Goal: Task Accomplishment & Management: Use online tool/utility

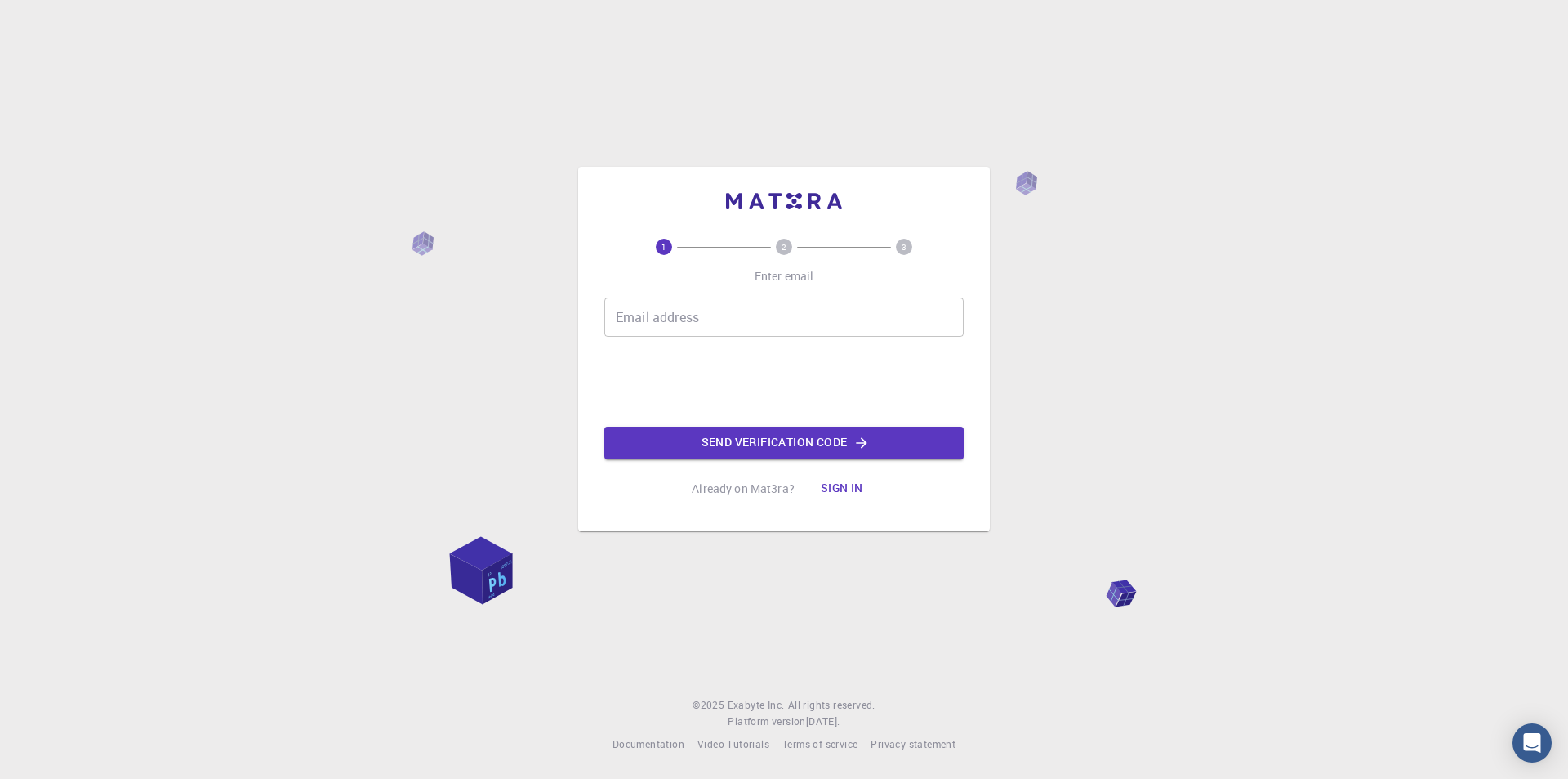
click at [732, 320] on input "Email address" at bounding box center [784, 316] width 359 height 39
type input "[EMAIL_ADDRESS][DOMAIN_NAME]"
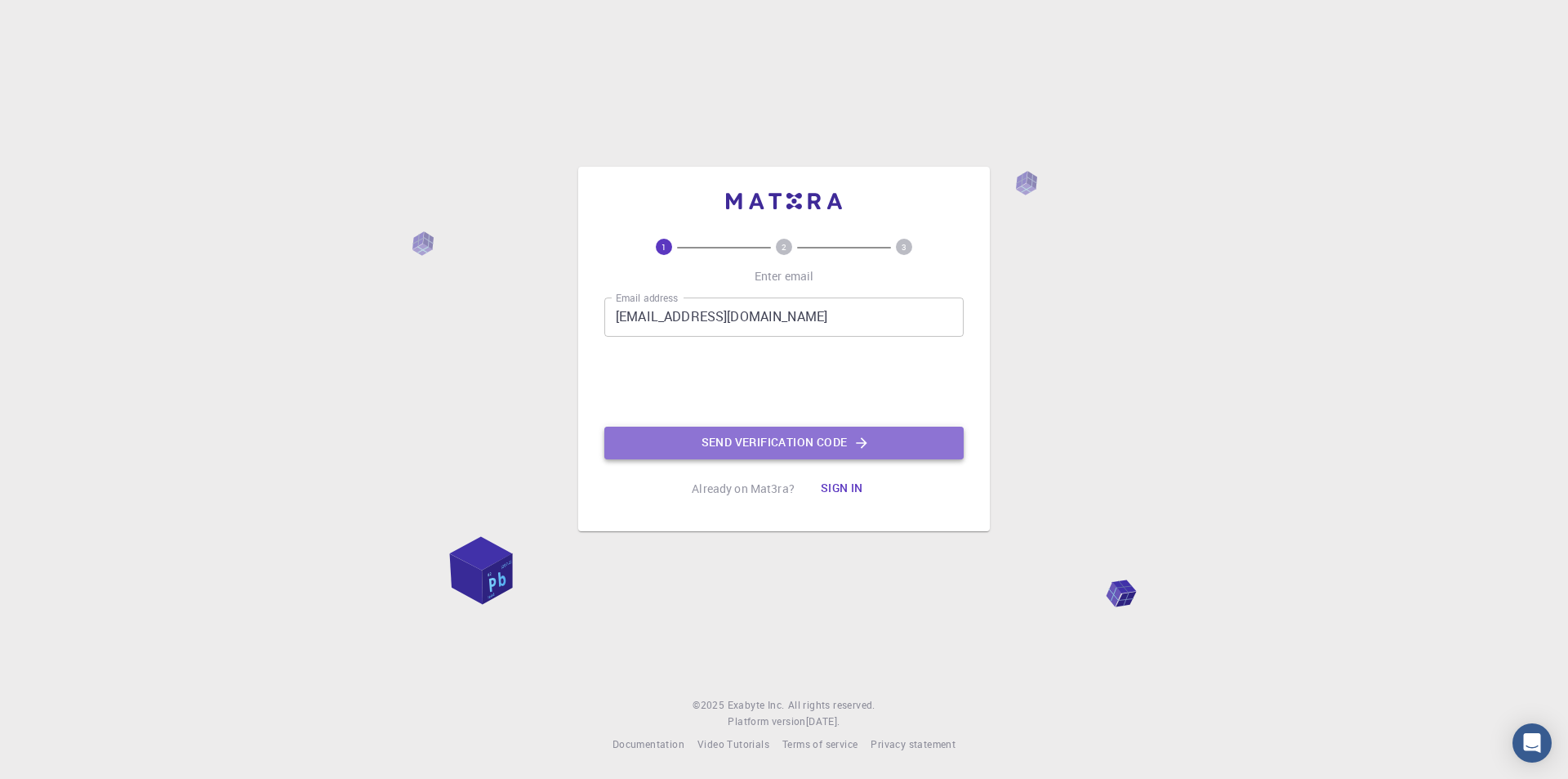
click at [755, 451] on button "Send verification code" at bounding box center [784, 442] width 359 height 33
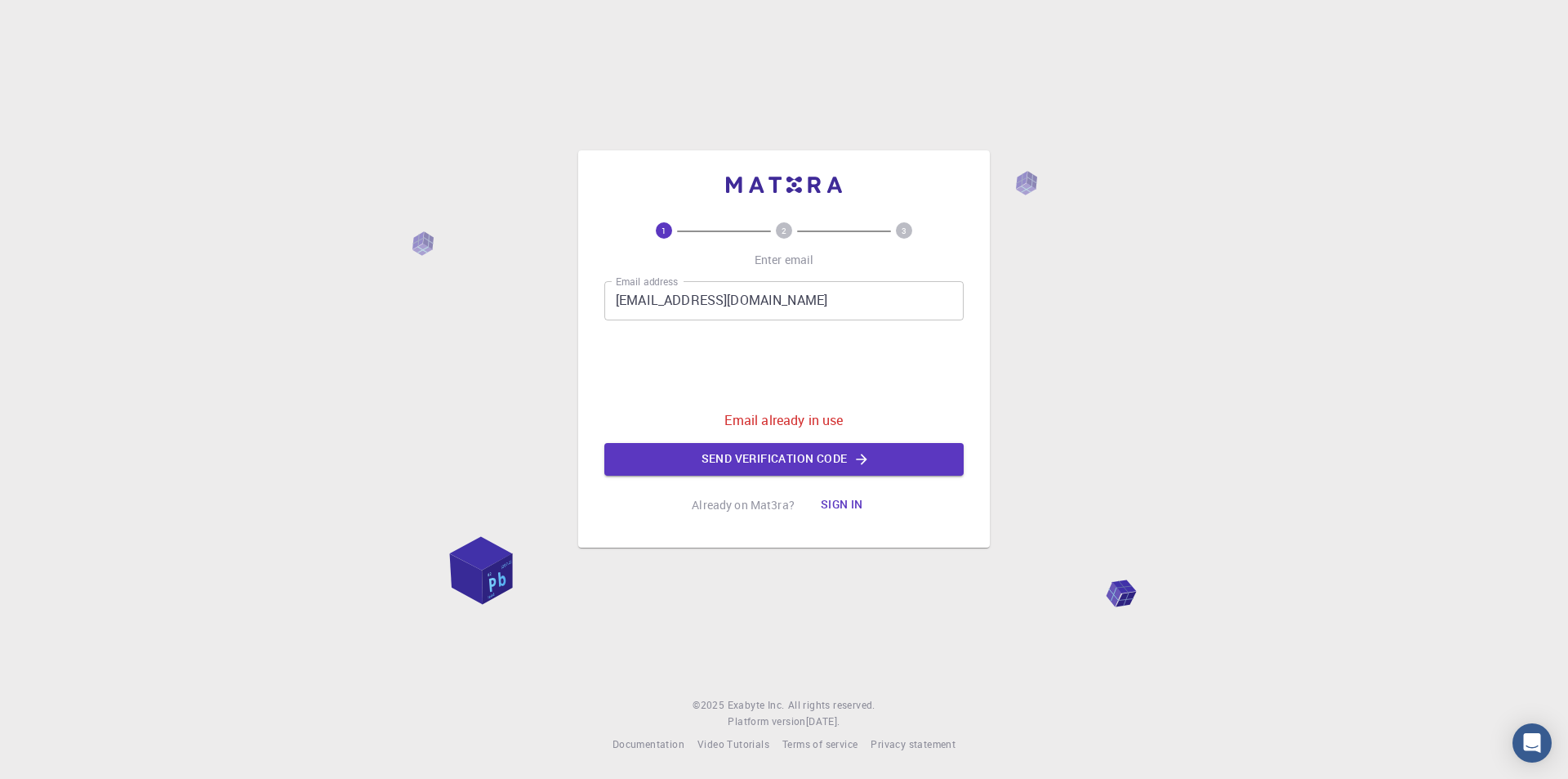
click at [837, 504] on button "Sign in" at bounding box center [841, 505] width 69 height 33
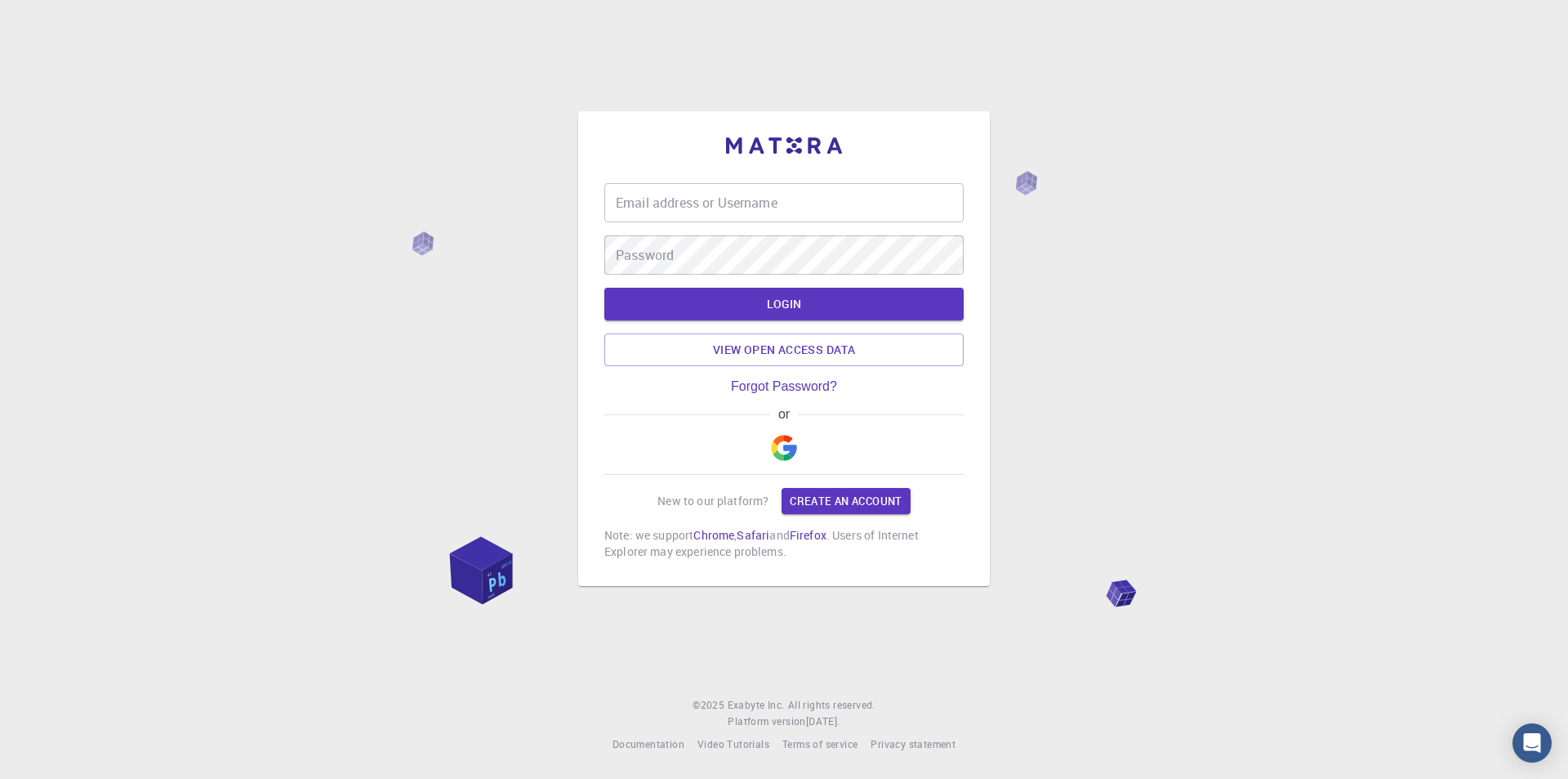
type input "[EMAIL_ADDRESS][DOMAIN_NAME]"
click at [734, 204] on input "[EMAIL_ADDRESS][DOMAIN_NAME]" at bounding box center [784, 202] width 359 height 39
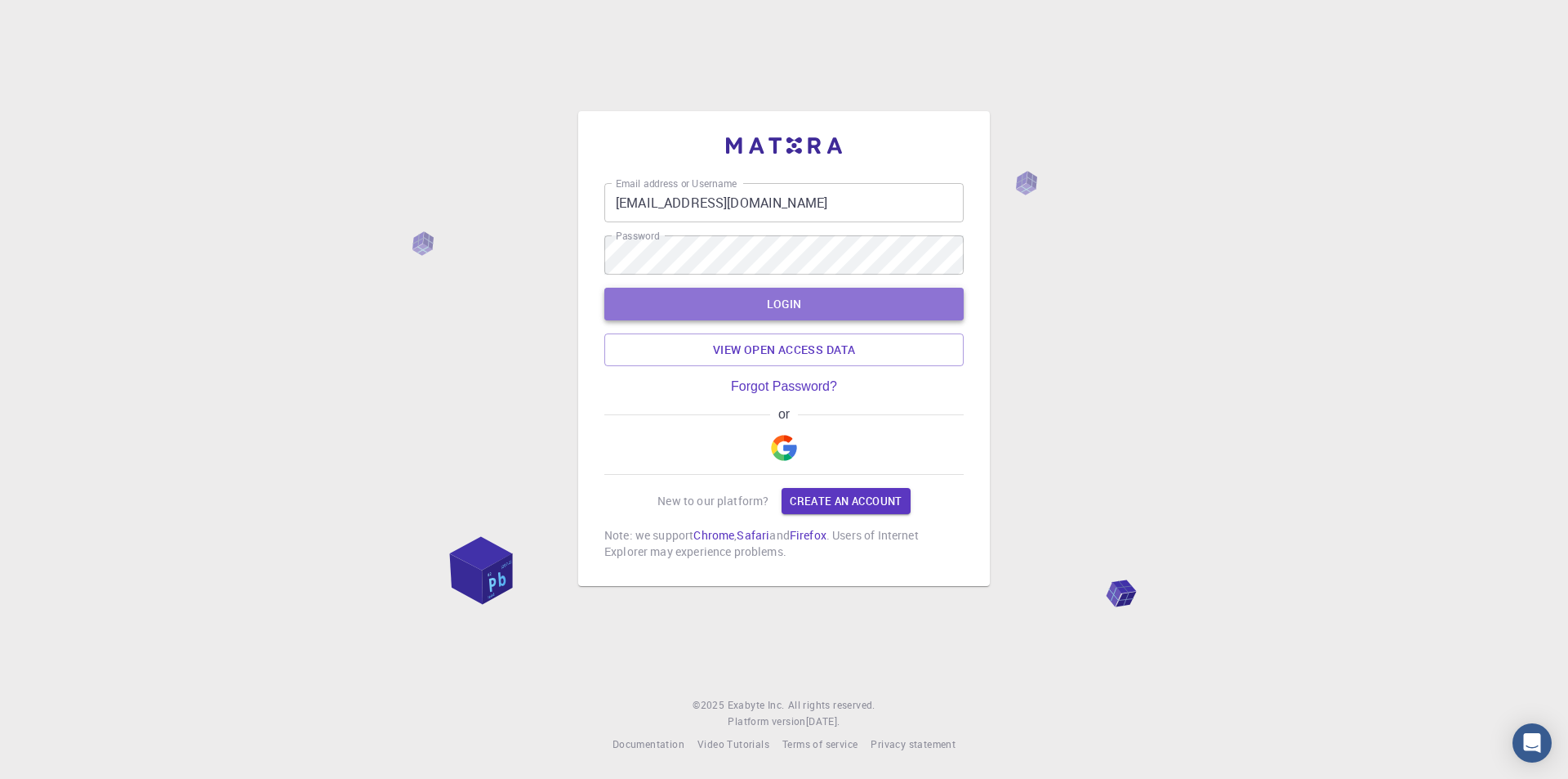
click at [650, 310] on button "LOGIN" at bounding box center [784, 304] width 359 height 33
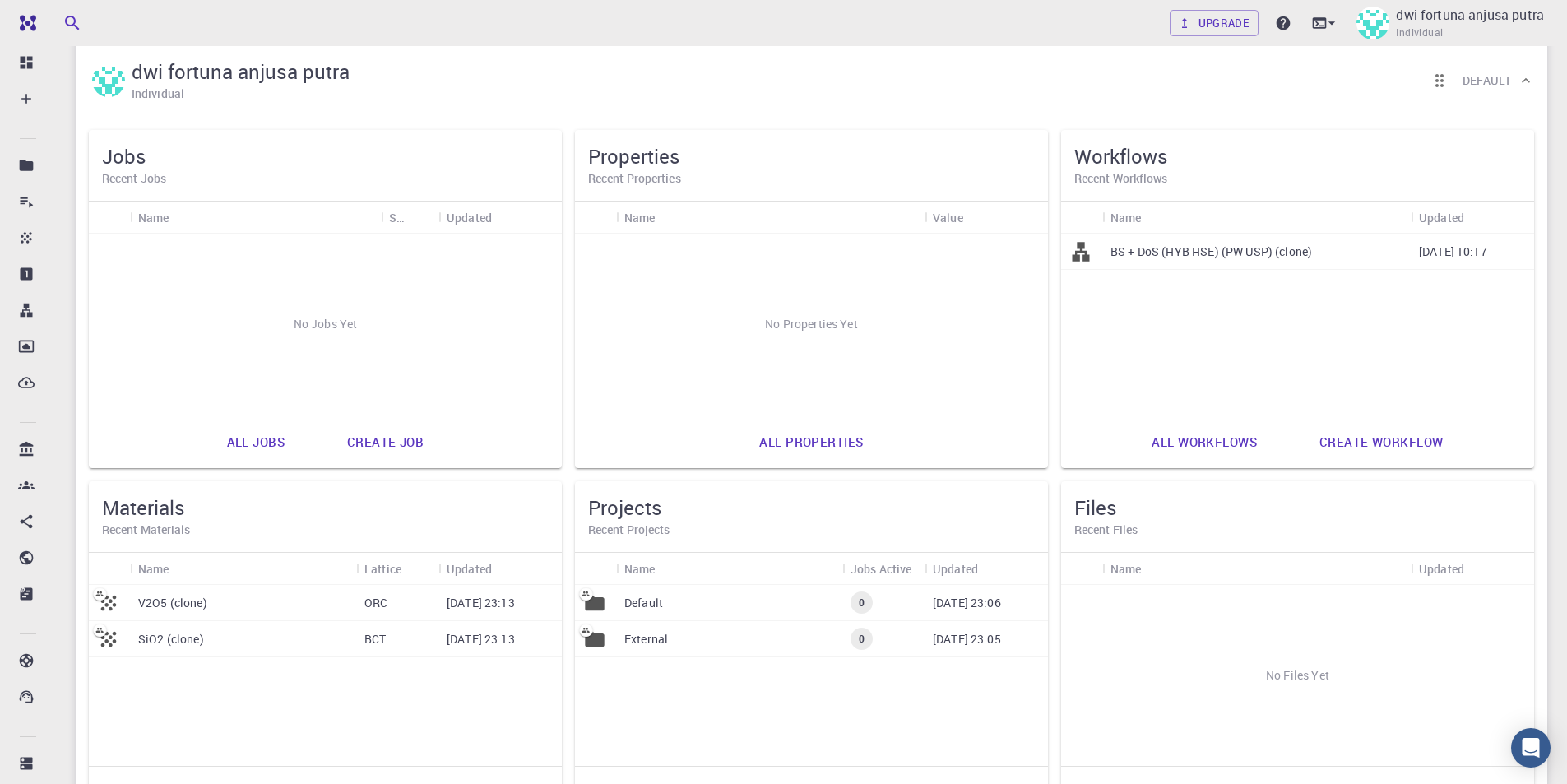
scroll to position [82, 0]
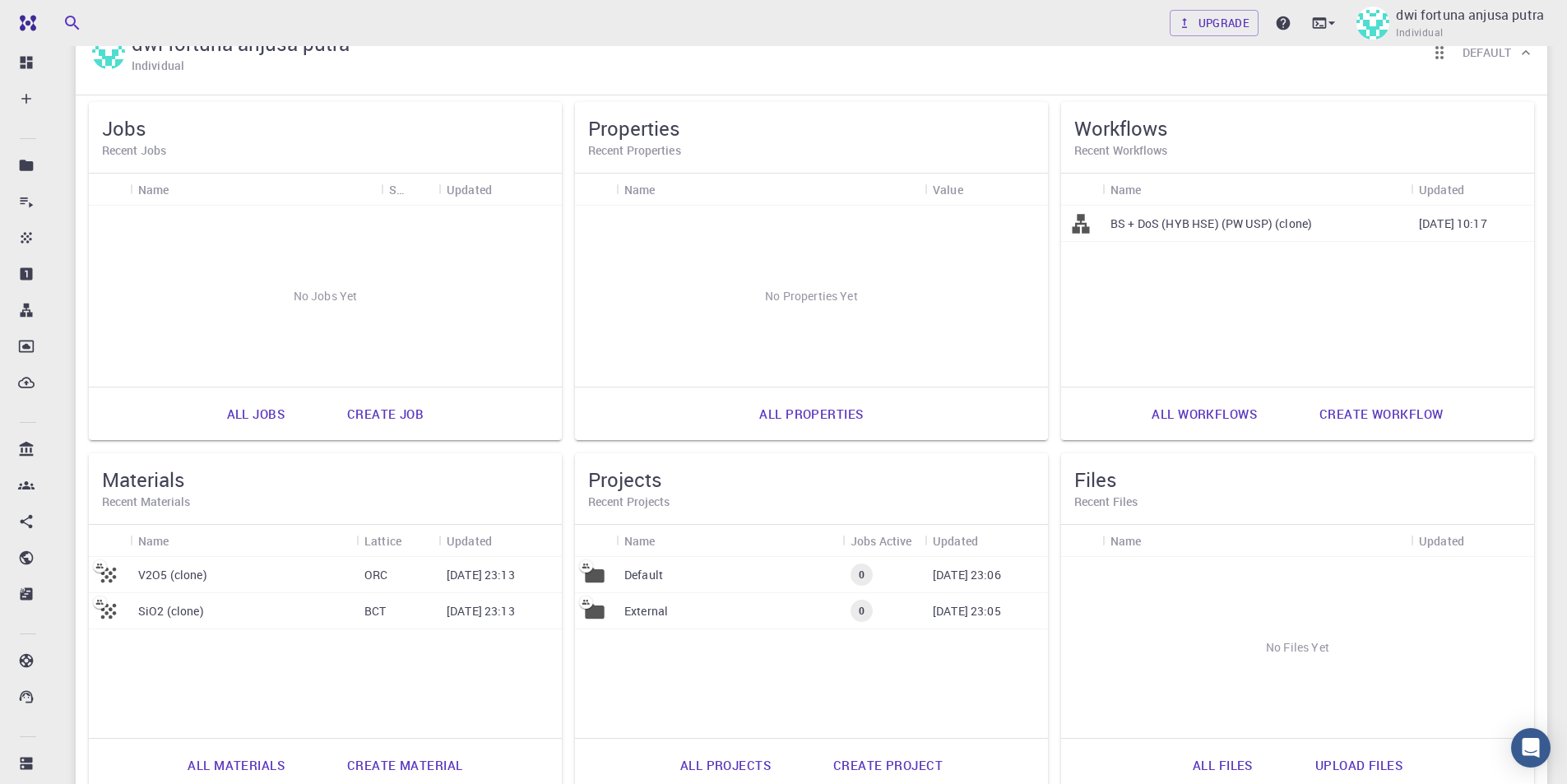
click at [448, 576] on p "[DATE] 23:13" at bounding box center [481, 575] width 68 height 16
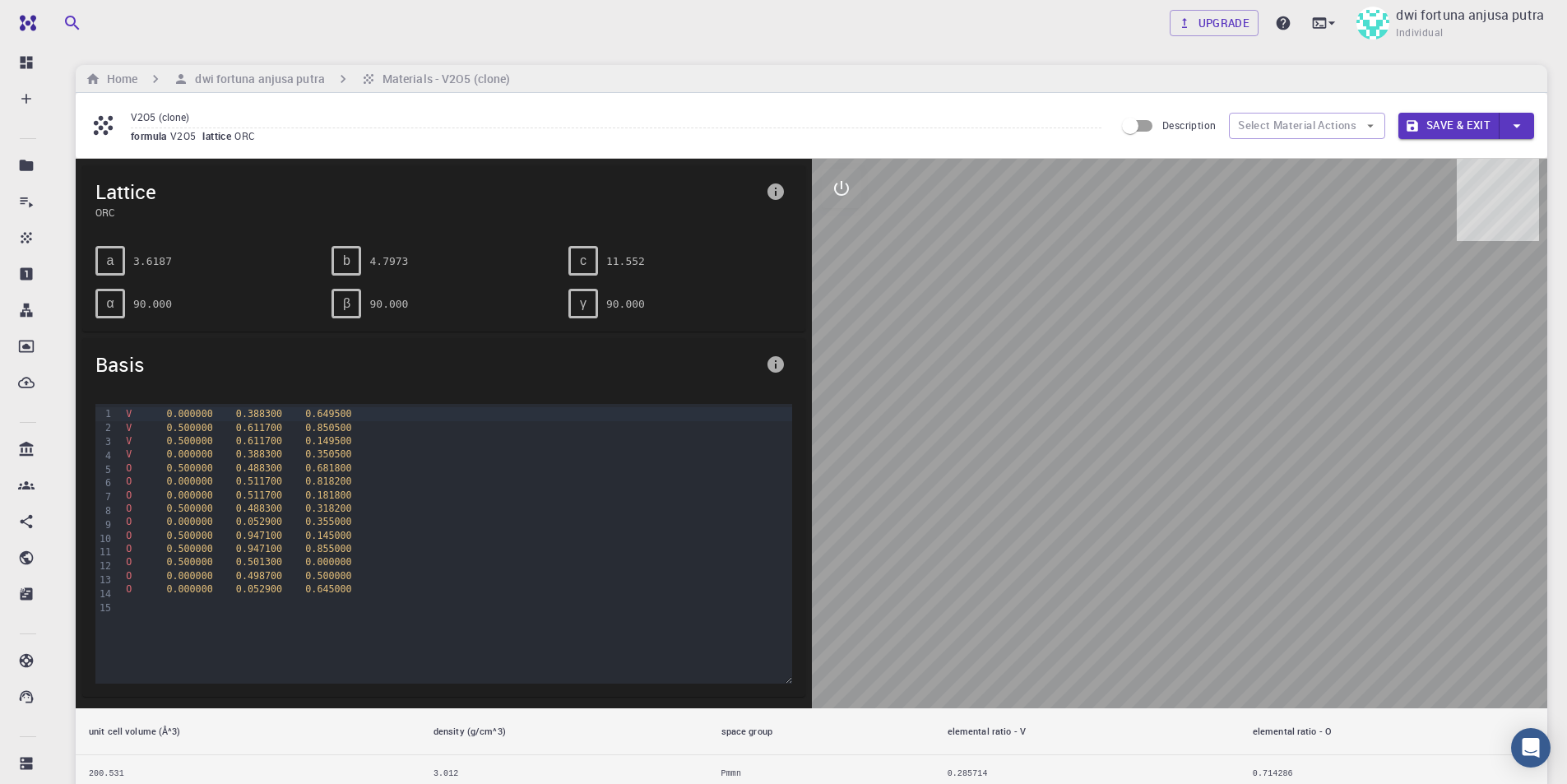
click at [1049, 355] on div at bounding box center [1180, 433] width 736 height 549
drag, startPoint x: 1267, startPoint y: 276, endPoint x: 1300, endPoint y: 297, distance: 39.5
click at [1300, 296] on div at bounding box center [1180, 433] width 736 height 549
drag, startPoint x: 1048, startPoint y: 250, endPoint x: 1221, endPoint y: 401, distance: 229.1
click at [1202, 337] on div at bounding box center [1180, 433] width 736 height 549
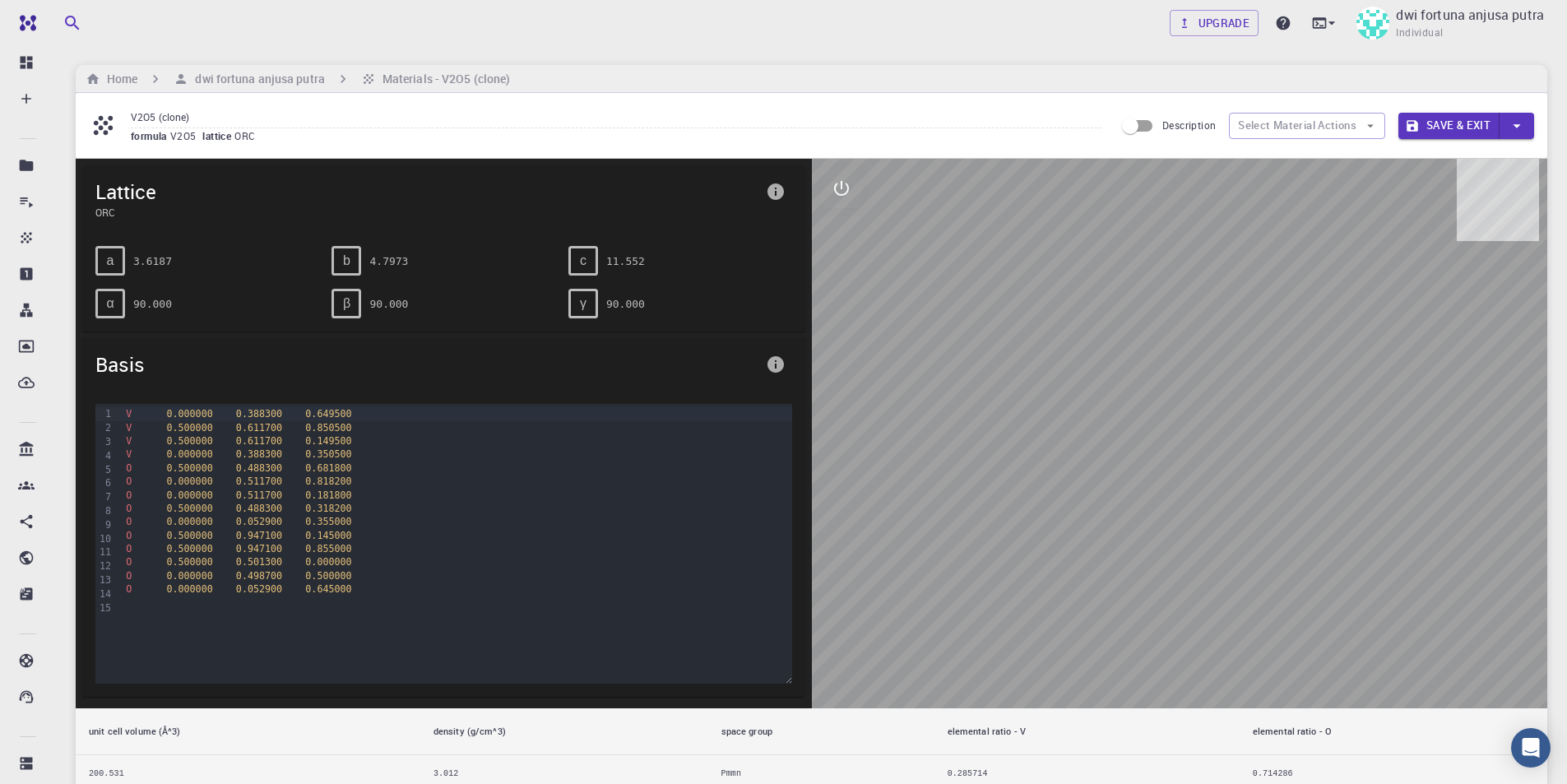
drag, startPoint x: 938, startPoint y: 264, endPoint x: 773, endPoint y: 193, distance: 179.8
click at [773, 193] on icon "info" at bounding box center [775, 191] width 16 height 16
drag, startPoint x: 861, startPoint y: 345, endPoint x: 880, endPoint y: 287, distance: 60.6
click at [881, 287] on div at bounding box center [783, 392] width 1567 height 784
click at [780, 354] on icon "info" at bounding box center [776, 364] width 20 height 20
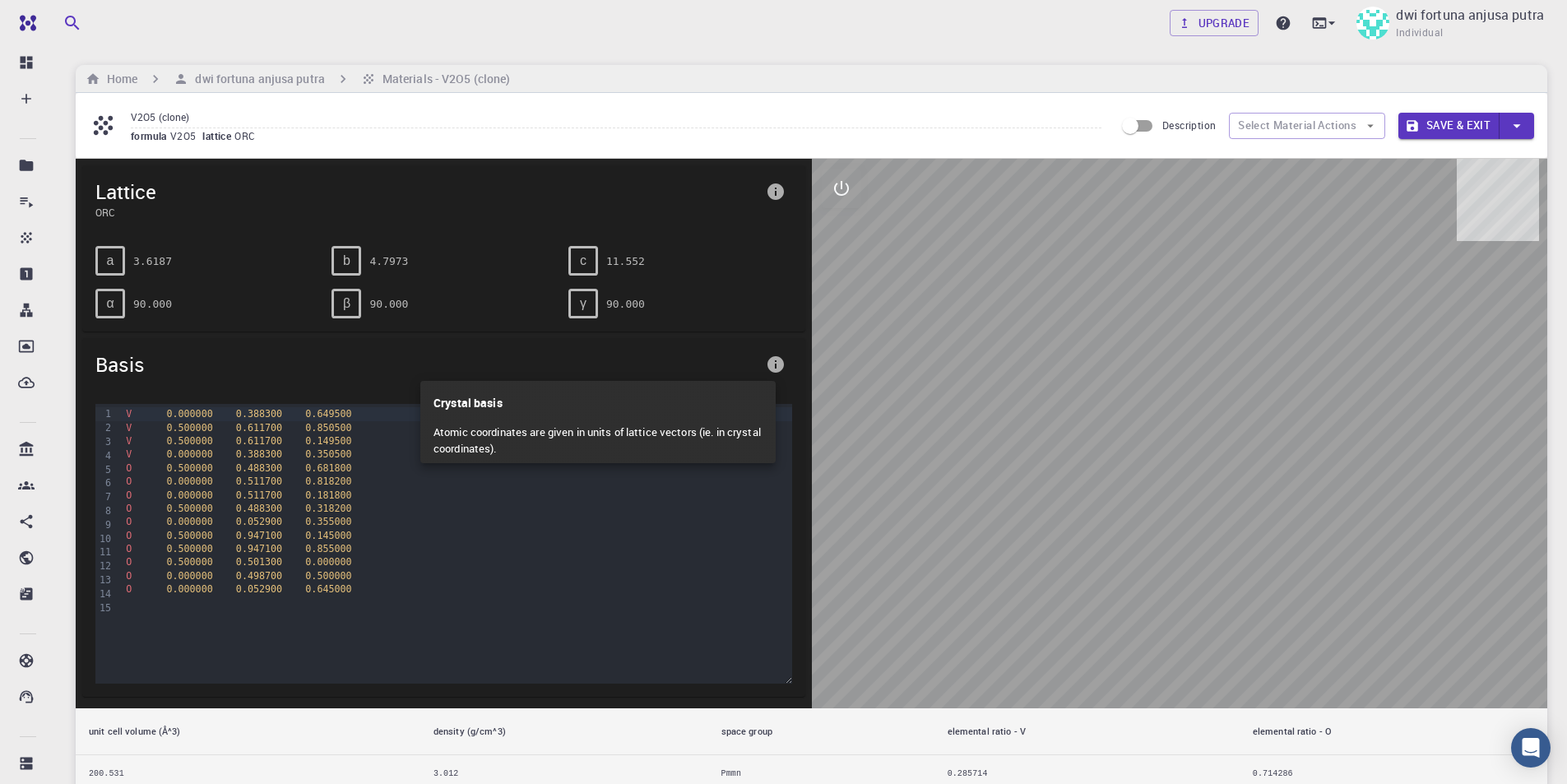
click at [1082, 428] on div at bounding box center [783, 392] width 1567 height 784
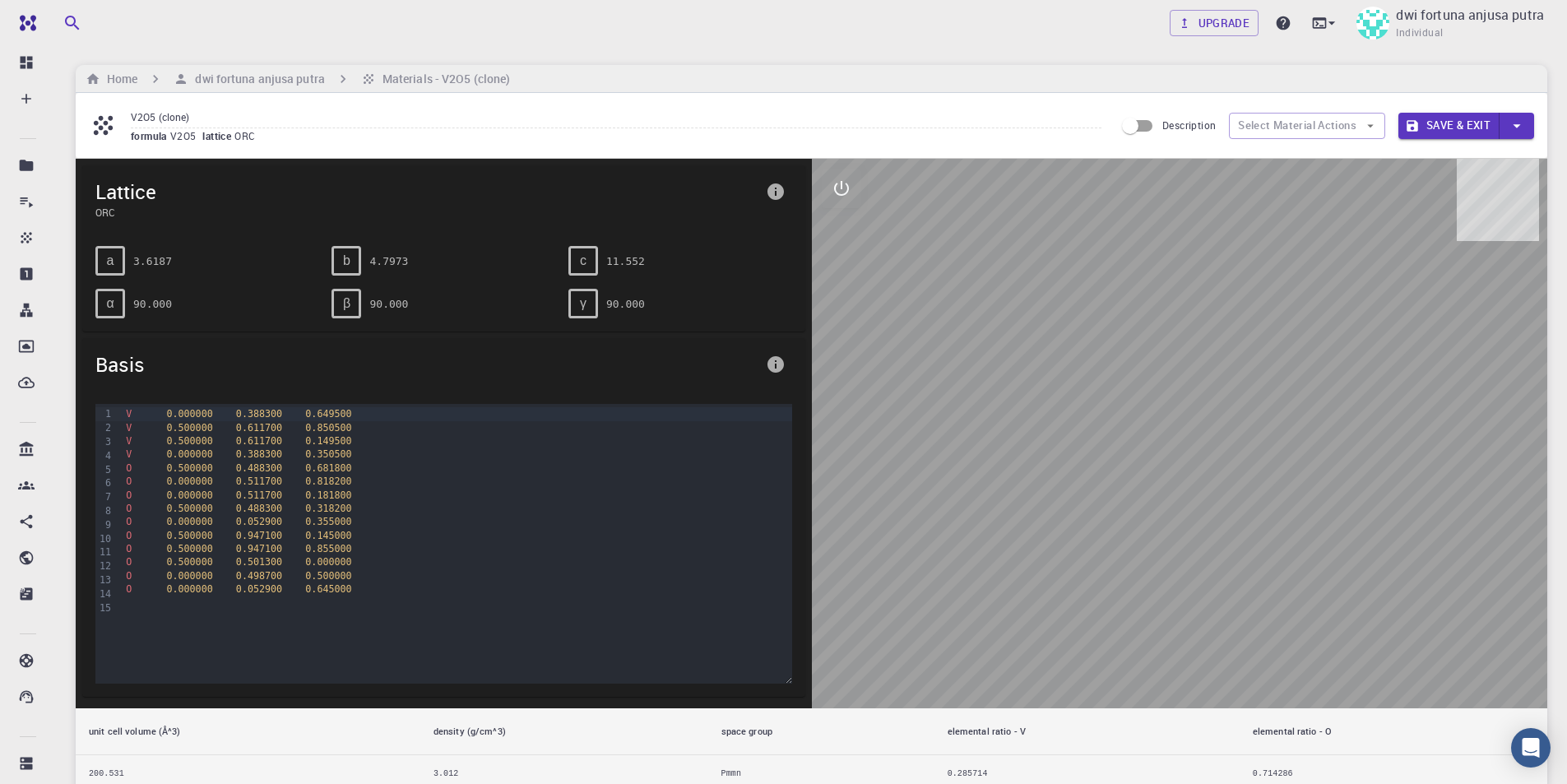
click at [782, 197] on icon "info" at bounding box center [776, 192] width 20 height 20
click at [842, 188] on div at bounding box center [783, 392] width 1567 height 784
click at [854, 190] on button "interactive" at bounding box center [841, 188] width 39 height 39
click at [846, 223] on icon "view" at bounding box center [842, 228] width 20 height 20
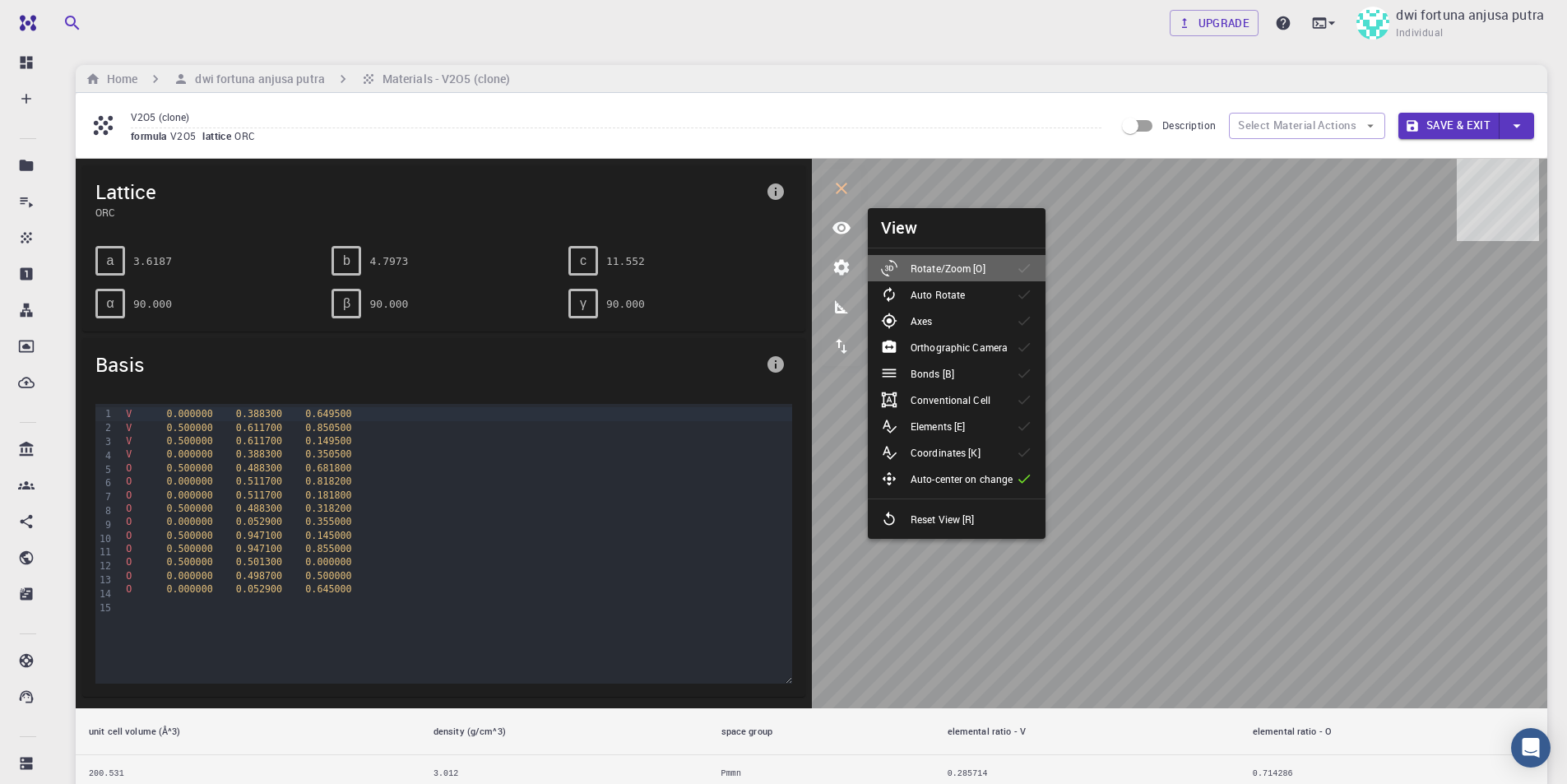
click at [971, 268] on p "Rotate/Zoom [O]" at bounding box center [947, 268] width 75 height 15
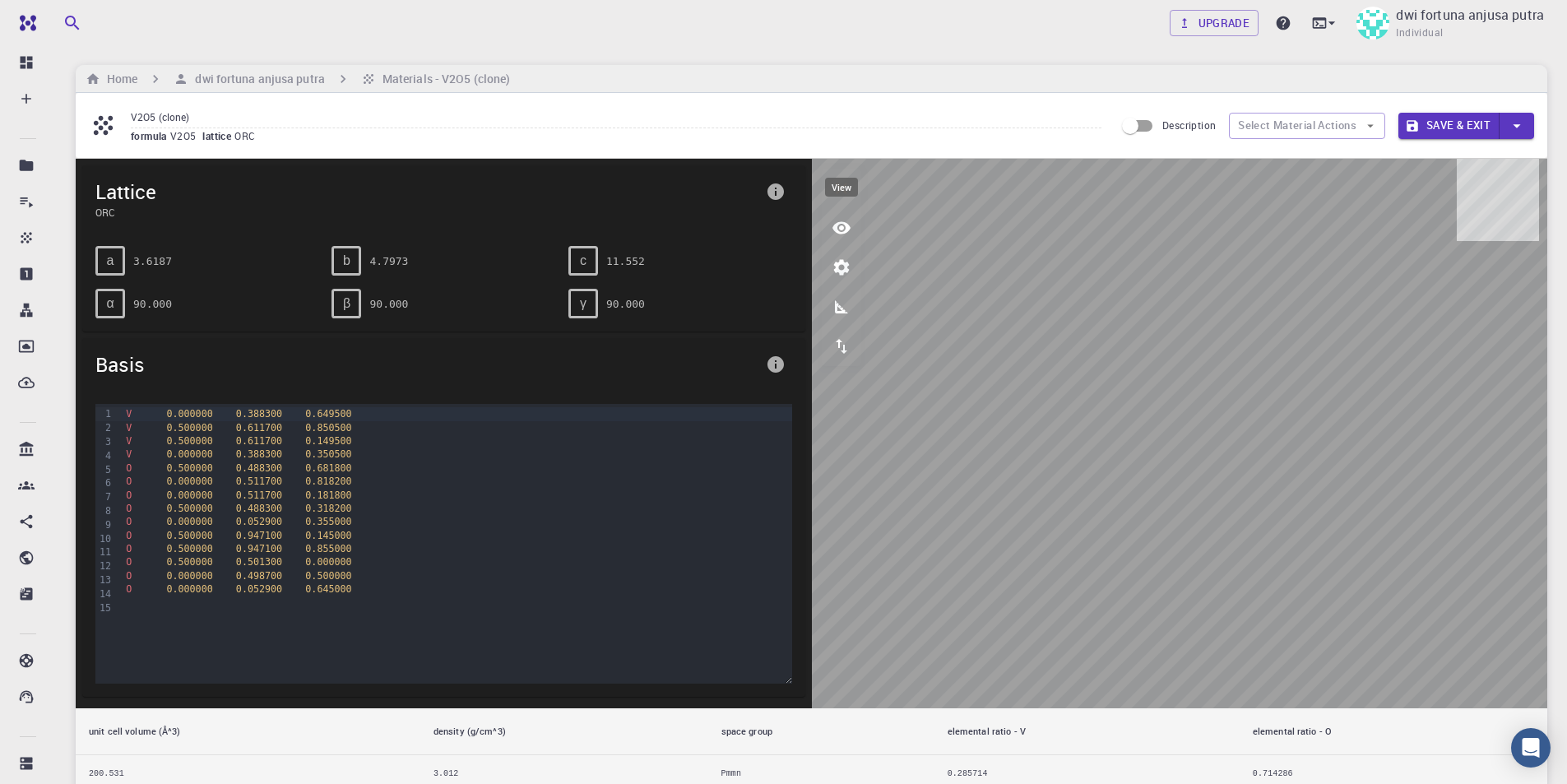
click at [838, 225] on icon "view" at bounding box center [841, 228] width 18 height 12
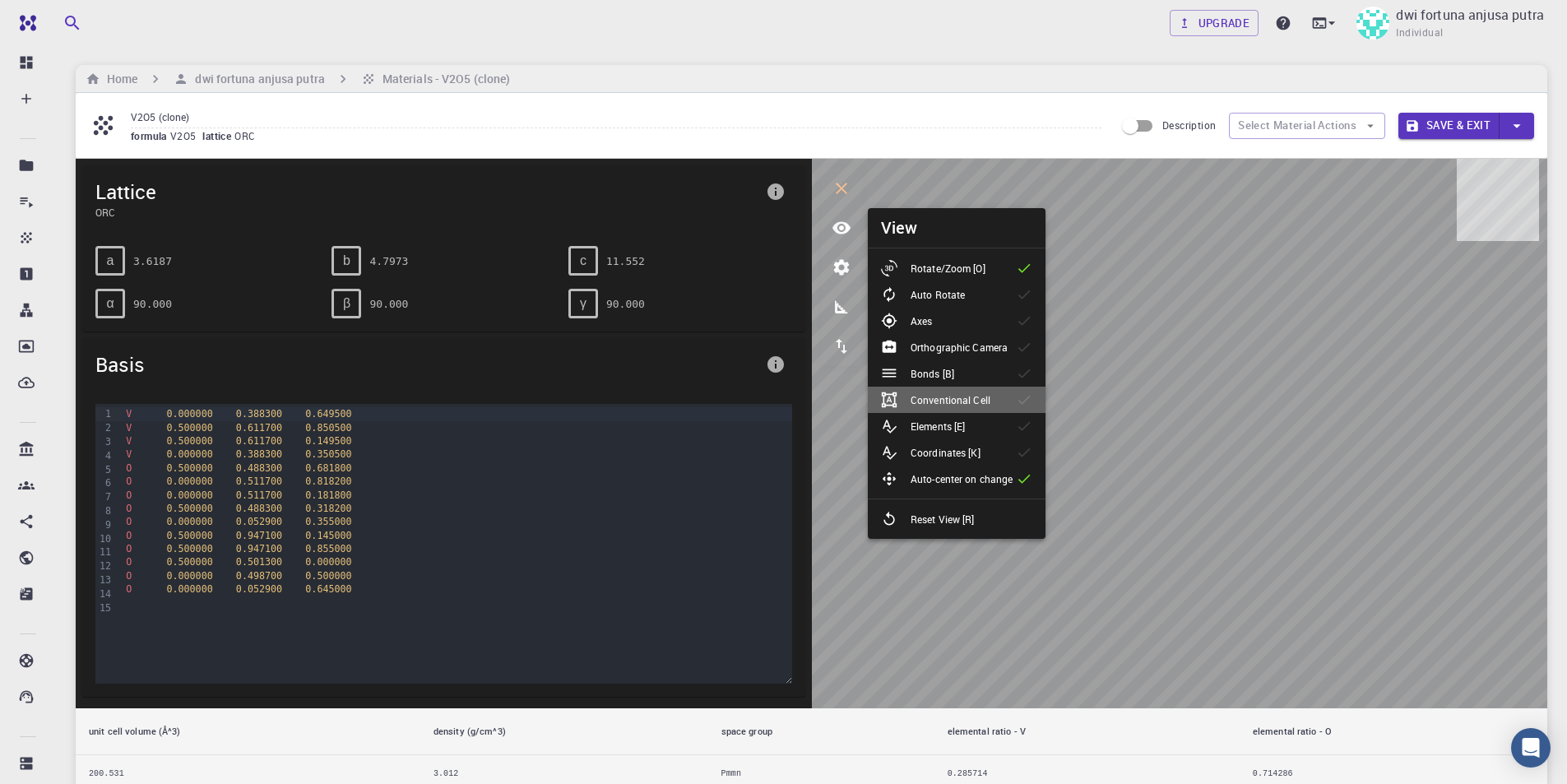
click at [982, 394] on p "Conventional Cell" at bounding box center [950, 399] width 80 height 15
click at [993, 421] on li "Elements [E]" at bounding box center [957, 426] width 178 height 26
click at [1004, 450] on li "Coordinates [K]" at bounding box center [957, 452] width 178 height 26
click at [985, 369] on li "Bonds [B]" at bounding box center [957, 373] width 178 height 26
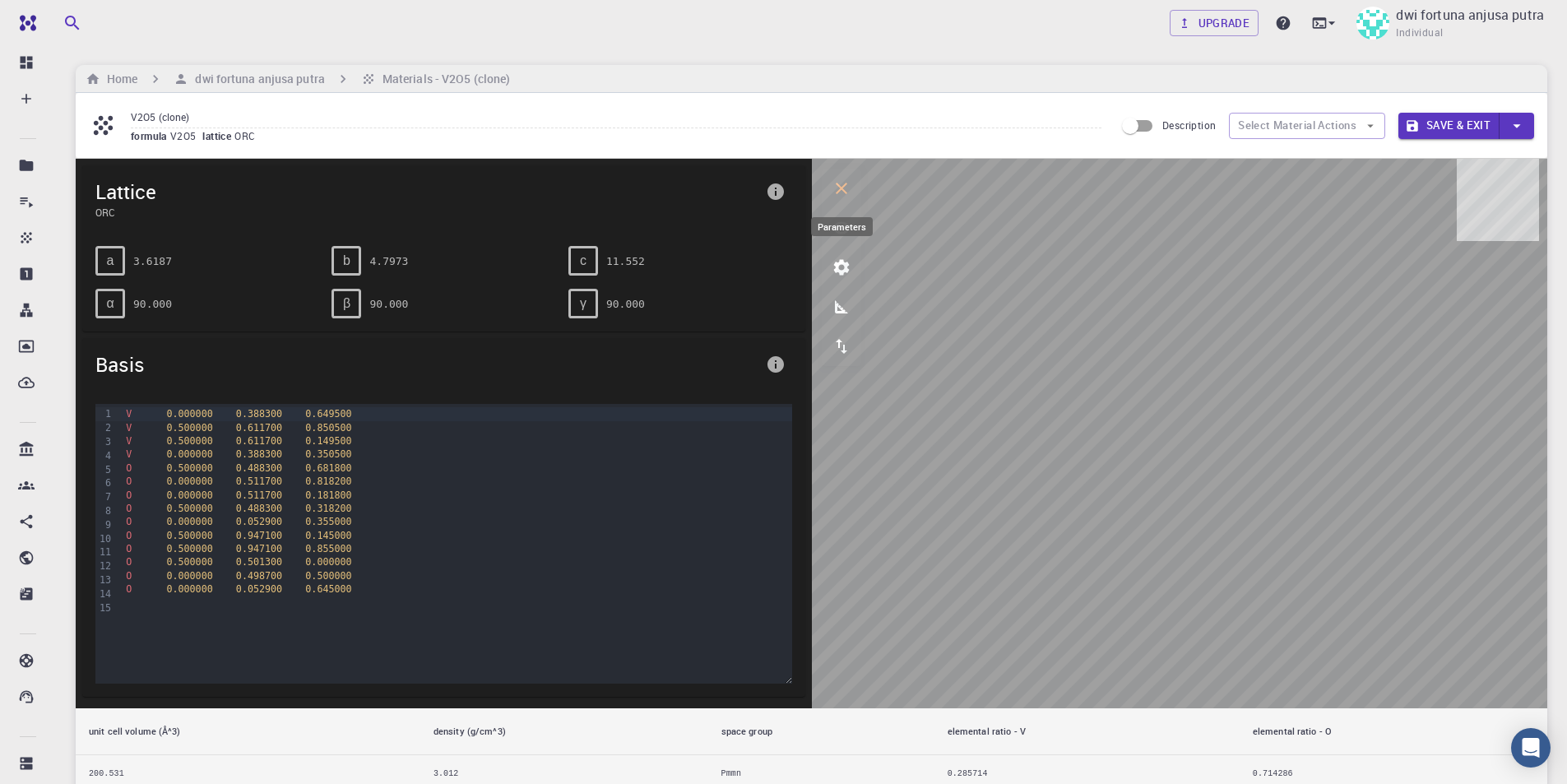
click at [847, 260] on icon "parameters" at bounding box center [842, 267] width 20 height 20
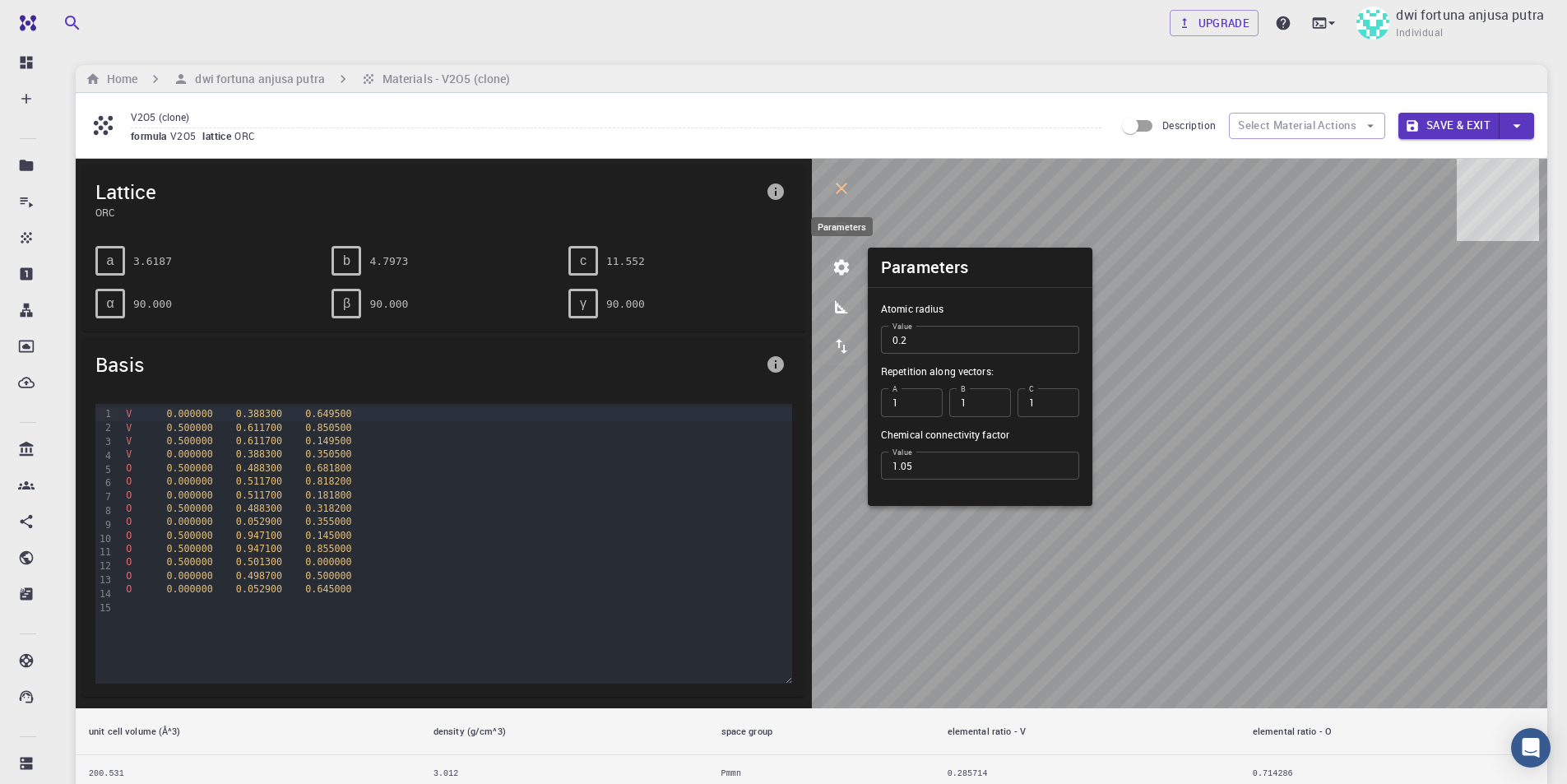
click at [850, 269] on icon "parameters" at bounding box center [842, 267] width 20 height 20
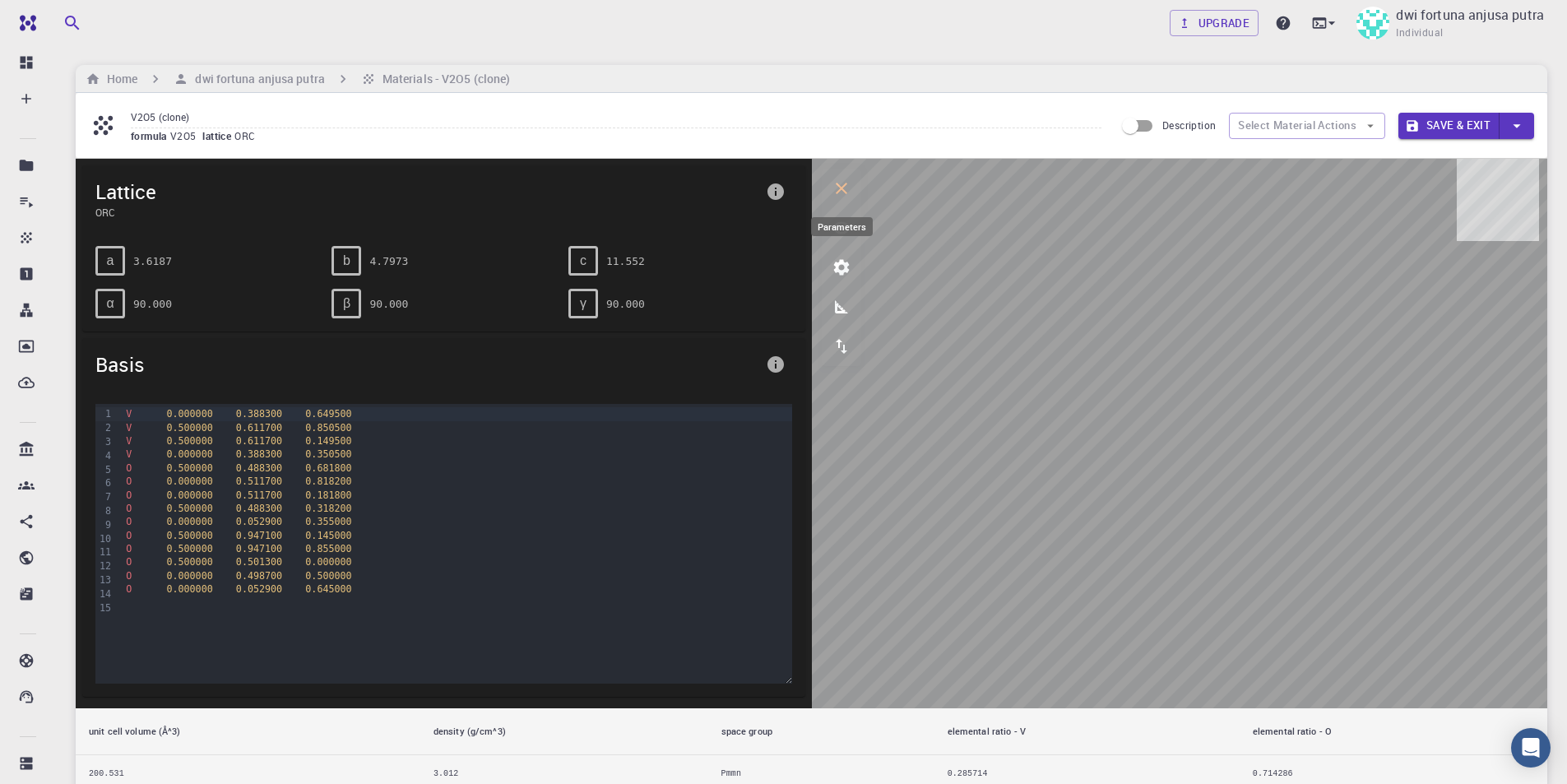
click at [850, 267] on icon "parameters" at bounding box center [842, 267] width 20 height 20
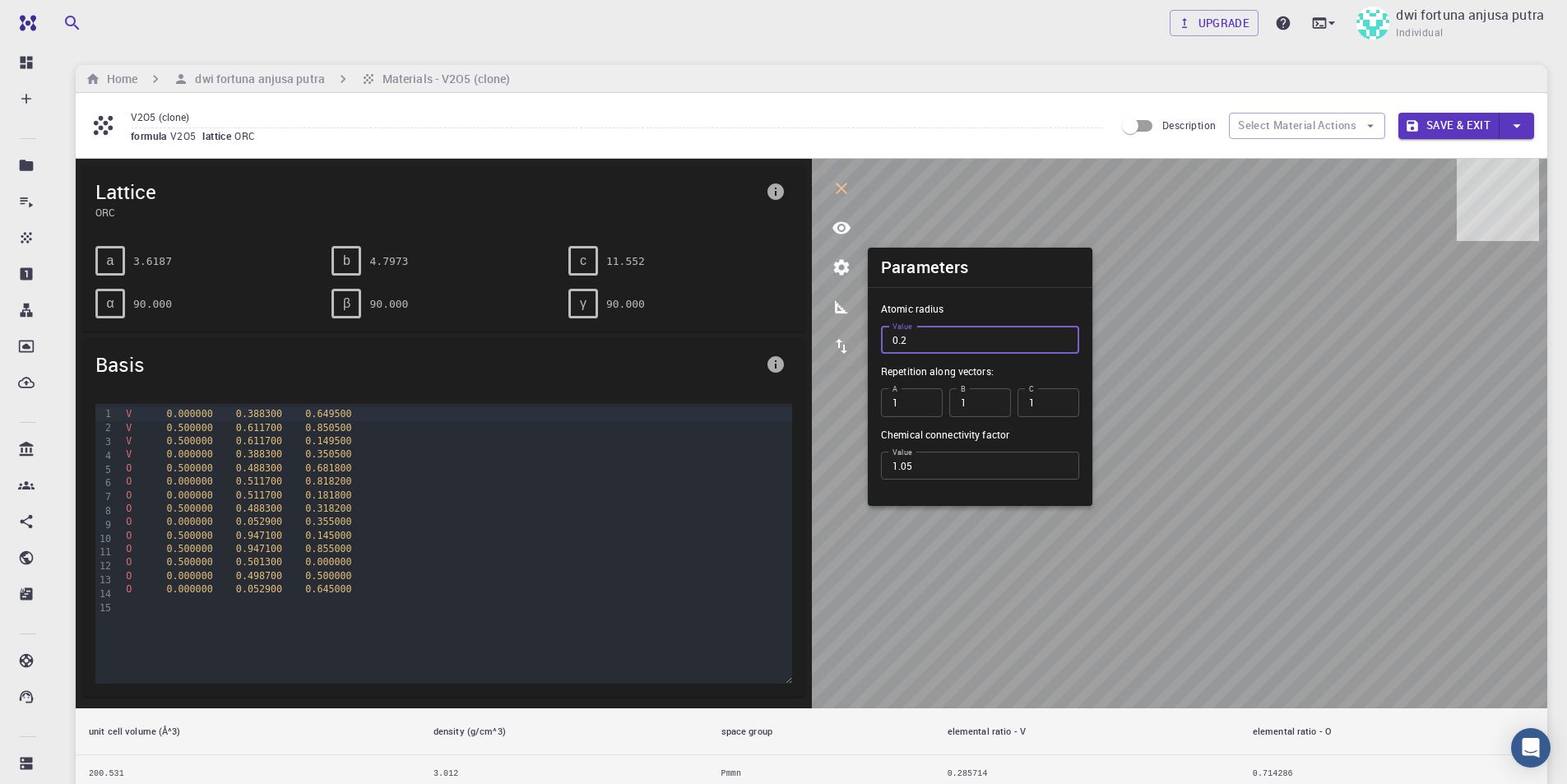
click at [956, 339] on input "0.2" at bounding box center [980, 340] width 198 height 28
click at [912, 82] on div "Home dwi fortuna anjusa putra Materials - V2O5 (clone)" at bounding box center [811, 79] width 1471 height 28
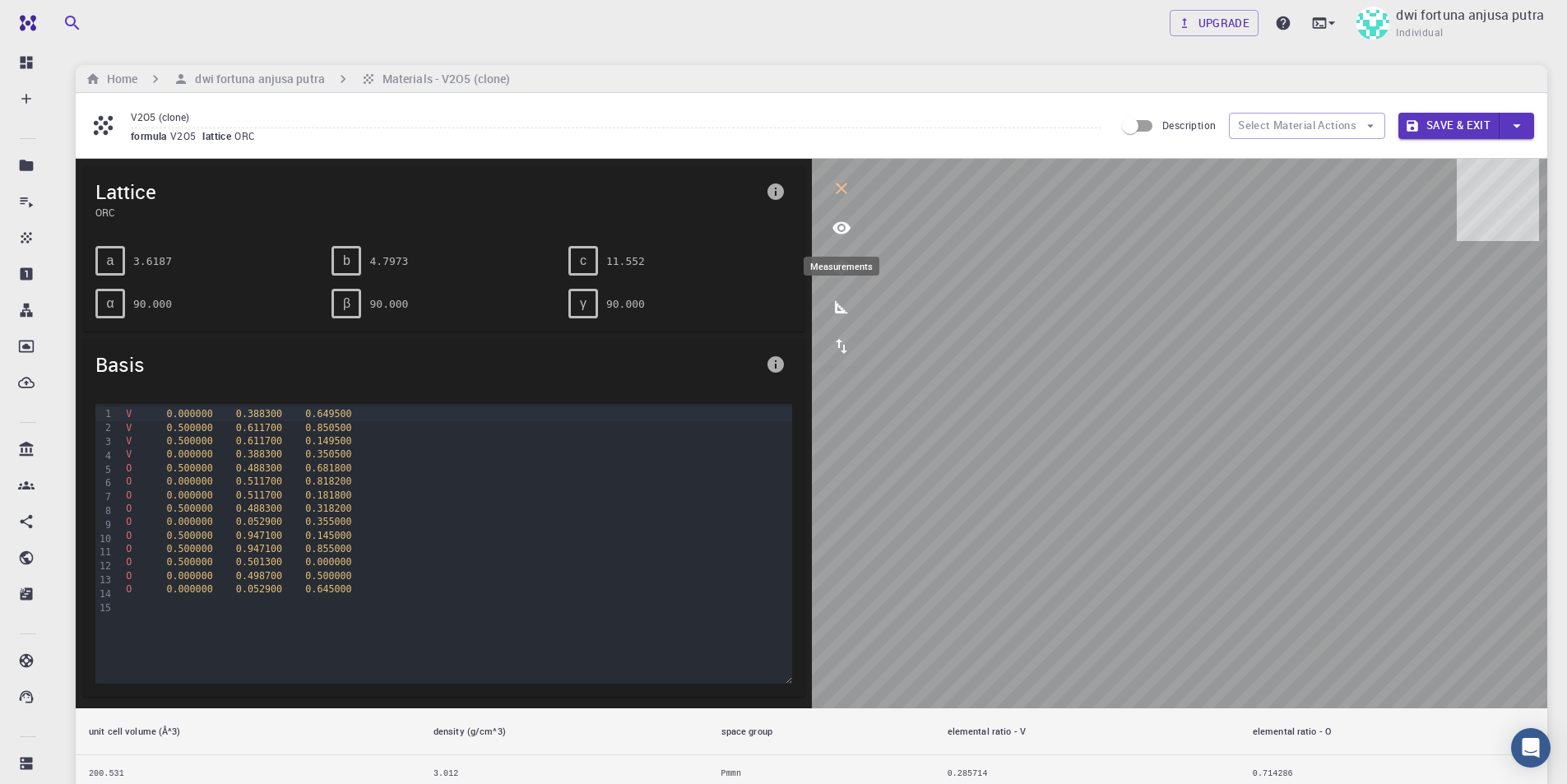
click at [836, 303] on icon "measurements" at bounding box center [841, 306] width 13 height 13
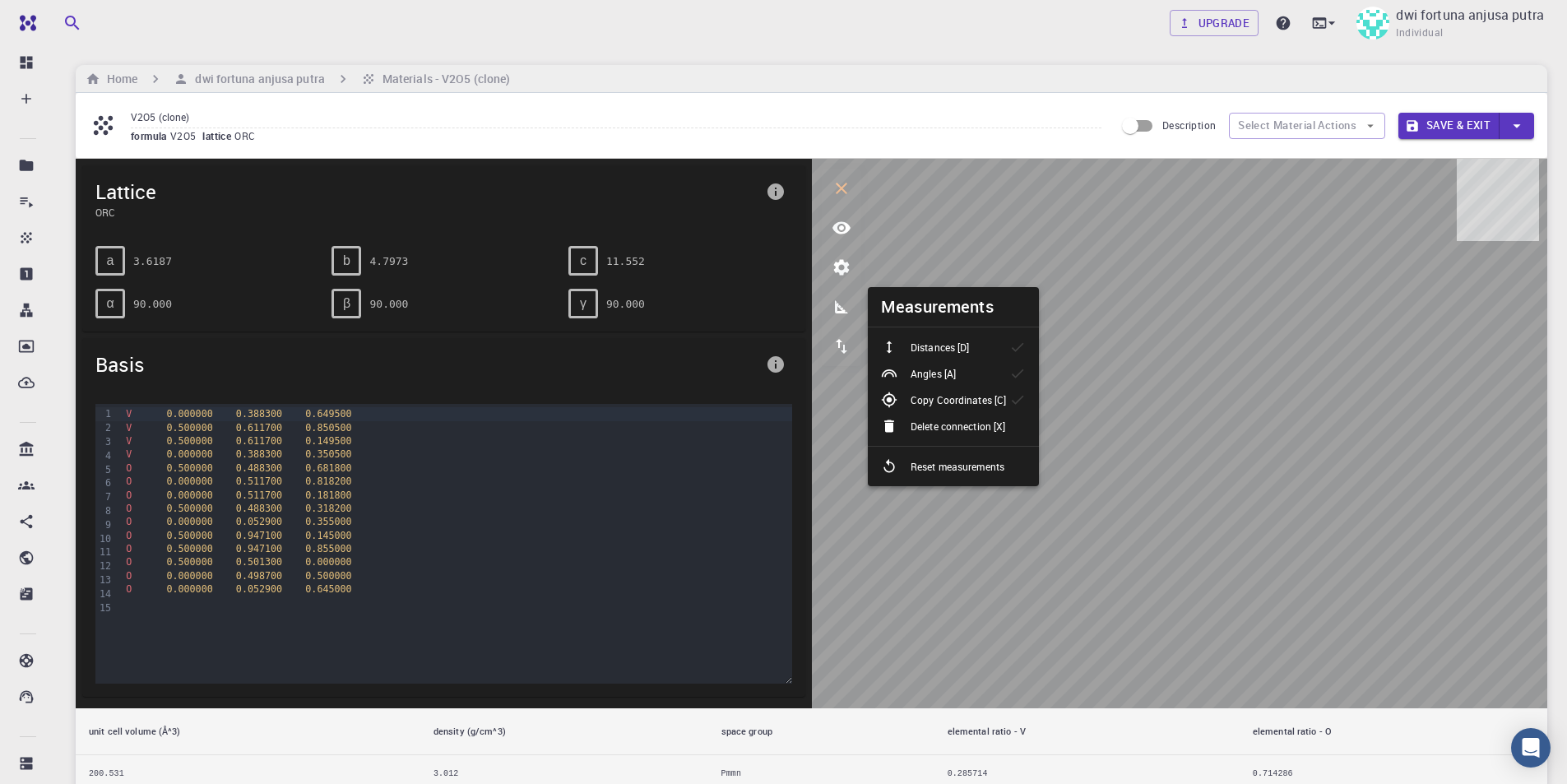
click at [979, 344] on div "Distances [D]" at bounding box center [931, 347] width 101 height 16
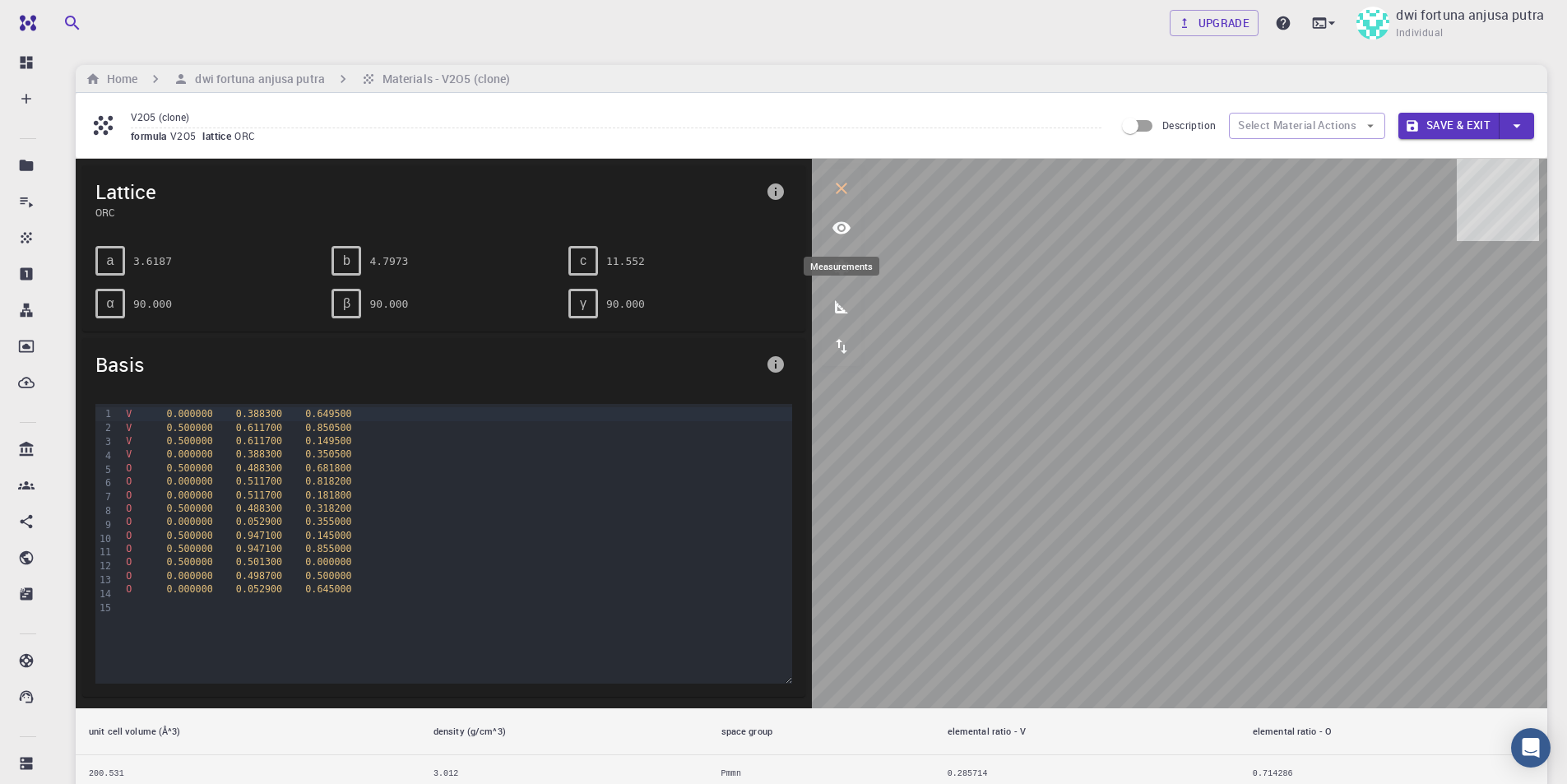
click at [843, 307] on icon "measurements" at bounding box center [842, 307] width 20 height 20
click at [848, 312] on icon "measurements" at bounding box center [842, 307] width 20 height 20
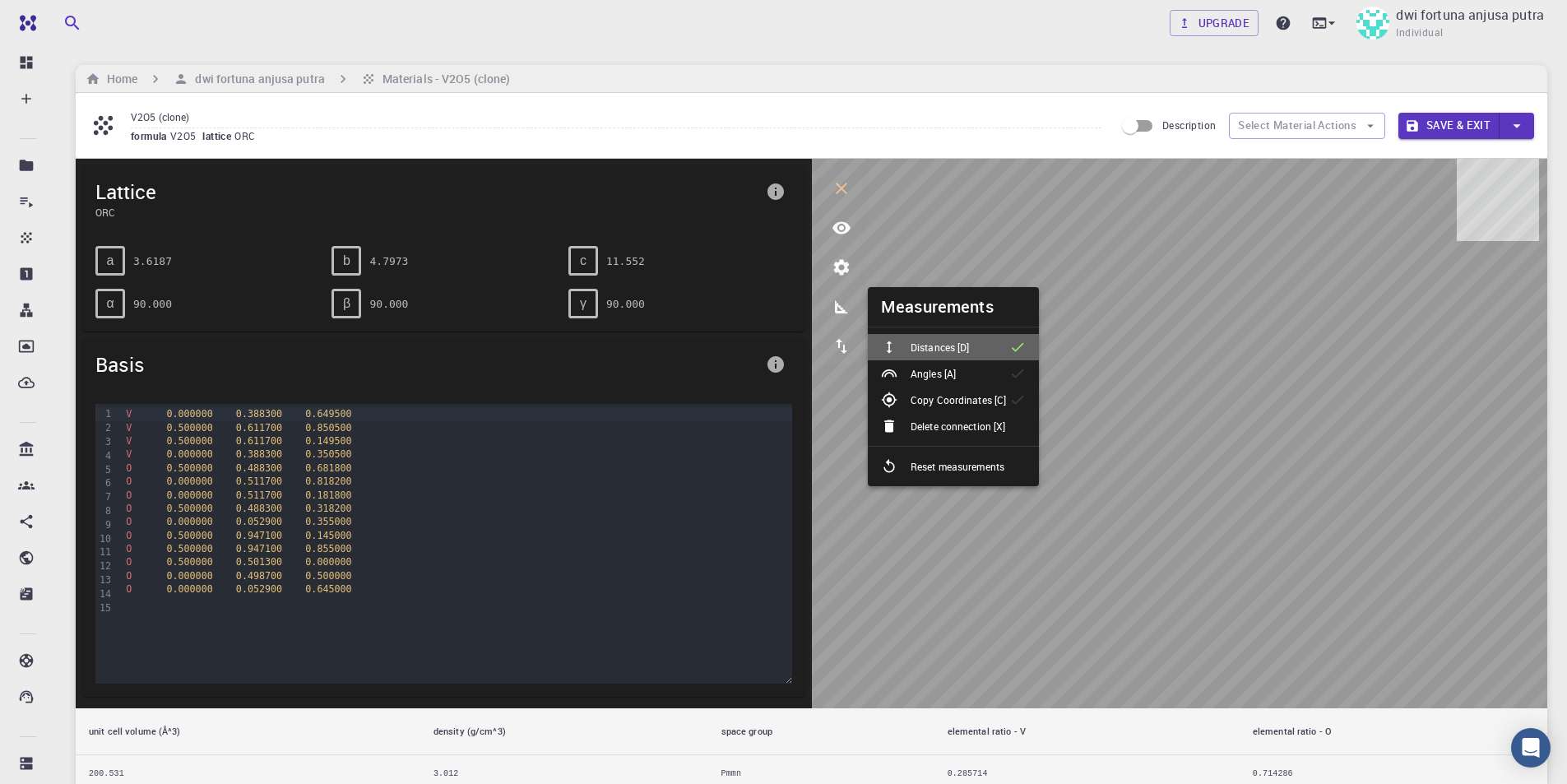
click at [936, 345] on p "Distances [D]" at bounding box center [939, 347] width 58 height 15
click at [966, 350] on p "Distances [D]" at bounding box center [939, 347] width 58 height 15
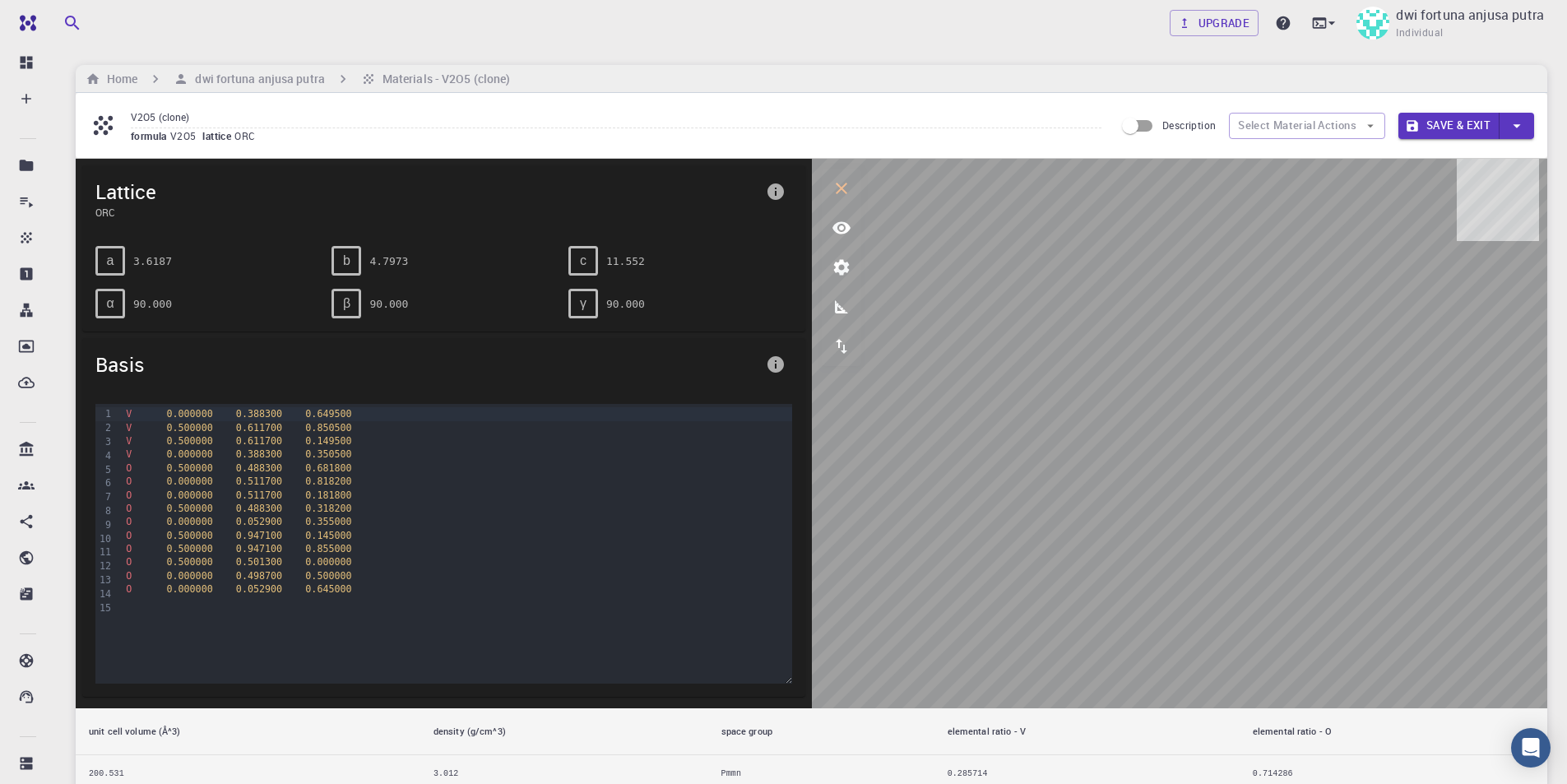
click at [855, 307] on button "measurements" at bounding box center [841, 306] width 39 height 39
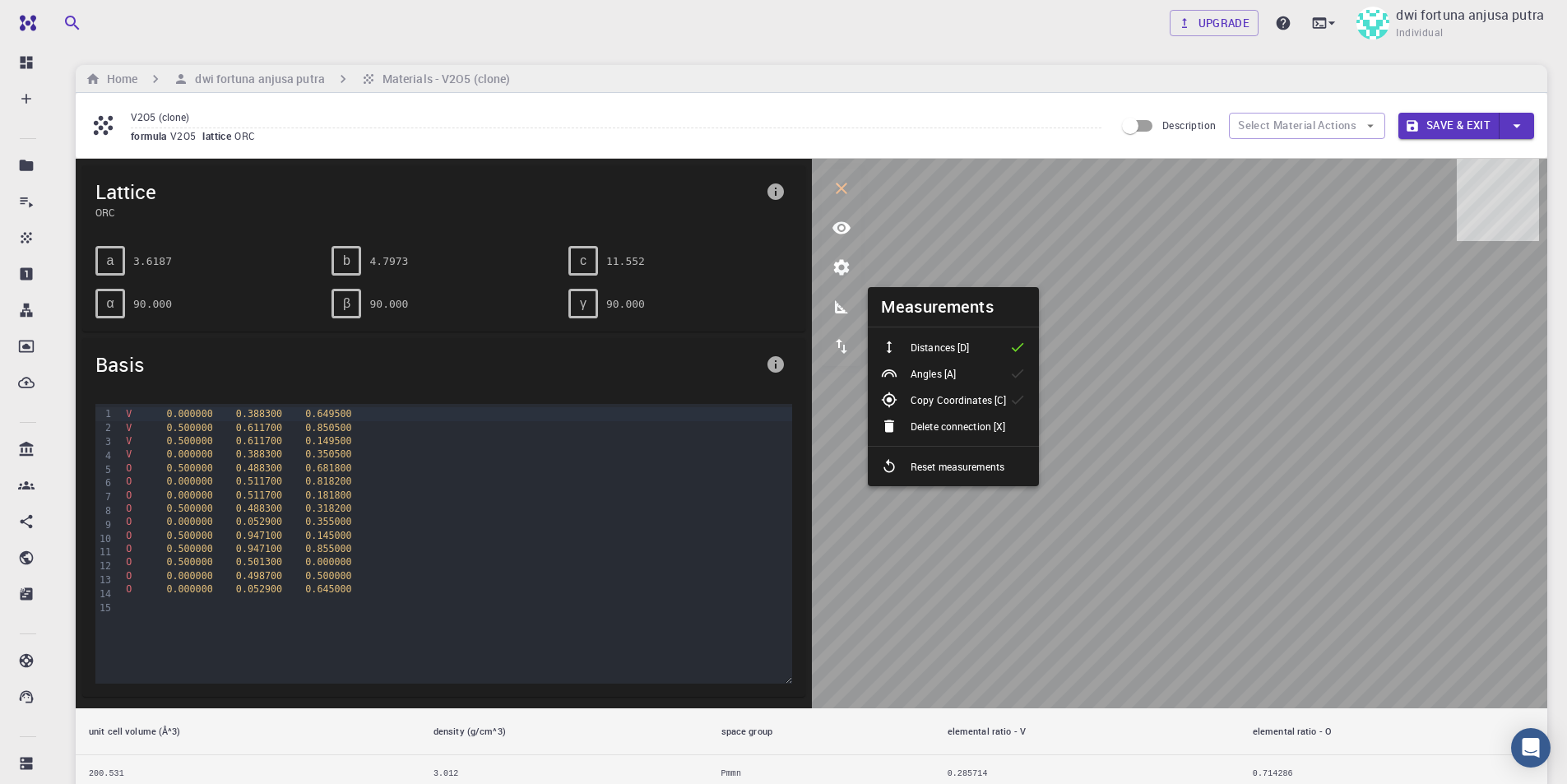
click at [986, 462] on p "Reset measurements" at bounding box center [957, 466] width 94 height 15
click at [948, 344] on p "Distances [D]" at bounding box center [939, 347] width 58 height 15
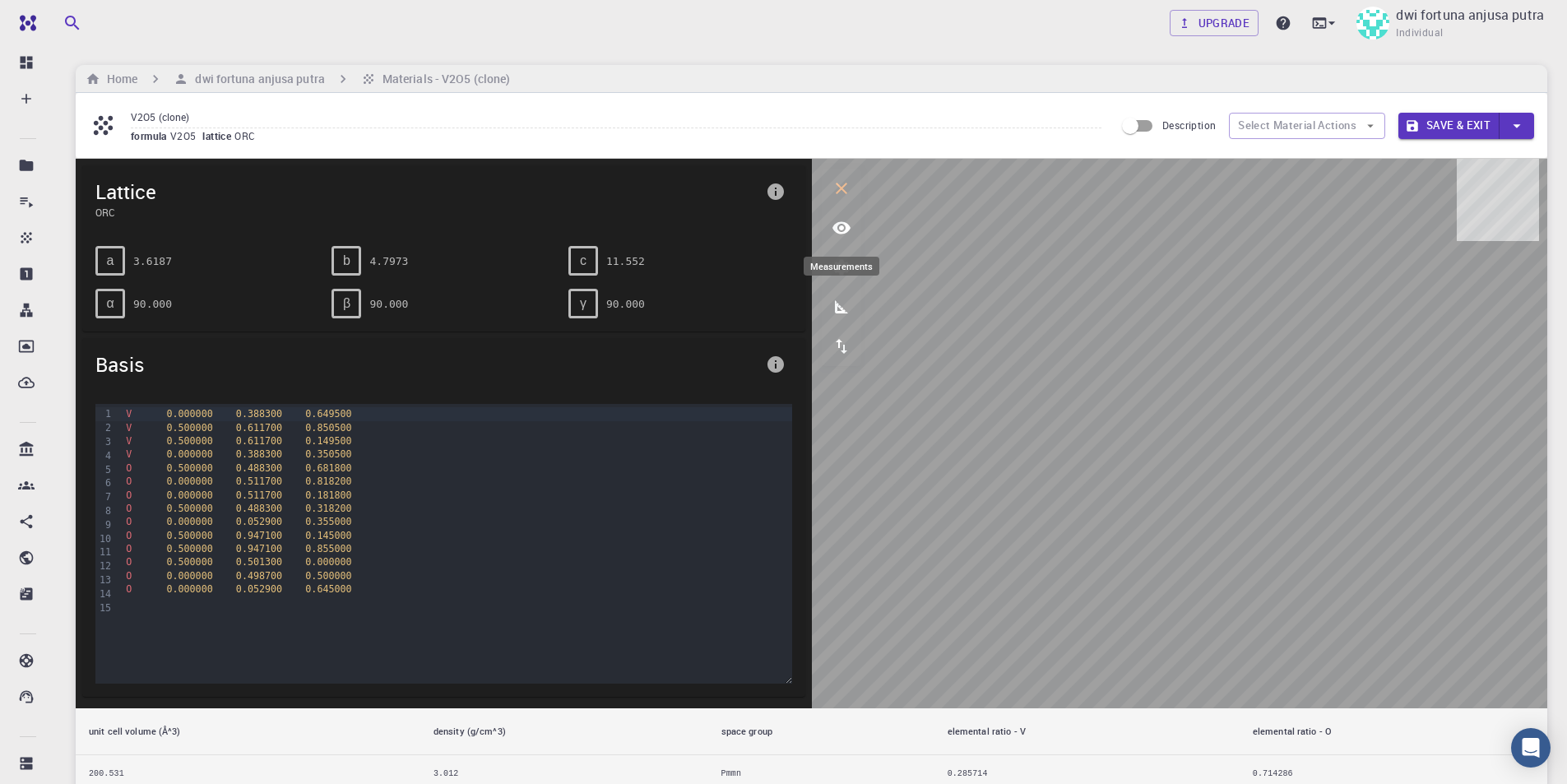
click at [847, 300] on icon "measurements" at bounding box center [842, 307] width 20 height 20
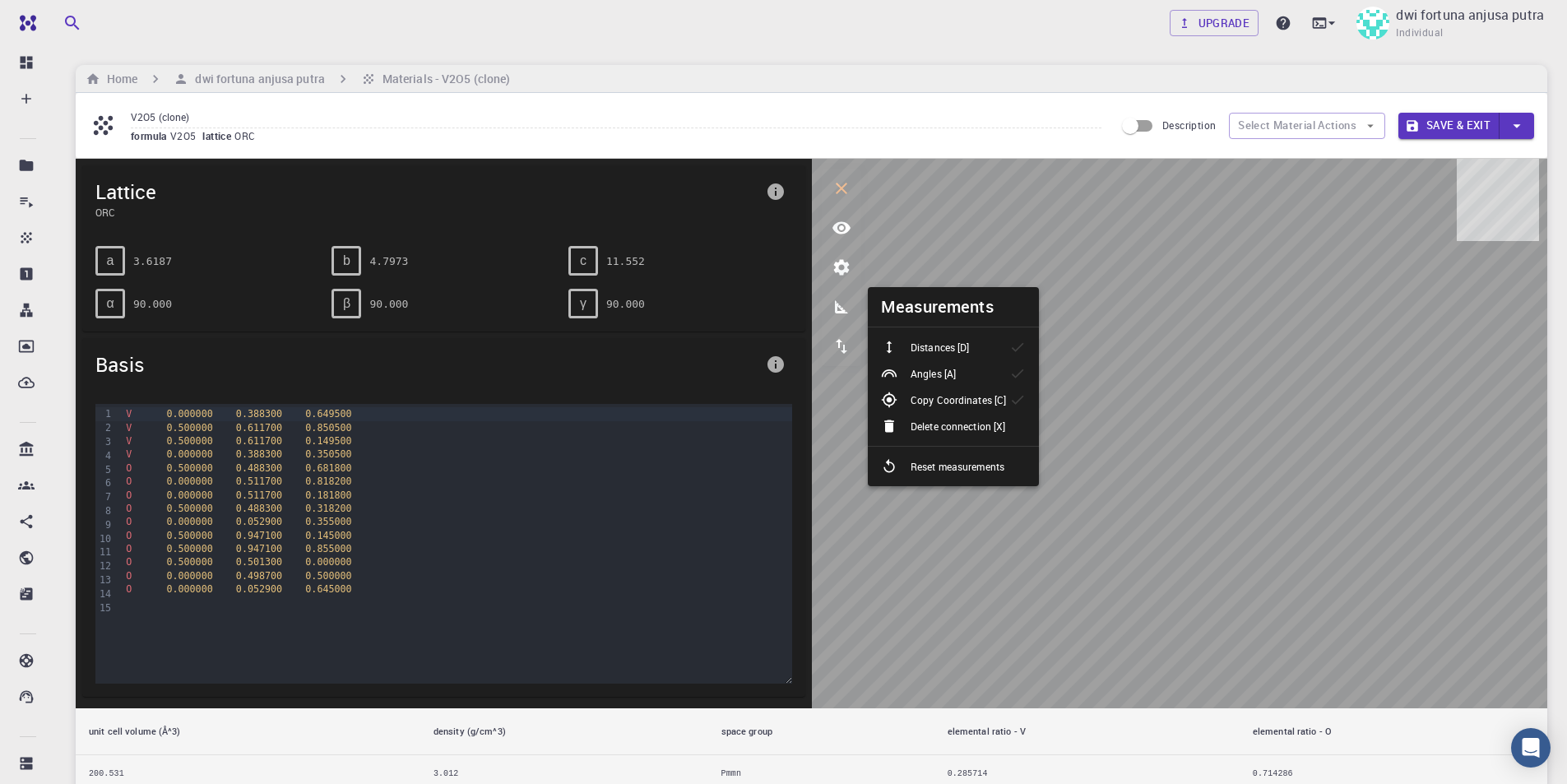
click at [936, 346] on p "Distances [D]" at bounding box center [939, 347] width 58 height 15
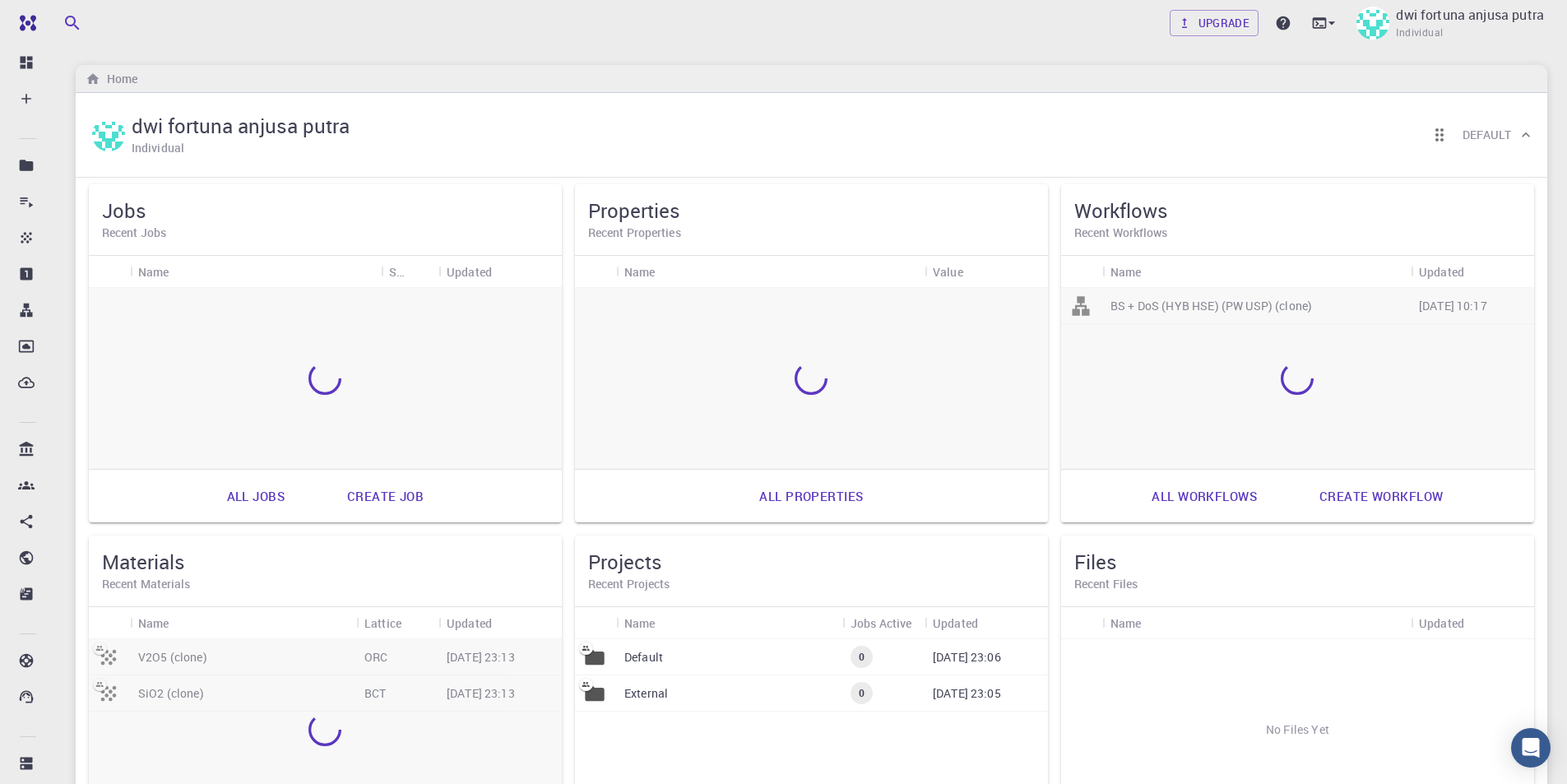
scroll to position [82, 0]
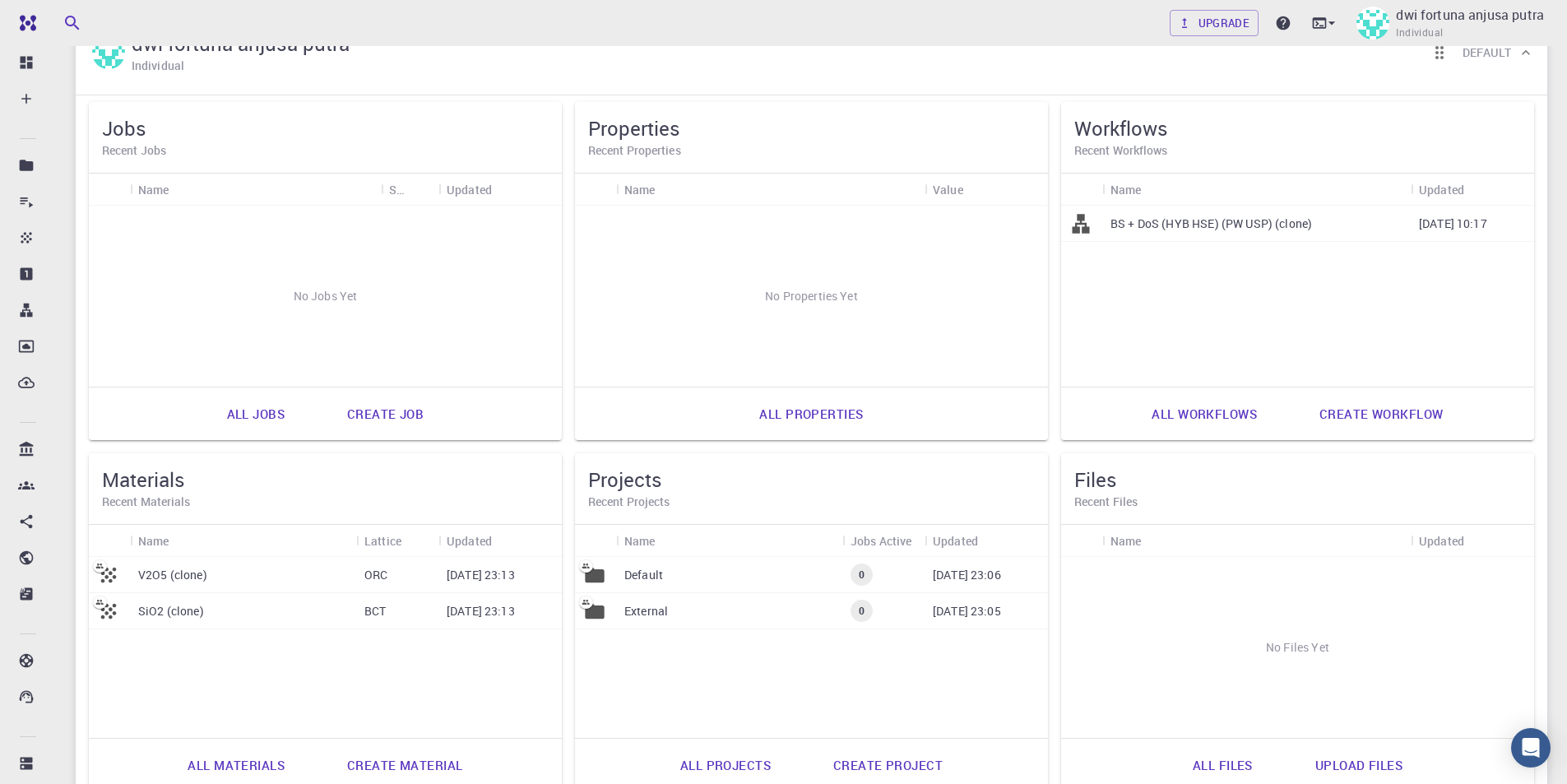
click at [504, 618] on p "[DATE] 23:13" at bounding box center [481, 611] width 68 height 16
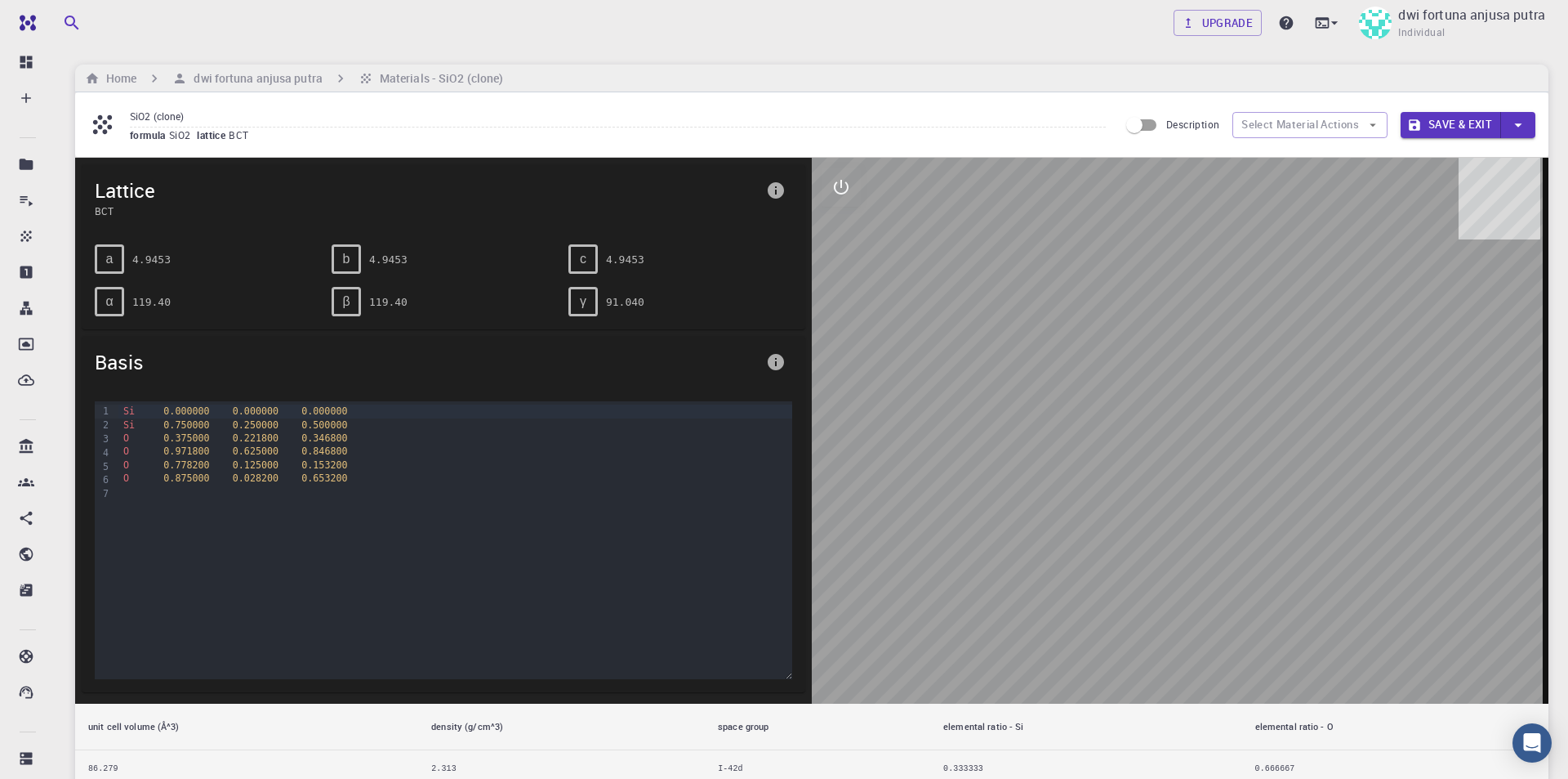
click at [975, 537] on div at bounding box center [1181, 430] width 737 height 545
click at [835, 198] on button "interactive" at bounding box center [835, 187] width 39 height 39
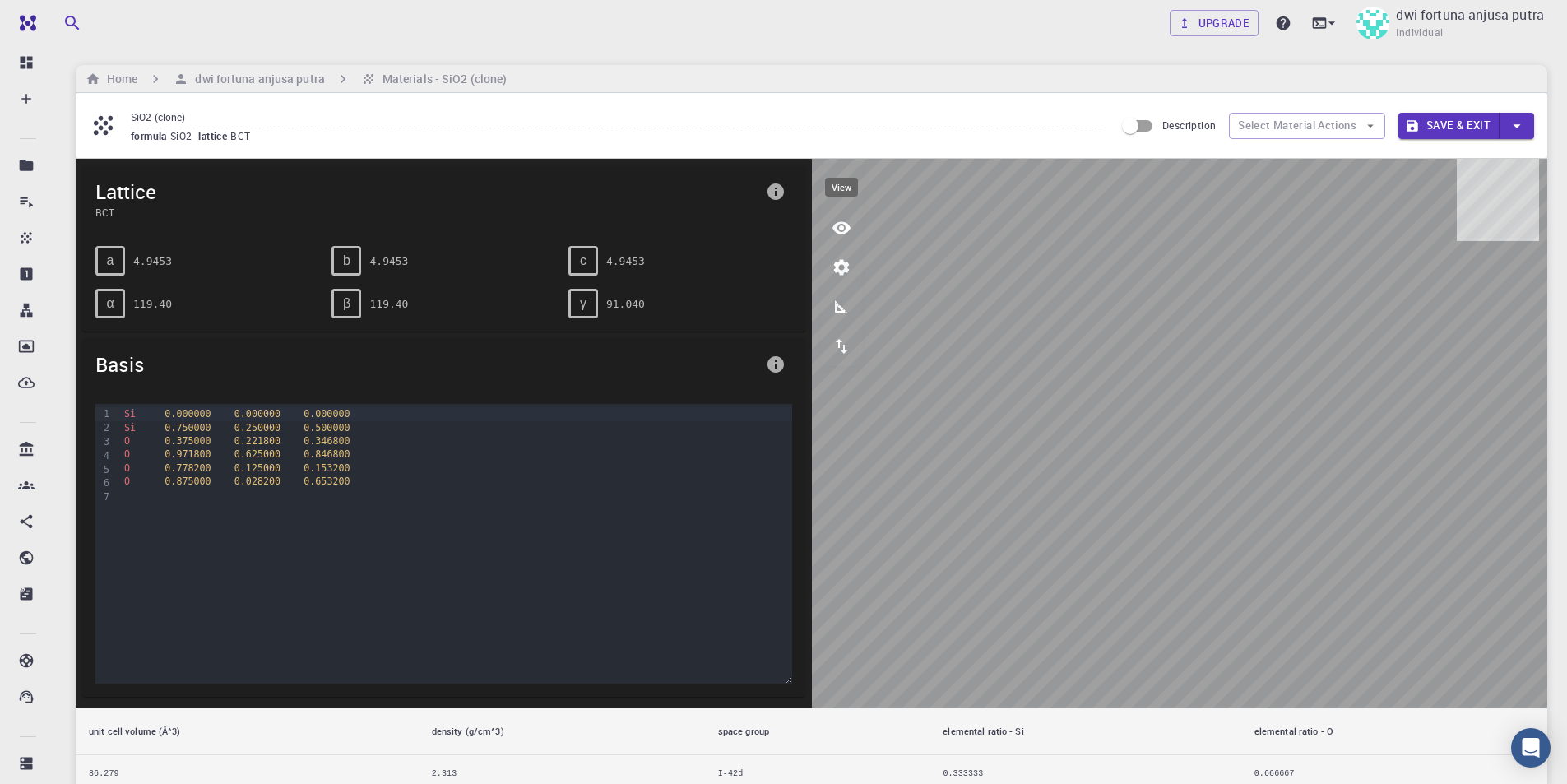
click at [848, 221] on icon "view" at bounding box center [842, 228] width 20 height 20
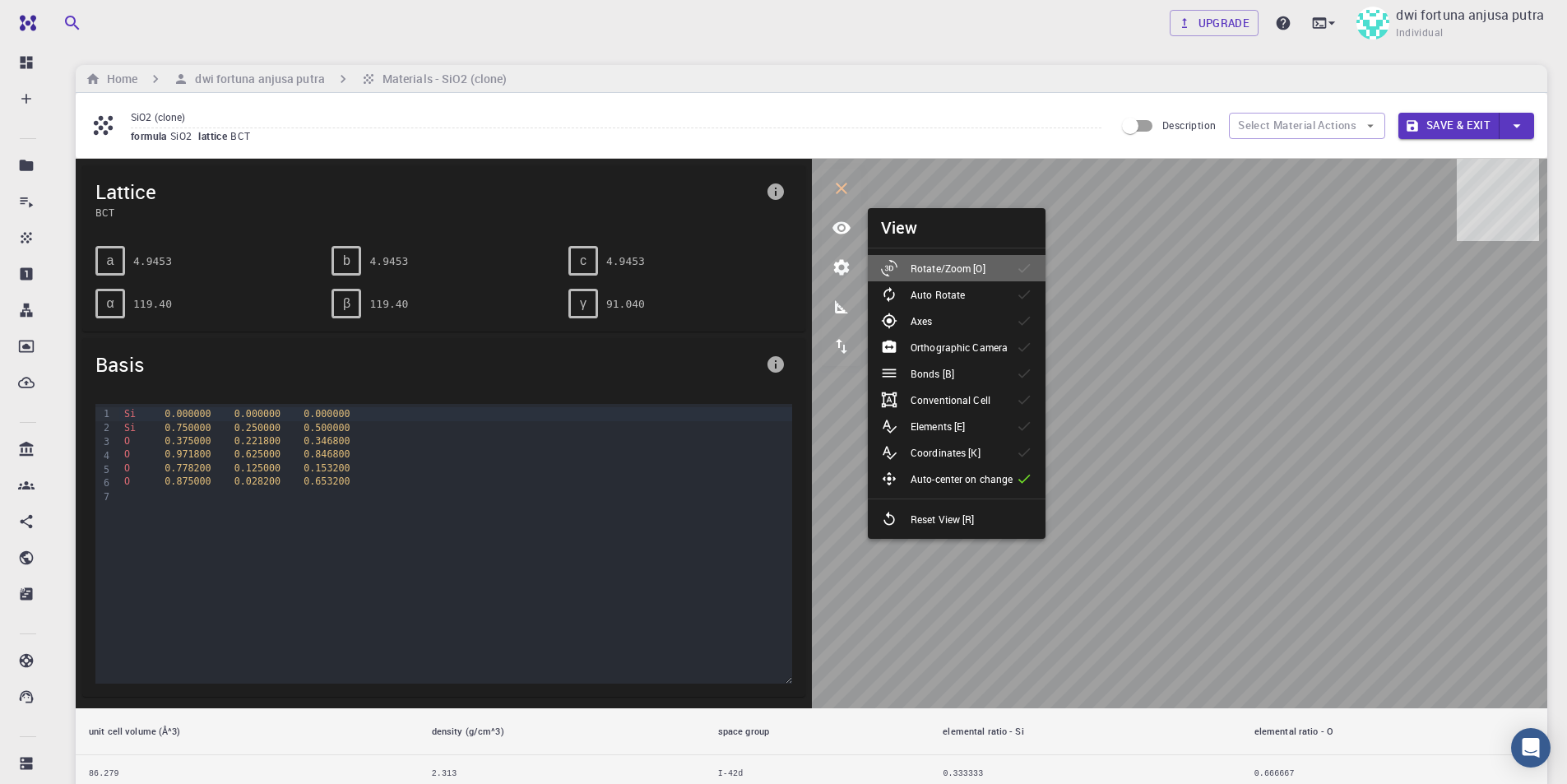
click at [932, 275] on p "Rotate/Zoom [O]" at bounding box center [947, 268] width 75 height 15
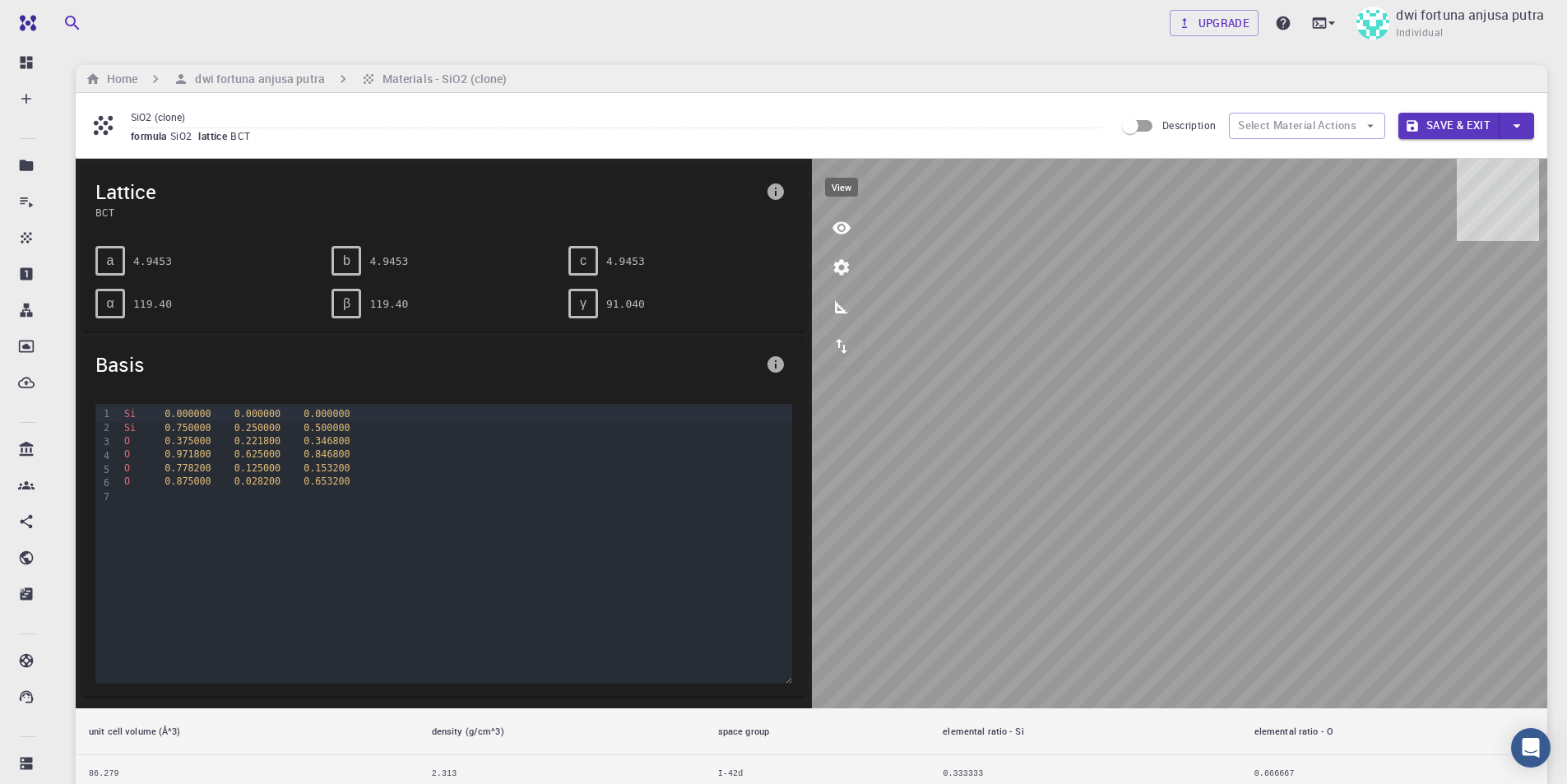
click at [836, 220] on icon "view" at bounding box center [842, 228] width 20 height 20
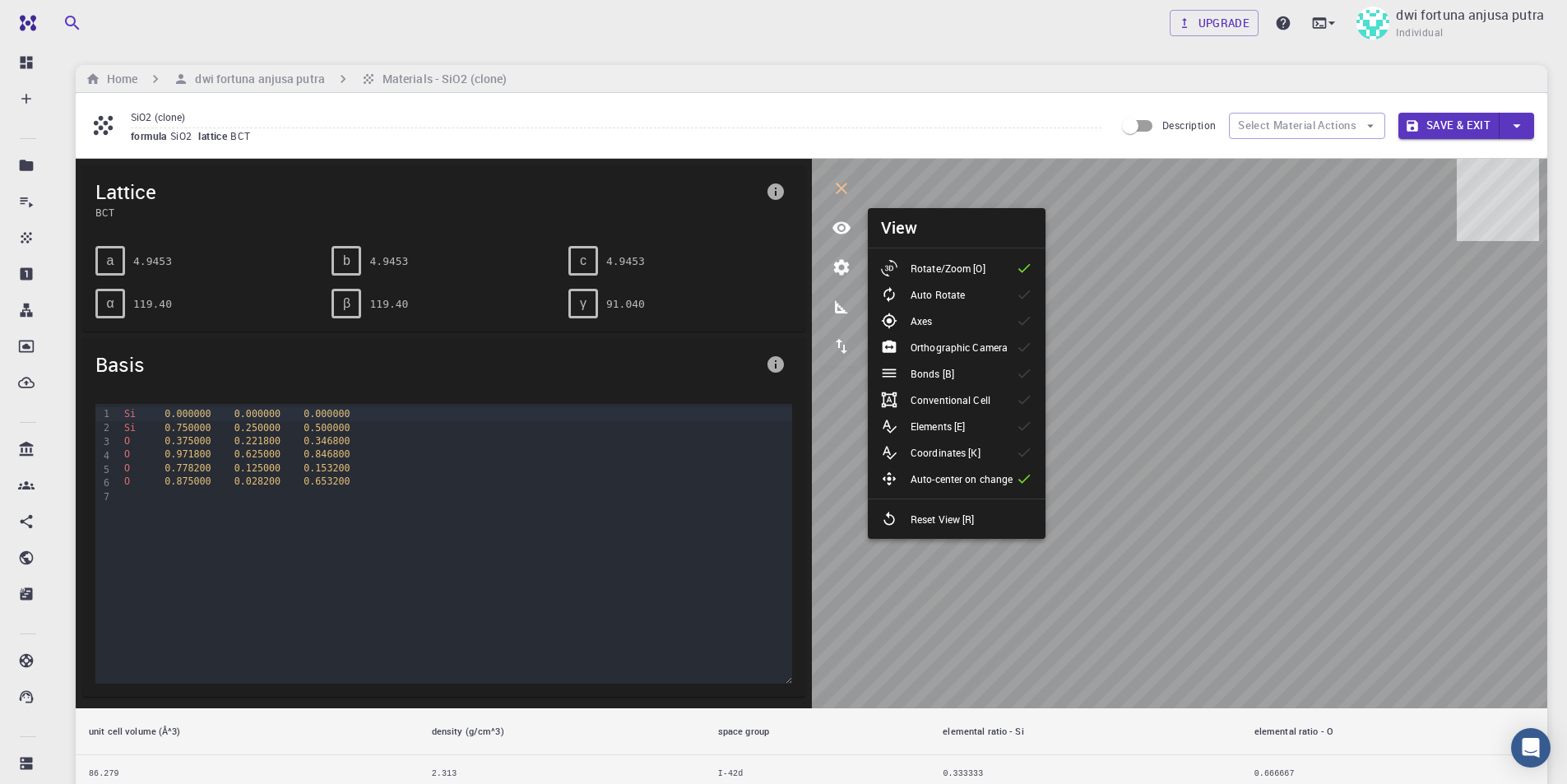
click at [973, 371] on li "Bonds [B]" at bounding box center [957, 373] width 178 height 26
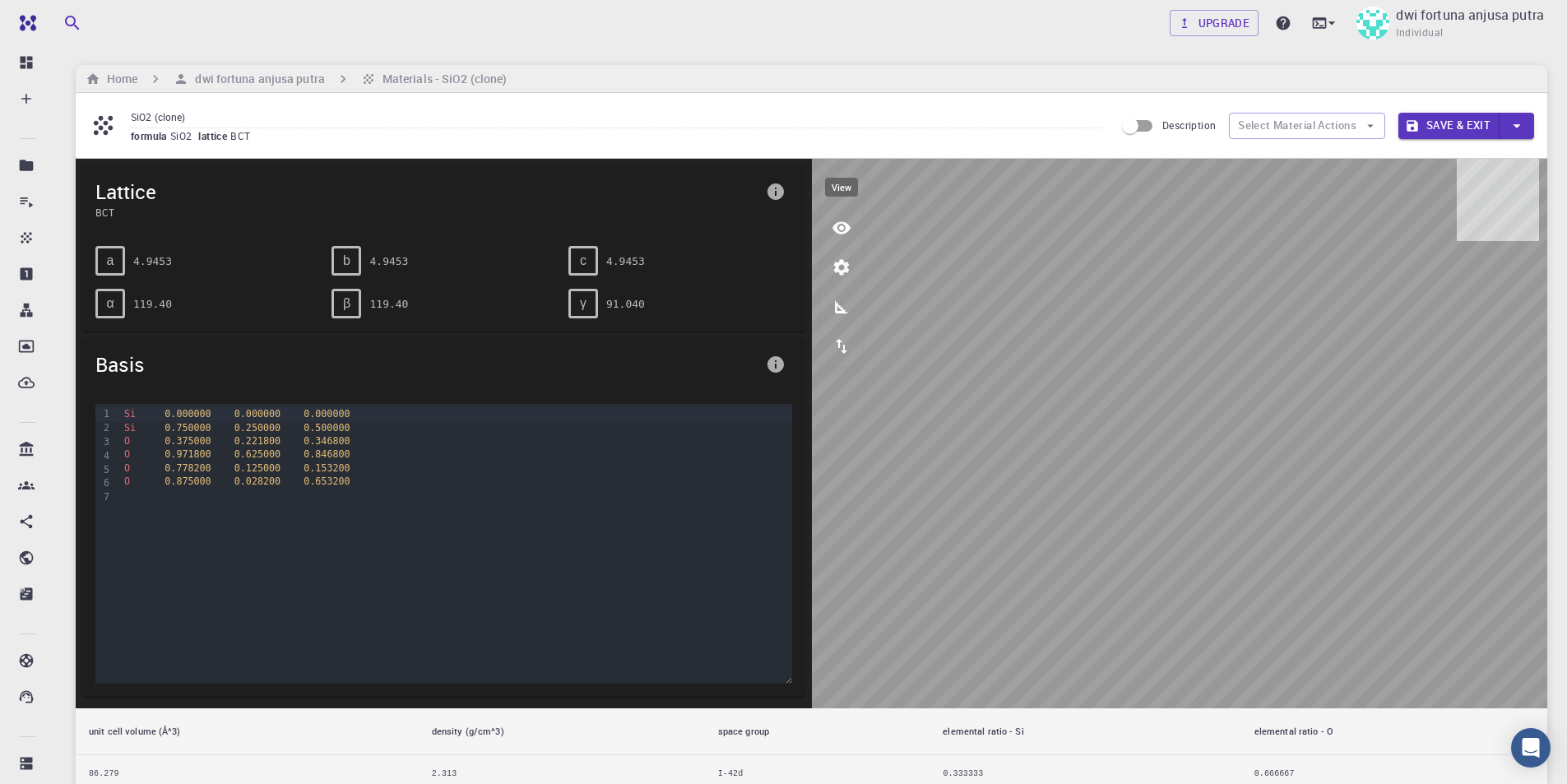
click at [841, 230] on icon "view" at bounding box center [841, 228] width 18 height 12
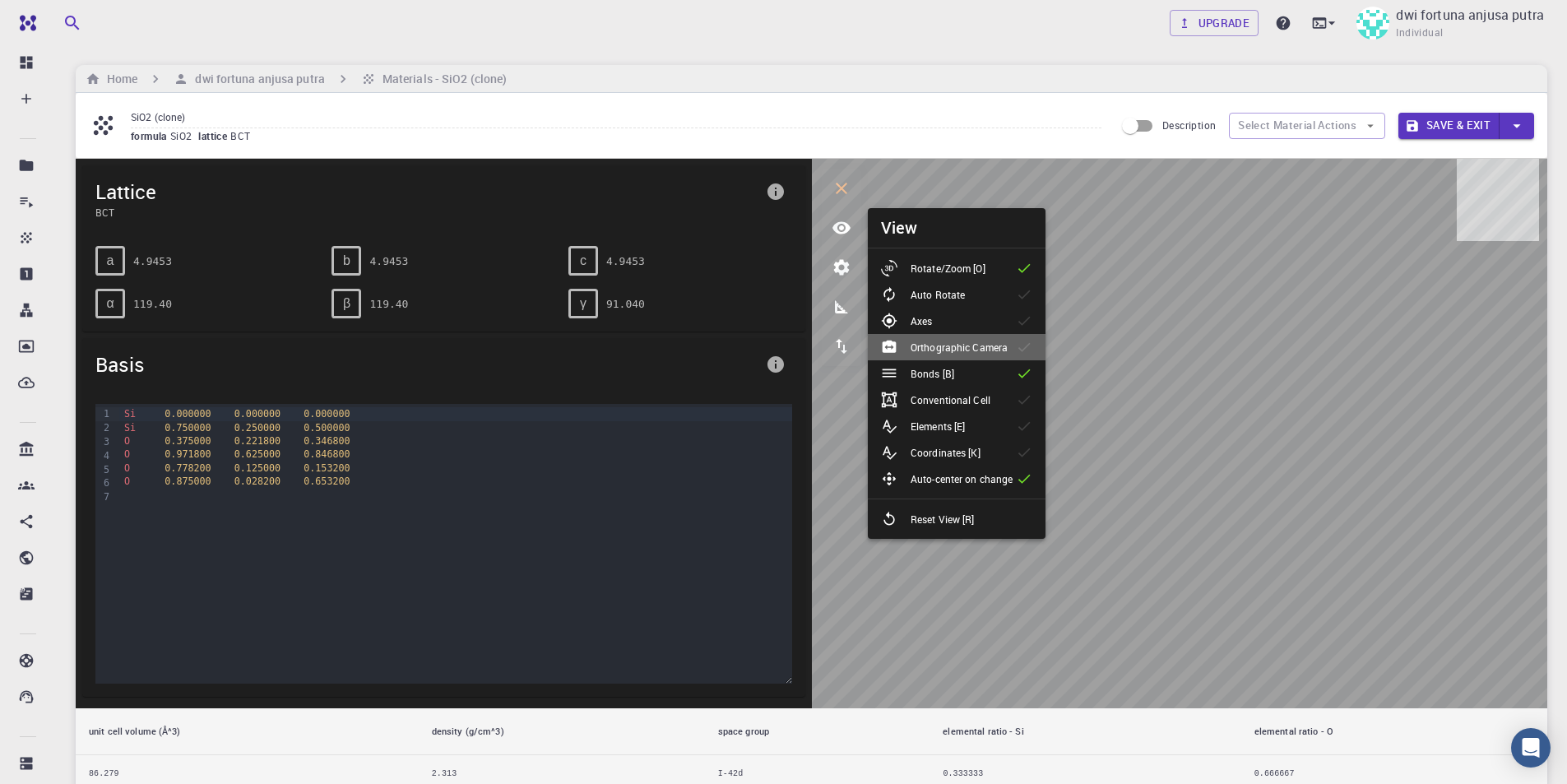
click at [947, 340] on p "Orthographic Camera" at bounding box center [958, 347] width 97 height 15
click at [947, 339] on div "Orthographic Camera" at bounding box center [951, 347] width 140 height 16
click at [981, 340] on p "Orthographic Camera" at bounding box center [958, 347] width 97 height 15
click at [912, 327] on p "Axes" at bounding box center [920, 320] width 21 height 15
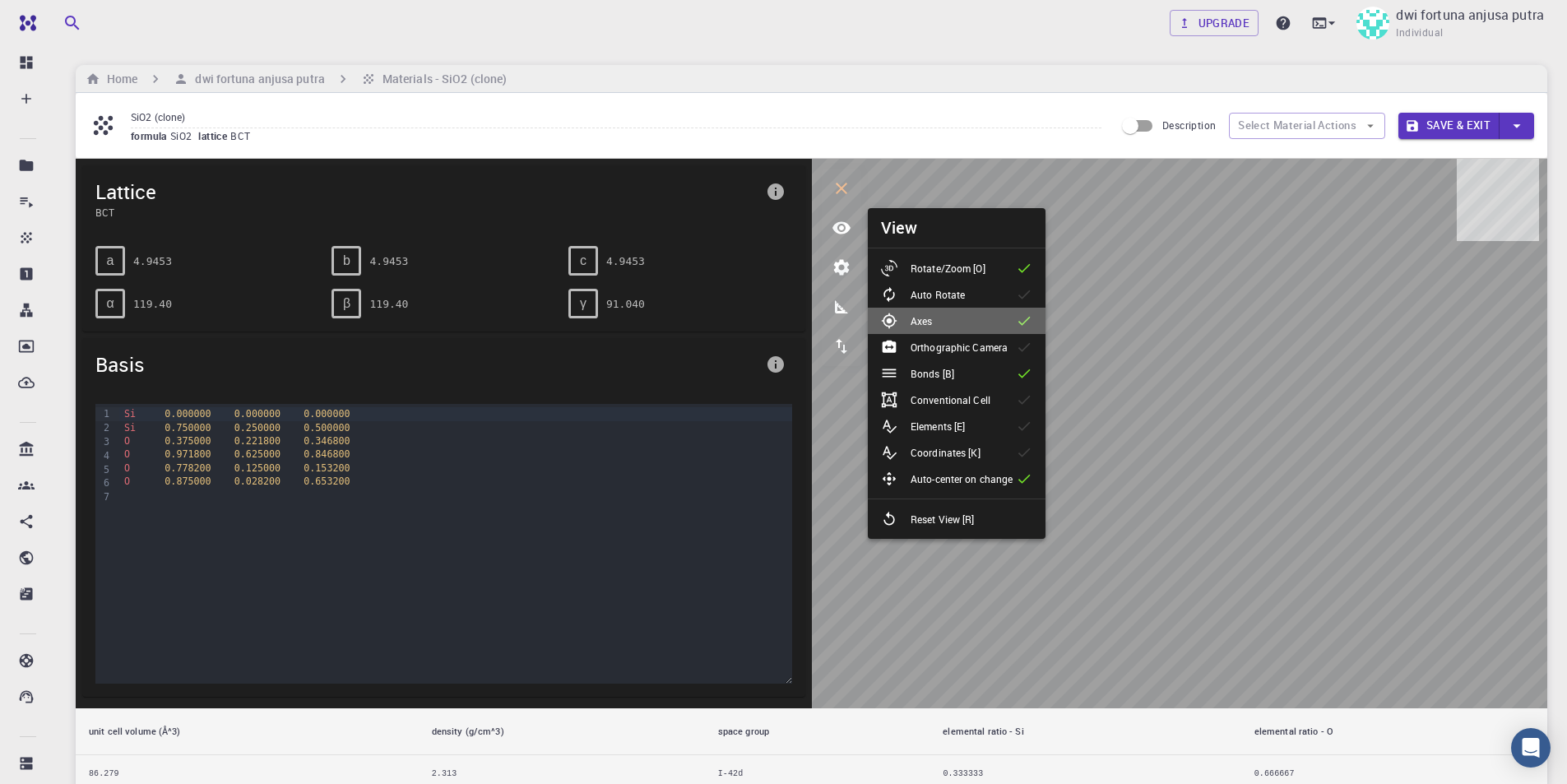
click at [917, 322] on p "Axes" at bounding box center [920, 320] width 21 height 15
click at [920, 298] on p "Auto Rotate" at bounding box center [937, 294] width 54 height 15
click at [957, 396] on p "Conventional Cell" at bounding box center [950, 399] width 80 height 15
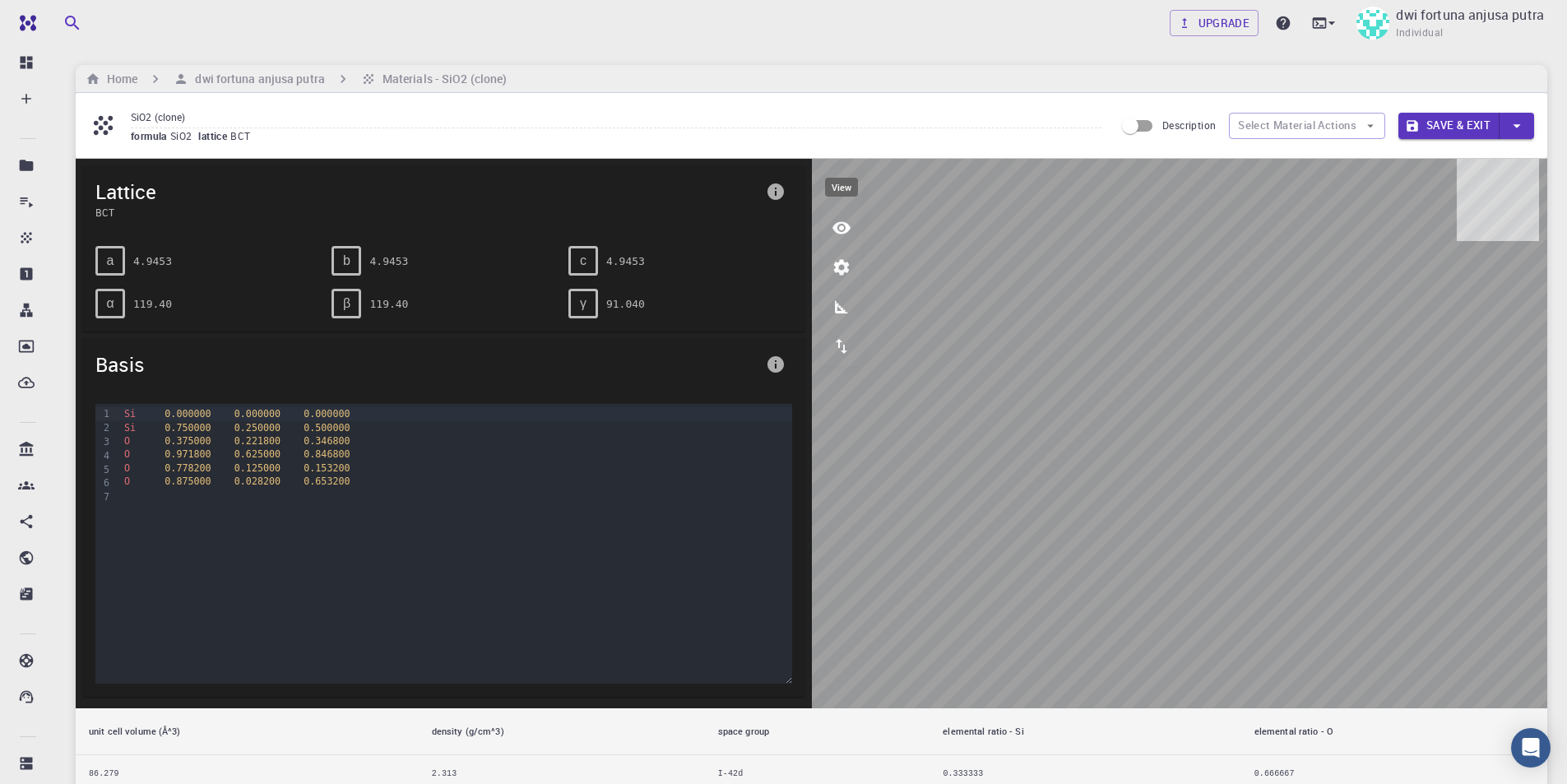
click at [853, 229] on button "view" at bounding box center [841, 227] width 39 height 39
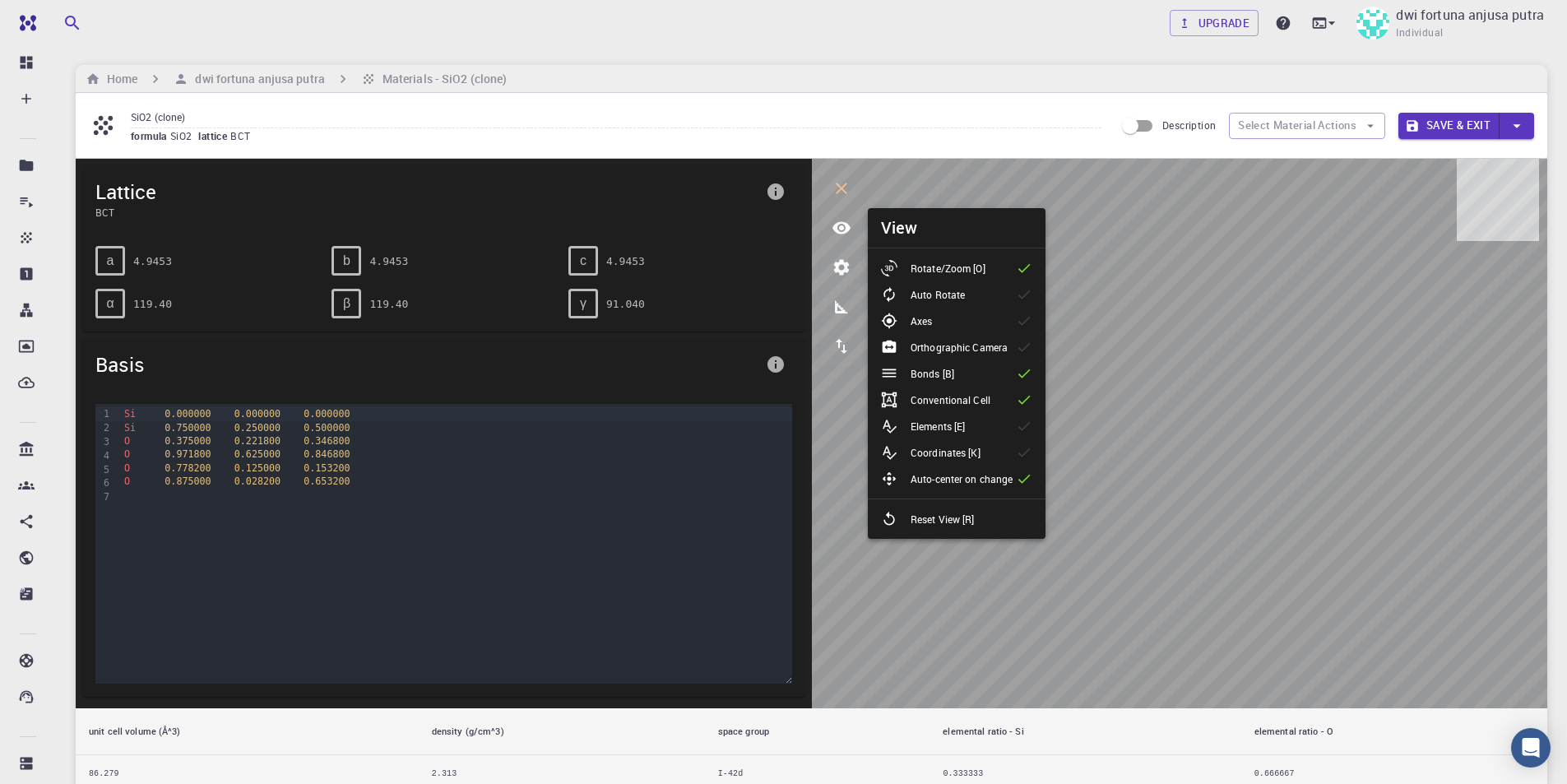
click at [984, 473] on p "Auto-center on change" at bounding box center [961, 478] width 102 height 15
click at [984, 450] on div "Coordinates [K]" at bounding box center [937, 452] width 113 height 16
click at [986, 423] on li "Elements [E]" at bounding box center [957, 426] width 178 height 26
click at [990, 454] on div "Coordinates [K]" at bounding box center [937, 452] width 113 height 16
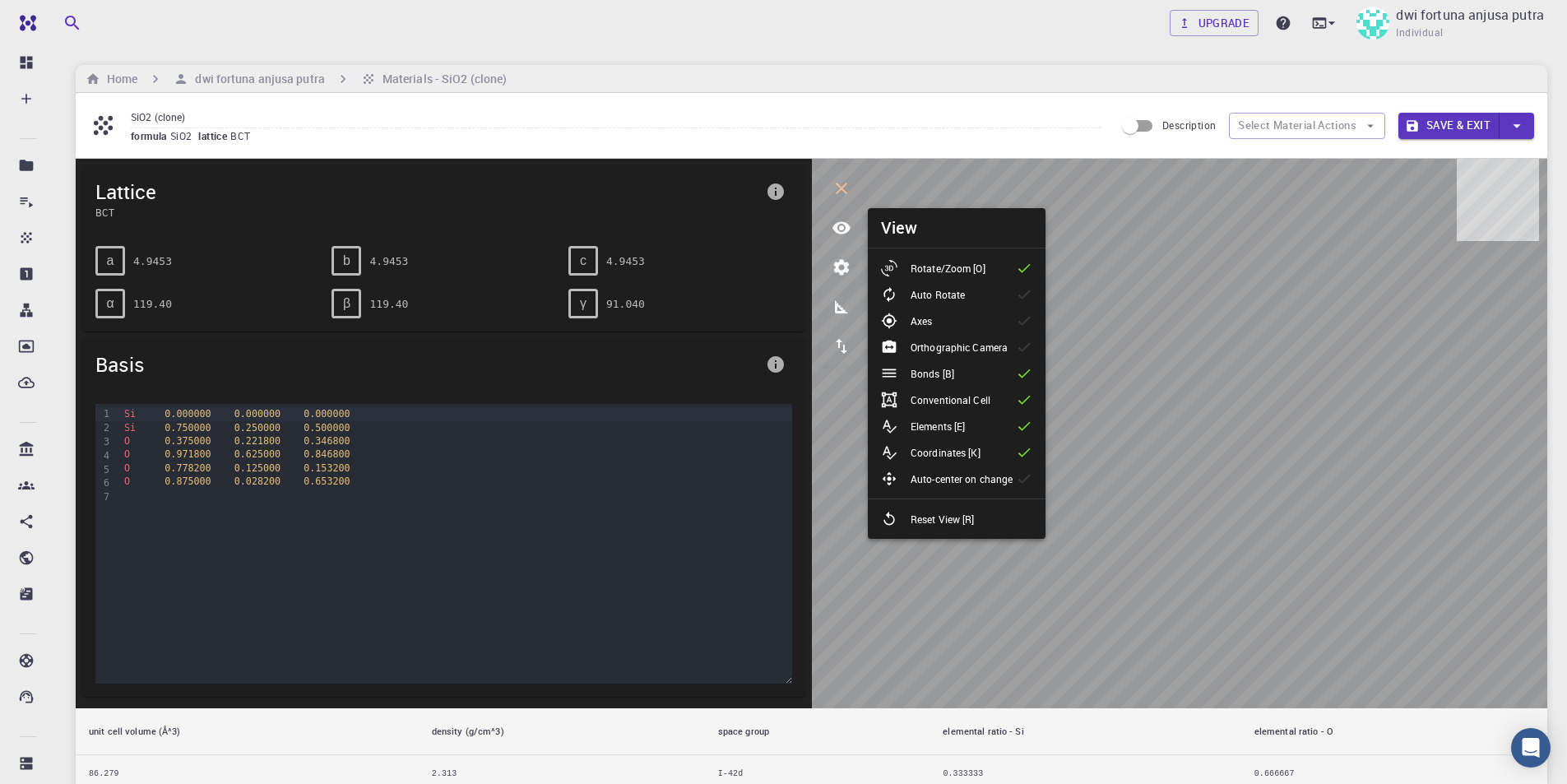
click at [990, 452] on div "Coordinates [K]" at bounding box center [937, 452] width 113 height 16
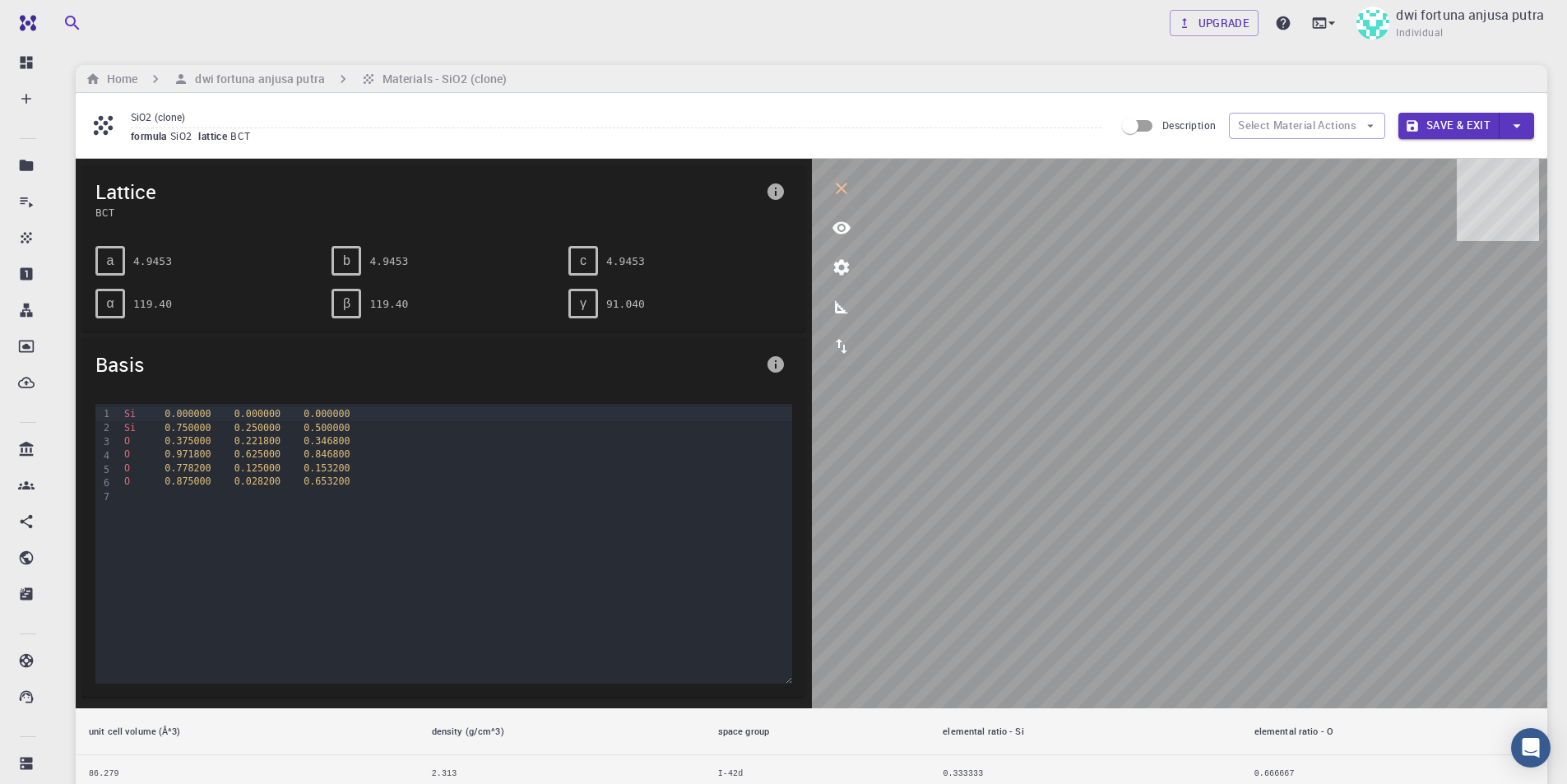
click at [839, 225] on icon "view" at bounding box center [842, 228] width 20 height 20
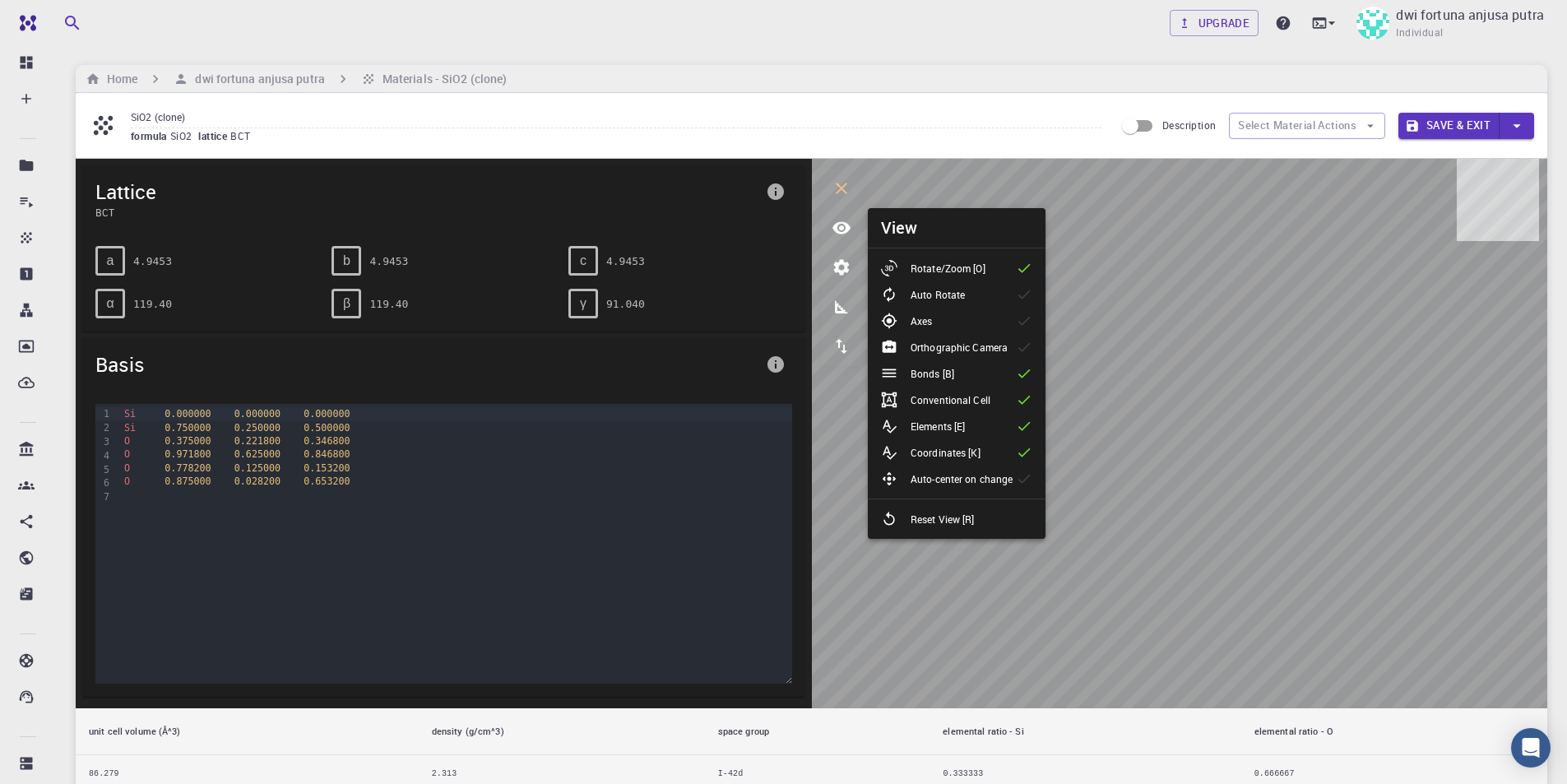
click at [958, 445] on p "Coordinates [K]" at bounding box center [945, 452] width 70 height 15
click at [943, 345] on p "Orthographic Camera" at bounding box center [958, 347] width 97 height 15
click at [943, 347] on p "Orthographic Camera" at bounding box center [958, 347] width 97 height 15
click at [942, 349] on p "Orthographic Camera" at bounding box center [958, 347] width 97 height 15
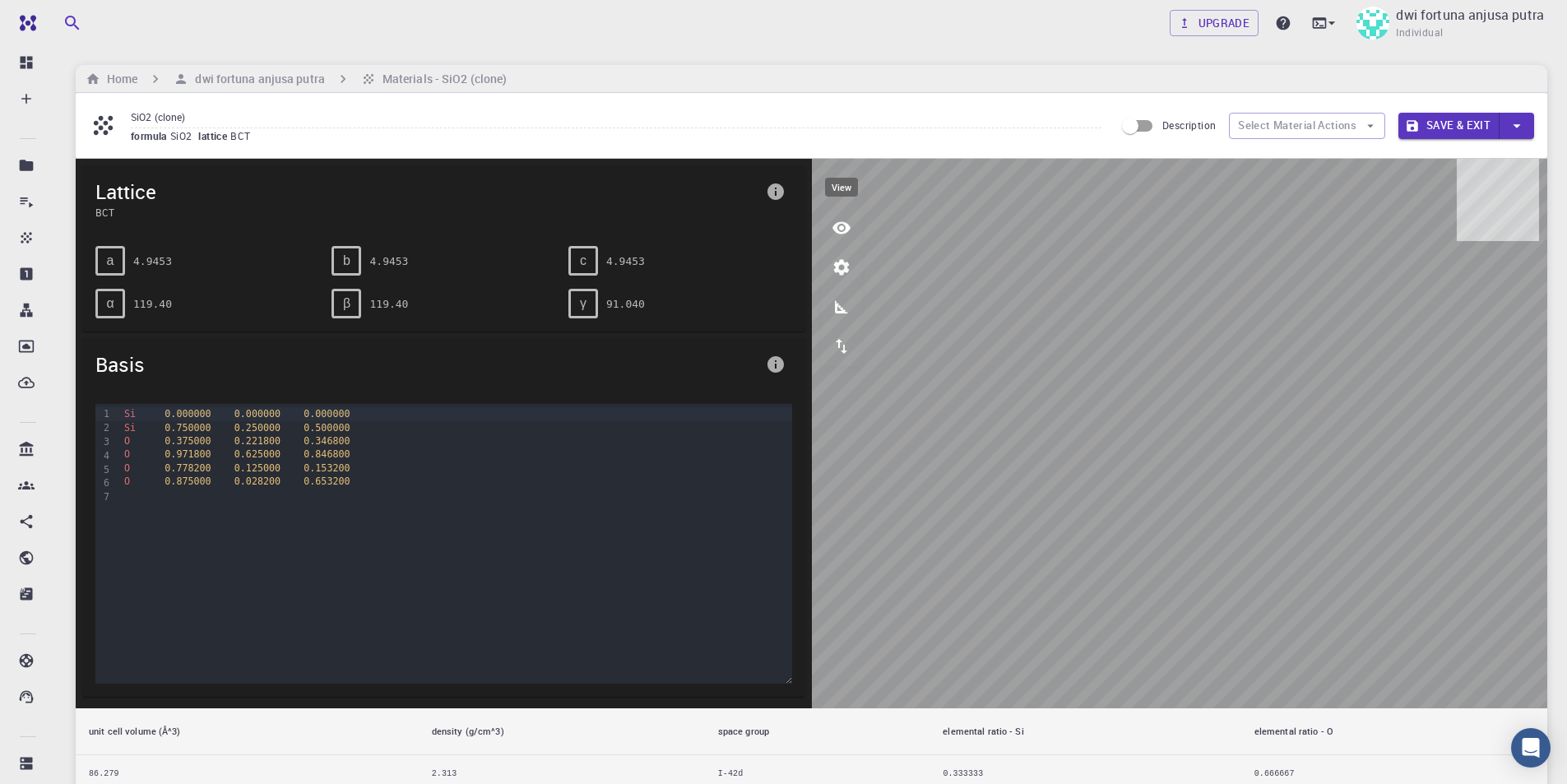
click at [840, 236] on icon "view" at bounding box center [842, 228] width 20 height 20
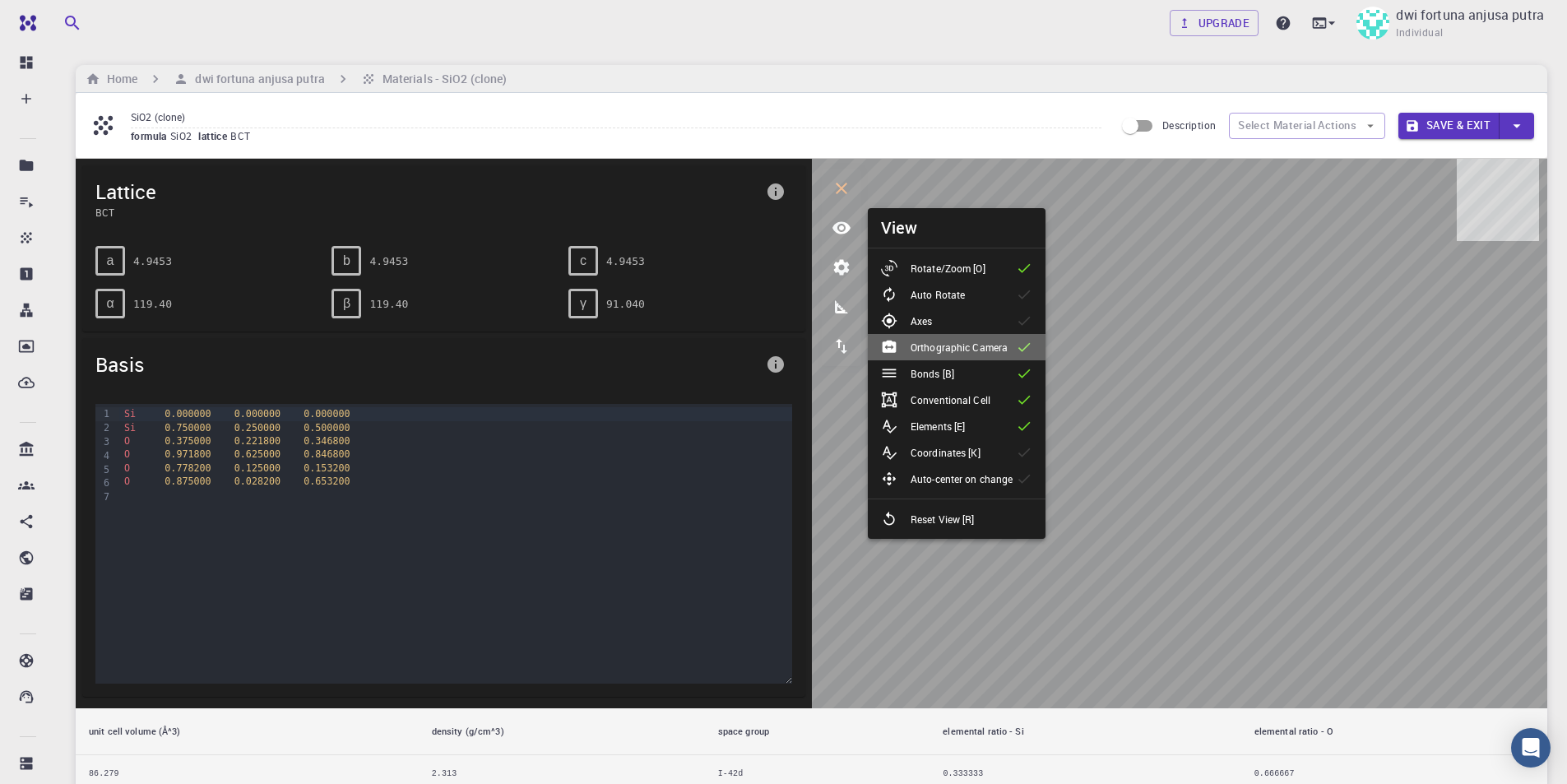
click at [964, 351] on p "Orthographic Camera" at bounding box center [958, 347] width 97 height 15
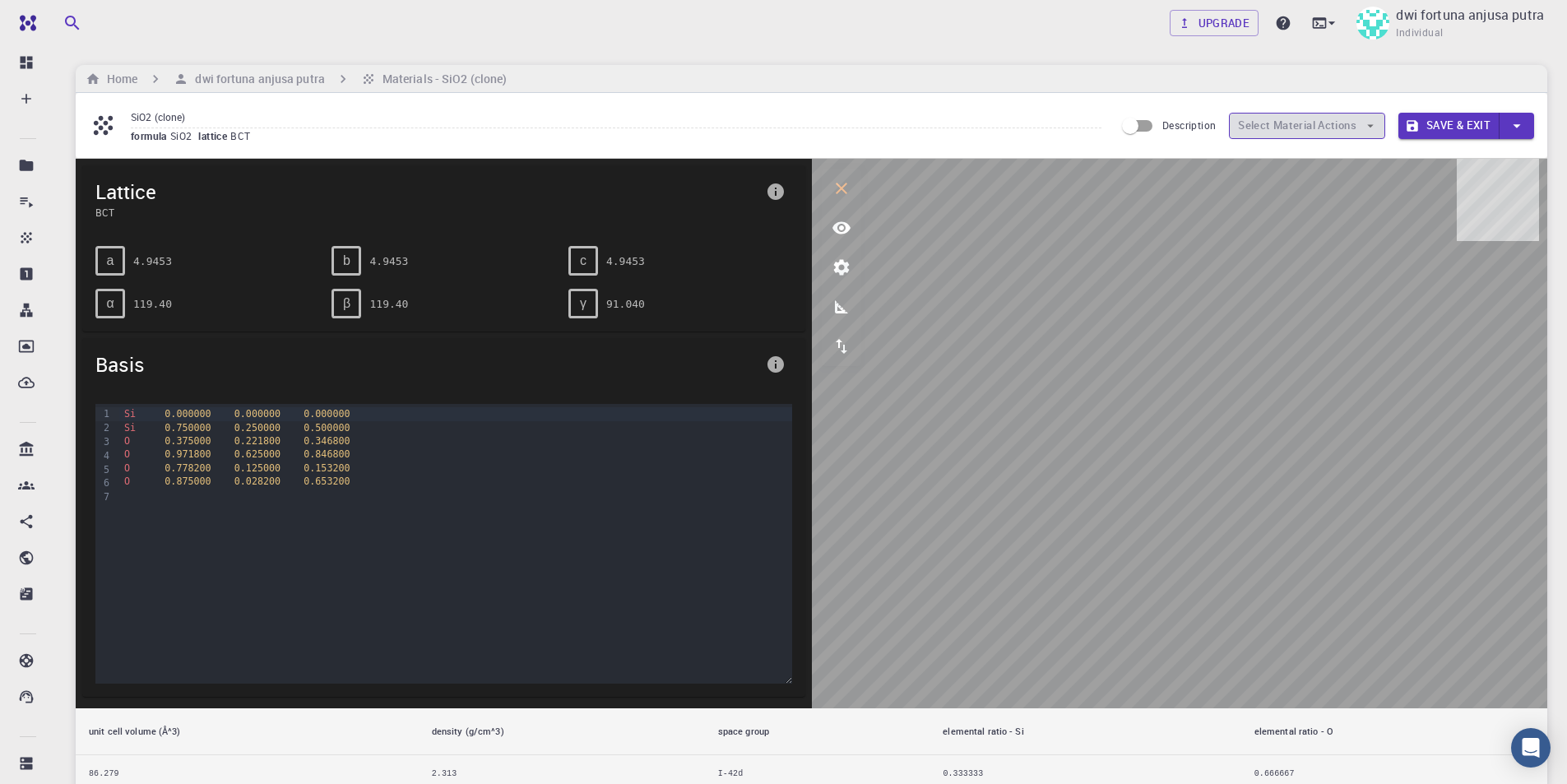
click at [1359, 127] on button "Select Material Actions" at bounding box center [1307, 126] width 156 height 26
click at [1359, 118] on button "Select Material Actions" at bounding box center [1307, 126] width 156 height 26
click at [1364, 124] on icon "button" at bounding box center [1370, 125] width 15 height 15
click at [117, 263] on div "a" at bounding box center [110, 261] width 30 height 30
drag, startPoint x: 112, startPoint y: 256, endPoint x: 100, endPoint y: 257, distance: 12.4
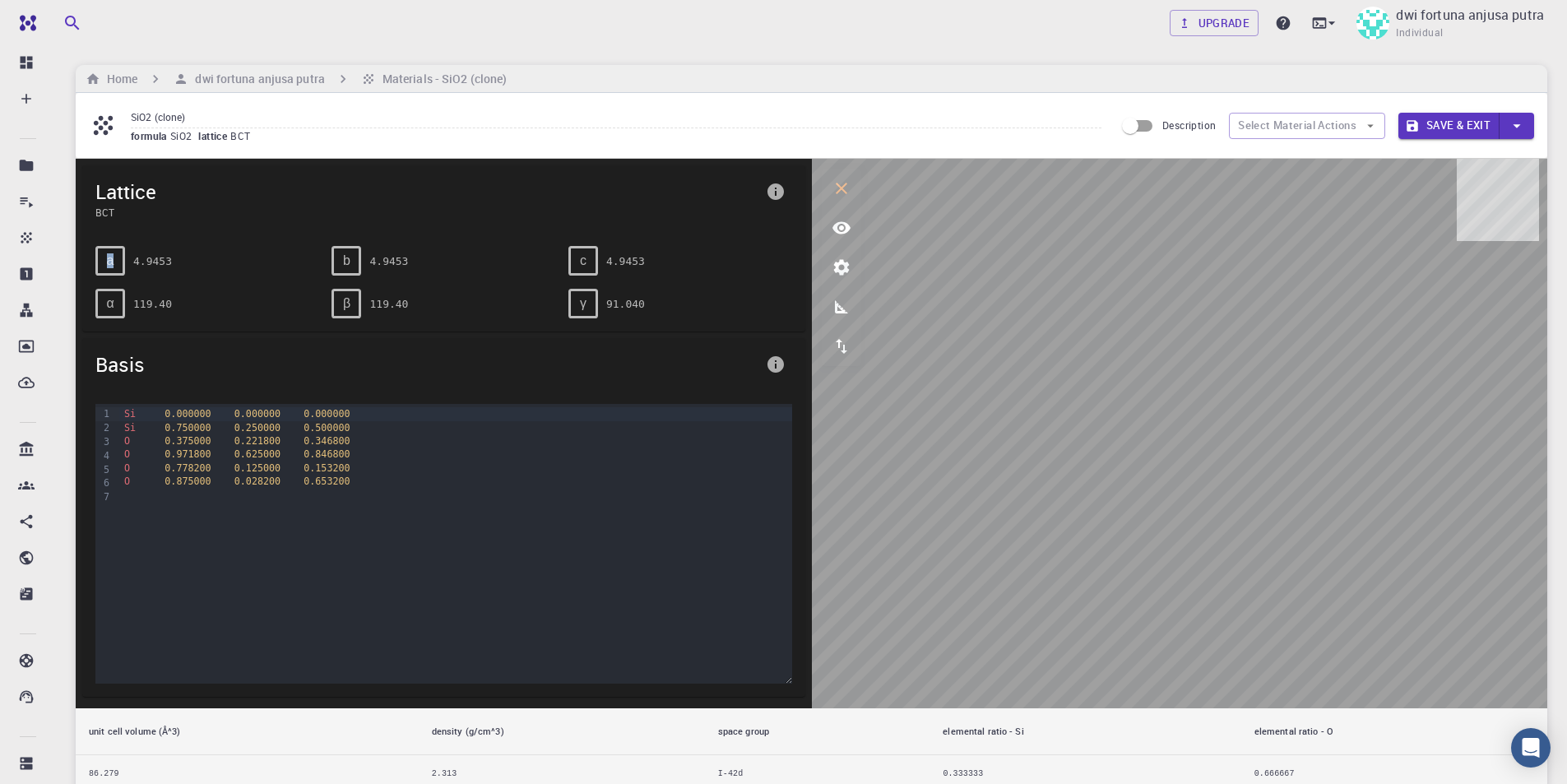
click at [100, 257] on div "a" at bounding box center [110, 261] width 30 height 30
click at [109, 301] on span "α" at bounding box center [109, 303] width 7 height 15
click at [130, 441] on div "O 0.375000 0.221800 0.346800" at bounding box center [455, 440] width 672 height 13
click at [190, 455] on span "0.971800" at bounding box center [187, 454] width 46 height 12
click at [319, 456] on span "0.846800" at bounding box center [326, 454] width 46 height 12
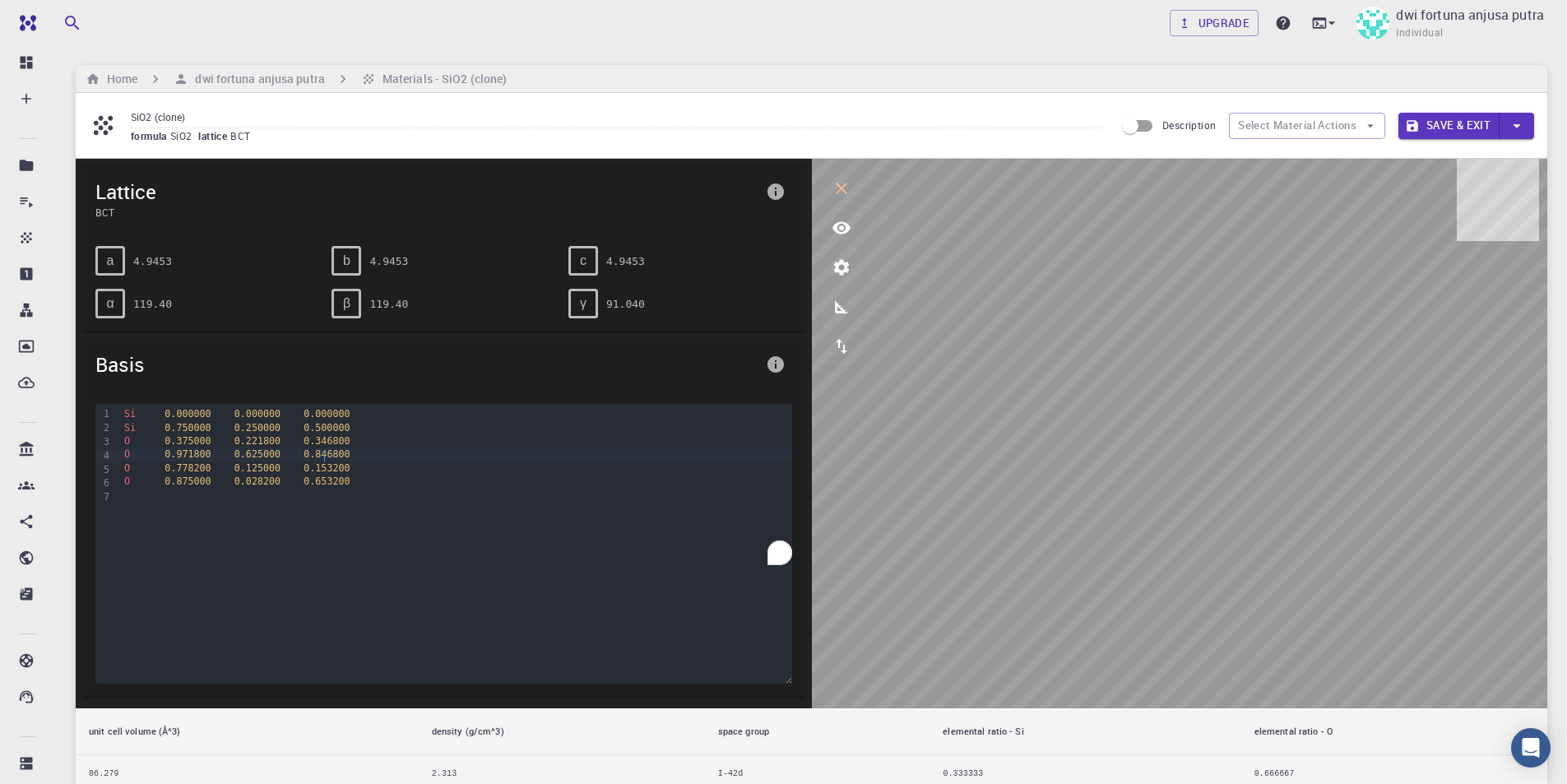
click at [325, 450] on span "0.846800" at bounding box center [326, 454] width 46 height 12
click at [1466, 123] on button "Save & Exit" at bounding box center [1448, 126] width 101 height 26
click at [1429, 127] on button "Save & Exit" at bounding box center [1448, 126] width 101 height 26
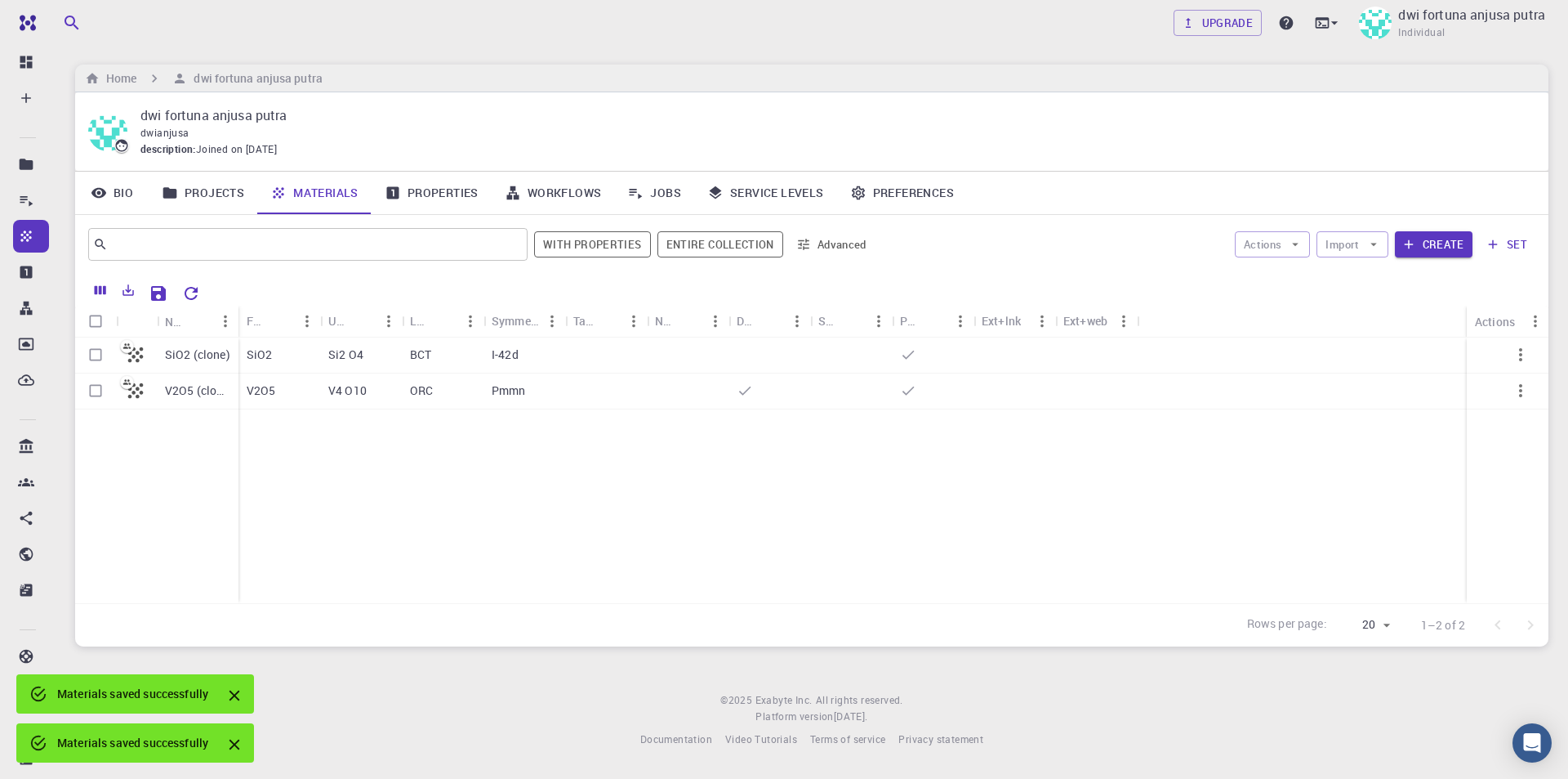
click at [568, 196] on link "Workflows" at bounding box center [553, 193] width 123 height 43
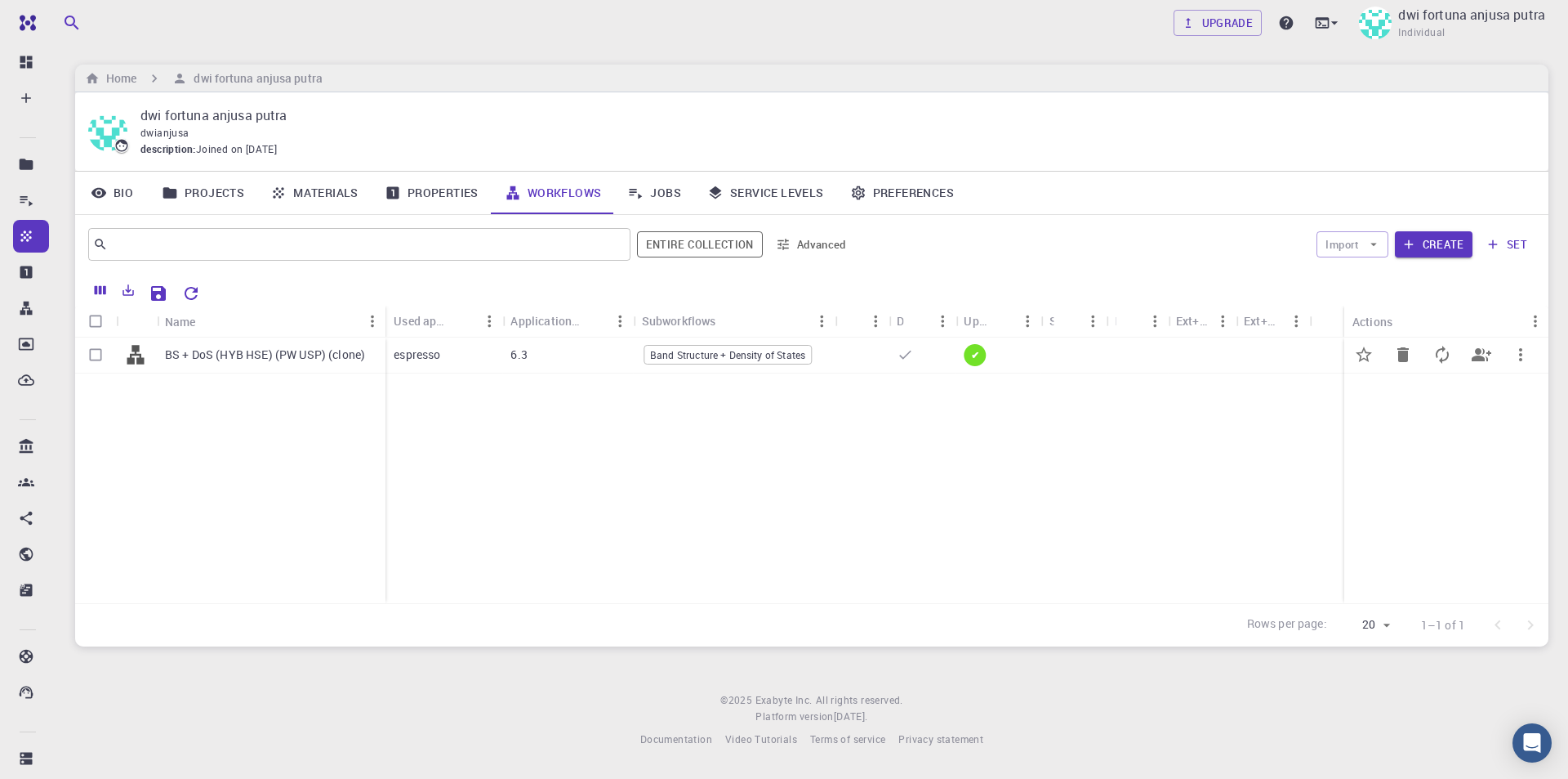
click at [273, 352] on p "BS + DoS (HYB HSE) (PW USP) (clone)" at bounding box center [265, 355] width 201 height 16
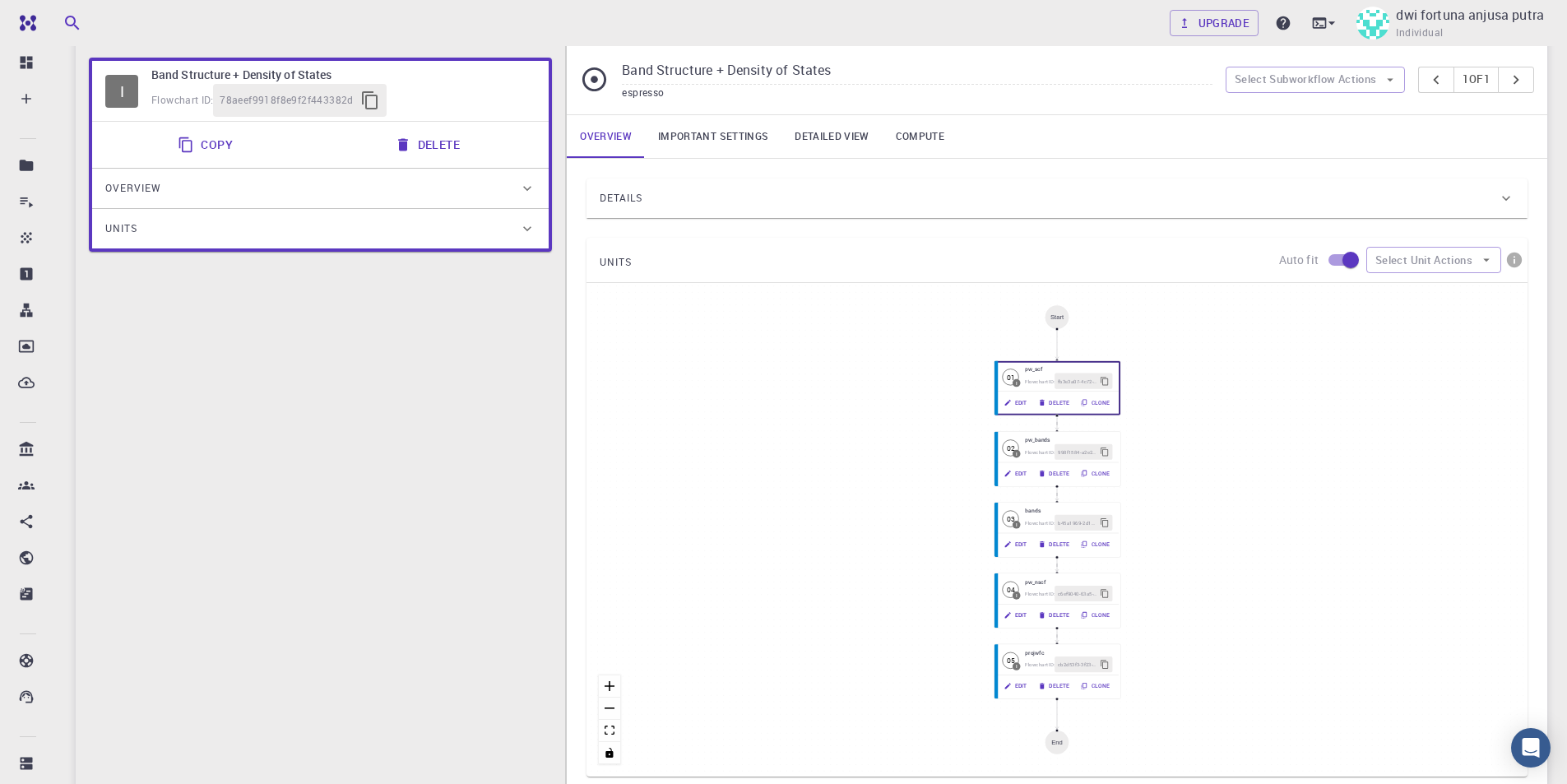
scroll to position [118, 0]
click at [910, 135] on link "Compute" at bounding box center [919, 138] width 75 height 43
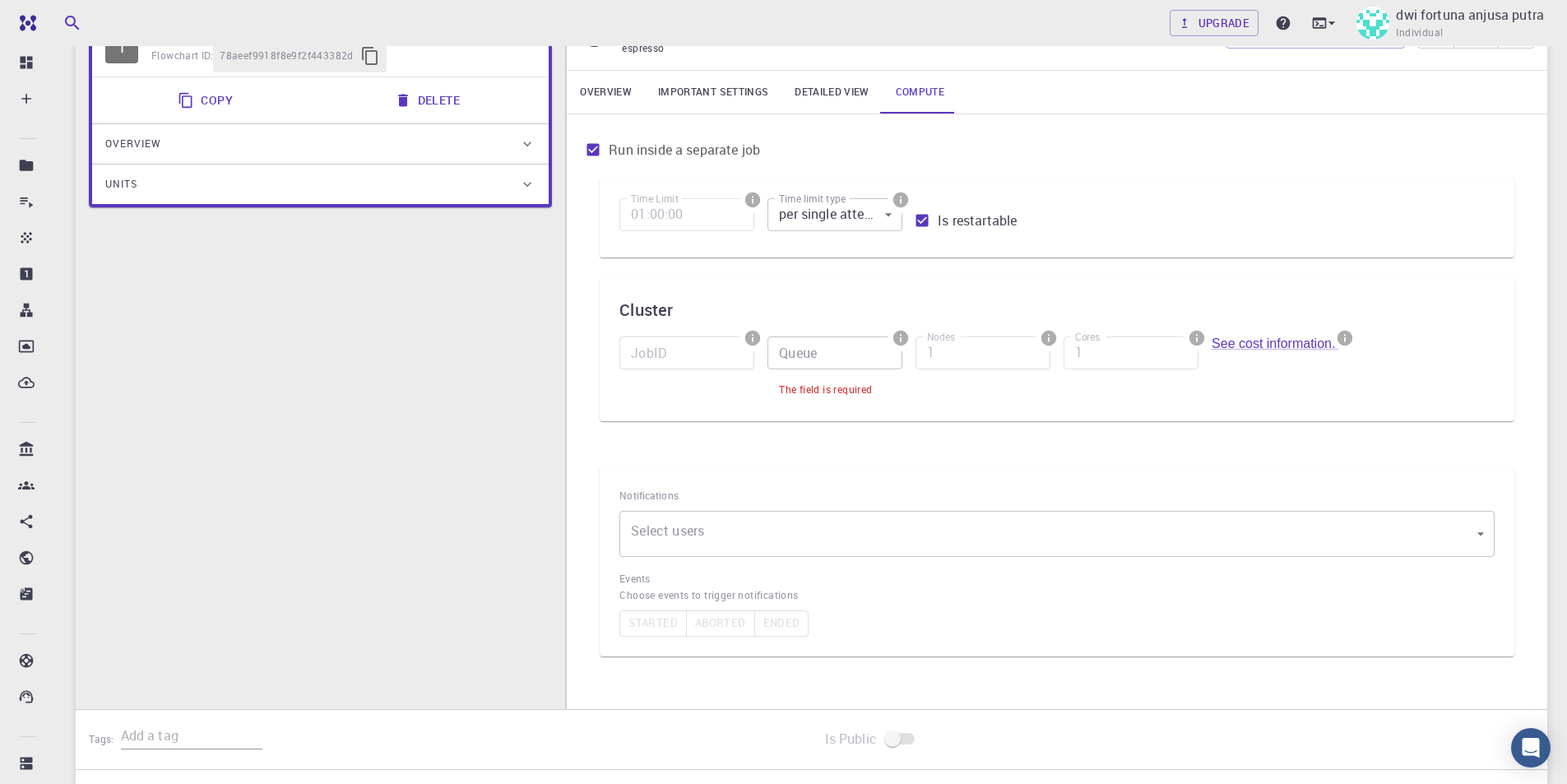
scroll to position [200, 0]
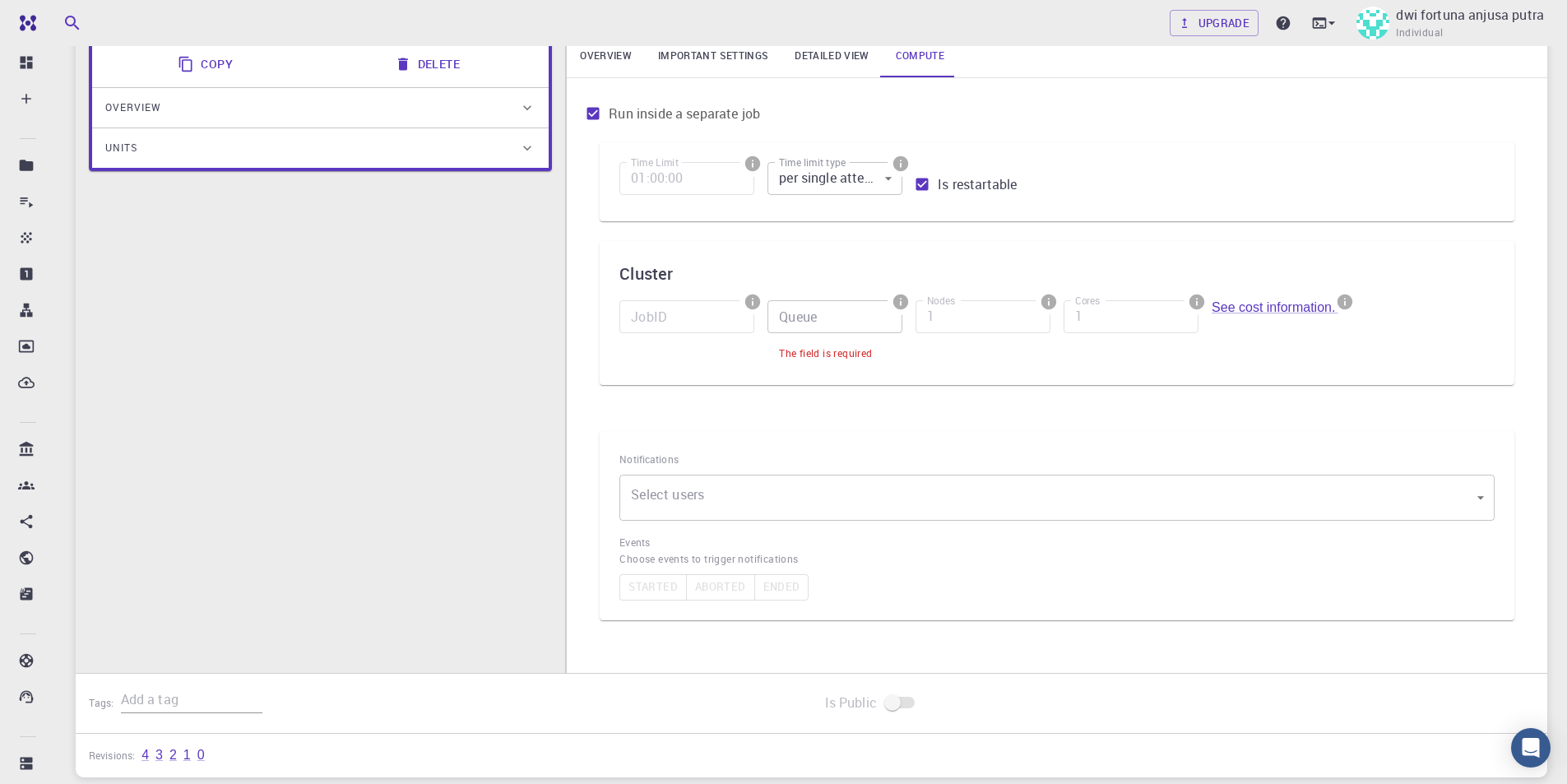
click at [803, 322] on input "Queue" at bounding box center [834, 316] width 135 height 33
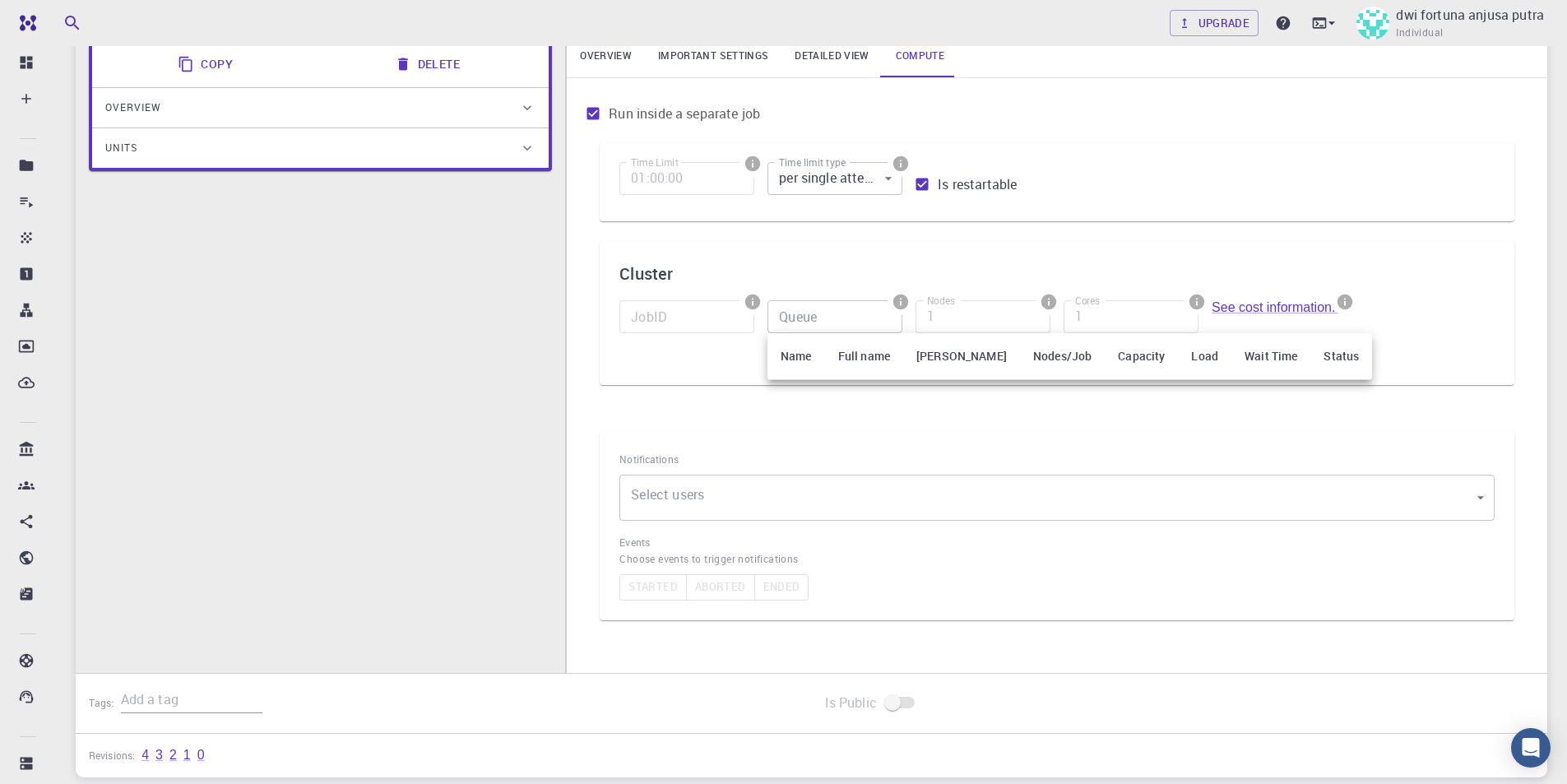
click at [694, 331] on div at bounding box center [783, 392] width 1567 height 784
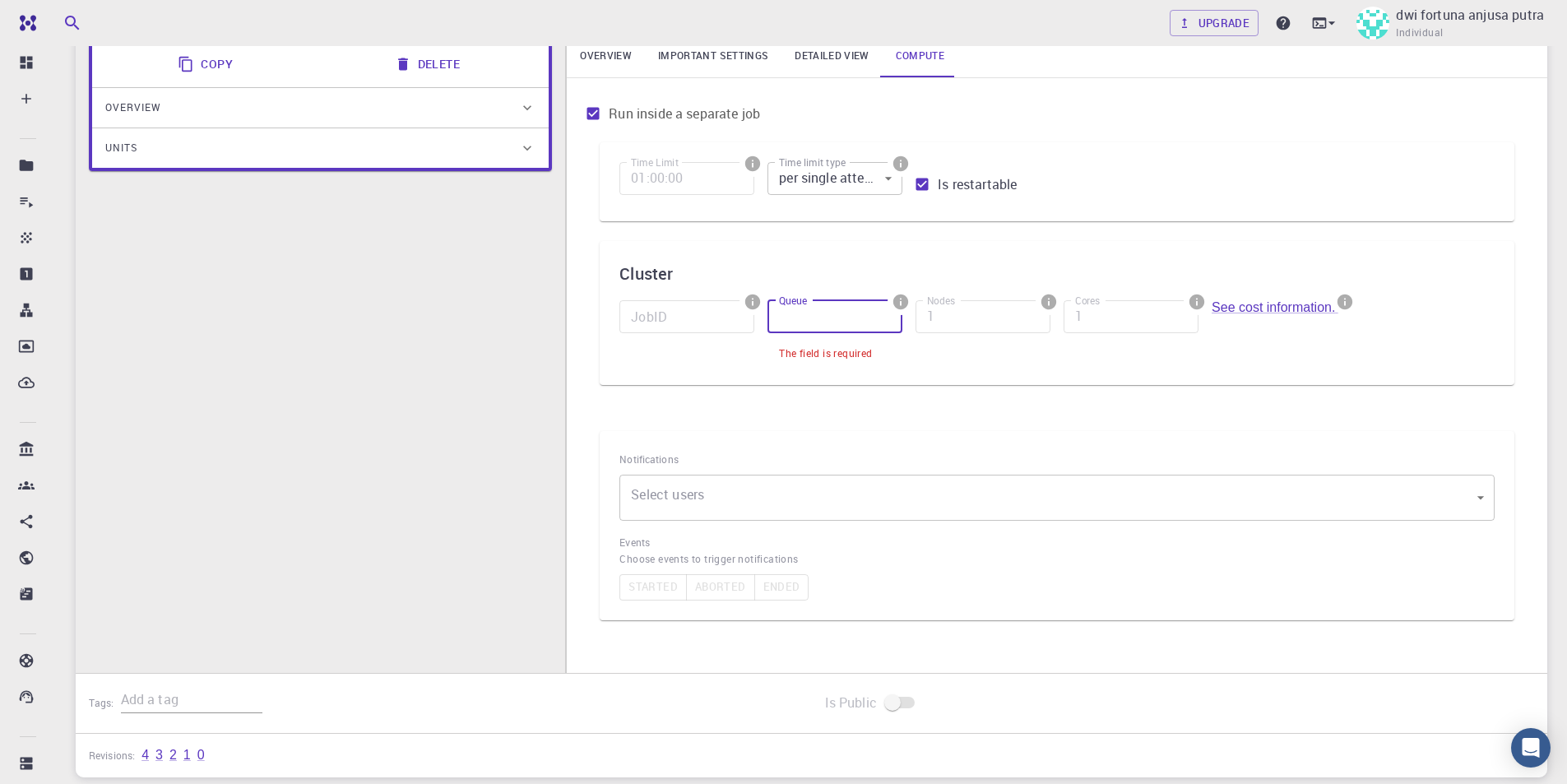
click at [803, 315] on input "Queue" at bounding box center [834, 316] width 135 height 33
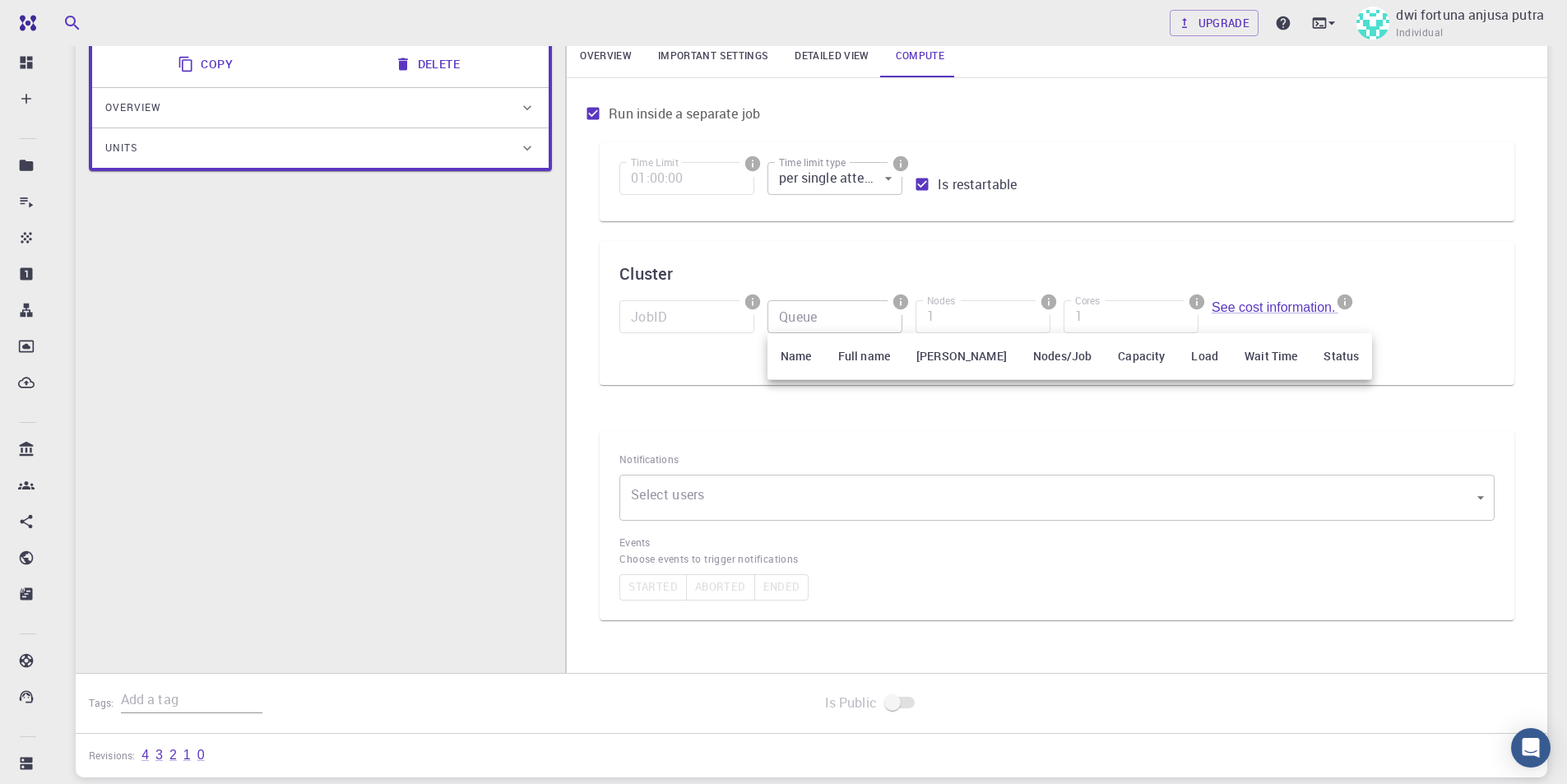
click at [840, 324] on div at bounding box center [783, 392] width 1567 height 784
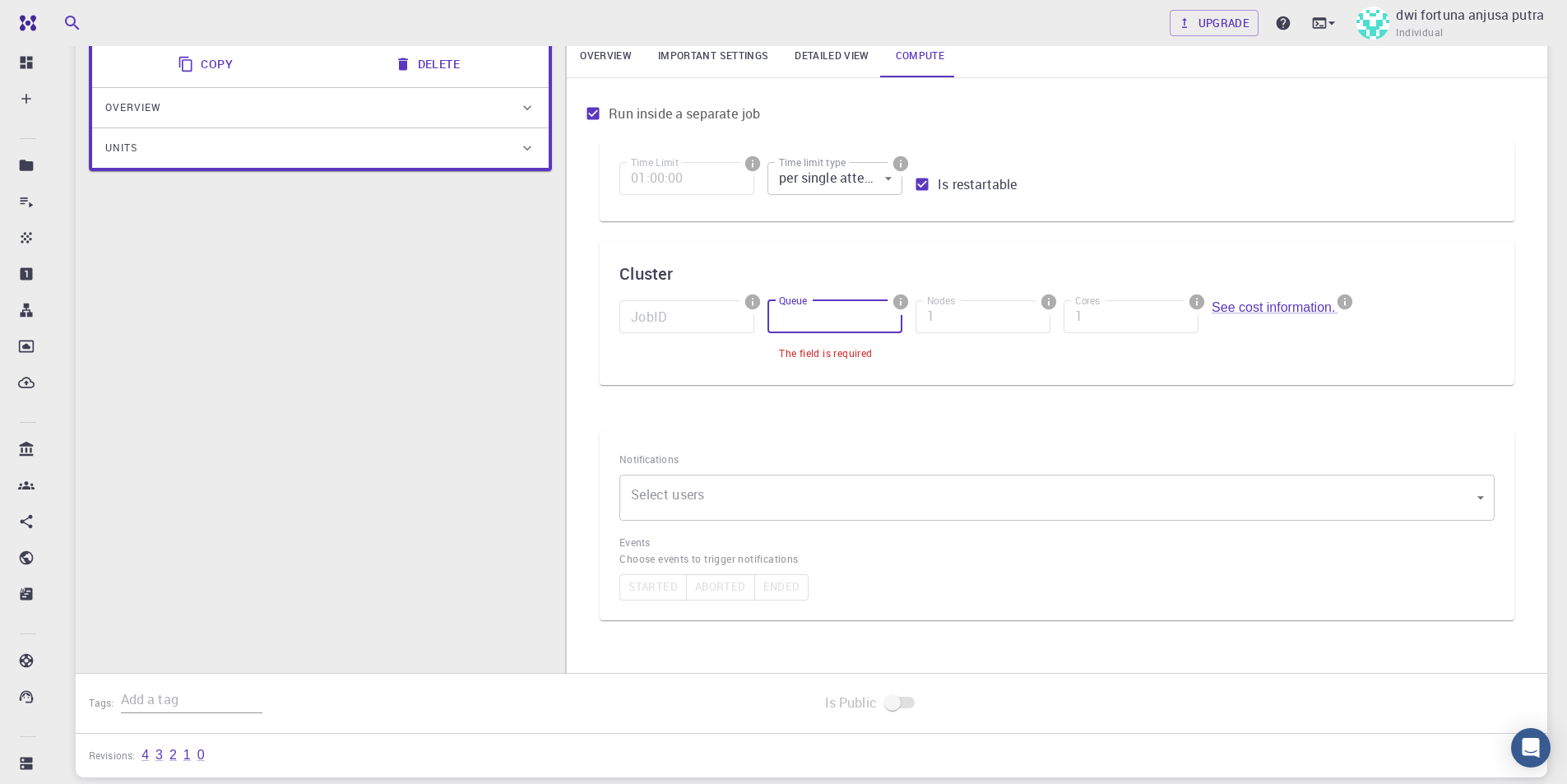
click at [881, 322] on input "Queue" at bounding box center [834, 316] width 135 height 33
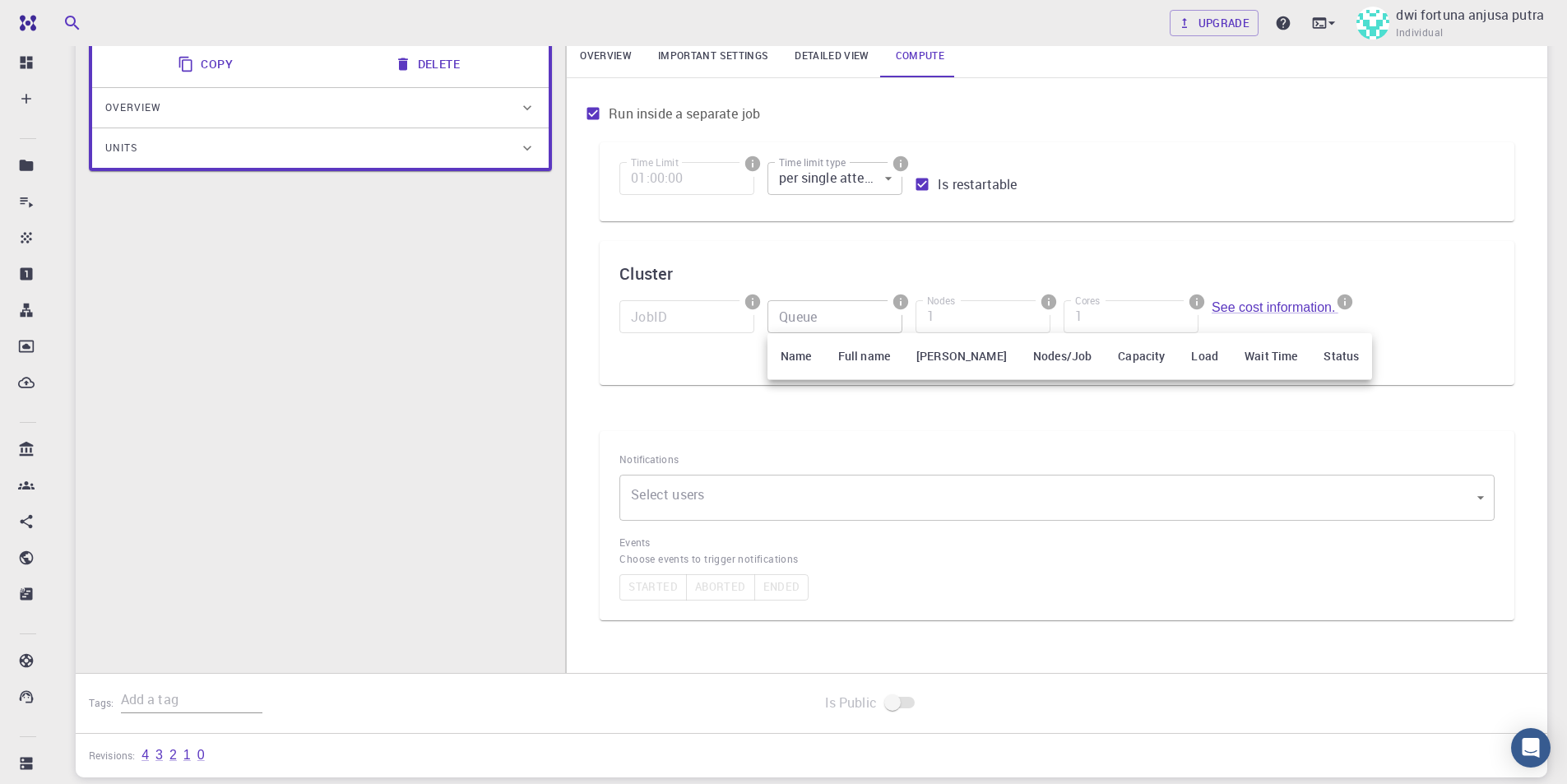
drag, startPoint x: 856, startPoint y: 368, endPoint x: 832, endPoint y: 369, distance: 24.7
click at [855, 368] on th "Full name" at bounding box center [864, 356] width 78 height 47
click at [794, 359] on th "Name" at bounding box center [796, 356] width 58 height 47
click at [817, 317] on div at bounding box center [783, 392] width 1567 height 784
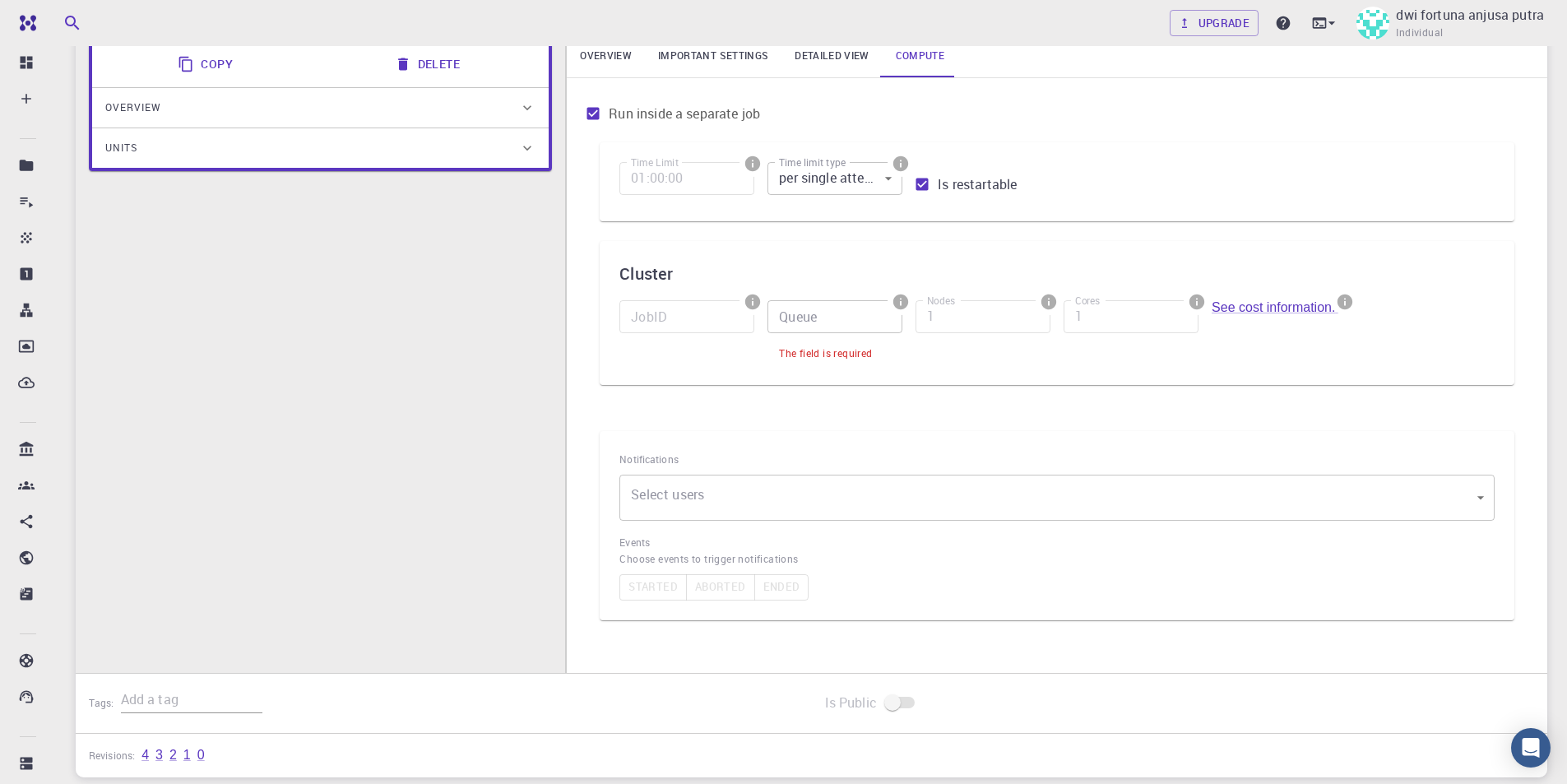
click at [819, 310] on input "Queue" at bounding box center [834, 316] width 135 height 33
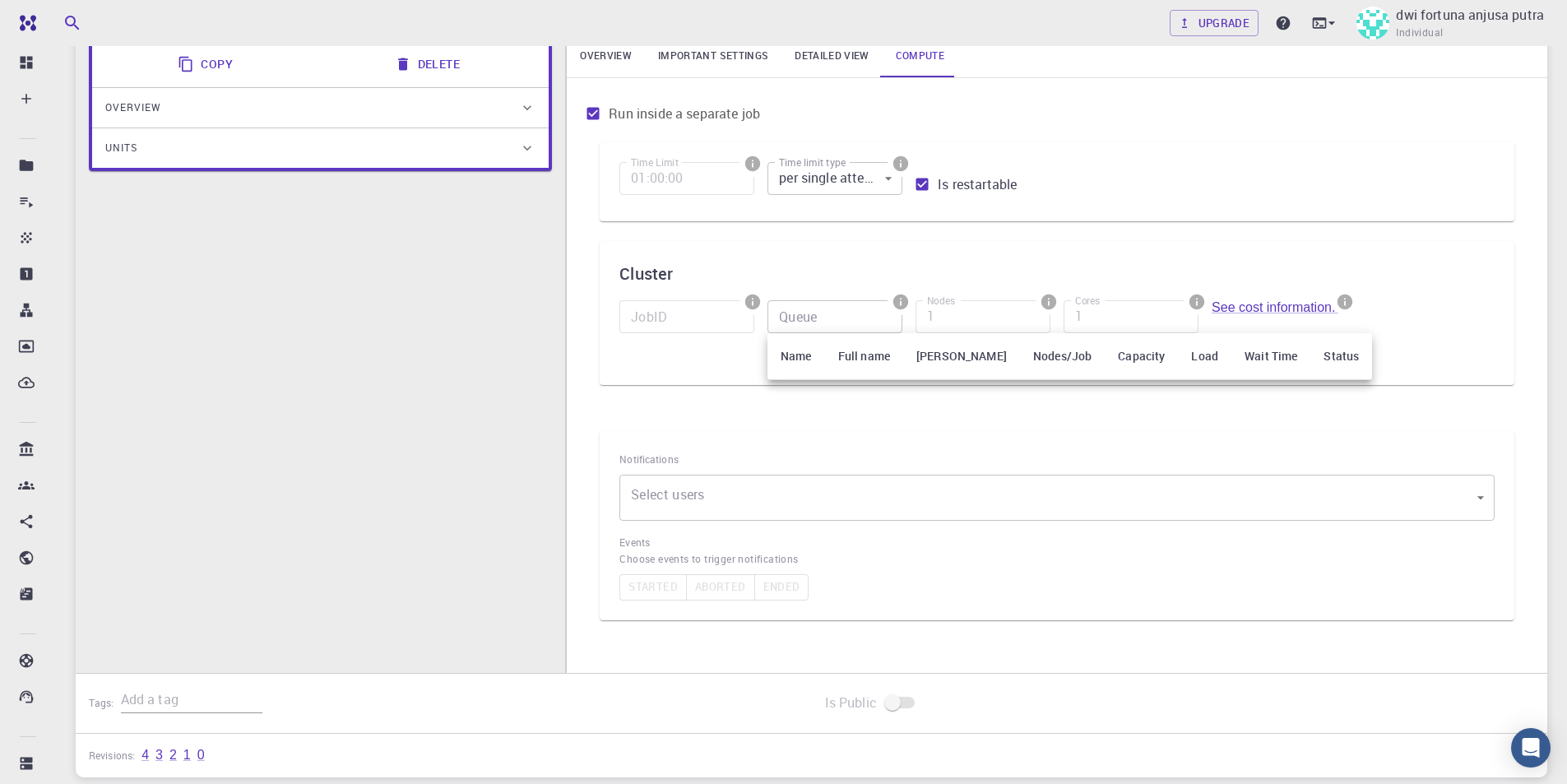
click at [917, 310] on div at bounding box center [783, 392] width 1567 height 784
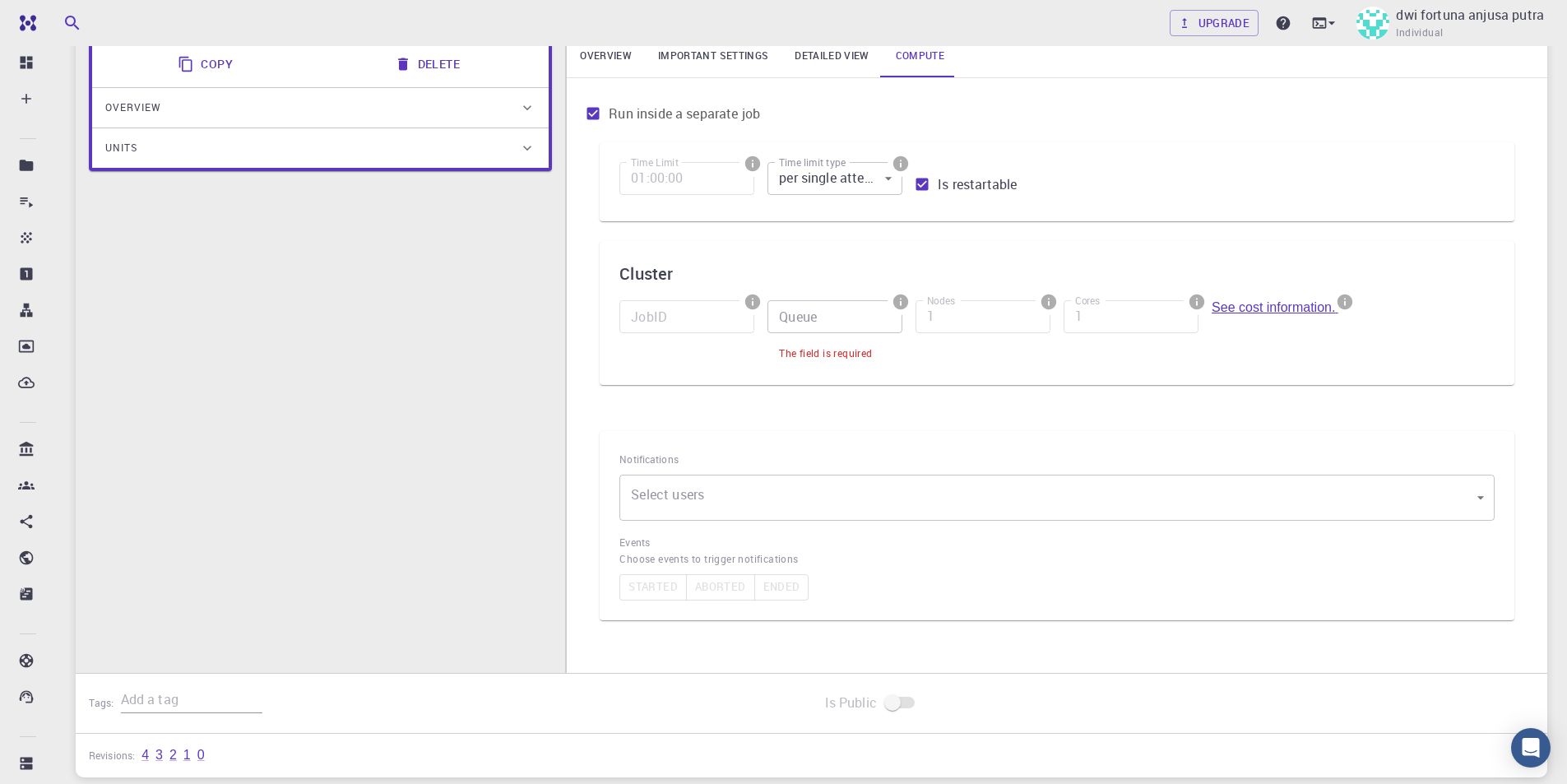
click at [1272, 300] on link "See cost information." at bounding box center [1274, 307] width 127 height 14
click at [1307, 314] on div "See cost information." at bounding box center [1278, 319] width 135 height 39
click at [1312, 308] on link "See cost information." at bounding box center [1274, 307] width 127 height 14
click at [780, 493] on body "Free Dashboard Create New Job New Material Create Material Upload File Import f…" at bounding box center [783, 352] width 1567 height 1105
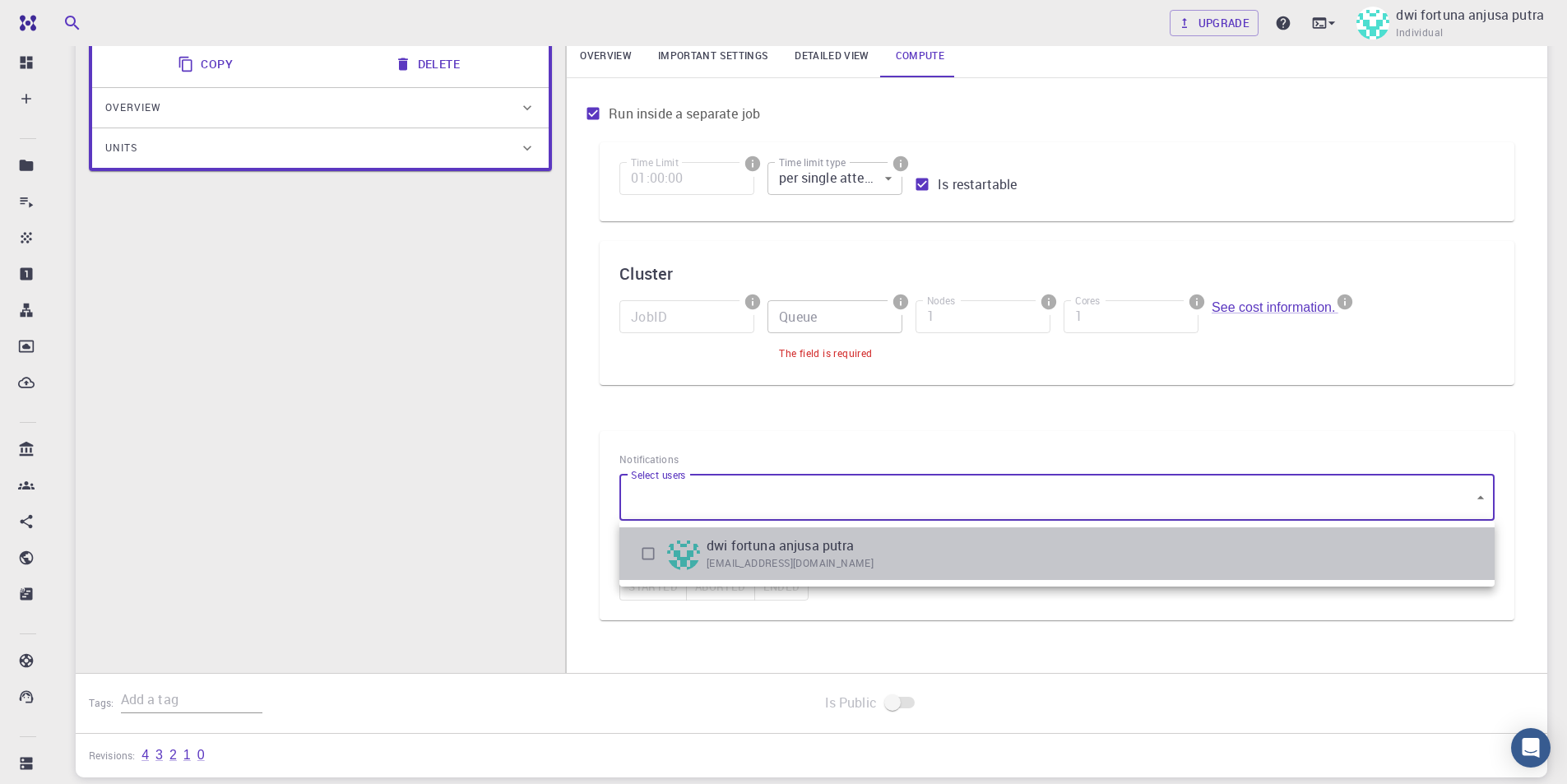
click at [818, 577] on li "dwi fortuna anjusa putra [EMAIL_ADDRESS][DOMAIN_NAME]" at bounding box center [1056, 553] width 875 height 53
type input "[object Object]"
checkbox input "true"
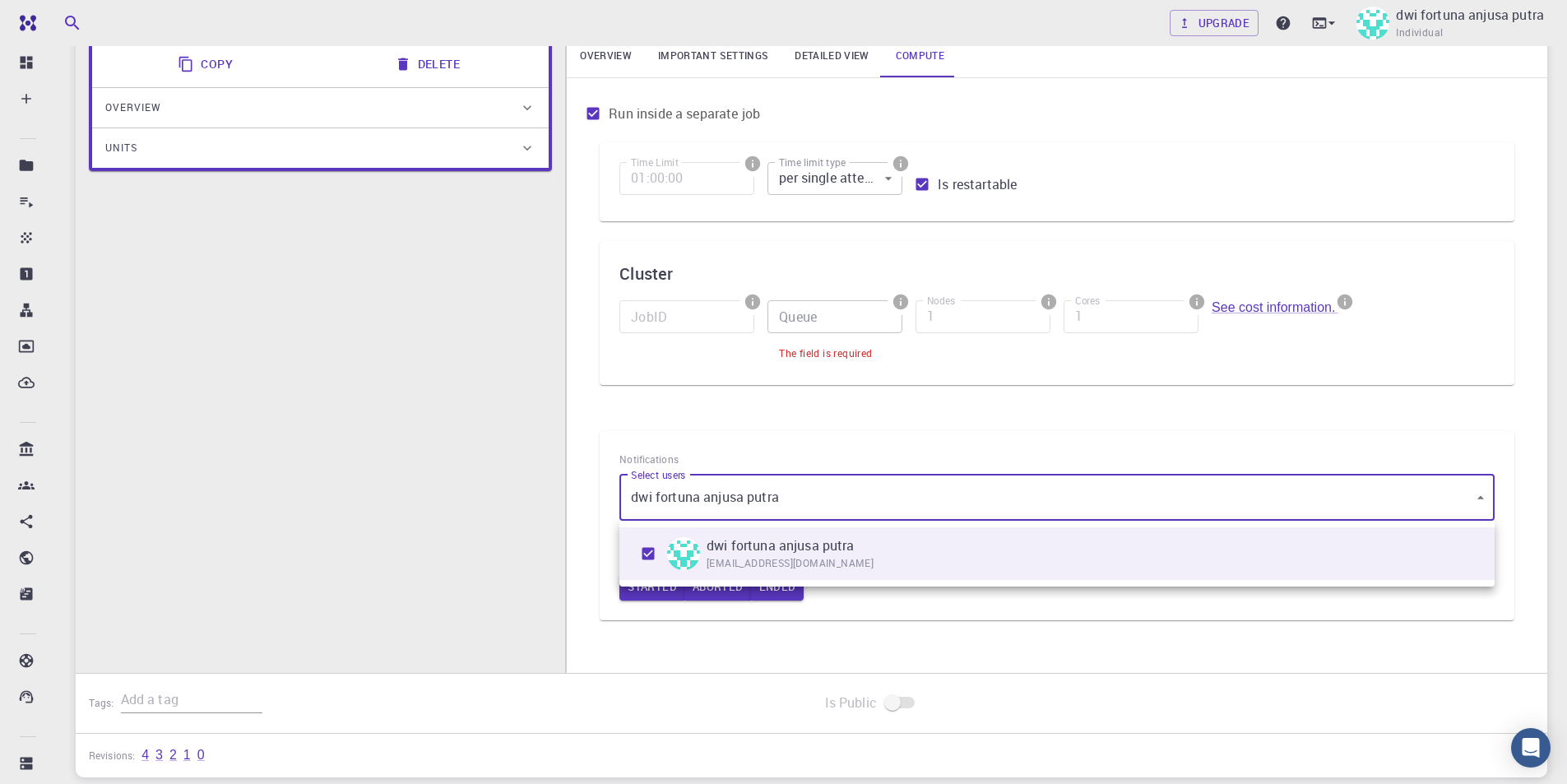
click at [952, 419] on div at bounding box center [783, 392] width 1567 height 784
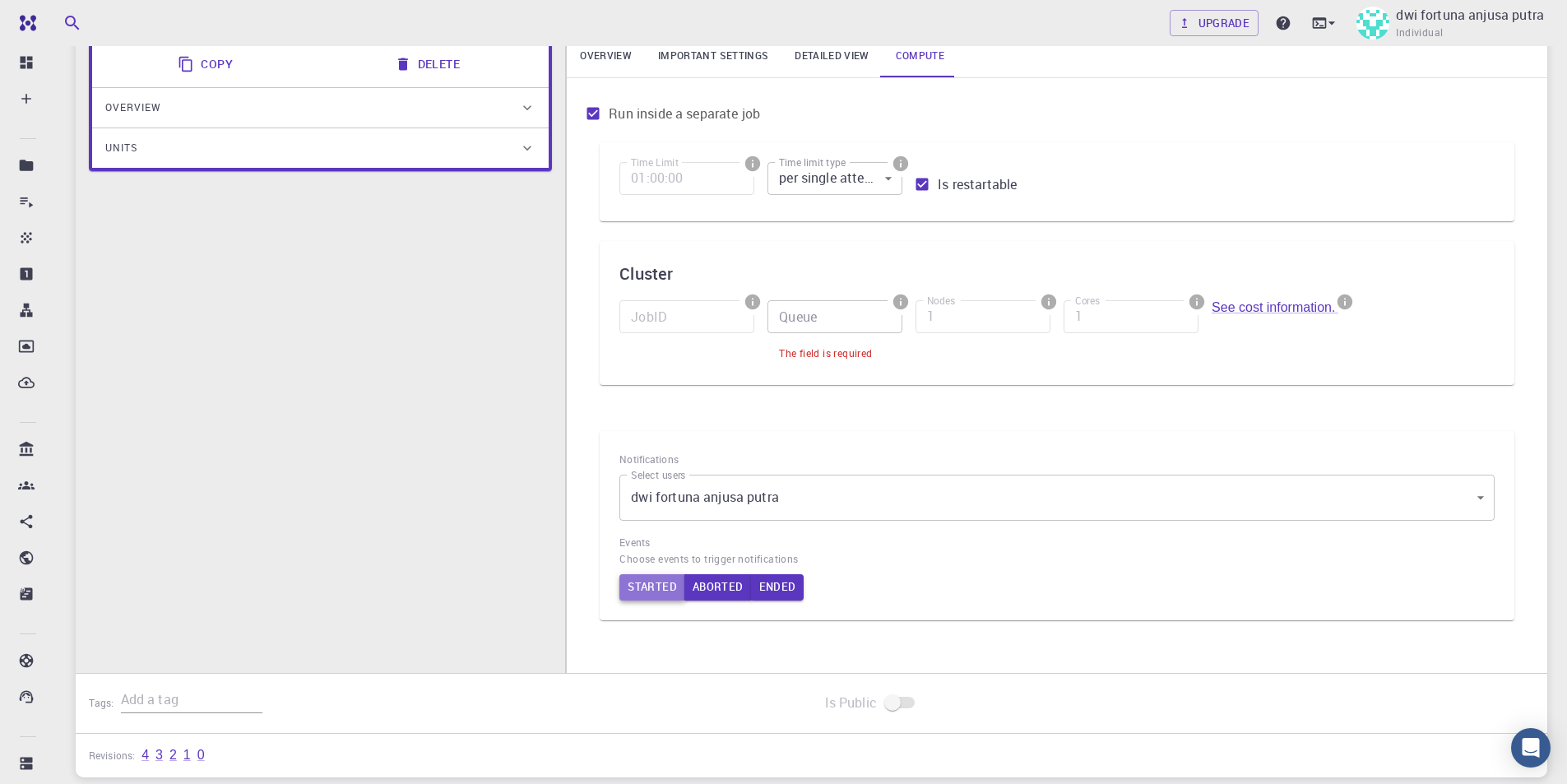
click at [653, 588] on button "Started" at bounding box center [652, 587] width 66 height 26
click at [801, 313] on input "Queue" at bounding box center [834, 316] width 135 height 33
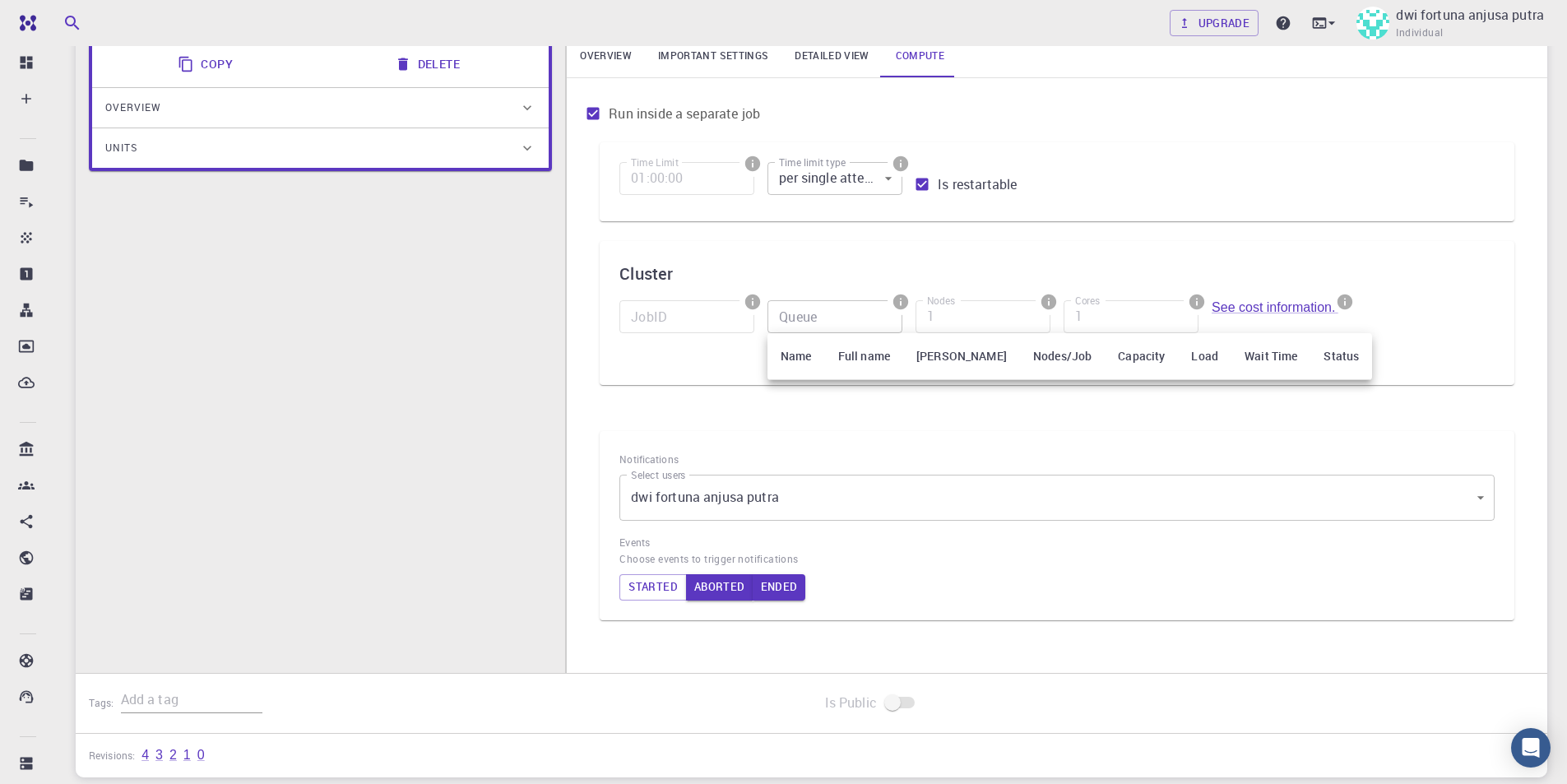
click at [1110, 326] on div at bounding box center [783, 392] width 1567 height 784
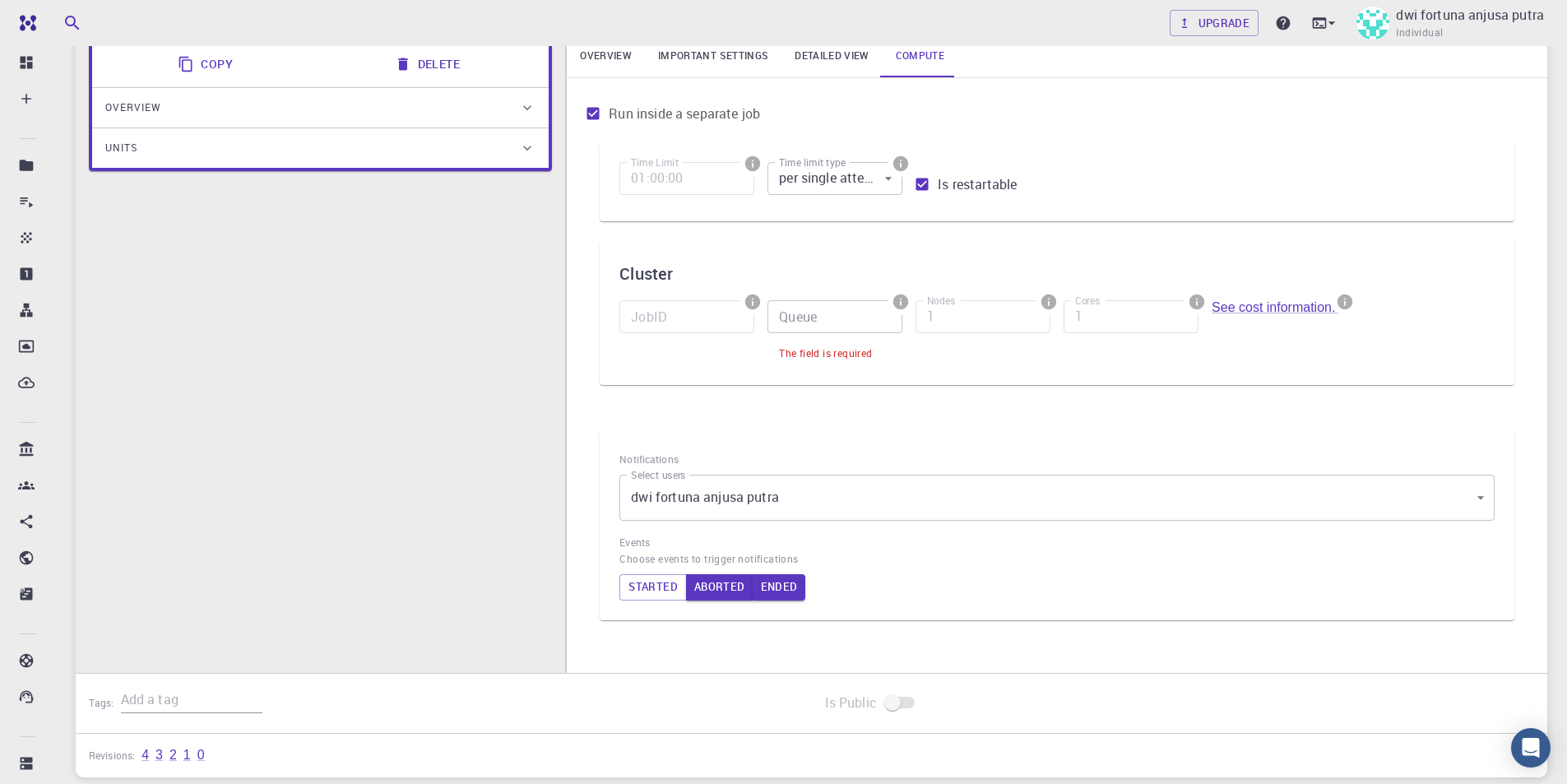
click at [1221, 292] on div "See cost information." at bounding box center [1272, 326] width 148 height 78
click at [1230, 307] on link "See cost information." at bounding box center [1274, 307] width 127 height 14
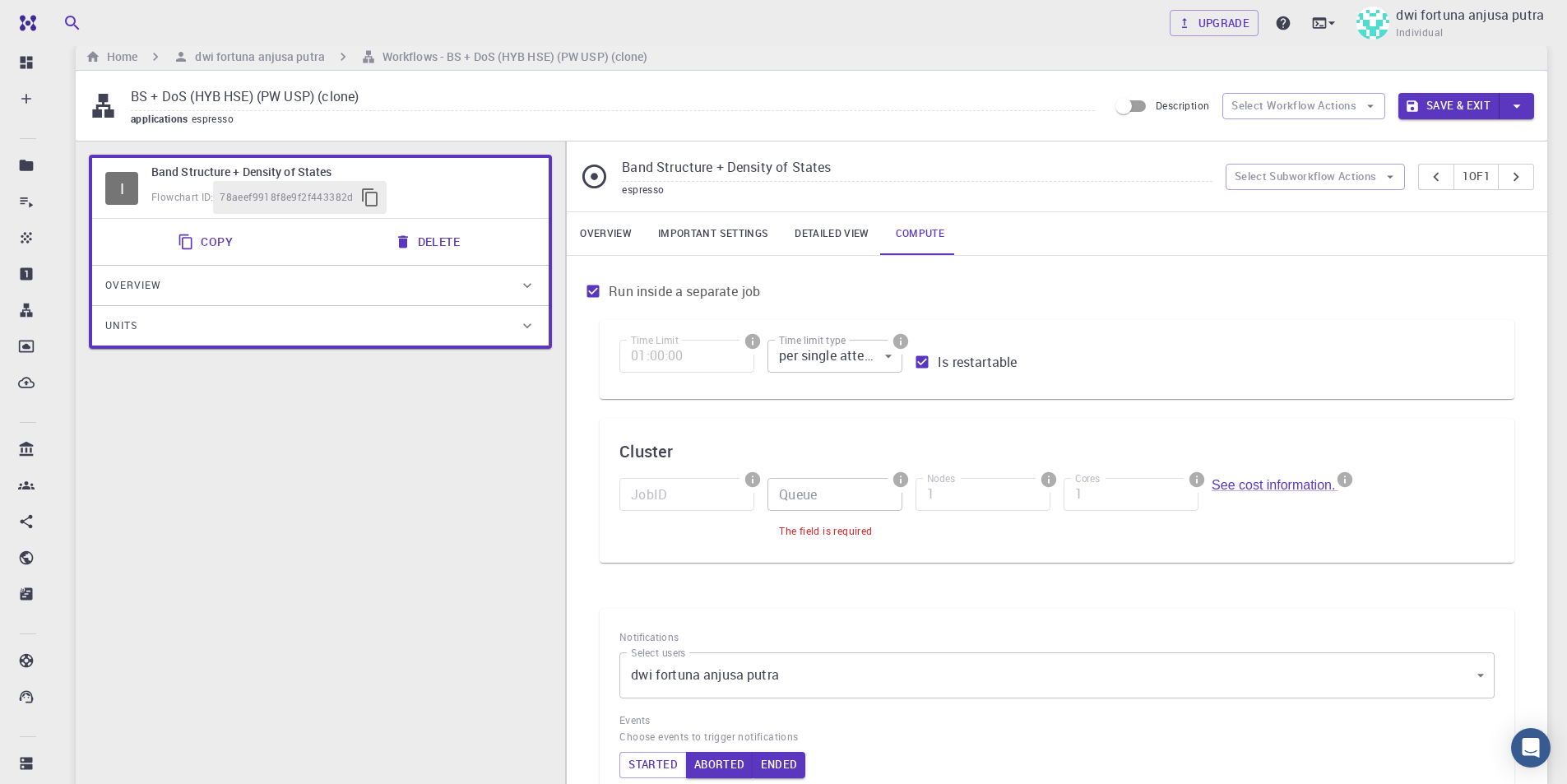
scroll to position [0, 0]
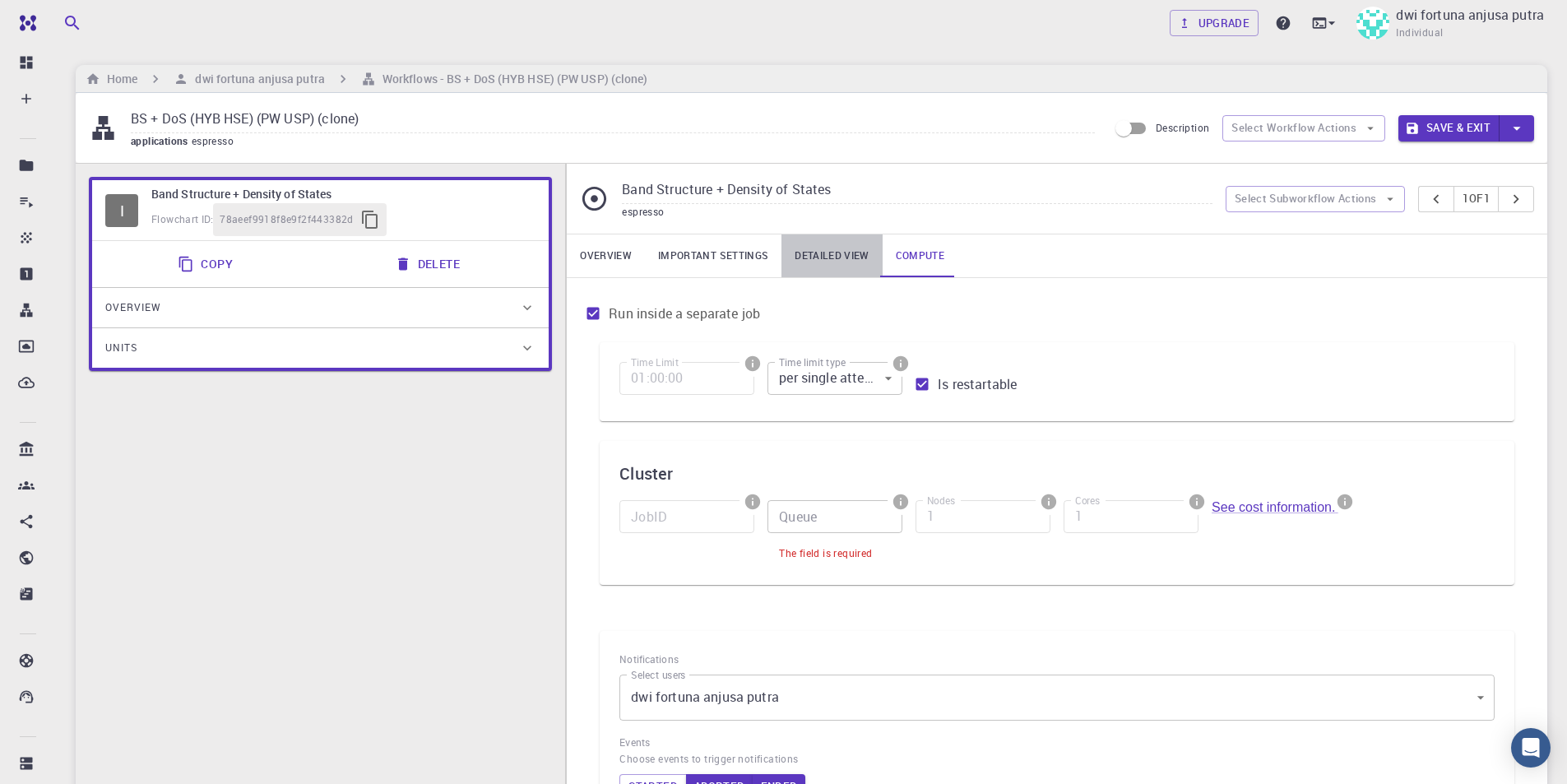
click at [840, 257] on link "Detailed view" at bounding box center [831, 255] width 100 height 43
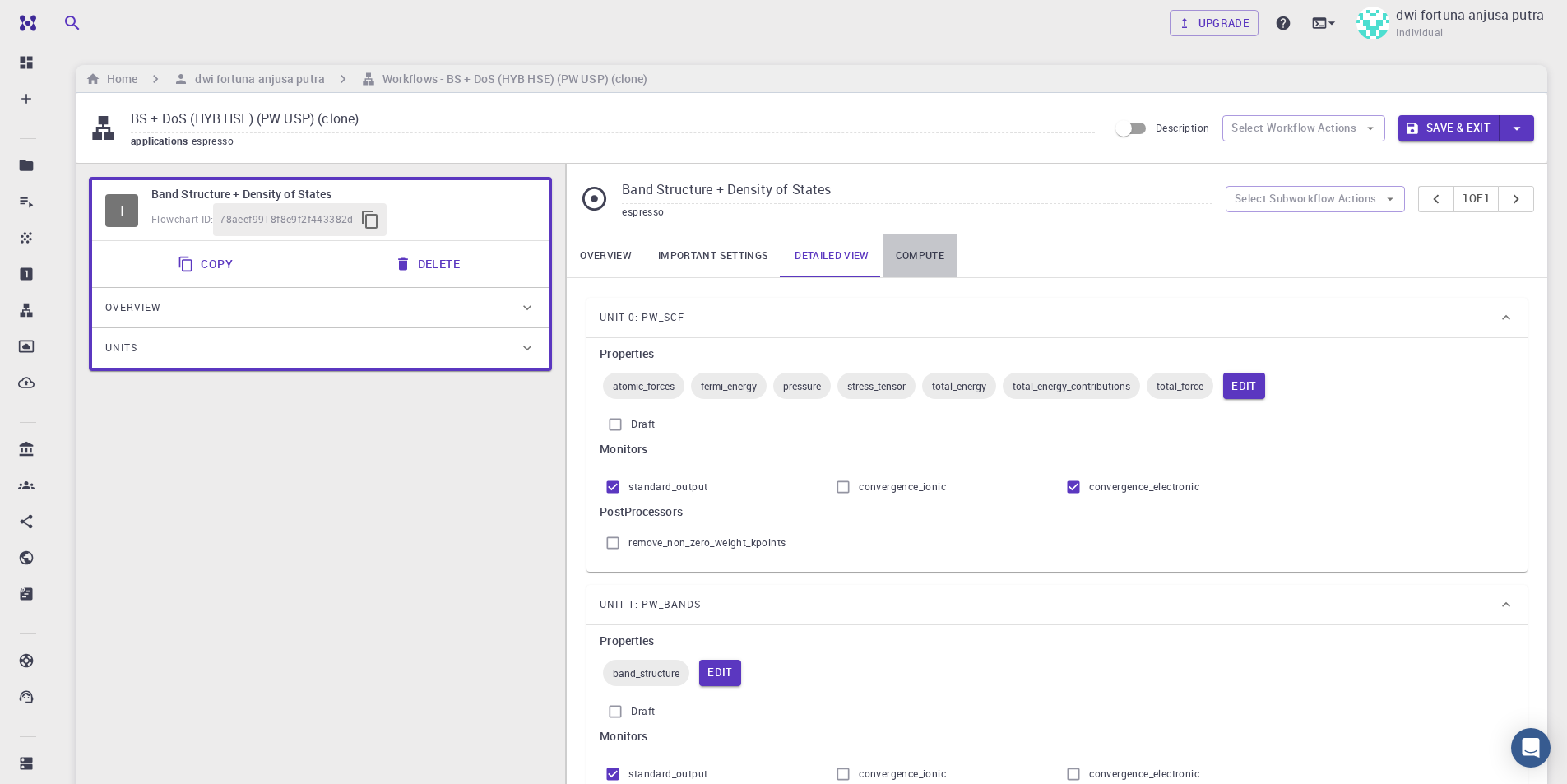
click at [886, 258] on link "Compute" at bounding box center [919, 255] width 75 height 43
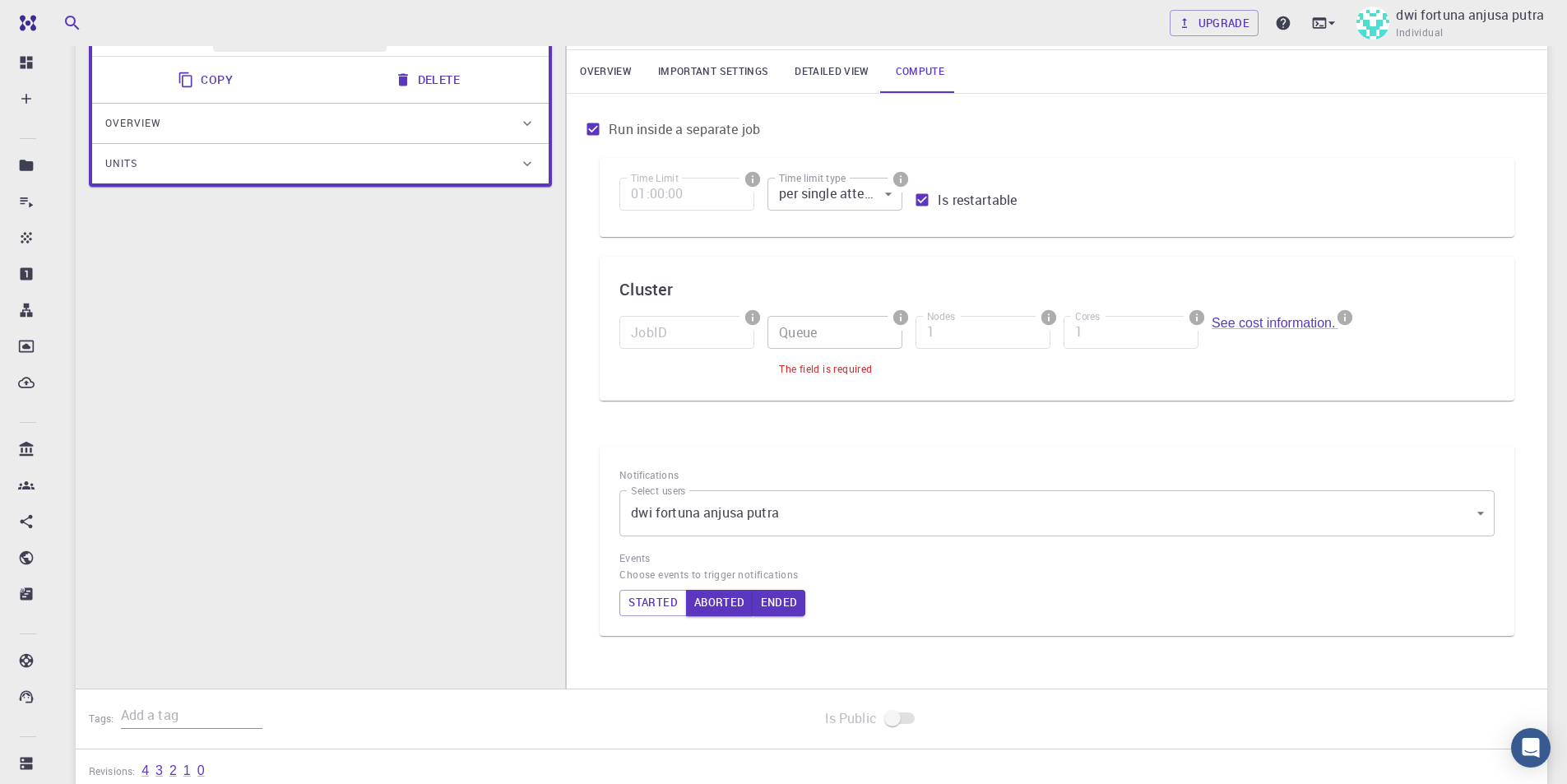
scroll to position [247, 0]
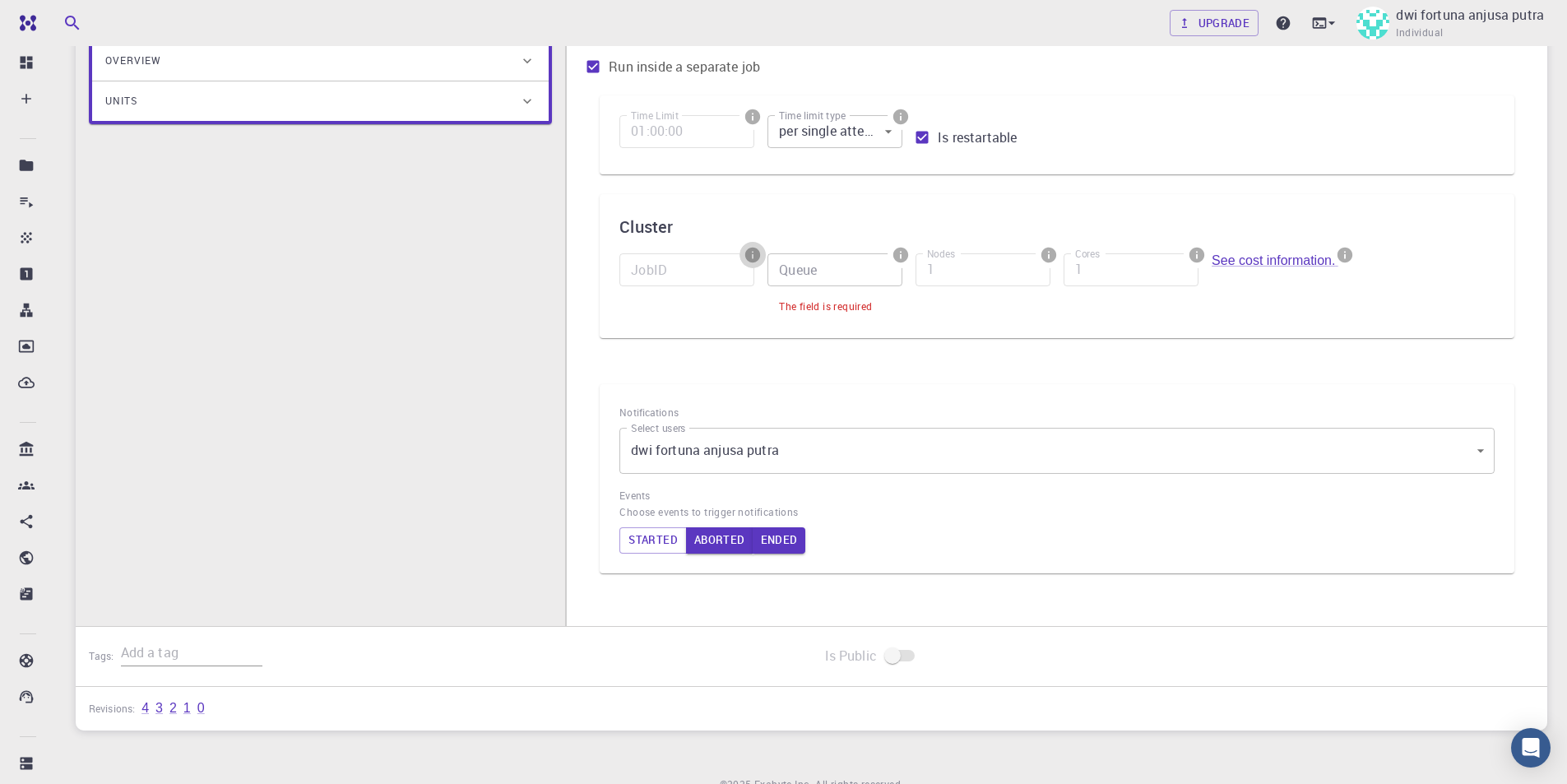
click at [757, 252] on icon "info" at bounding box center [752, 255] width 15 height 15
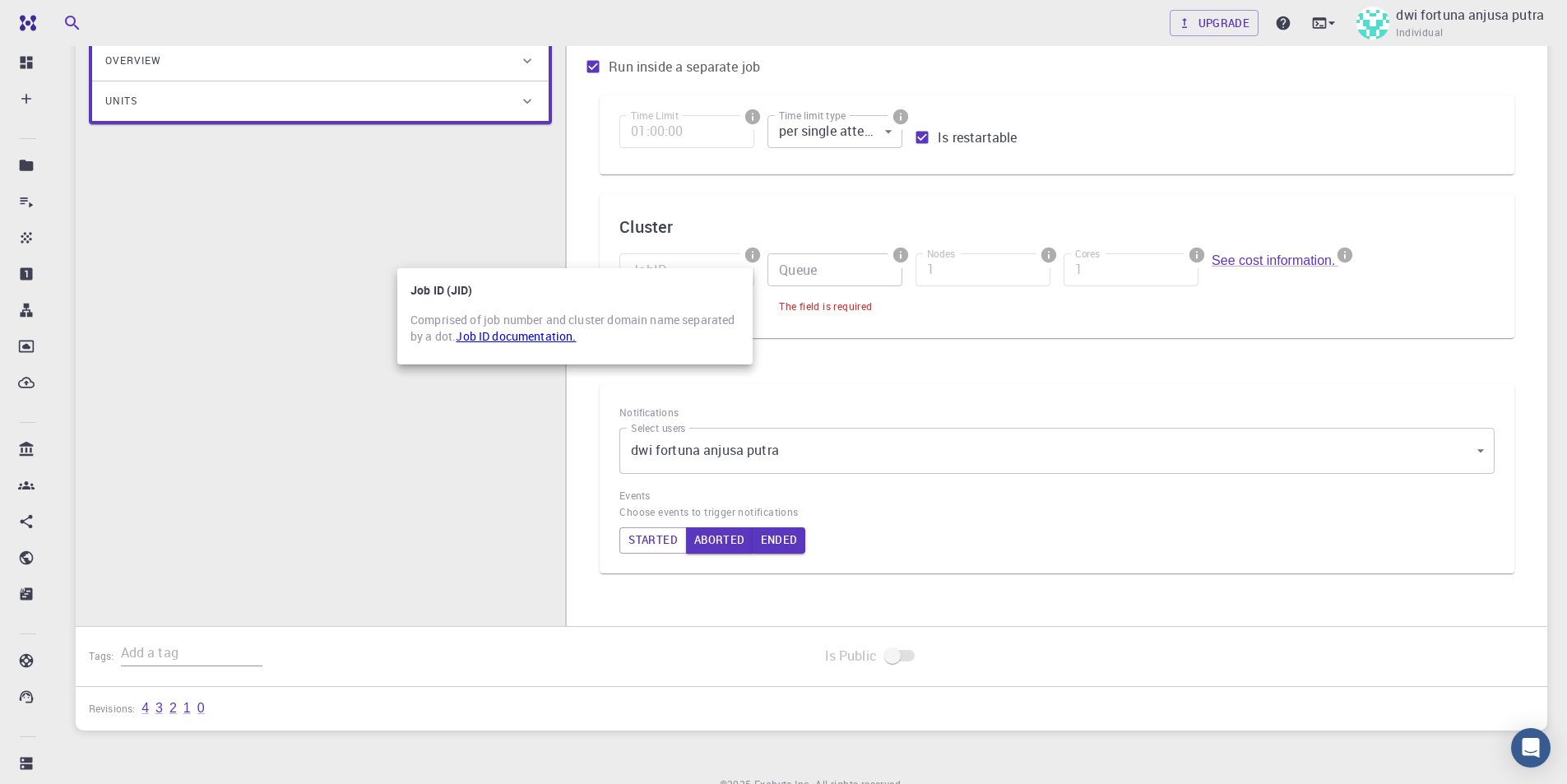
click at [542, 341] on link "Job ID documentation." at bounding box center [516, 336] width 120 height 16
click at [875, 352] on div at bounding box center [783, 392] width 1567 height 784
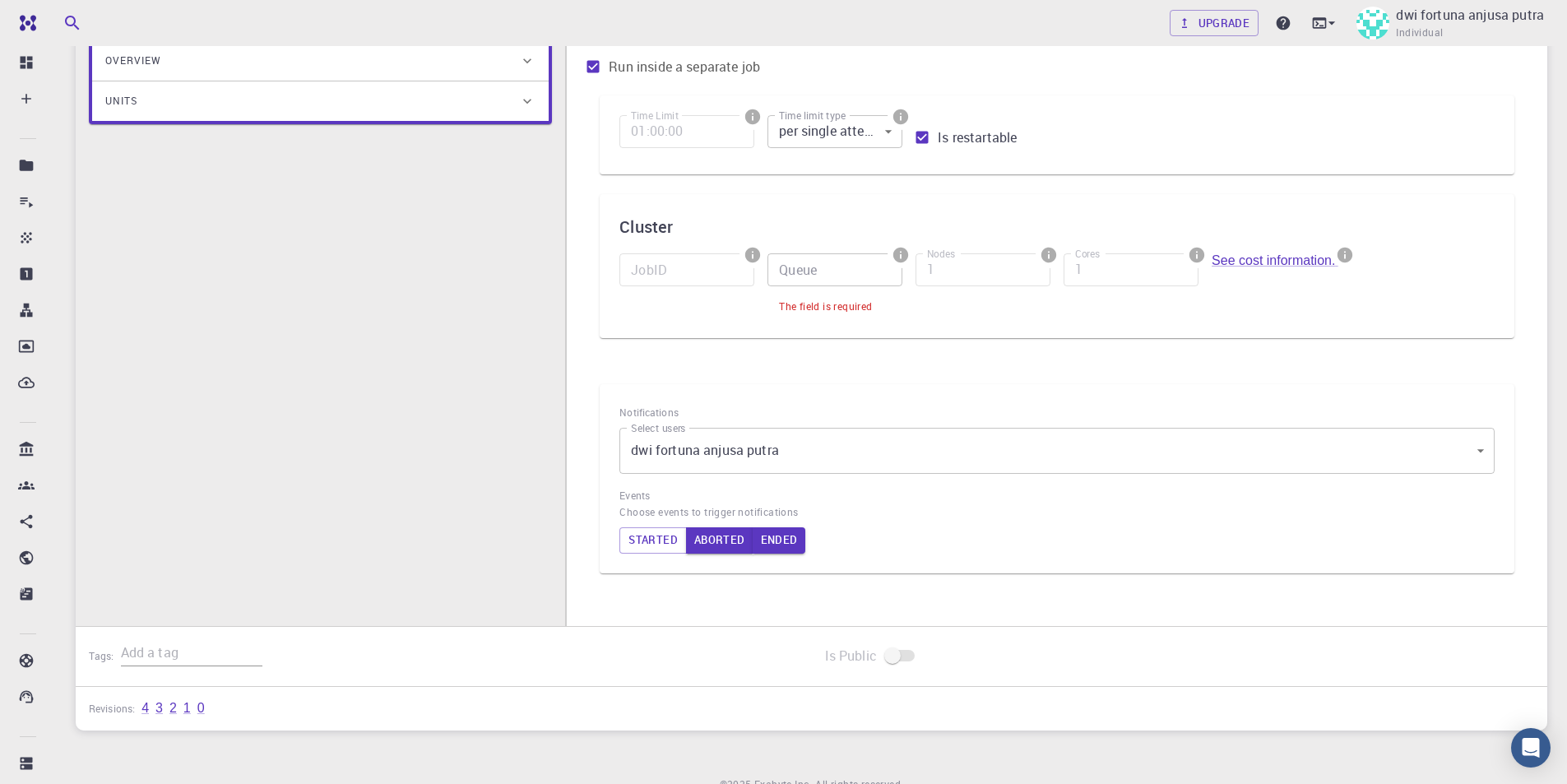
click at [1349, 258] on icon "info" at bounding box center [1344, 255] width 15 height 15
click at [1022, 288] on p "Cost" at bounding box center [1174, 286] width 308 height 37
click at [1040, 255] on div at bounding box center [783, 392] width 1567 height 784
click at [1046, 253] on icon "info" at bounding box center [1048, 255] width 15 height 15
click at [1000, 291] on p "Number of Nodes" at bounding box center [888, 286] width 285 height 37
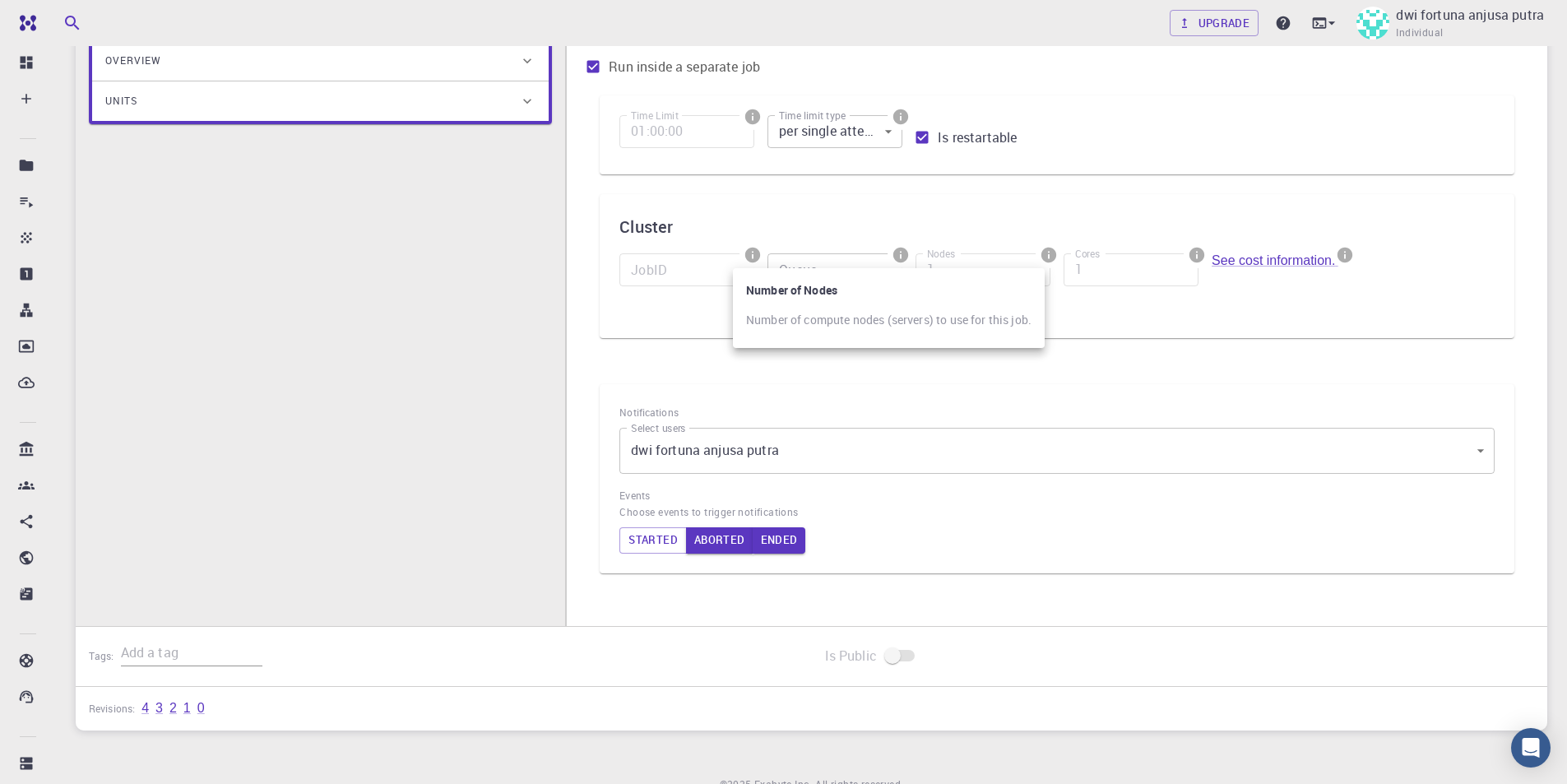
click at [916, 254] on div at bounding box center [783, 392] width 1567 height 784
click at [898, 257] on icon "info" at bounding box center [900, 255] width 15 height 15
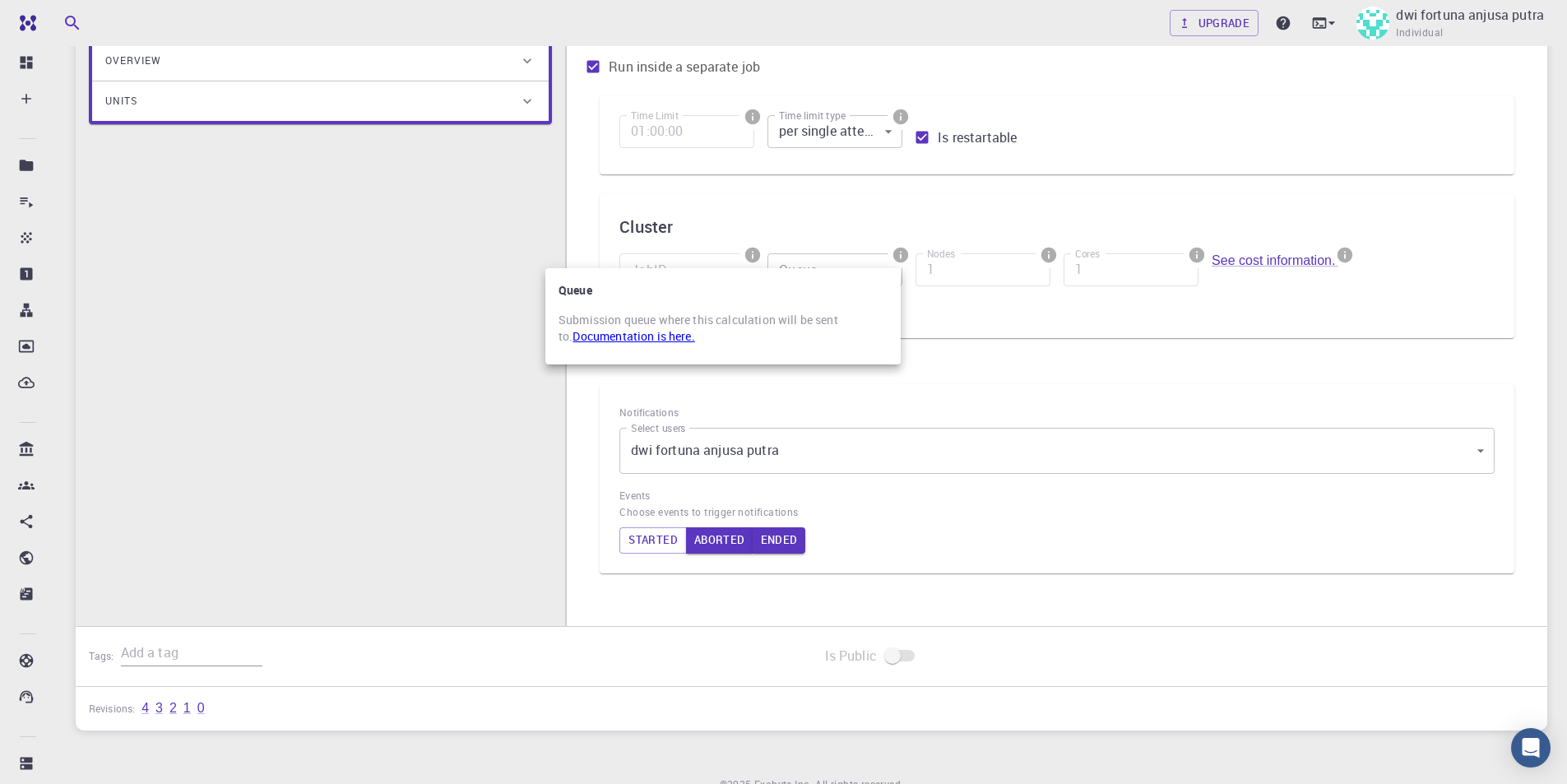
click at [903, 252] on div at bounding box center [783, 392] width 1567 height 784
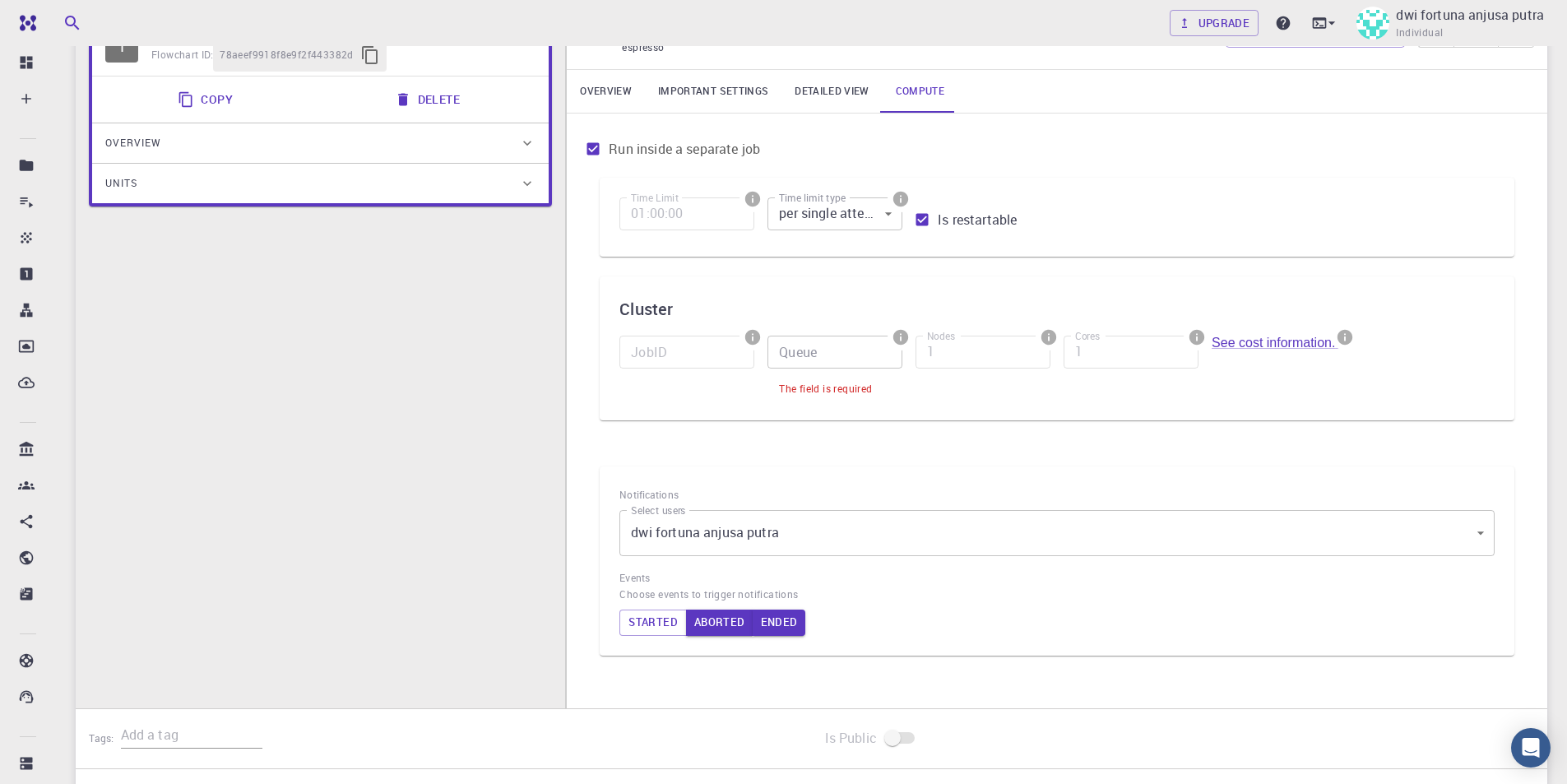
scroll to position [82, 0]
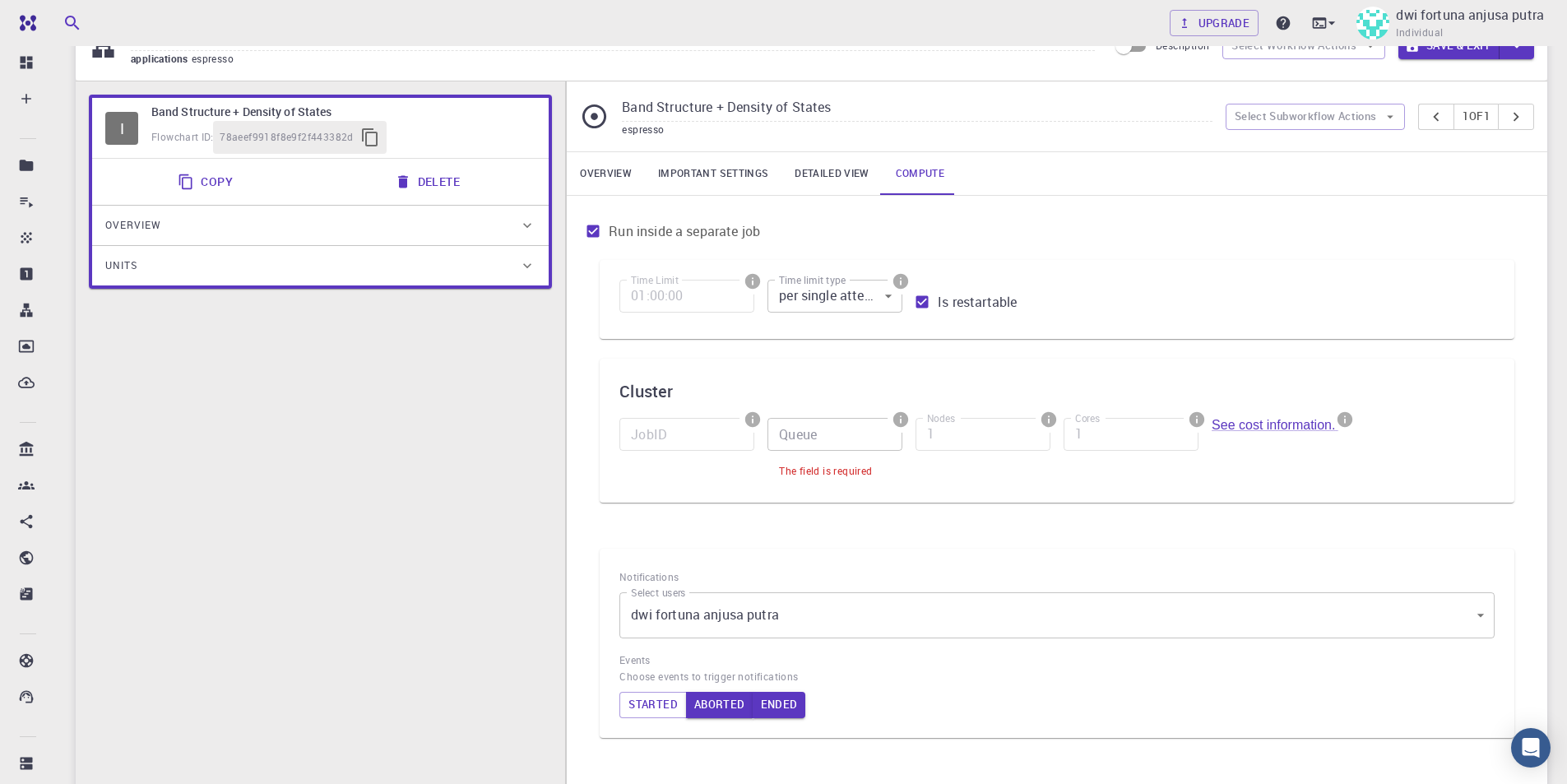
click at [417, 224] on div "Overview" at bounding box center [312, 225] width 414 height 26
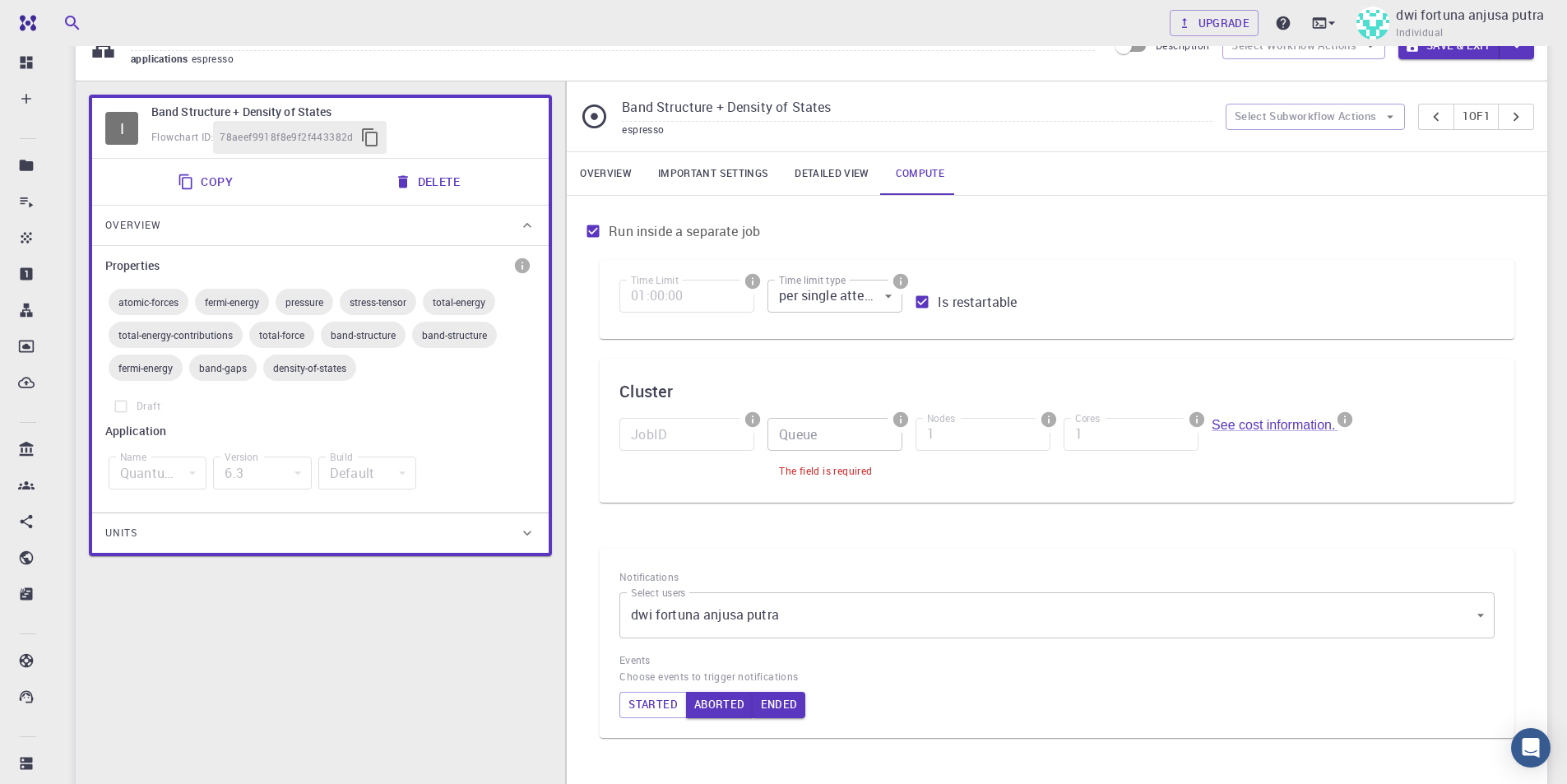
click at [417, 224] on div "Overview" at bounding box center [312, 225] width 414 height 26
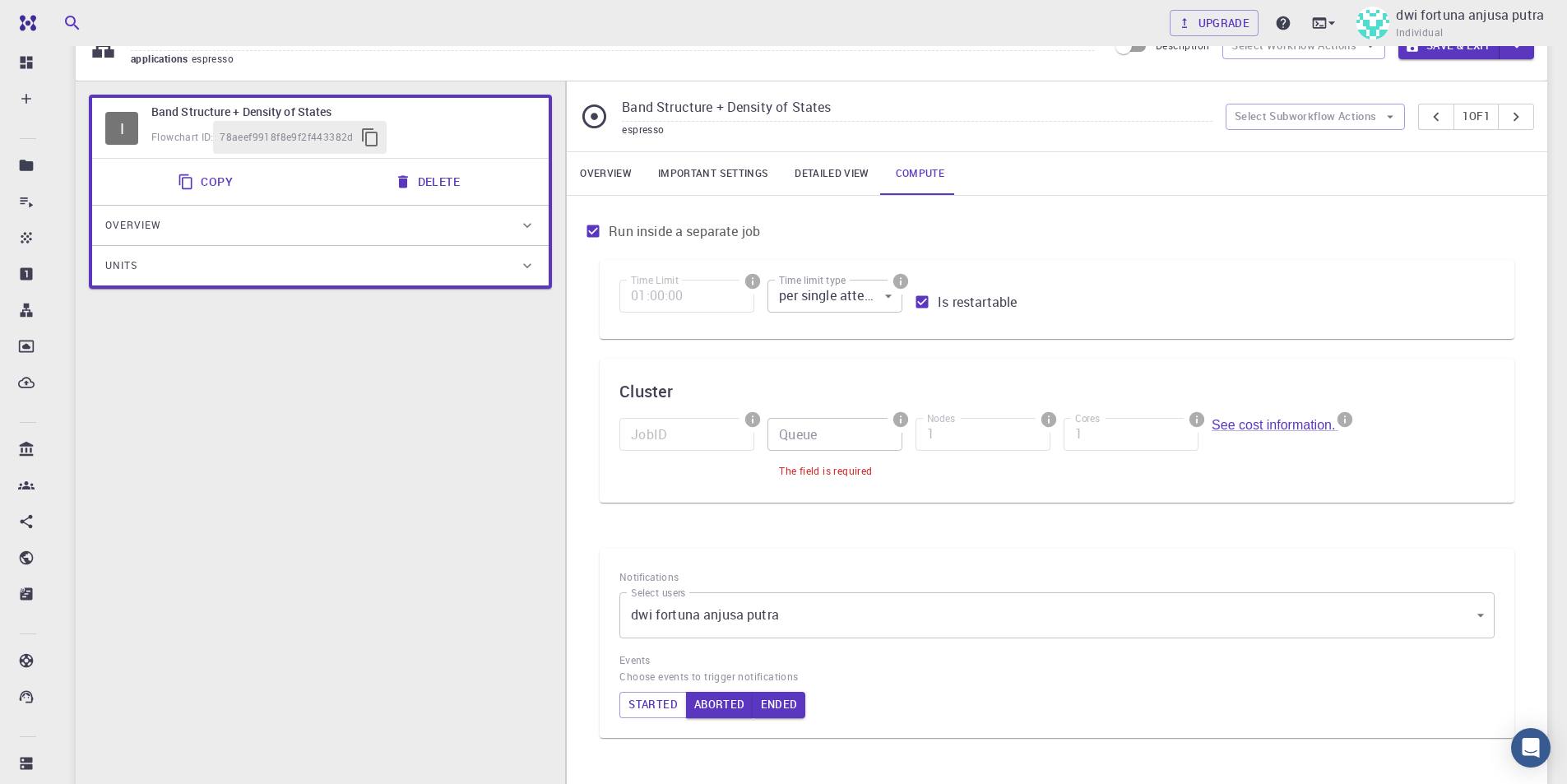
click at [434, 273] on div "Units" at bounding box center [312, 265] width 414 height 26
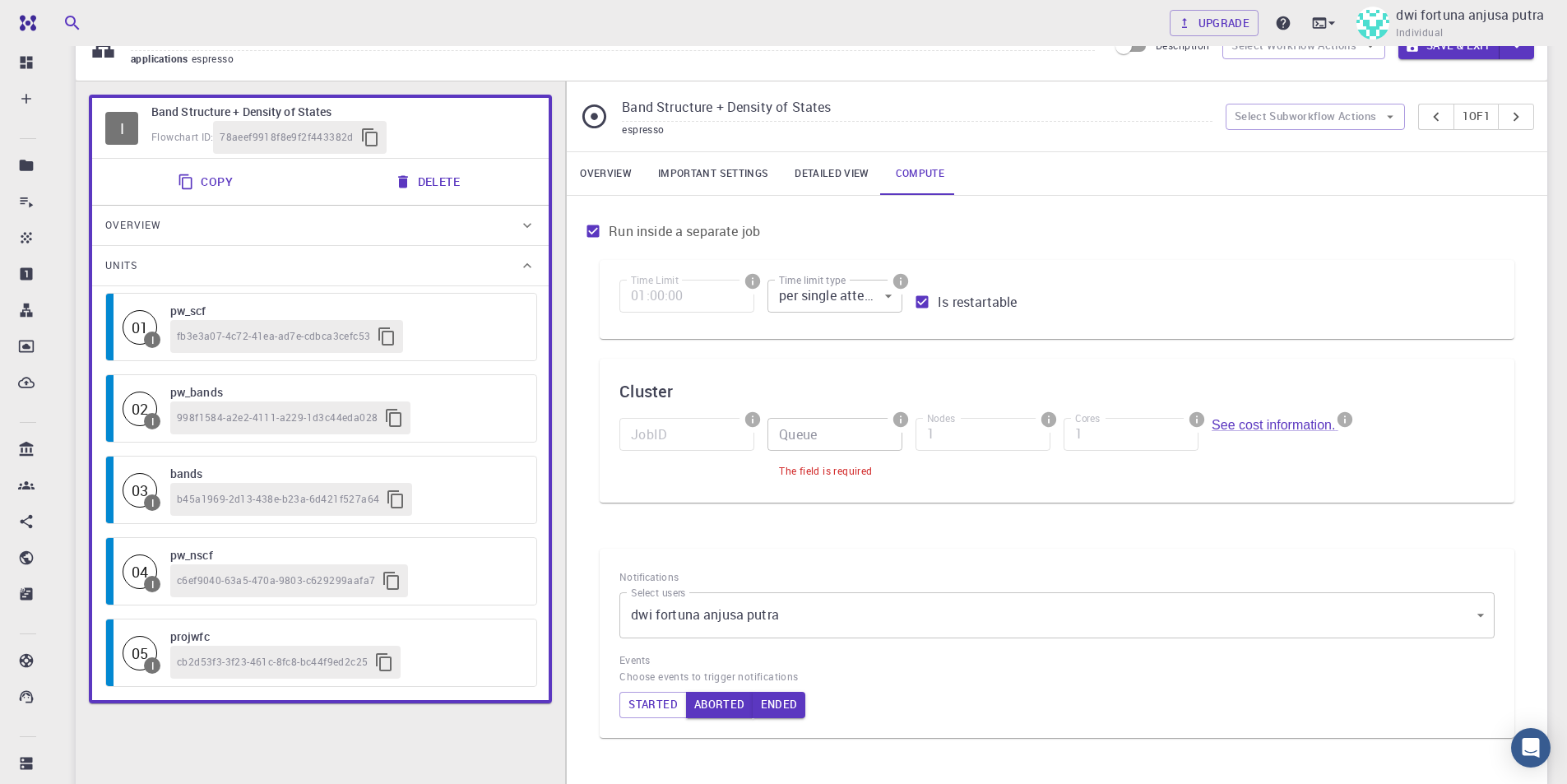
click at [431, 263] on div "Units" at bounding box center [312, 265] width 414 height 26
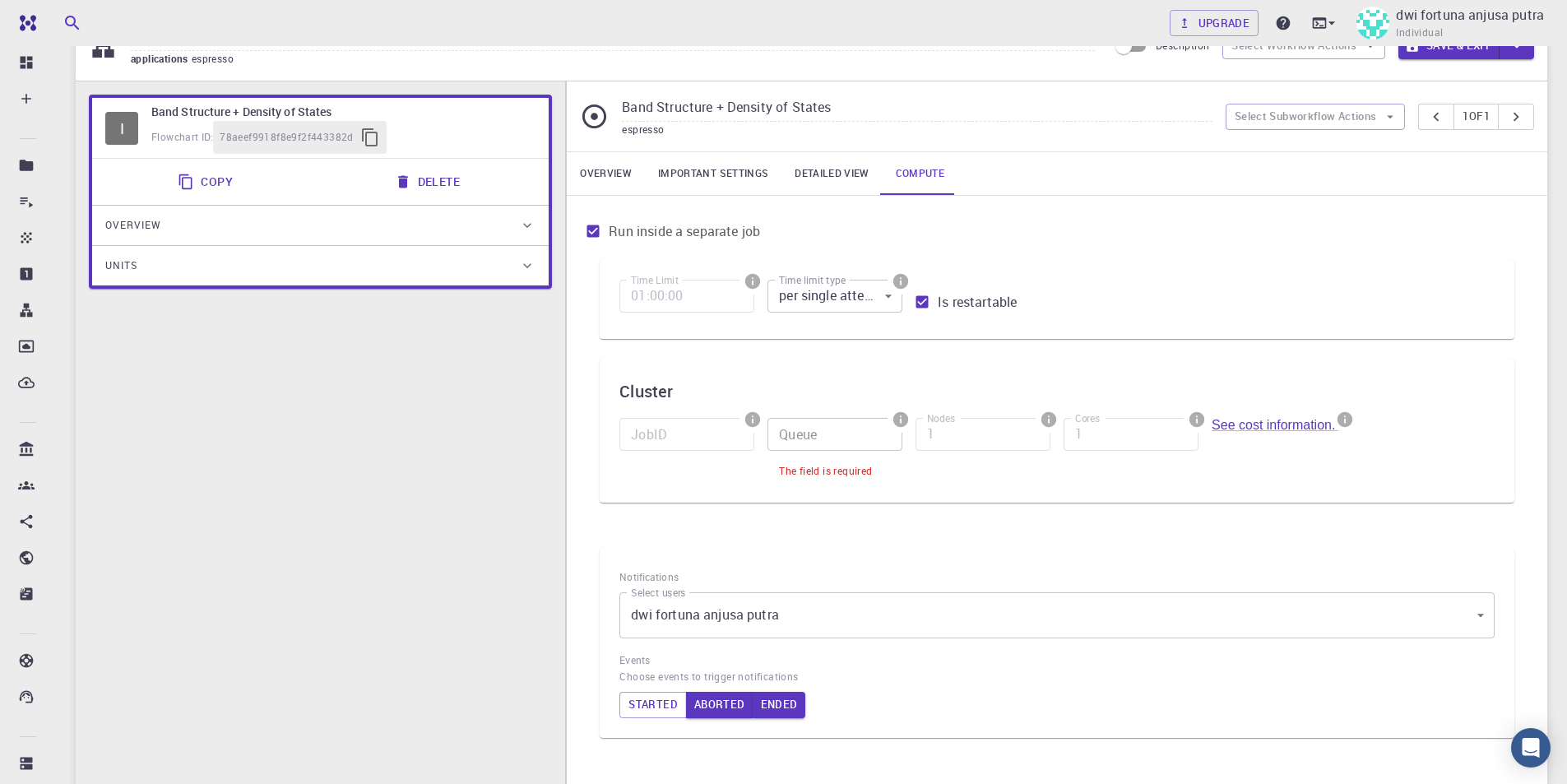
click at [139, 129] on div "I Band Structure + Density of States Flowchart ID: 78aeef9918f8e9f2f443382d" at bounding box center [320, 128] width 456 height 60
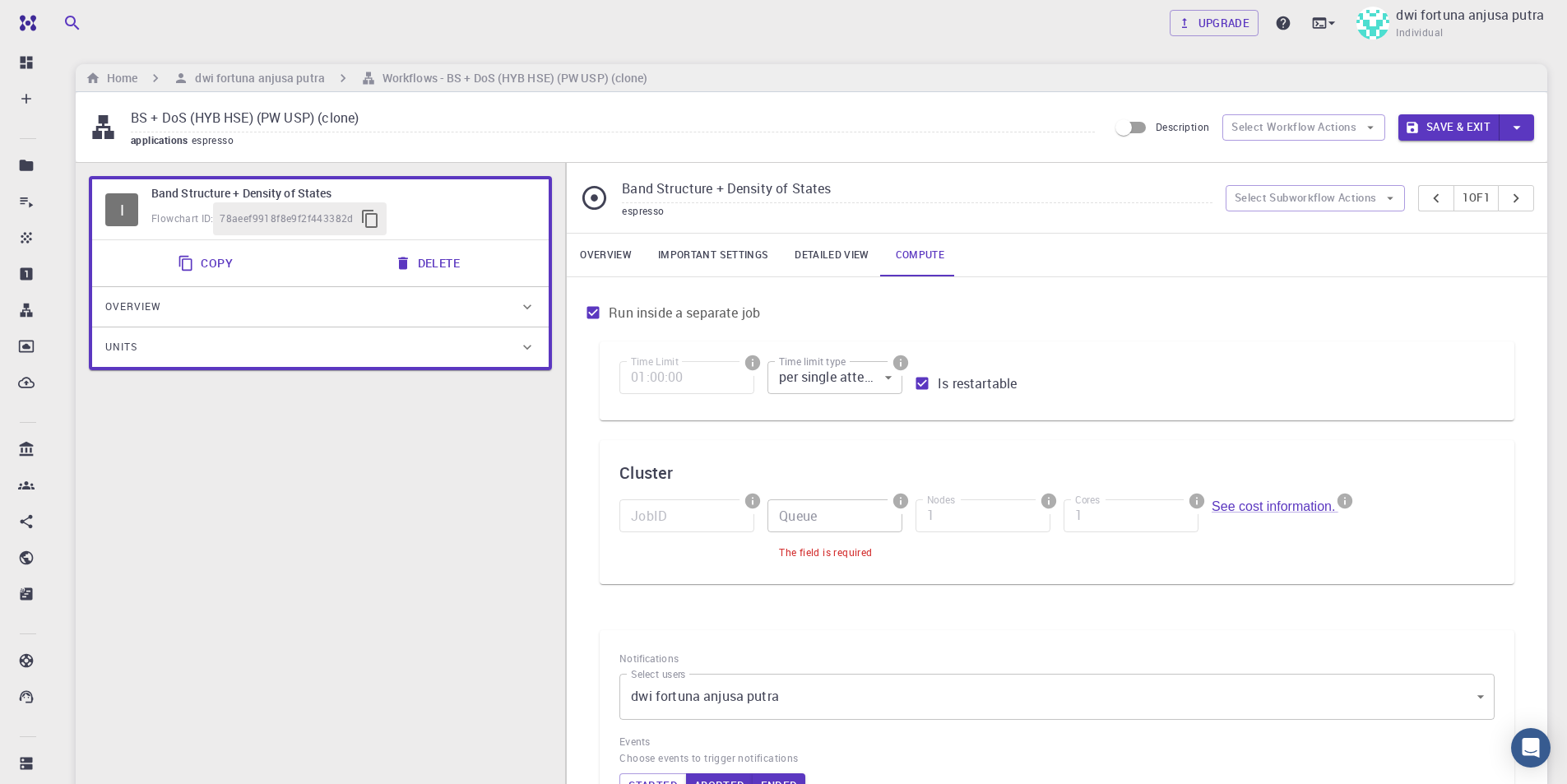
scroll to position [0, 0]
click at [279, 120] on input "BS + DoS (HYB HSE) (PW USP) (clone)" at bounding box center [613, 119] width 964 height 27
click at [442, 70] on h6 "Workflows - BS + DoS (HYB HSE) (PW USP) (clone)" at bounding box center [512, 79] width 272 height 18
click at [303, 86] on h6 "dwi fortuna anjusa putra" at bounding box center [256, 79] width 136 height 18
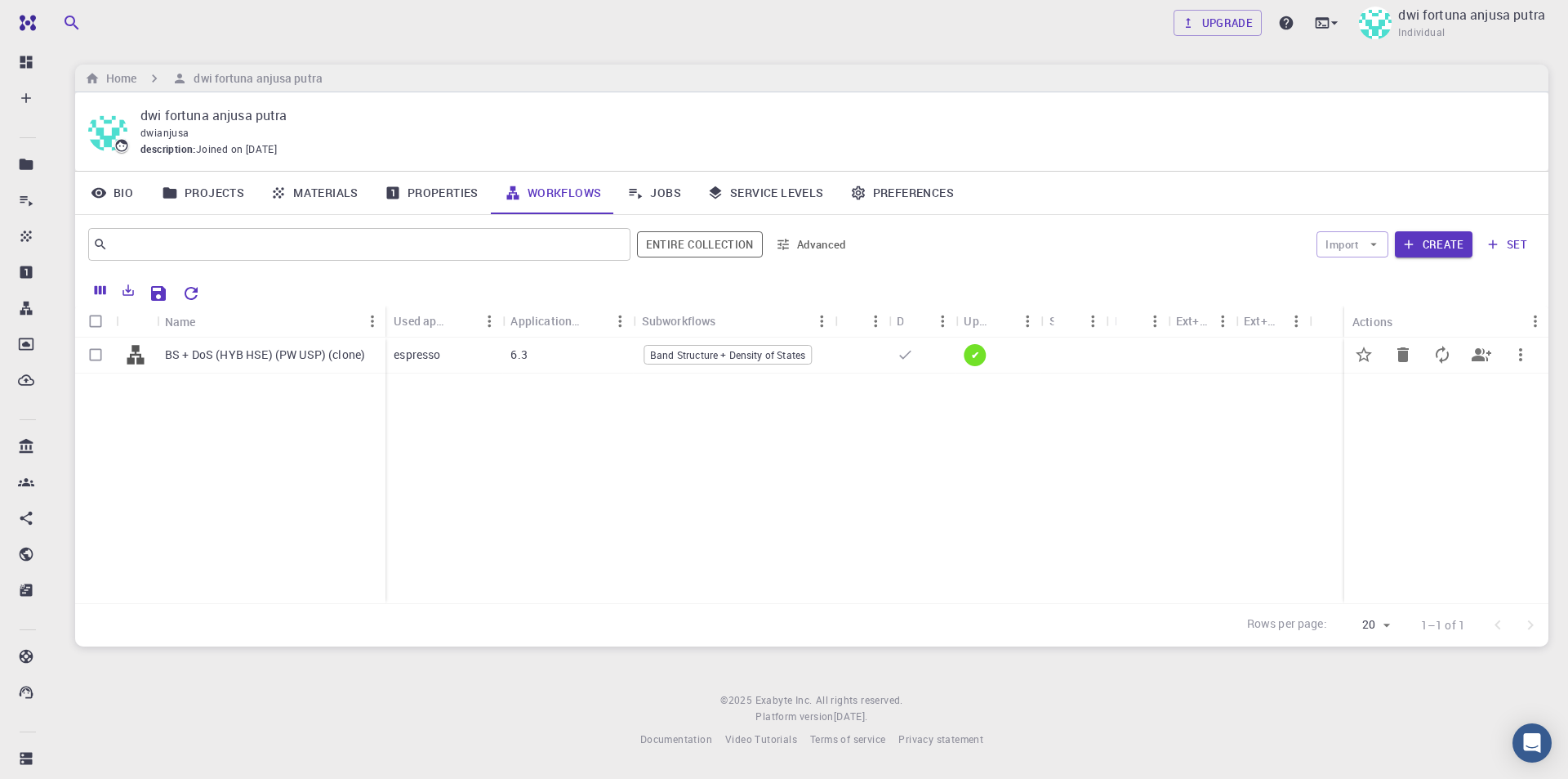
click at [1039, 351] on div "✔" at bounding box center [998, 356] width 85 height 36
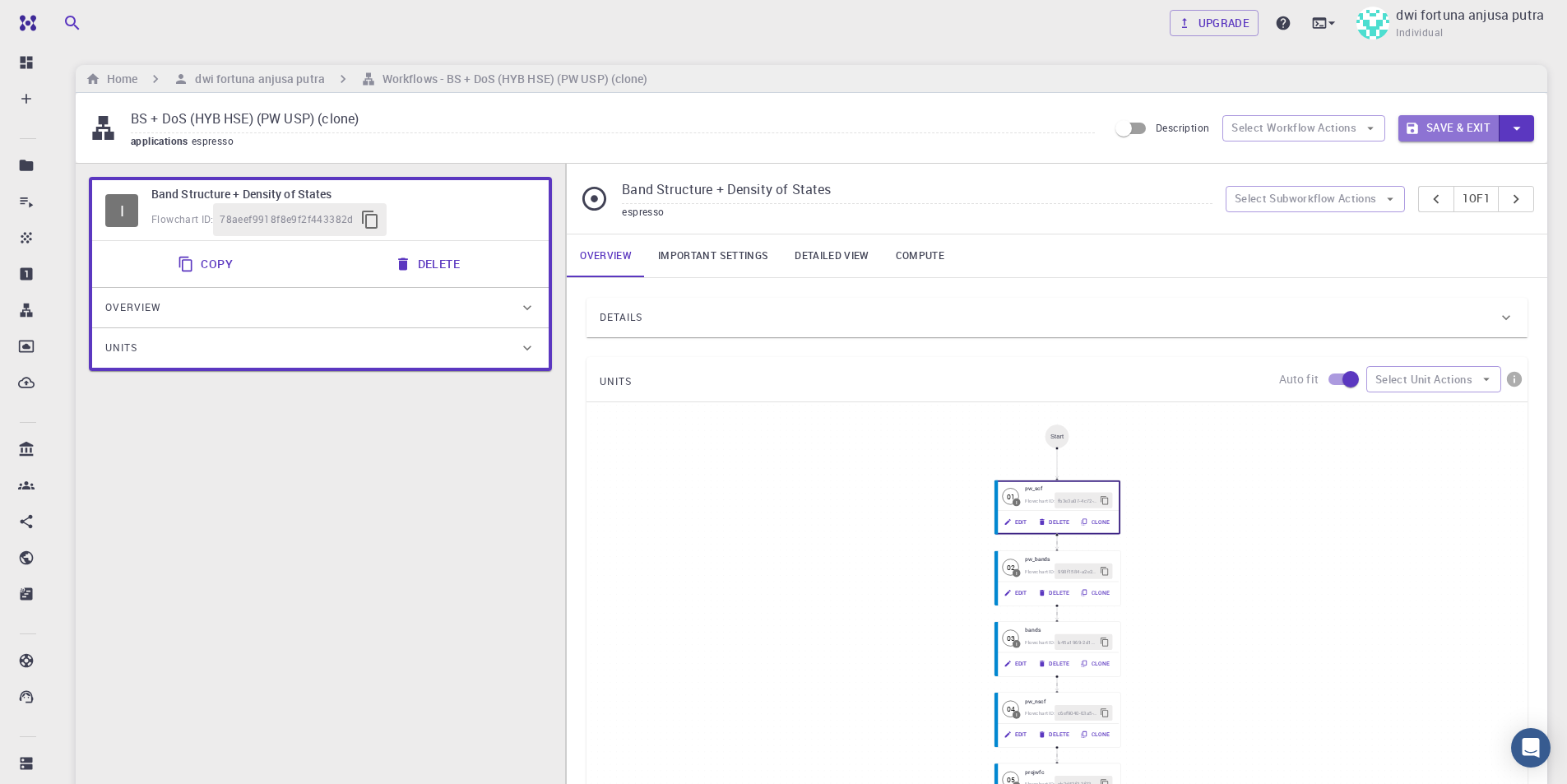
click at [1445, 127] on button "Save & Exit" at bounding box center [1448, 128] width 101 height 26
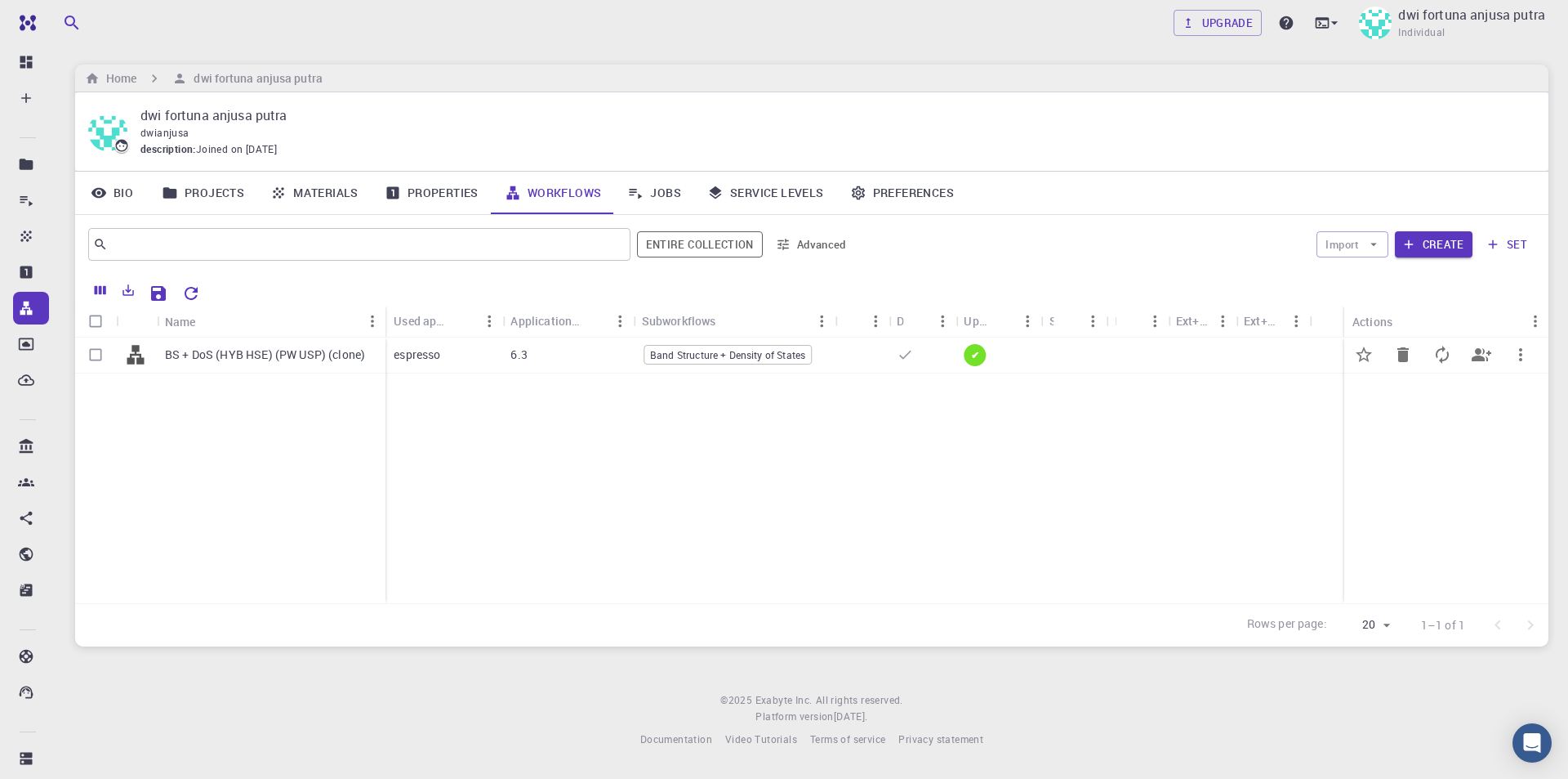
drag, startPoint x: 95, startPoint y: 352, endPoint x: 152, endPoint y: 381, distance: 64.0
click at [95, 353] on input "Select row" at bounding box center [95, 354] width 31 height 31
checkbox input "true"
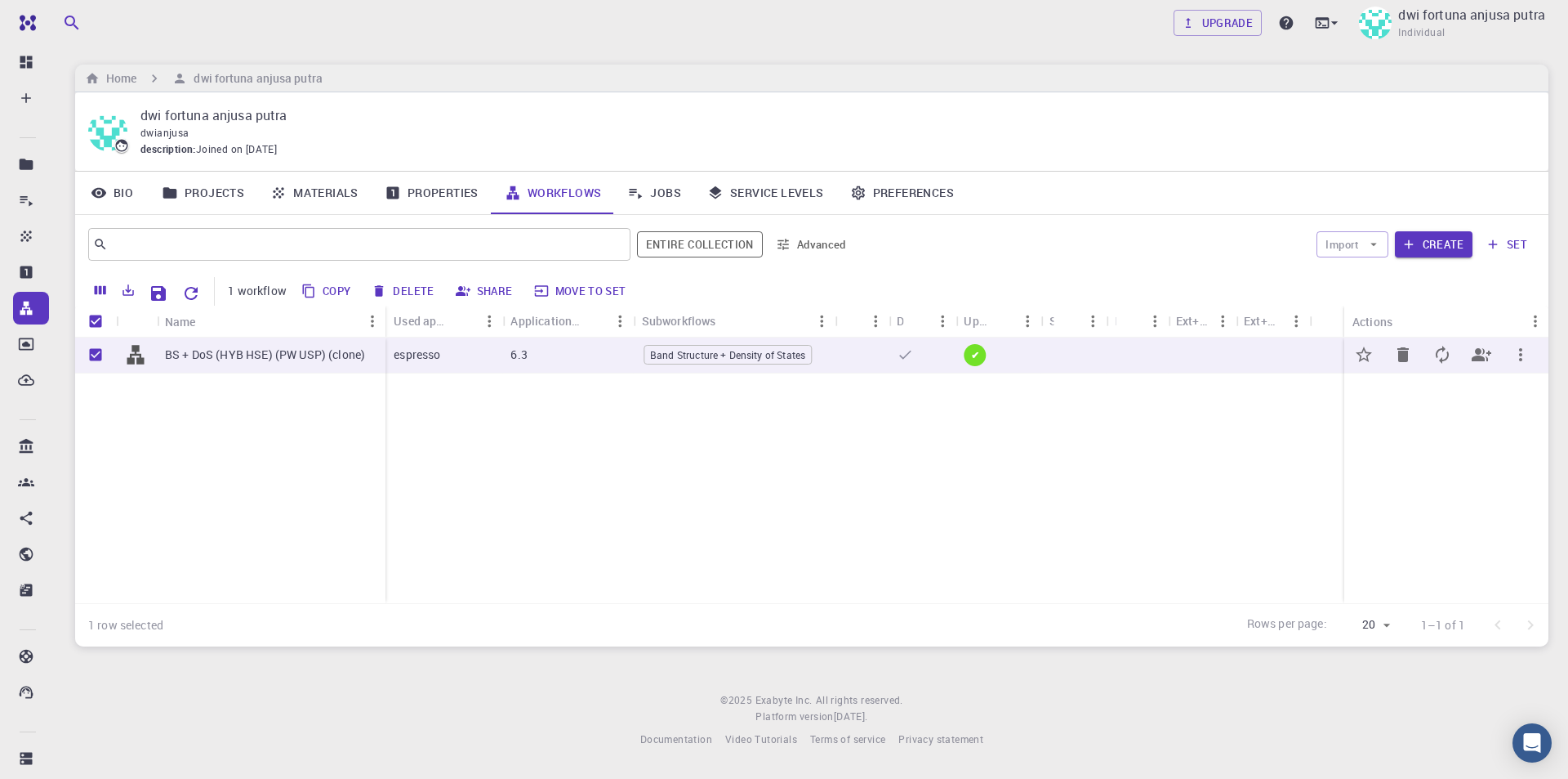
click at [738, 355] on span "Band Structure + Density of States" at bounding box center [728, 355] width 167 height 14
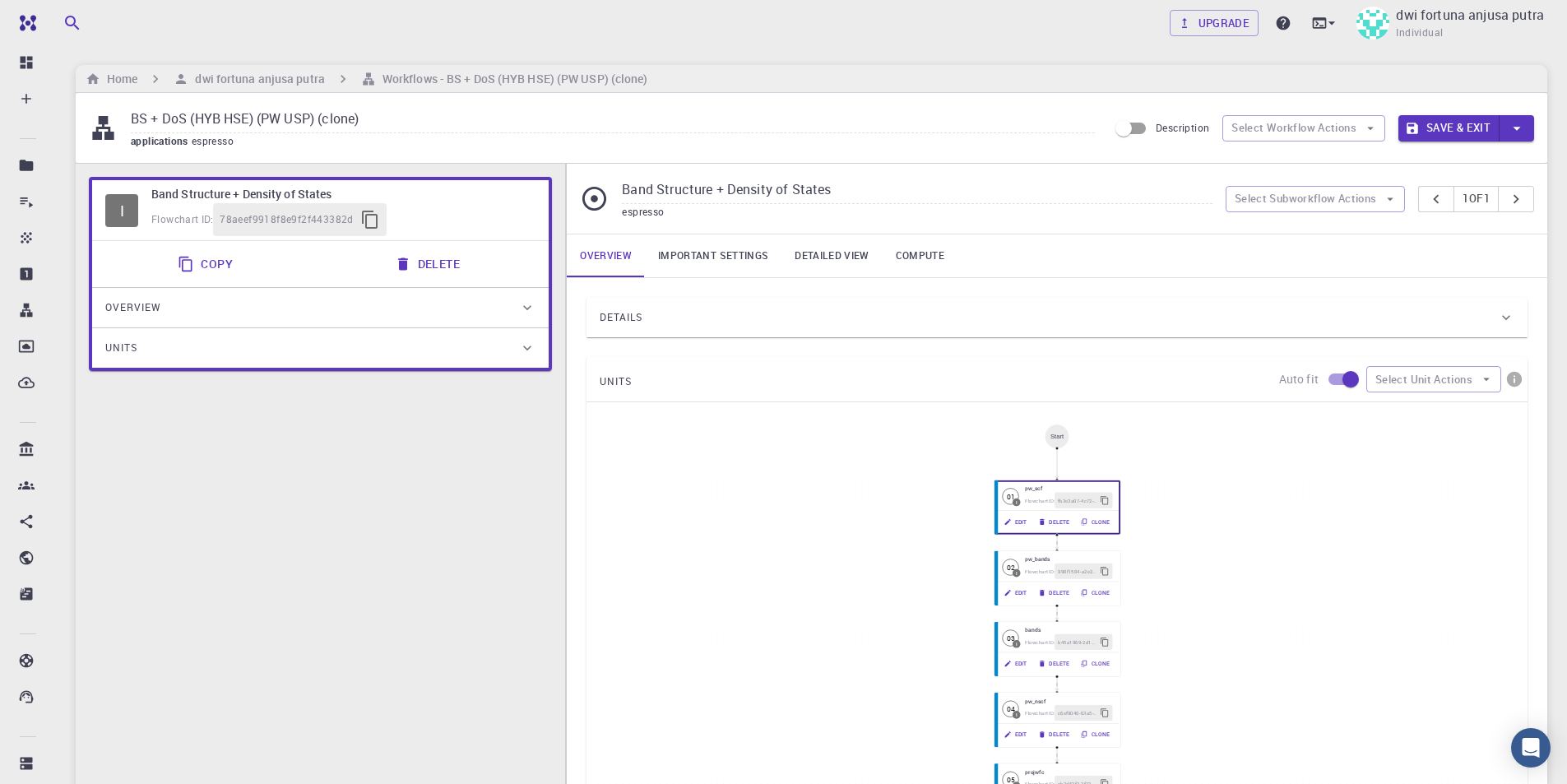
click at [919, 254] on link "Compute" at bounding box center [919, 255] width 75 height 43
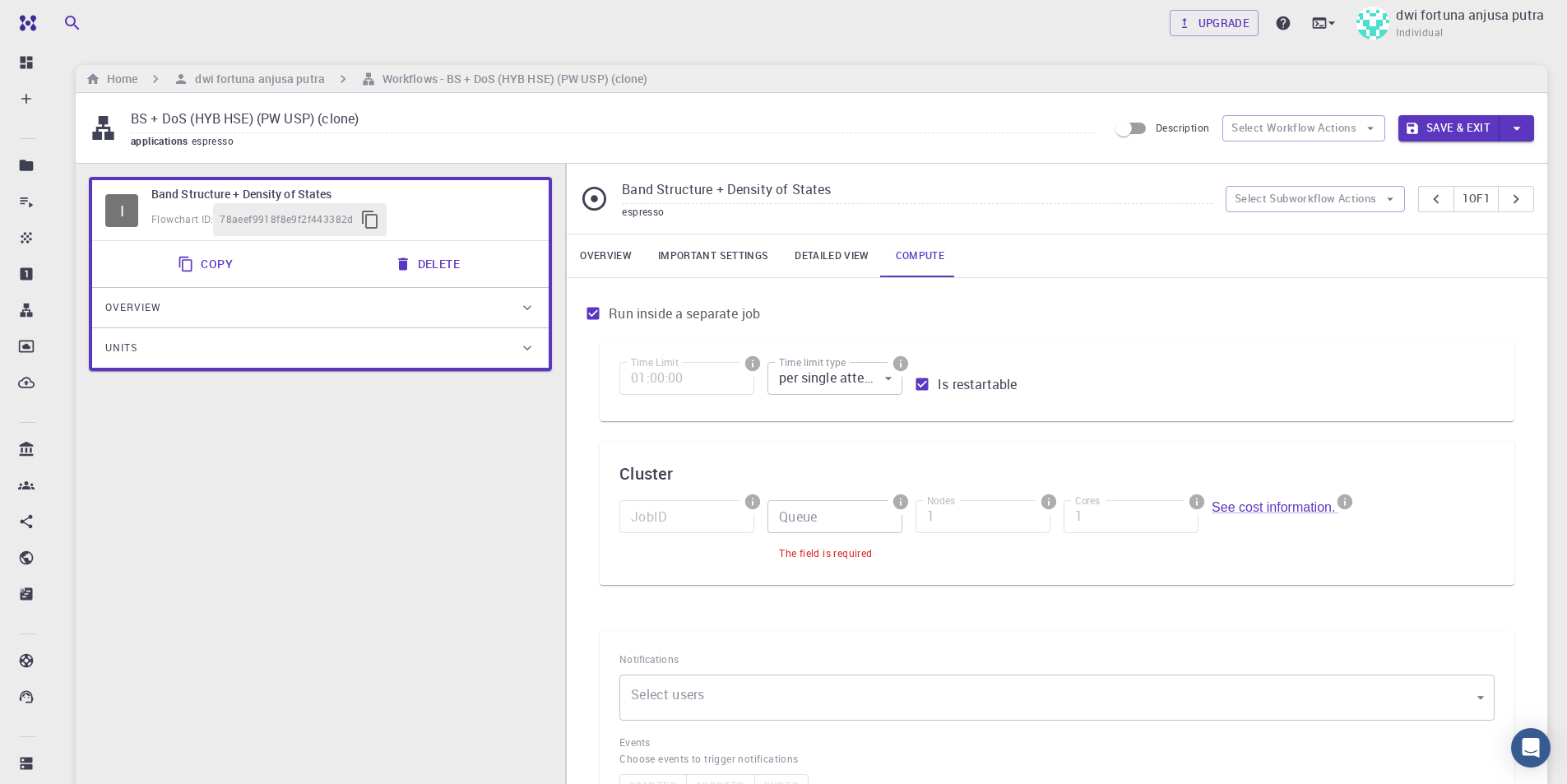
click at [926, 383] on input "Is restartable" at bounding box center [921, 383] width 31 height 31
checkbox input "false"
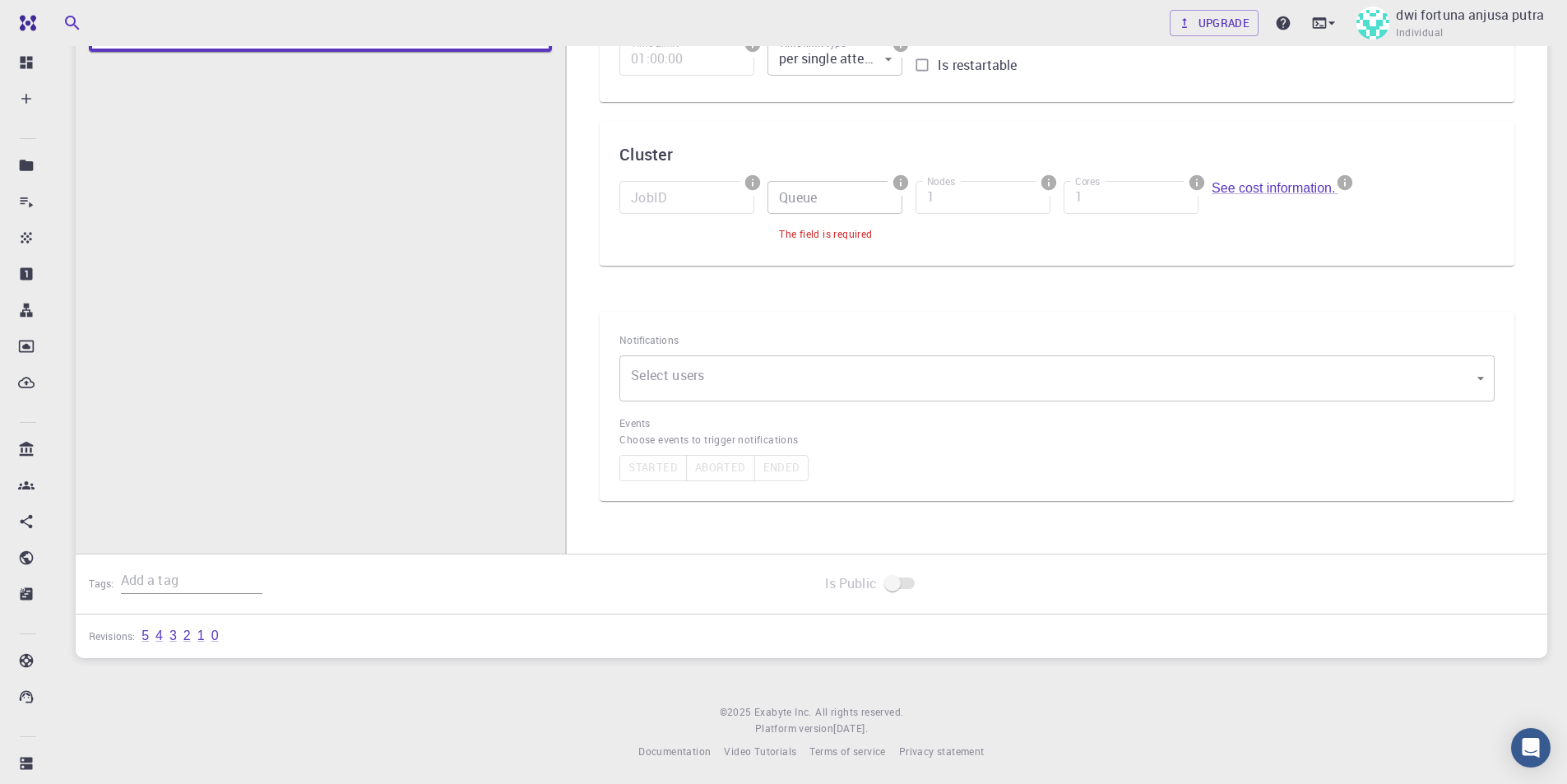
scroll to position [322, 0]
click at [1098, 373] on body "Free Dashboard Create New Job New Material Create Material Upload File Import f…" at bounding box center [783, 230] width 1567 height 1105
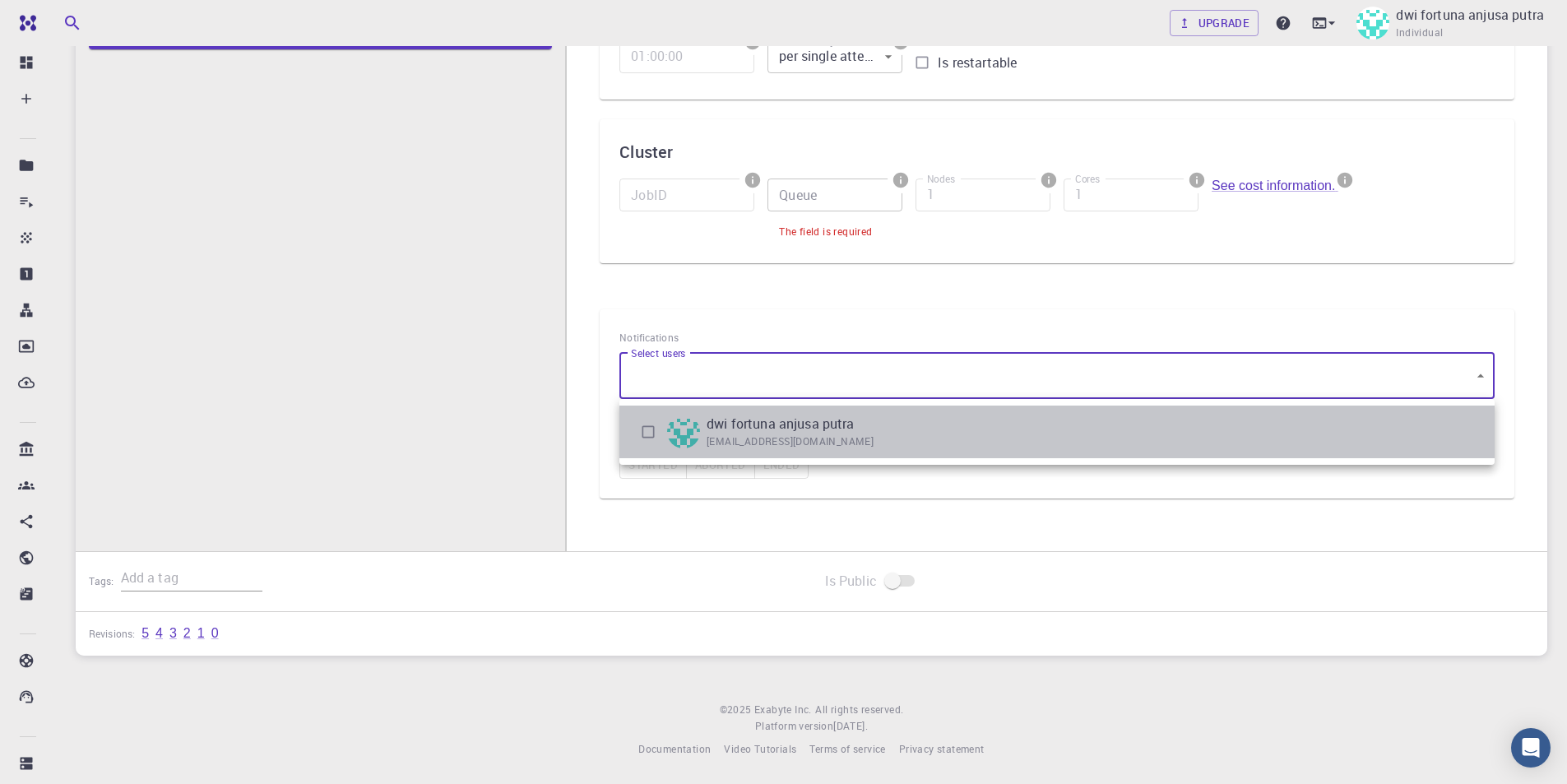
click at [1072, 429] on li "dwi fortuna anjusa putra [EMAIL_ADDRESS][DOMAIN_NAME]" at bounding box center [1056, 431] width 875 height 53
type input "[object Object]"
checkbox input "true"
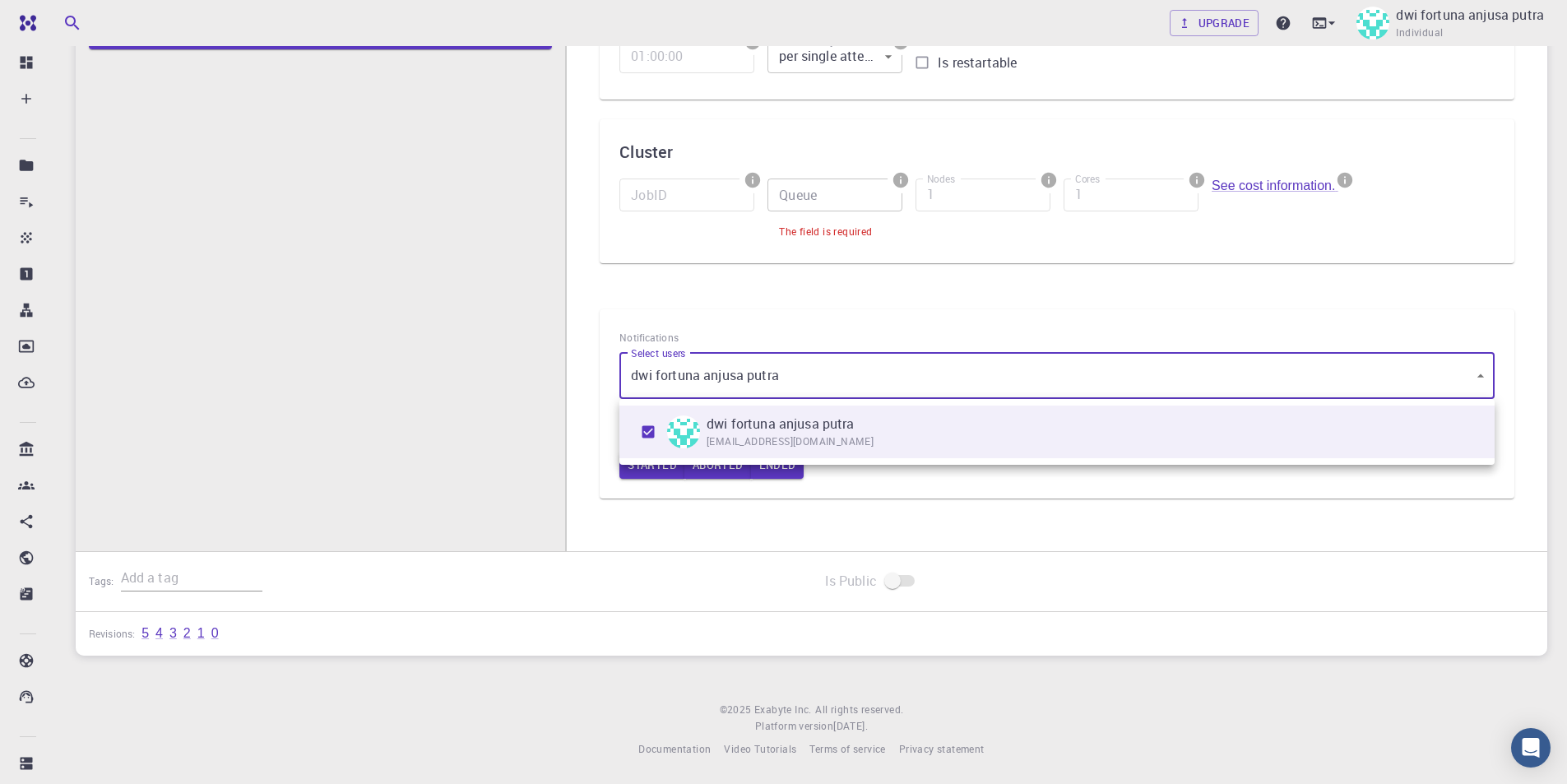
click at [1104, 489] on div at bounding box center [783, 392] width 1567 height 784
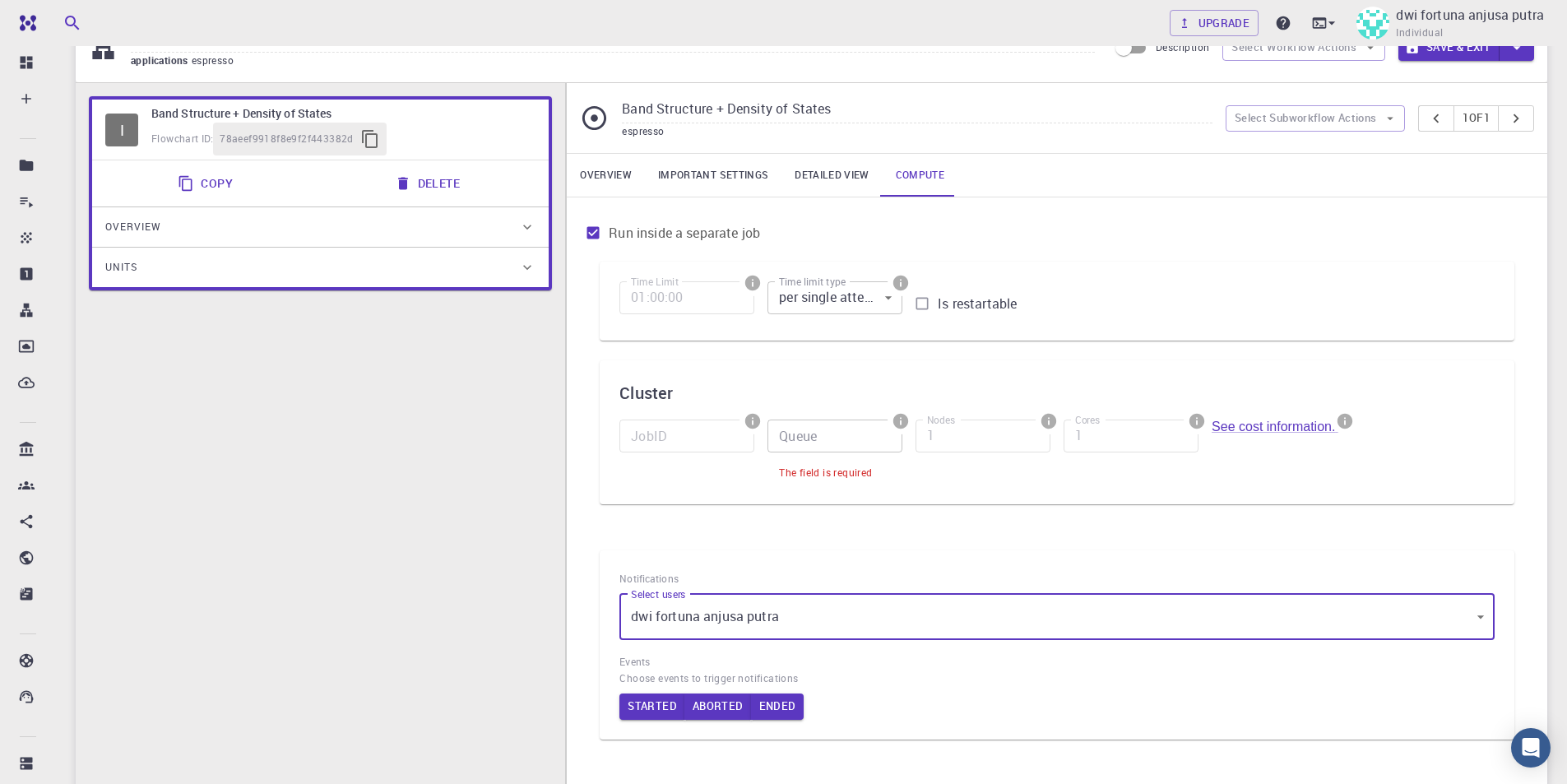
scroll to position [75, 0]
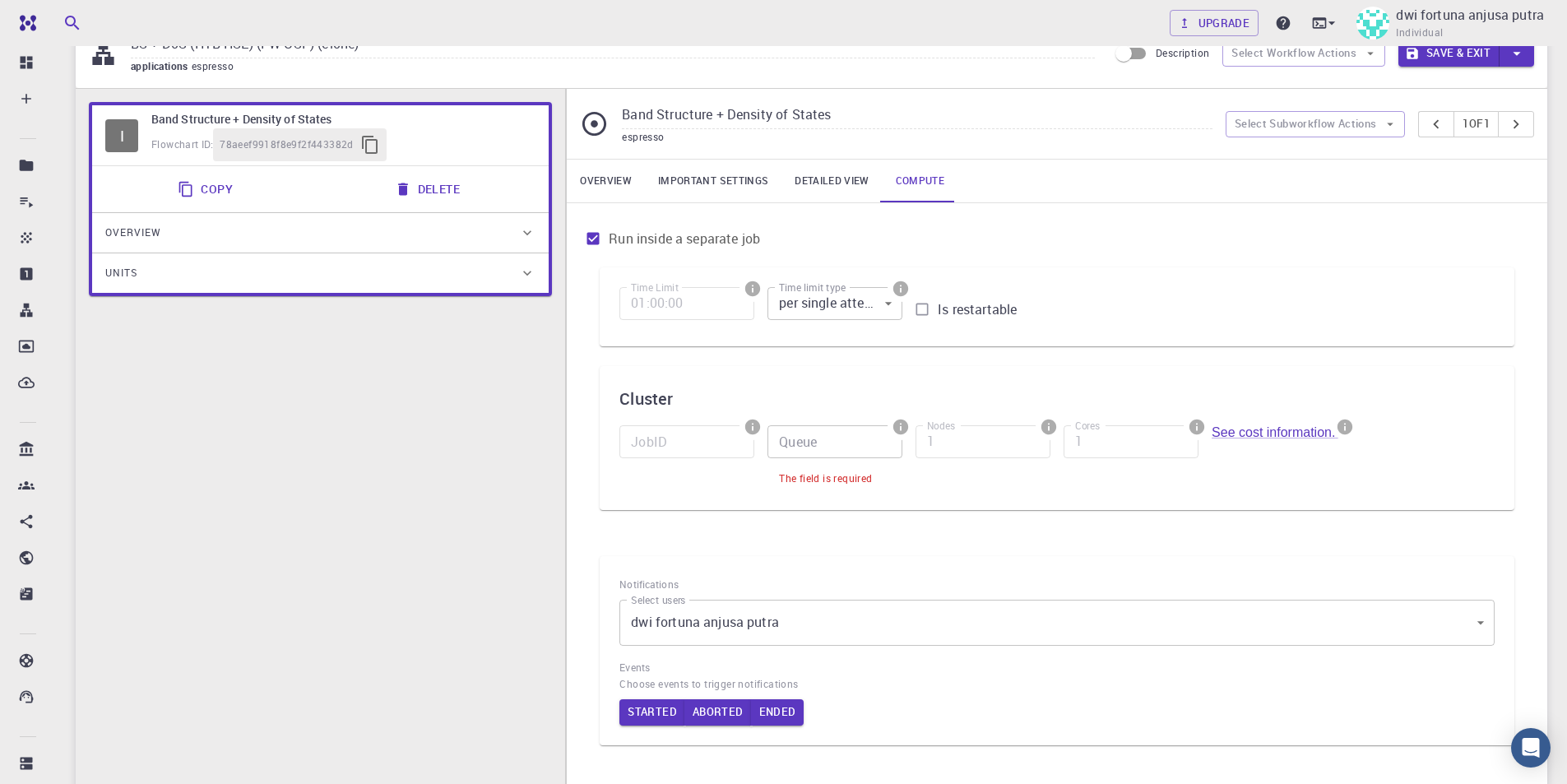
click at [529, 238] on icon at bounding box center [527, 233] width 16 height 16
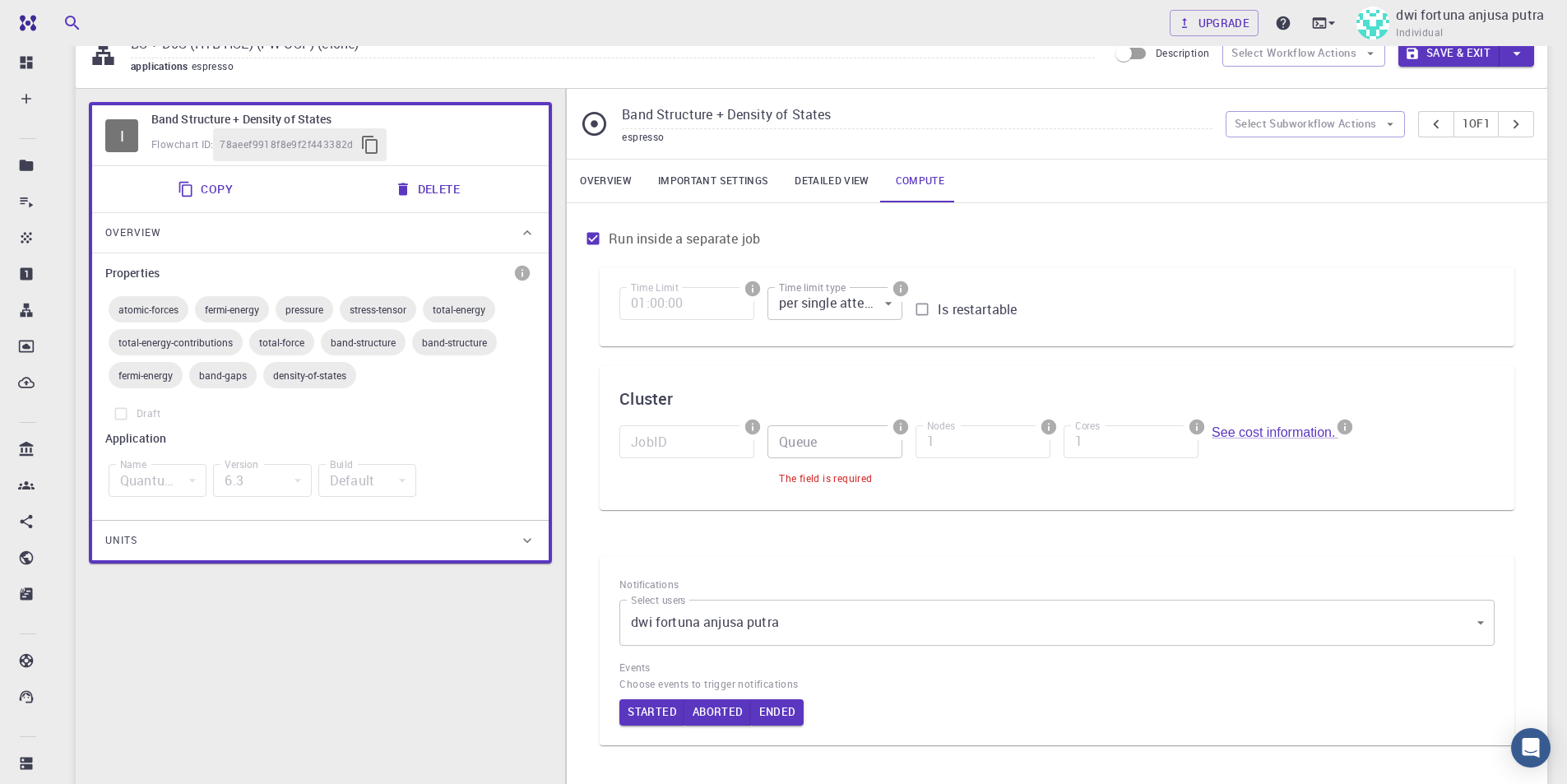
click at [526, 540] on icon at bounding box center [527, 540] width 8 height 5
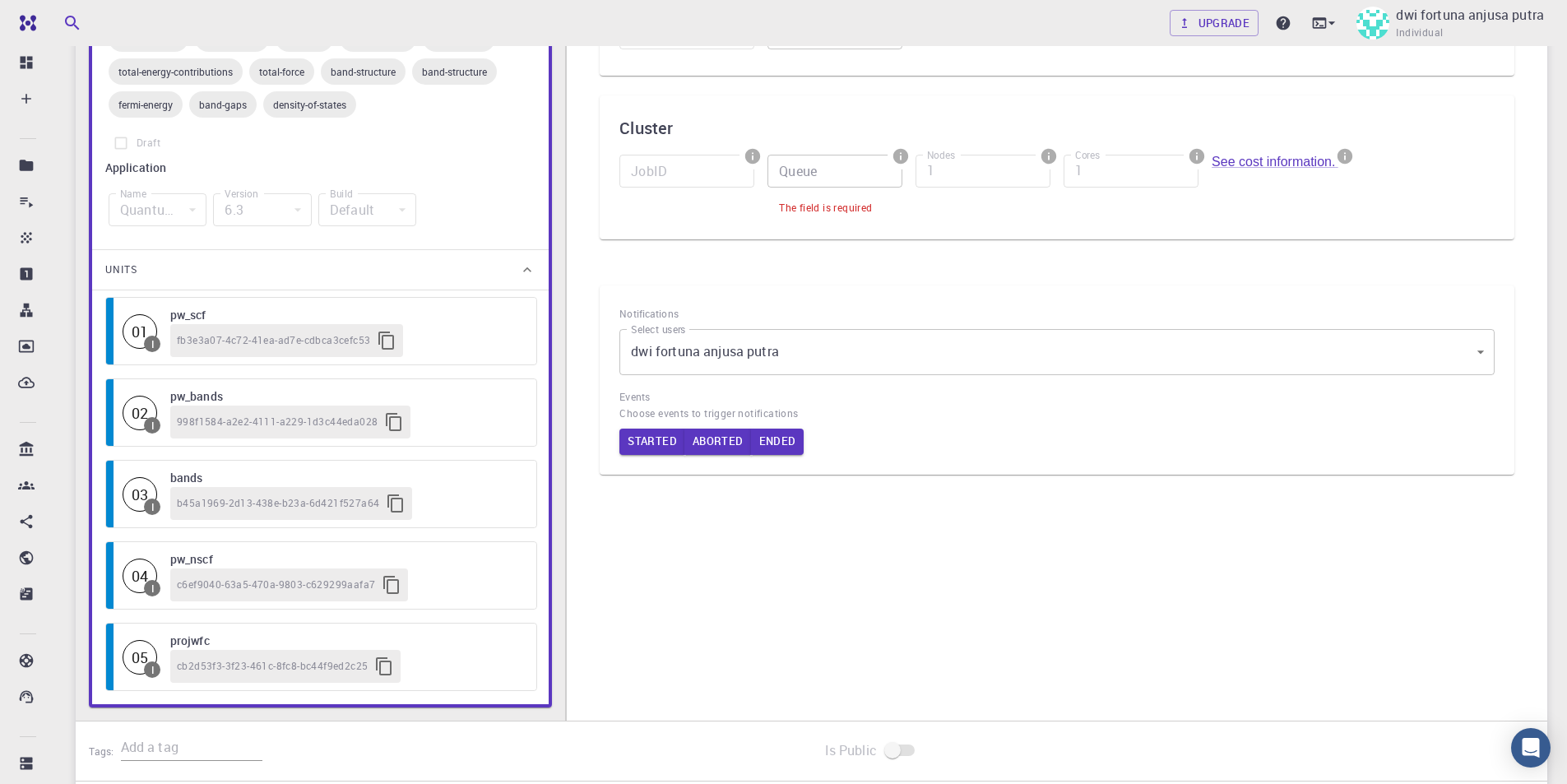
scroll to position [404, 0]
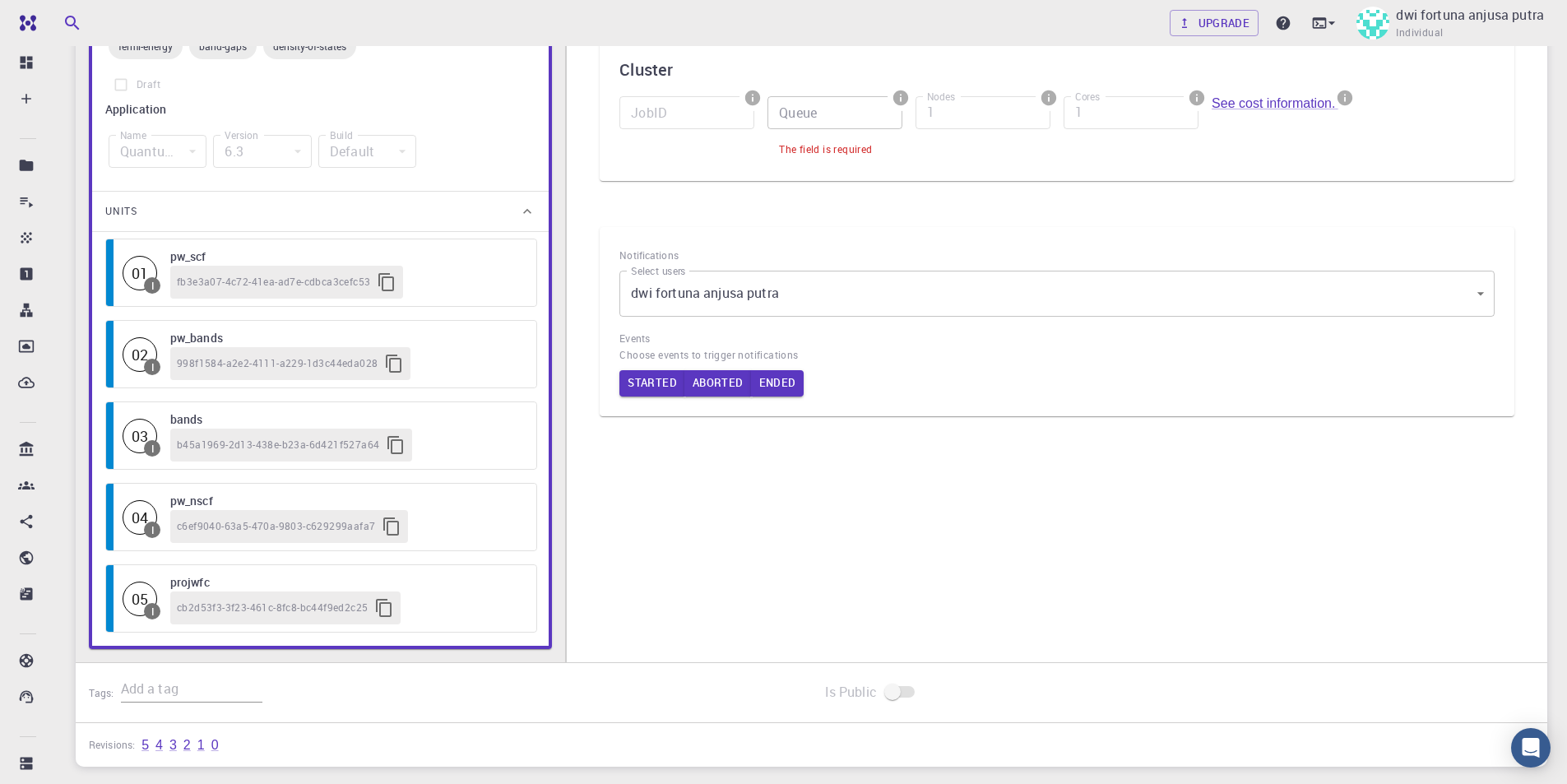
click at [340, 278] on span "fb3e3a07-4c72-41ea-ad7e-cdbca3cefc53" at bounding box center [273, 282] width 193 height 16
click at [339, 280] on span "fb3e3a07-4c72-41ea-ad7e-cdbca3cefc53" at bounding box center [273, 282] width 193 height 16
click at [385, 286] on icon "button" at bounding box center [387, 282] width 20 height 20
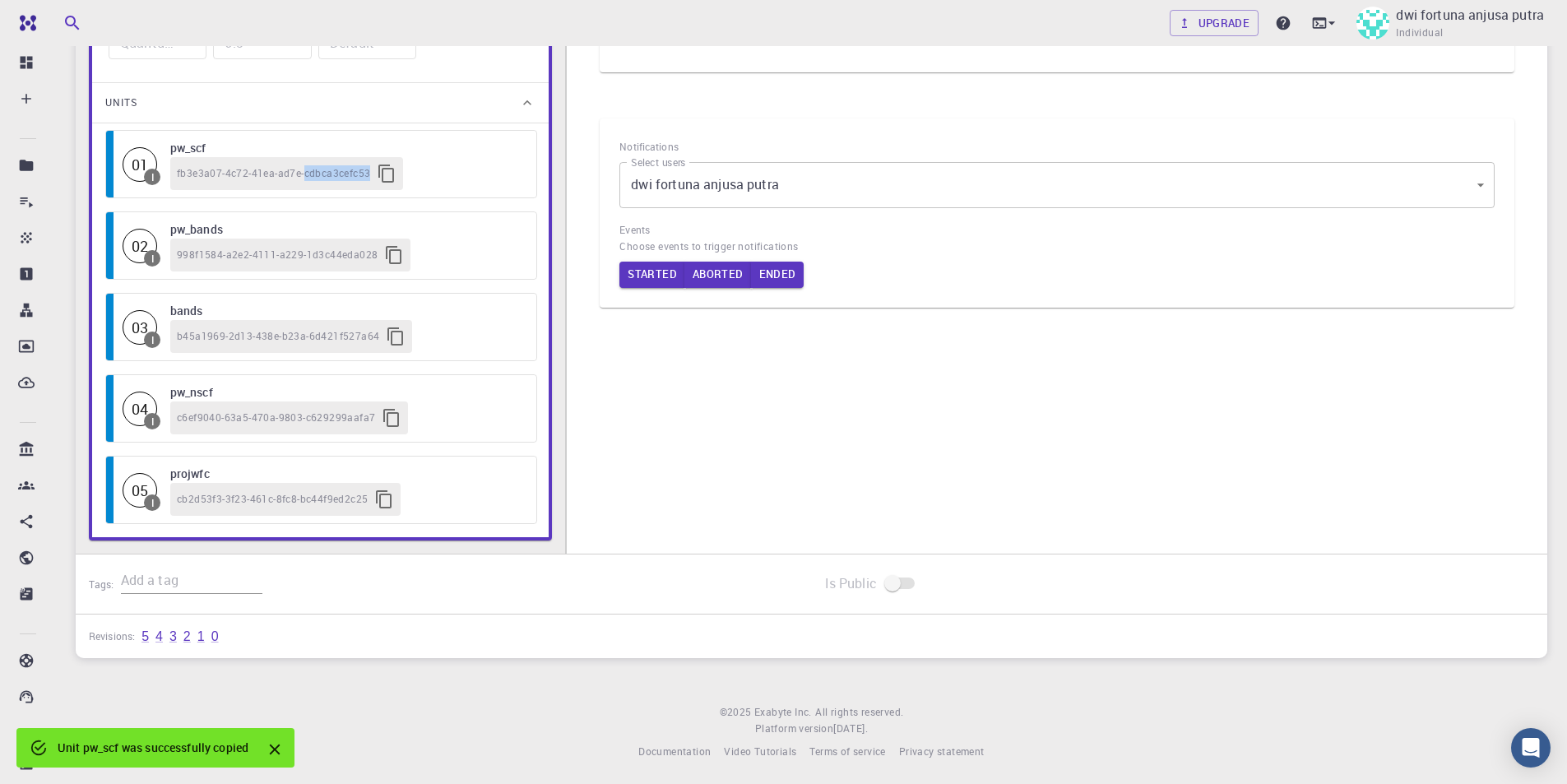
scroll to position [515, 0]
click at [186, 574] on input "text" at bounding box center [191, 578] width 141 height 26
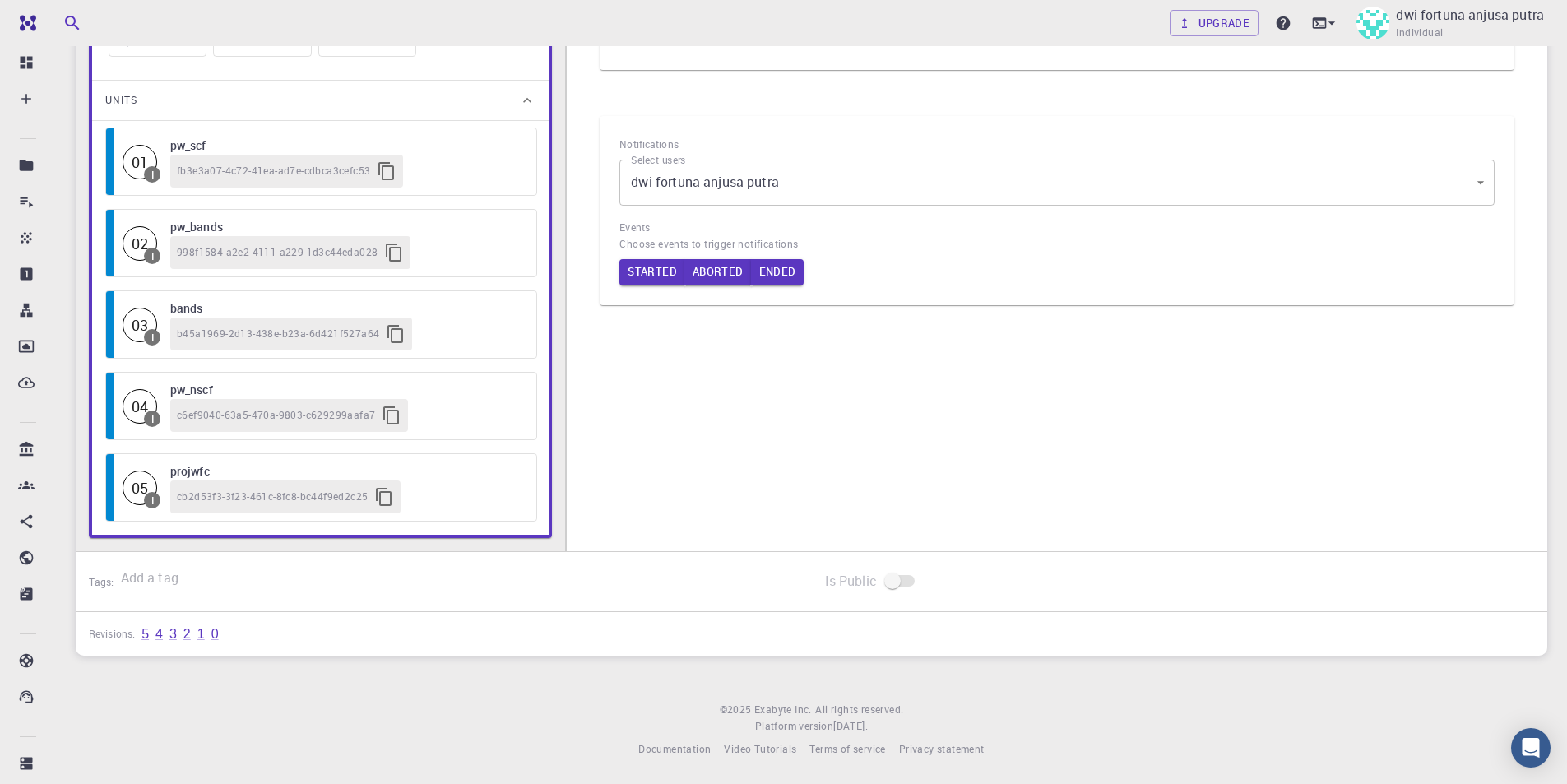
click at [414, 588] on div "Tags:" at bounding box center [444, 578] width 710 height 26
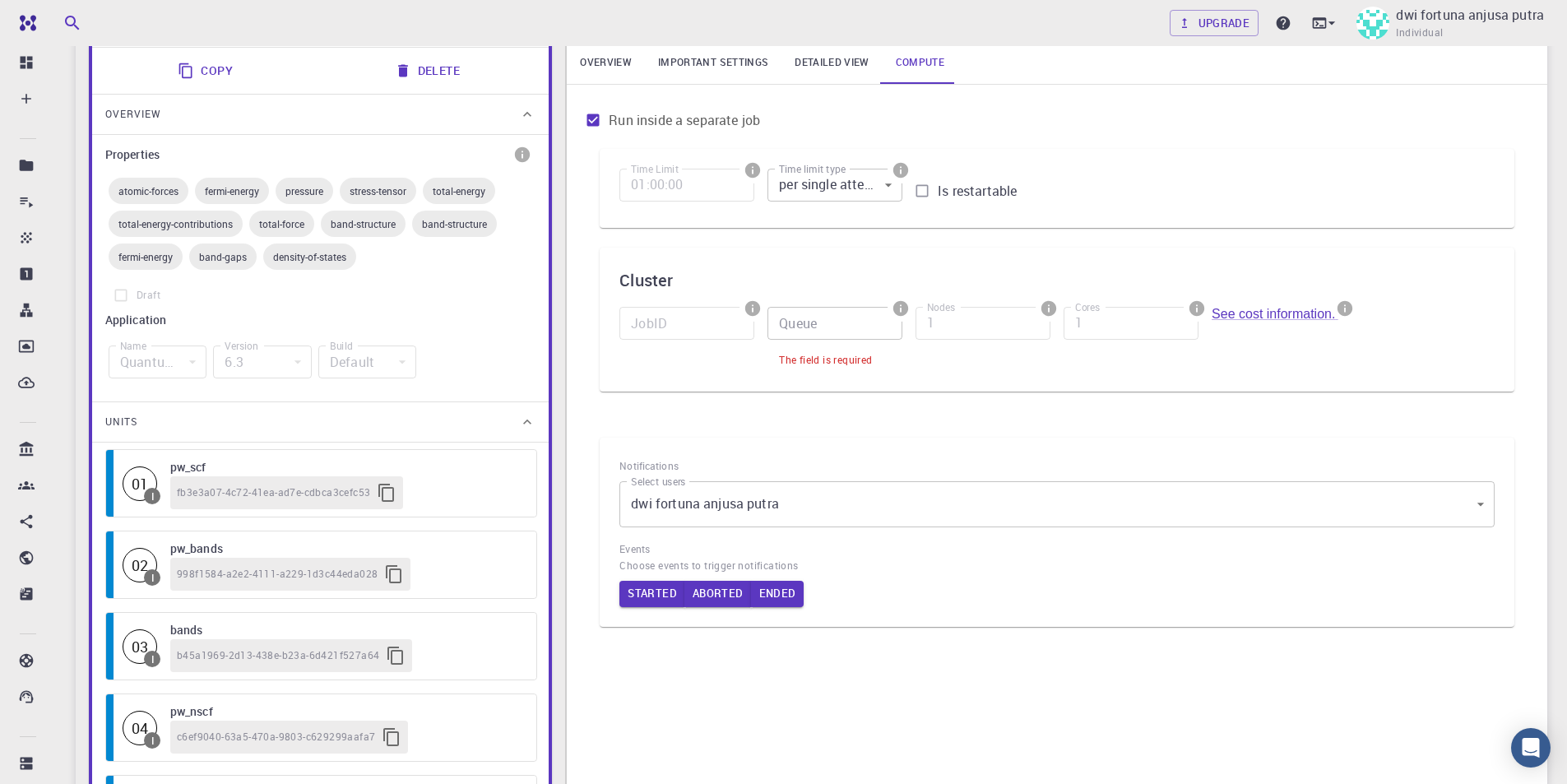
scroll to position [186, 0]
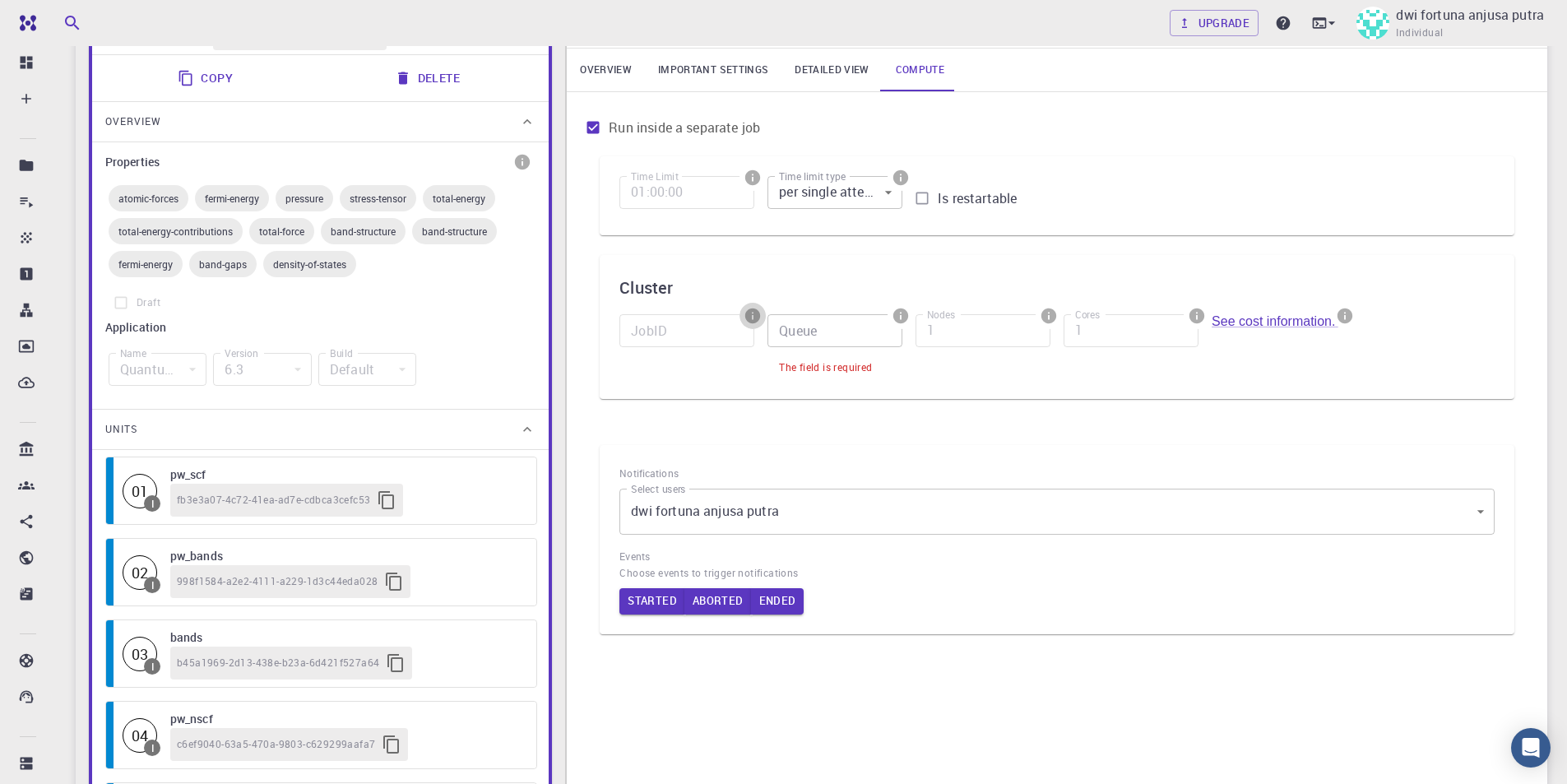
click at [754, 312] on icon "info" at bounding box center [752, 315] width 15 height 15
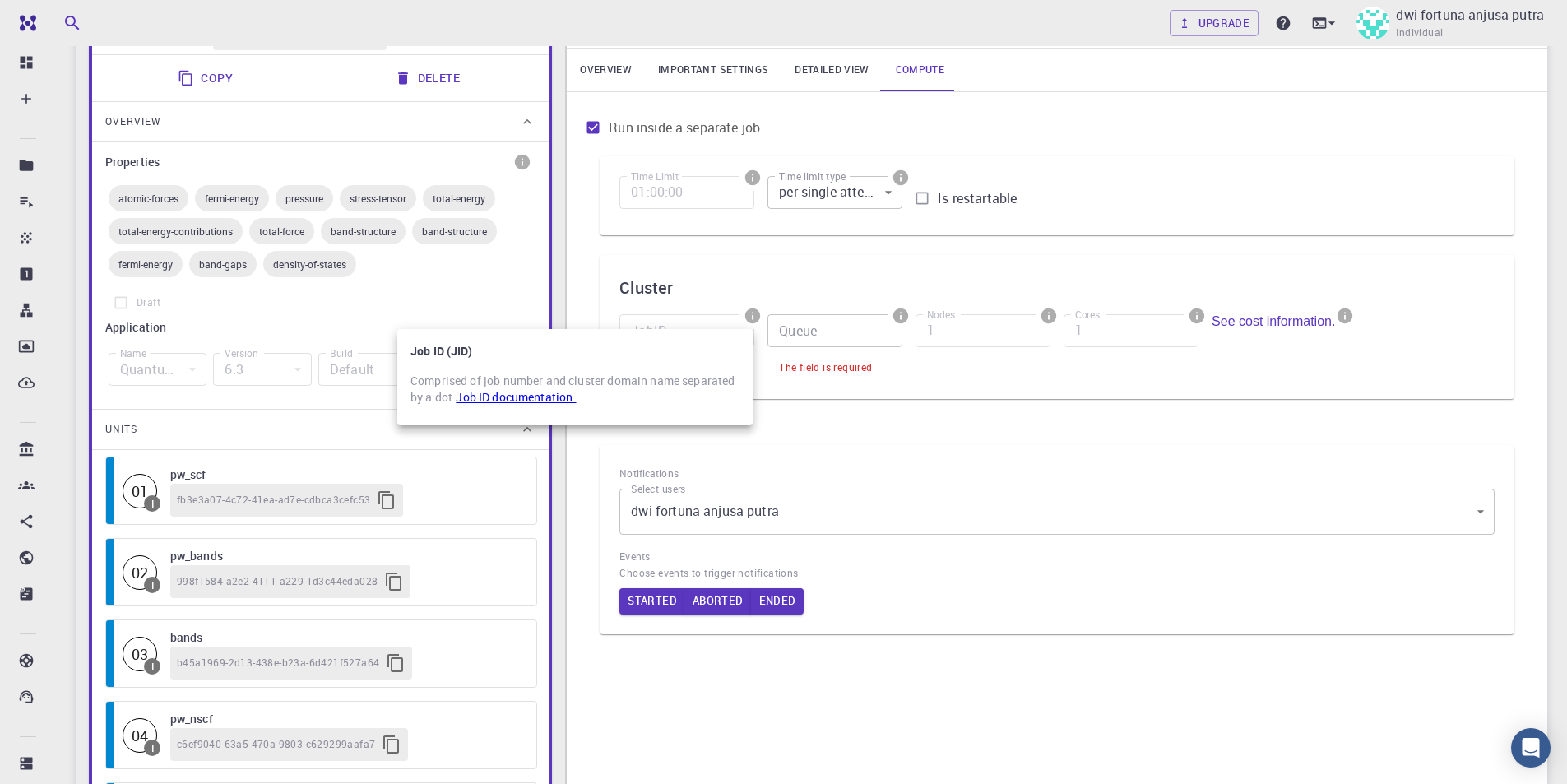
click at [537, 404] on link "Job ID documentation." at bounding box center [516, 397] width 120 height 16
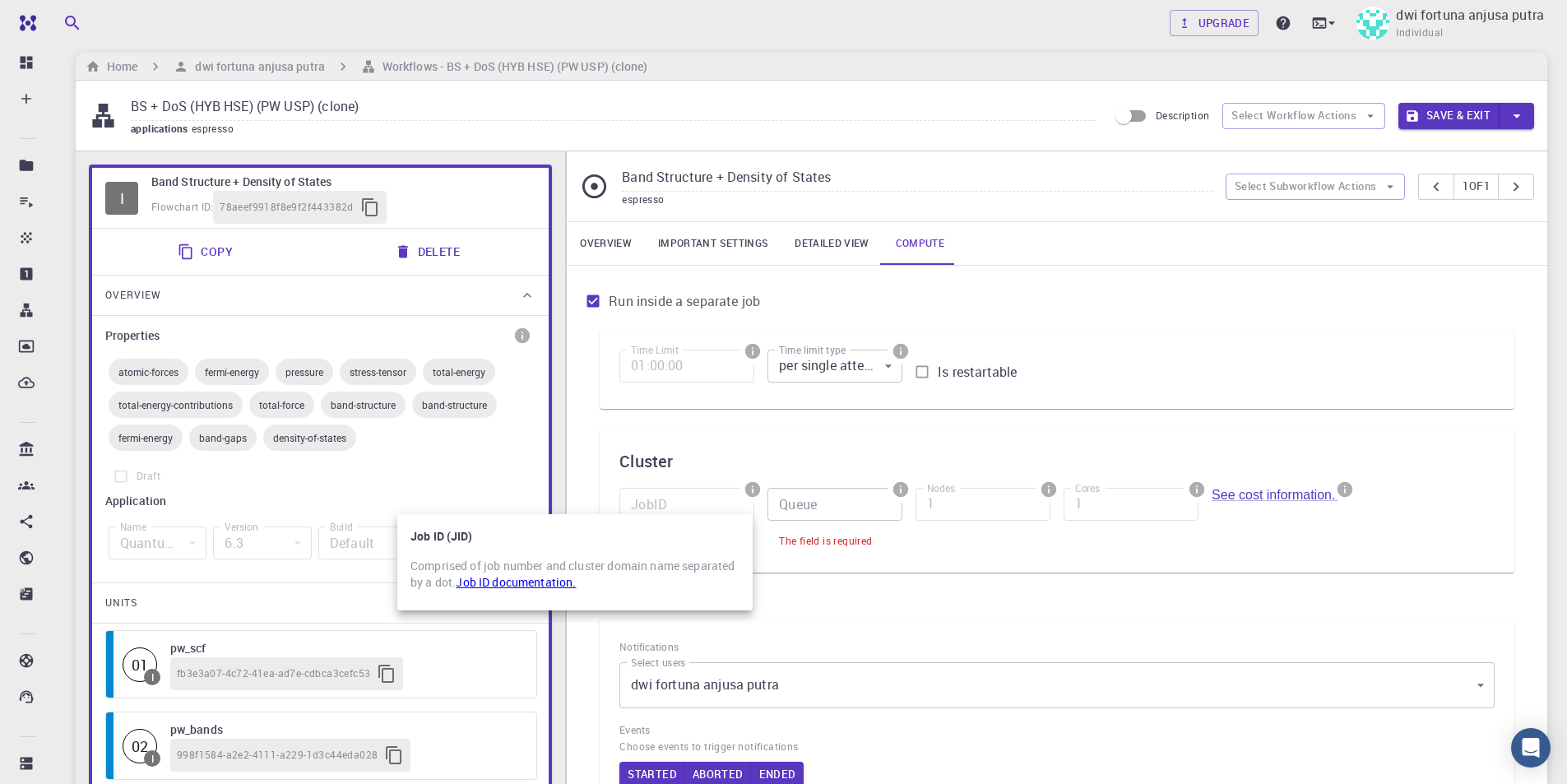
scroll to position [0, 0]
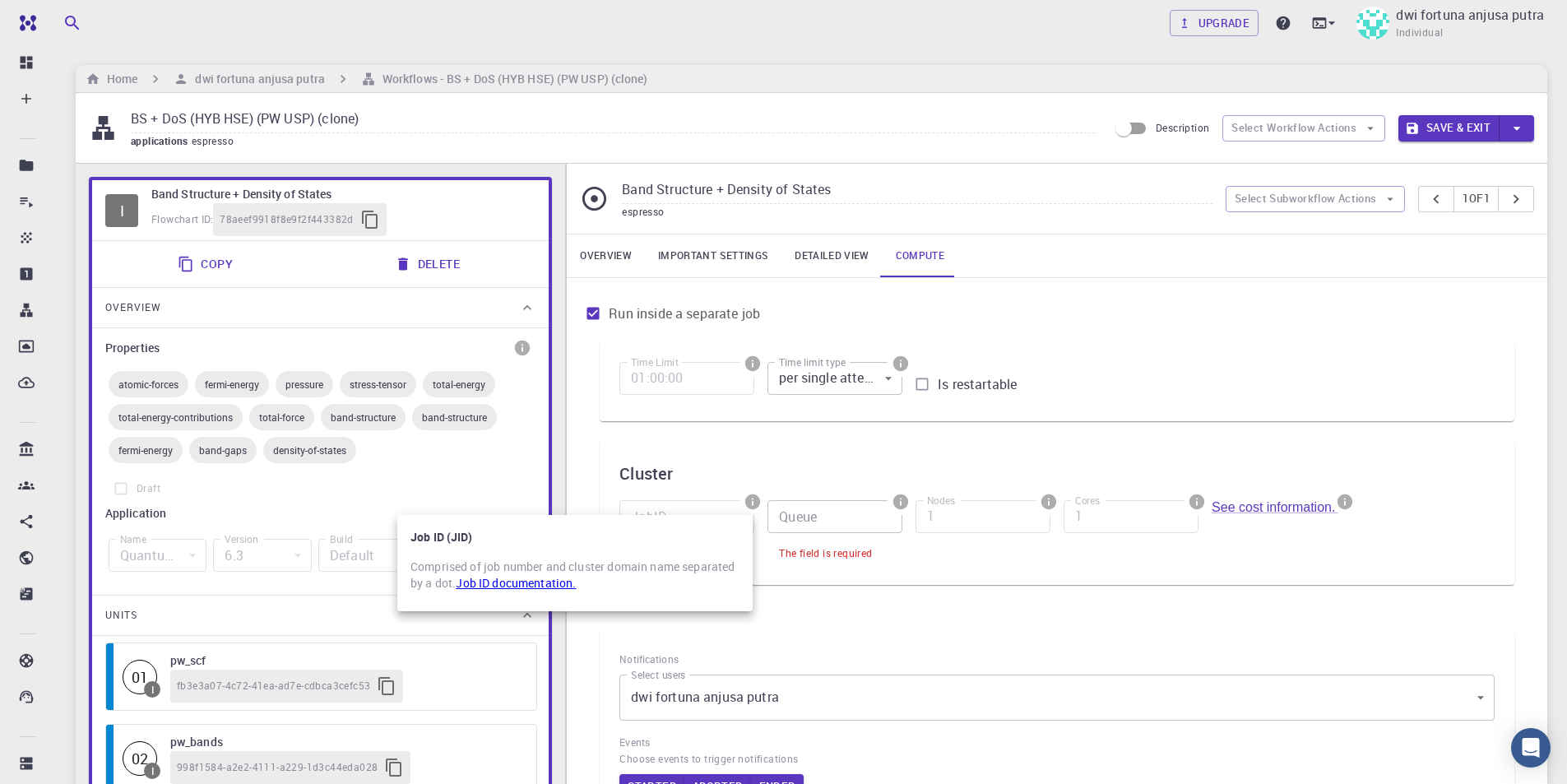
click at [1087, 321] on div at bounding box center [783, 392] width 1567 height 784
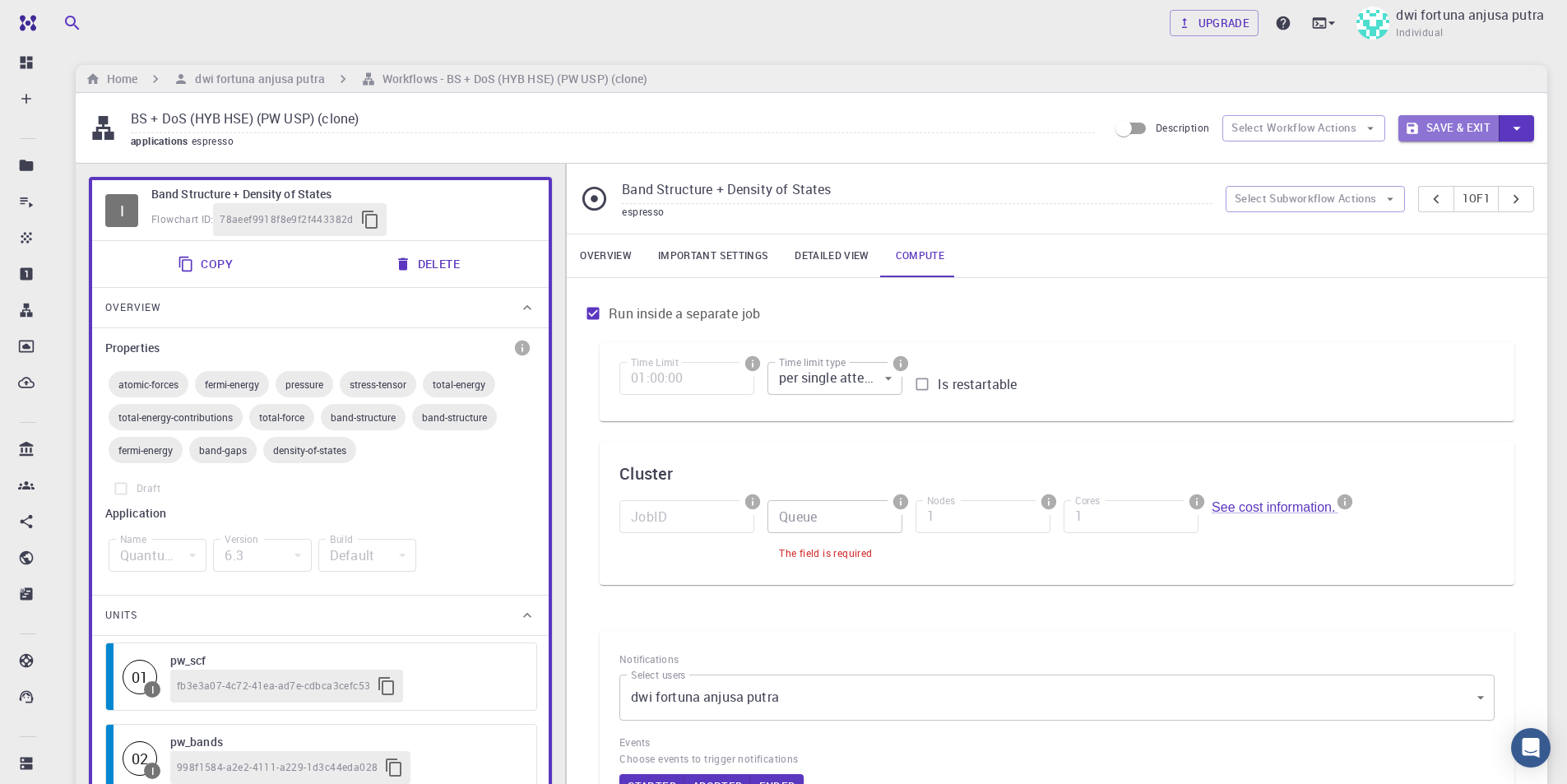
click at [1465, 122] on button "Save & Exit" at bounding box center [1448, 128] width 101 height 26
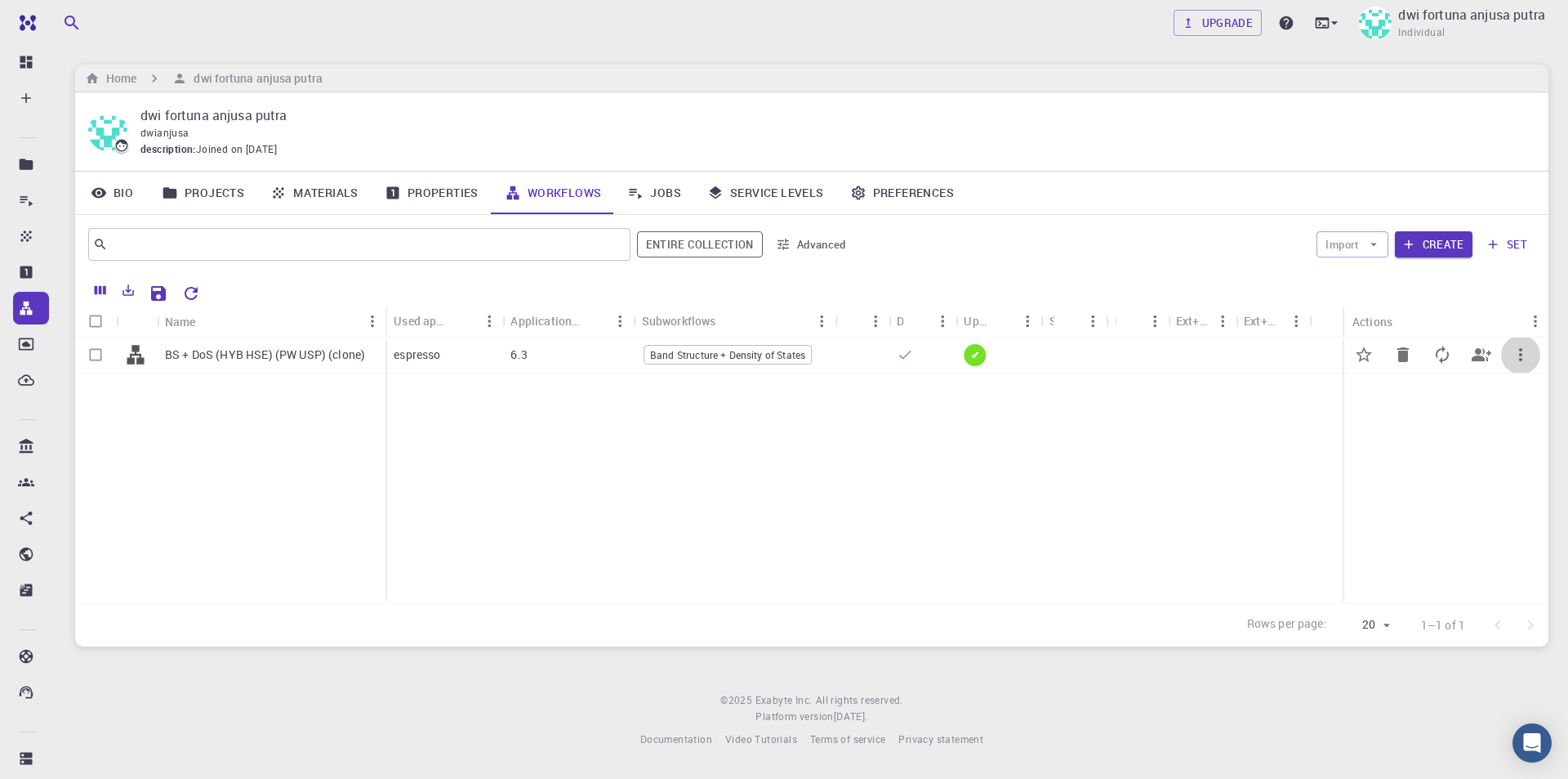
click at [1524, 356] on icon "button" at bounding box center [1521, 355] width 20 height 20
drag, startPoint x: 1378, startPoint y: 410, endPoint x: 1337, endPoint y: 421, distance: 42.4
click at [1377, 413] on div at bounding box center [784, 390] width 1568 height 779
click at [544, 348] on div "6.3" at bounding box center [568, 356] width 131 height 36
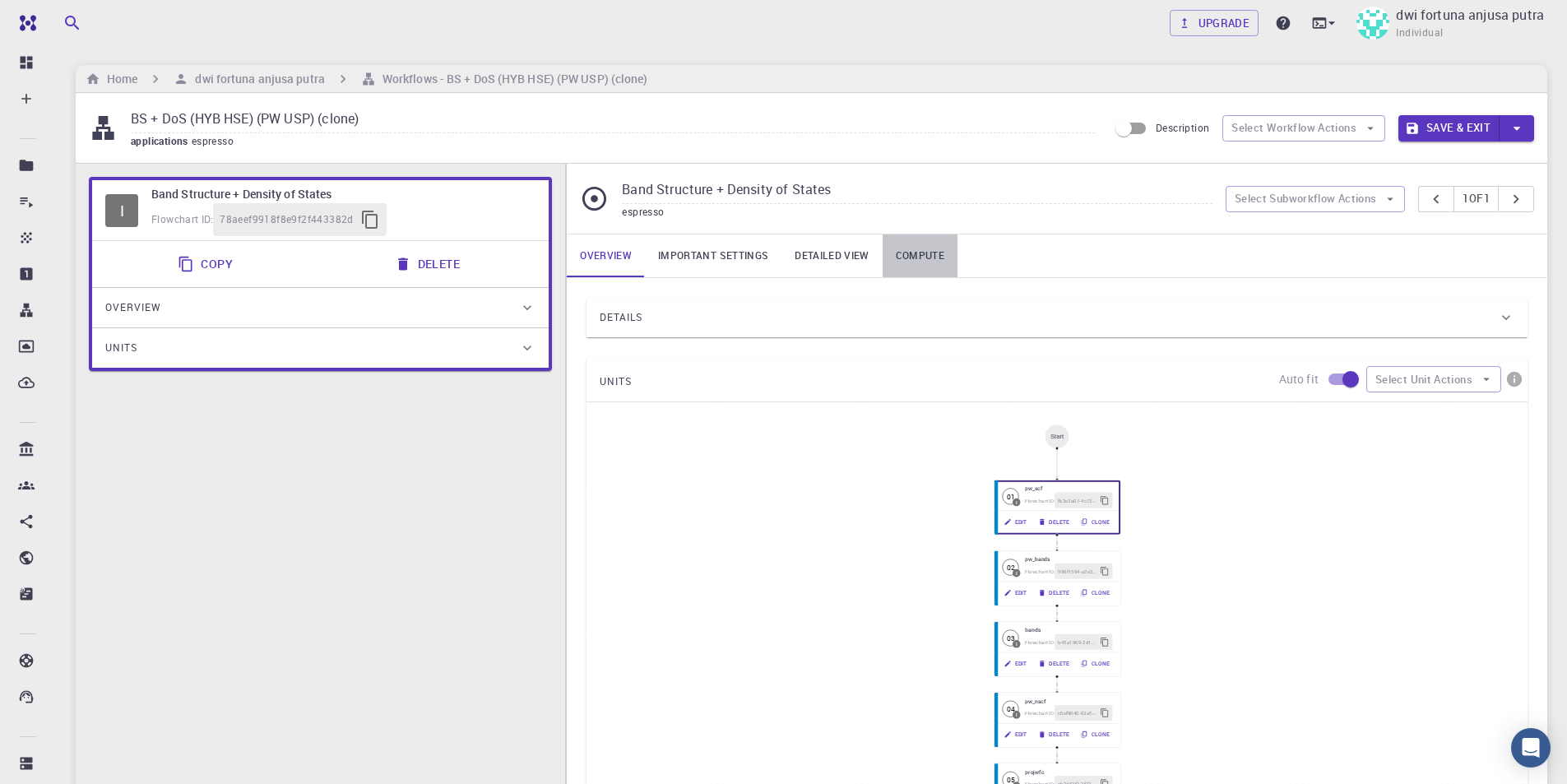
click at [918, 246] on link "Compute" at bounding box center [919, 255] width 75 height 43
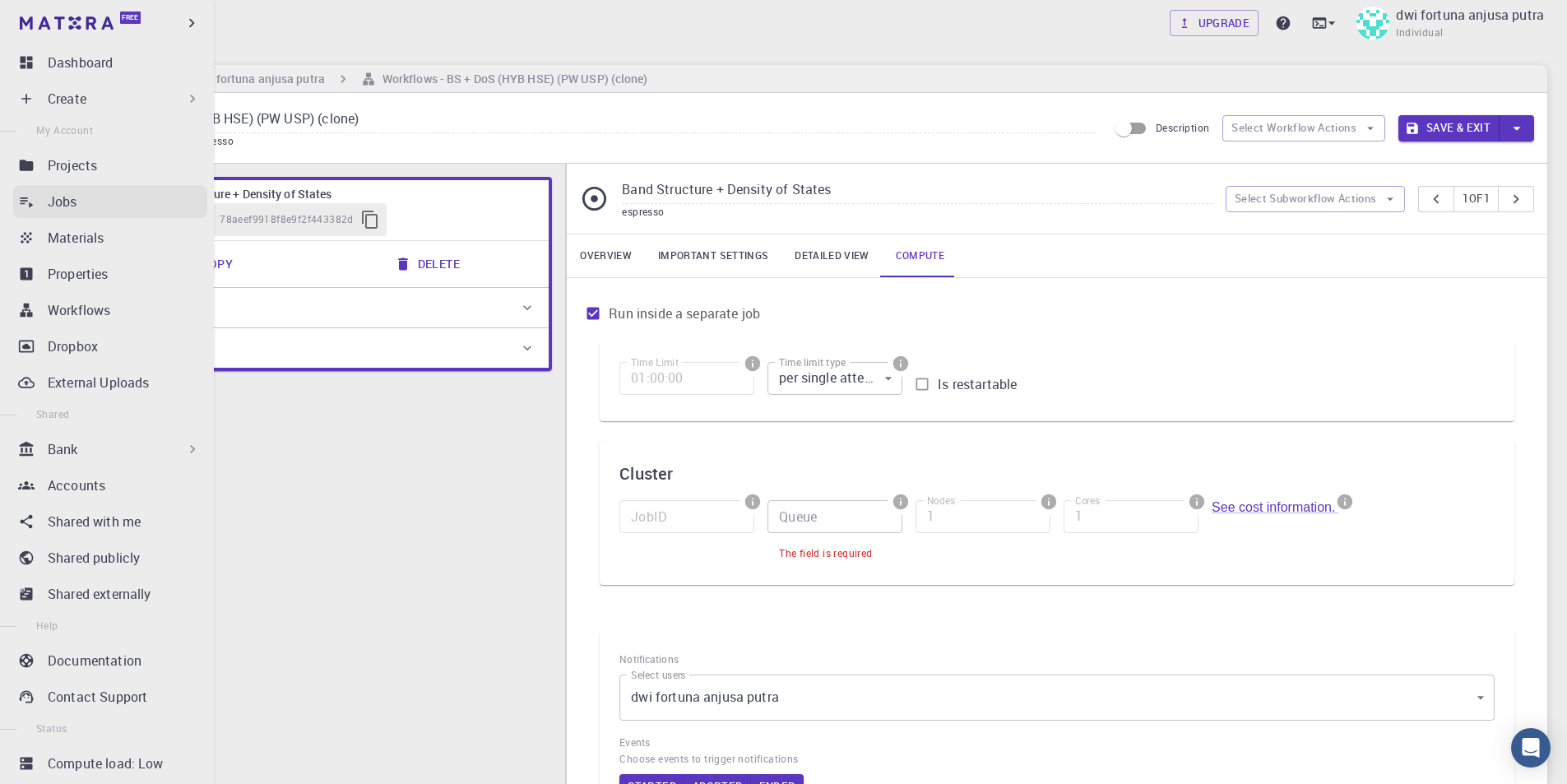
click at [47, 206] on link "Jobs" at bounding box center [110, 201] width 194 height 33
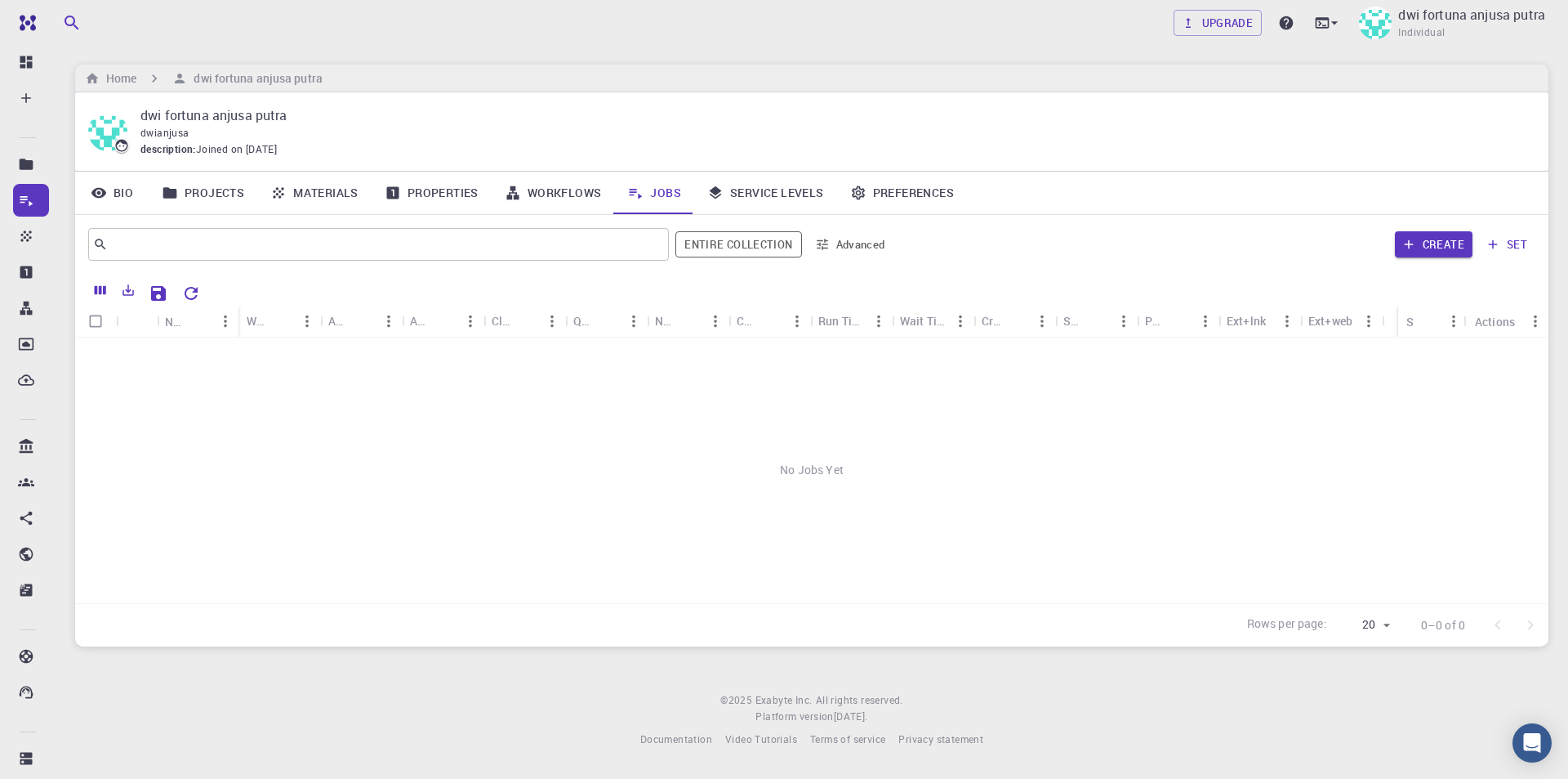
click at [290, 187] on link "Materials" at bounding box center [314, 193] width 114 height 43
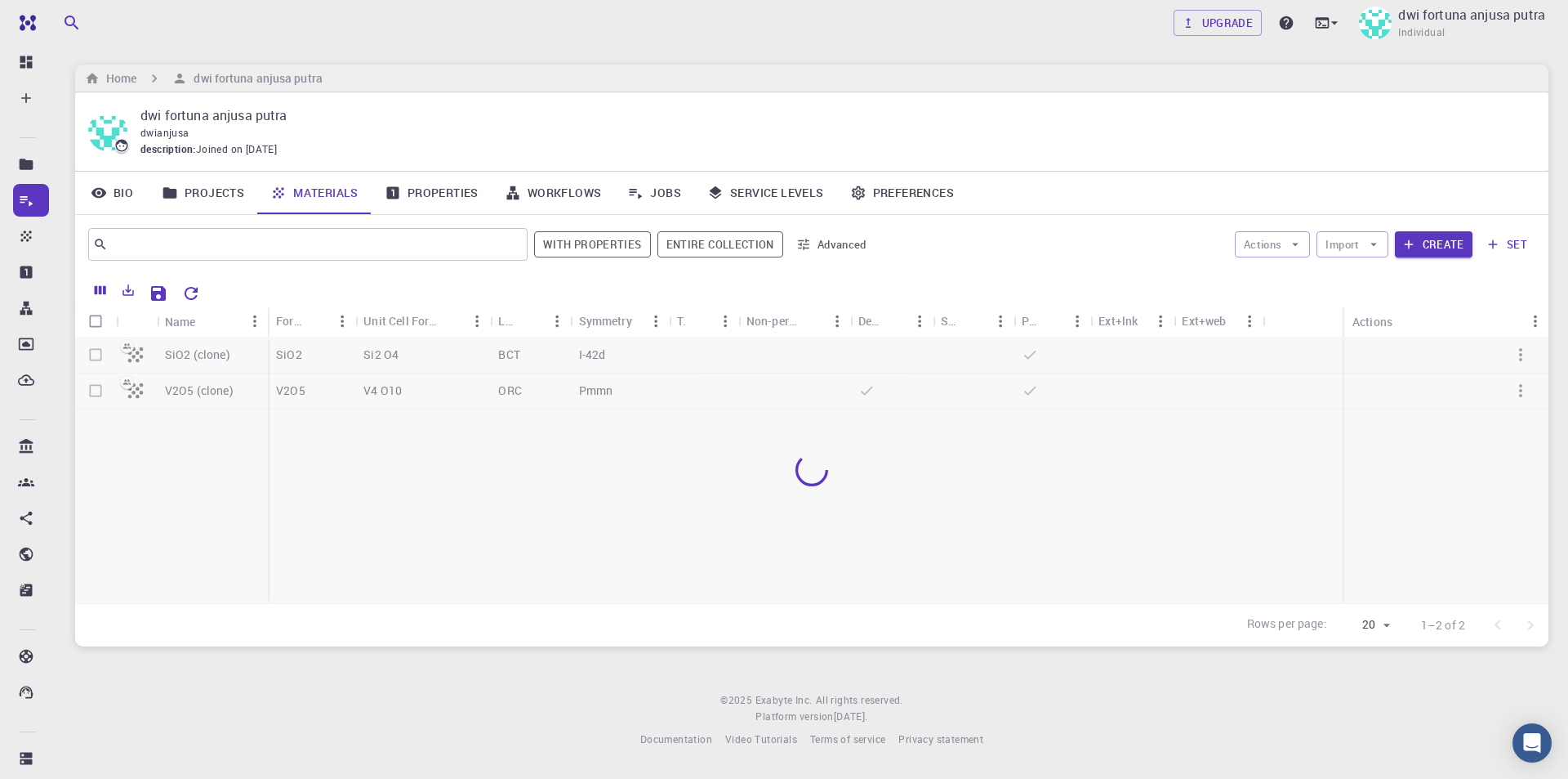
click at [85, 354] on div at bounding box center [812, 470] width 1474 height 265
click at [108, 358] on input "Select row" at bounding box center [95, 354] width 31 height 31
checkbox input "true"
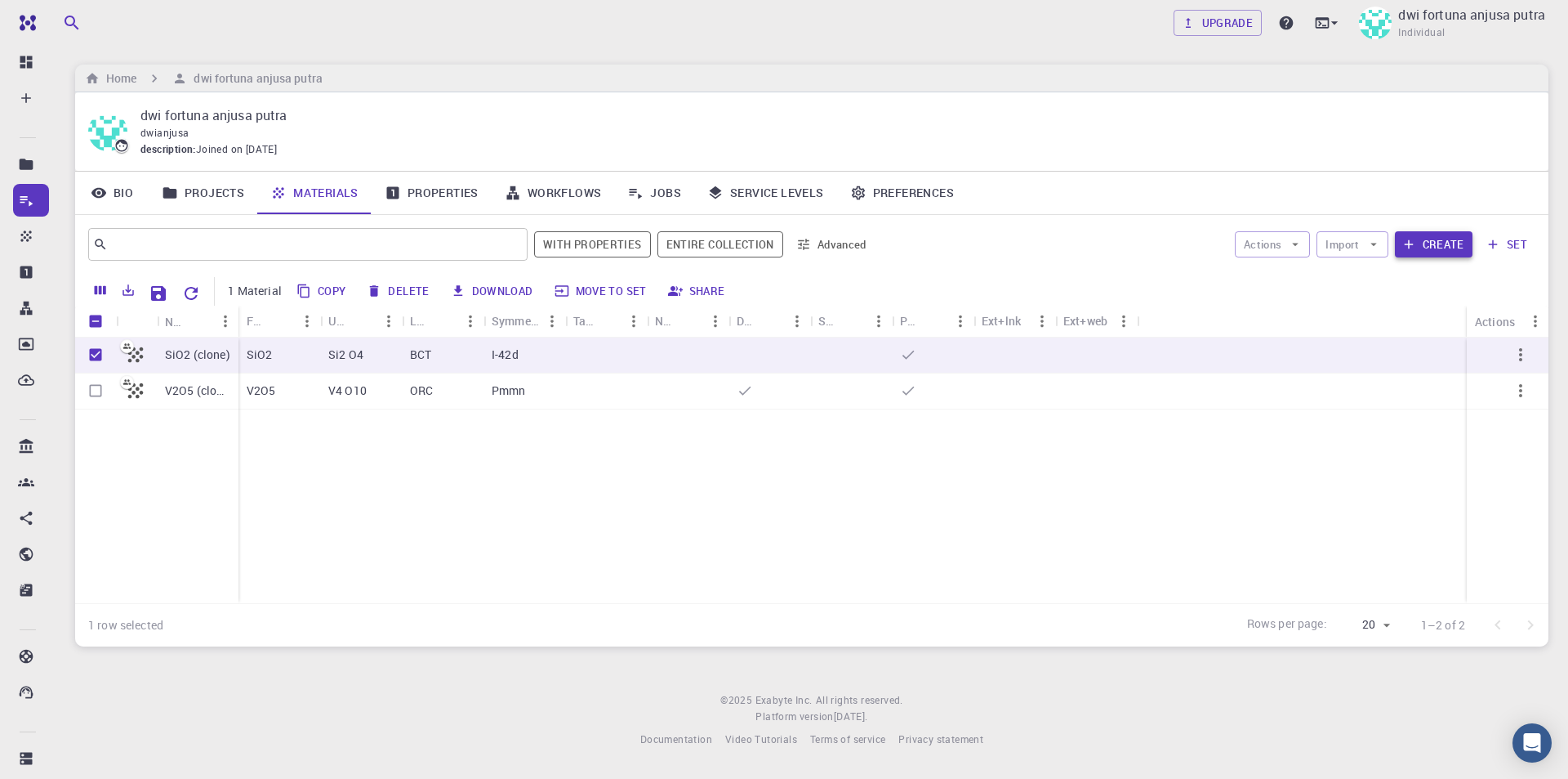
click at [1449, 245] on button "Create" at bounding box center [1434, 244] width 77 height 26
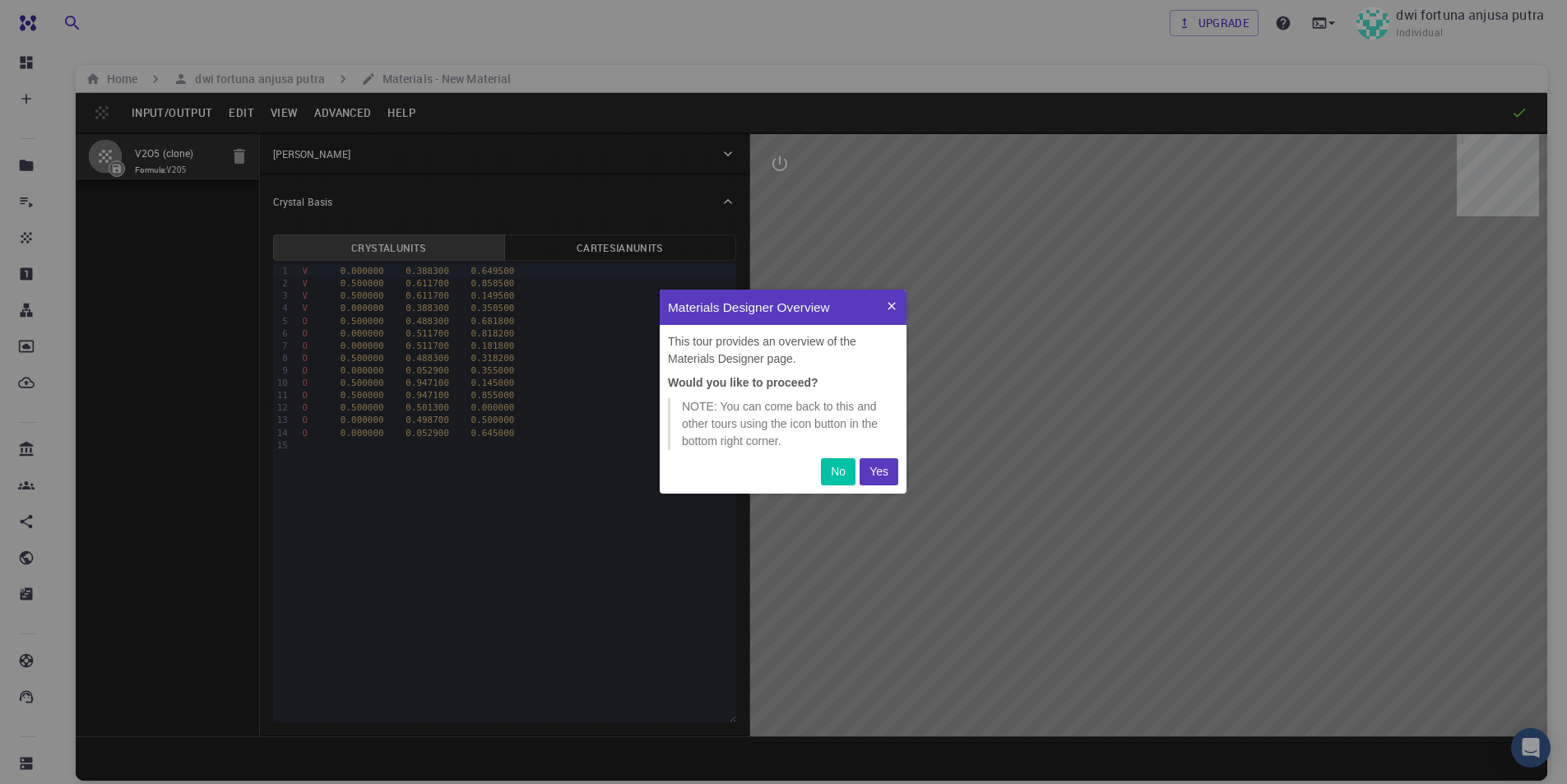
scroll to position [192, 234]
click at [876, 466] on p "Yes" at bounding box center [878, 471] width 19 height 17
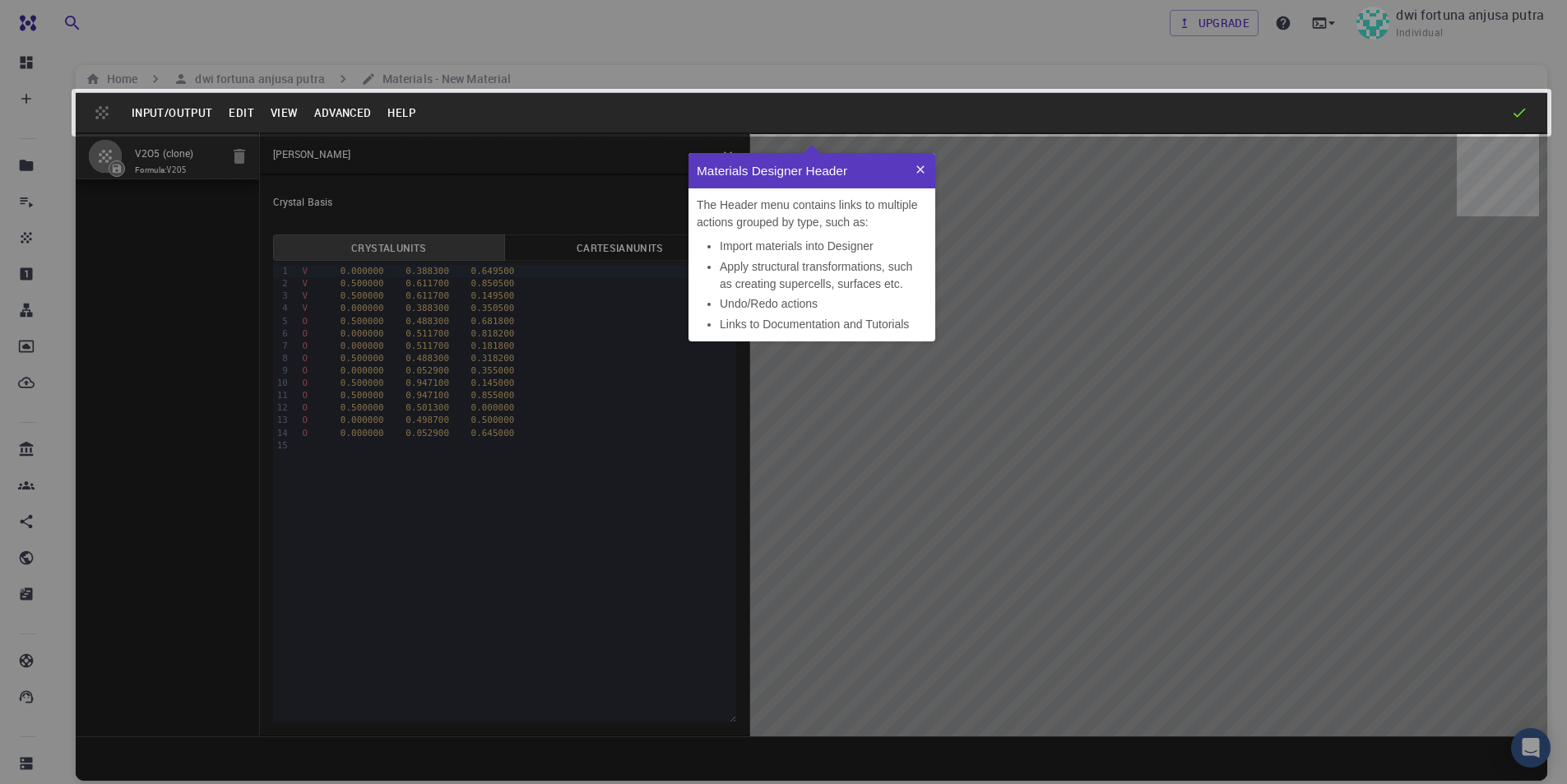
scroll to position [175, 234]
click at [910, 164] on button at bounding box center [921, 170] width 30 height 35
click at [920, 167] on div at bounding box center [1148, 435] width 797 height 602
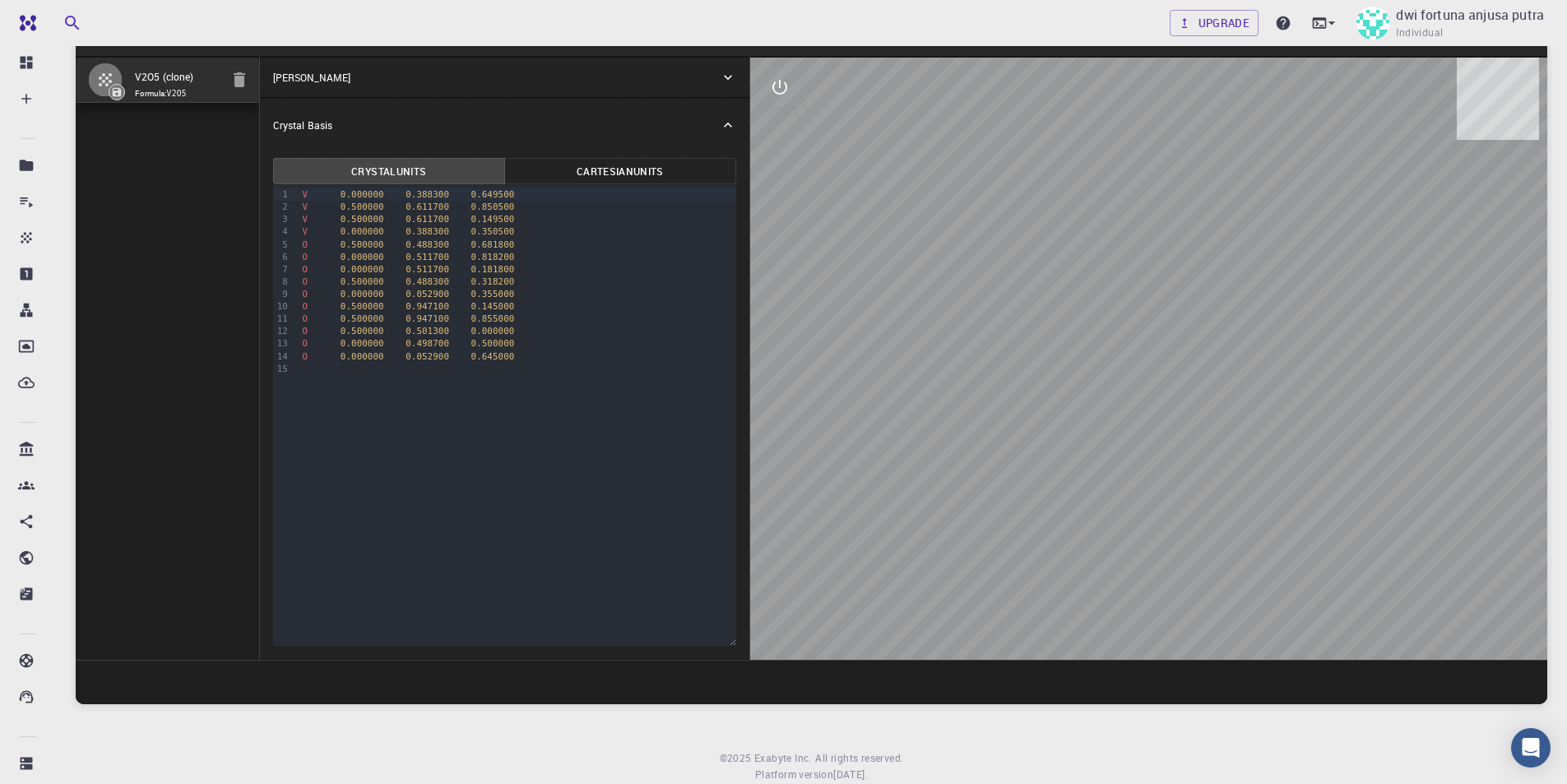
scroll to position [0, 0]
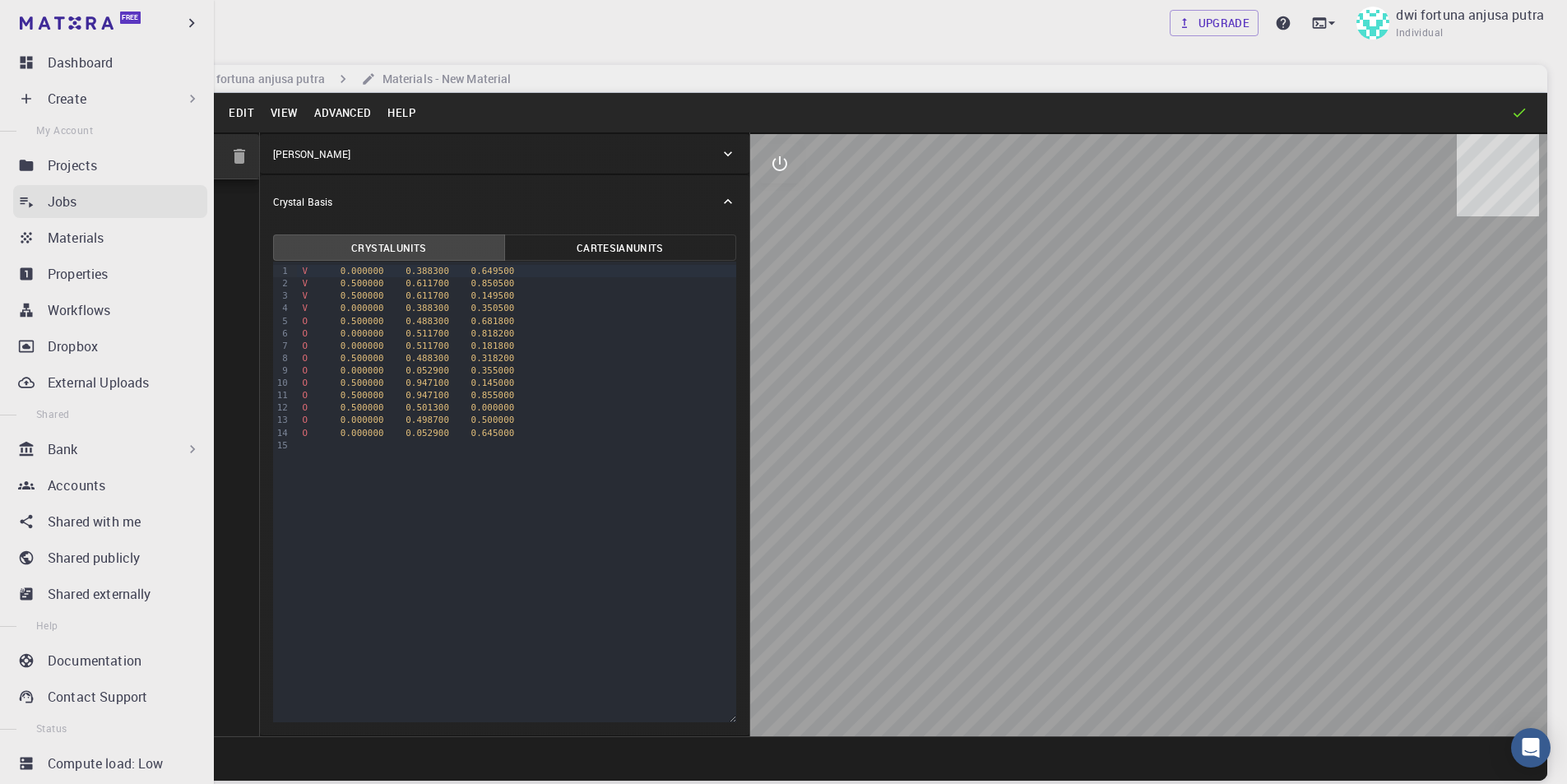
click at [44, 198] on link "Jobs" at bounding box center [110, 201] width 194 height 33
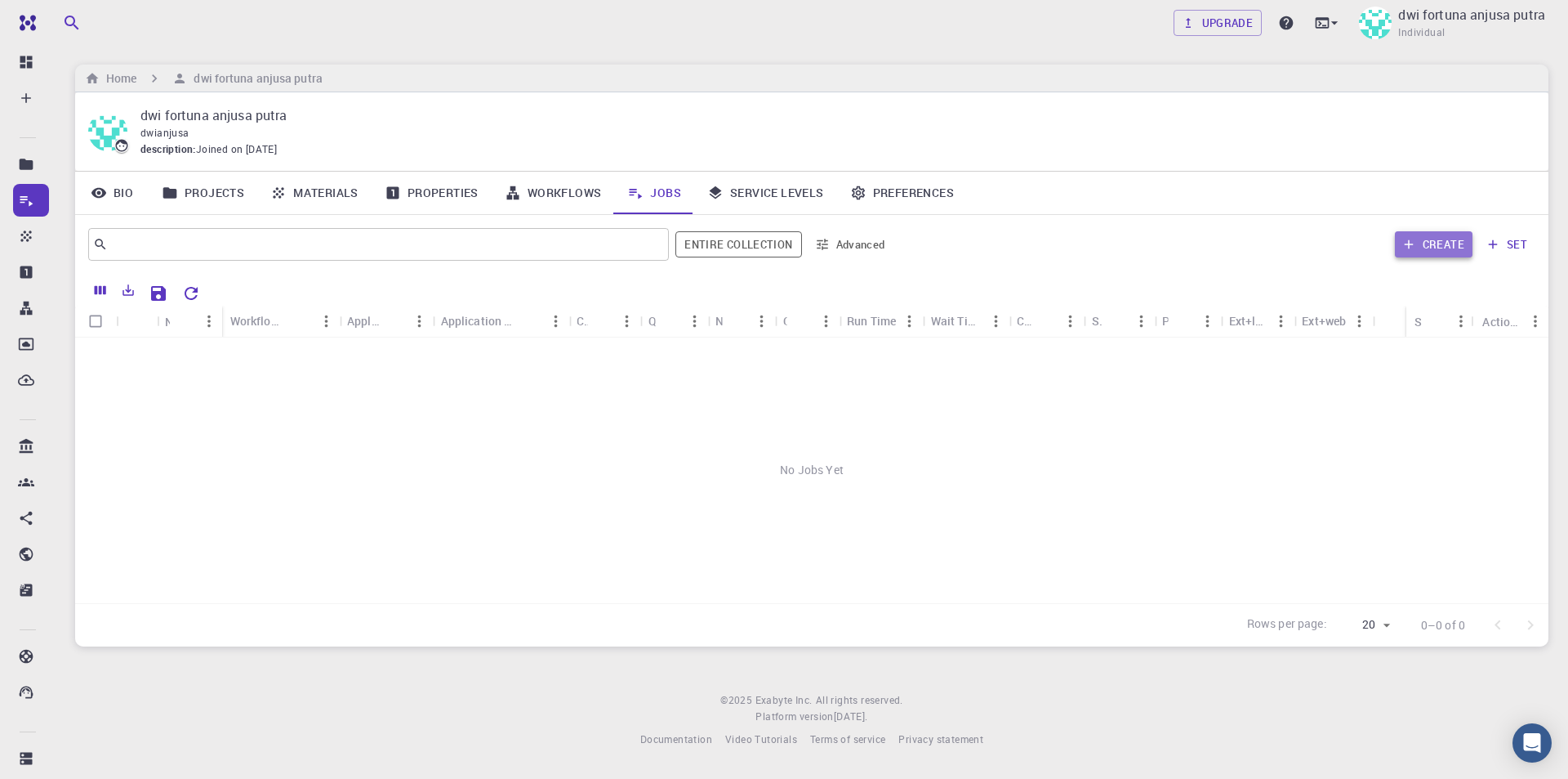
click at [1450, 241] on button "Create" at bounding box center [1434, 244] width 77 height 26
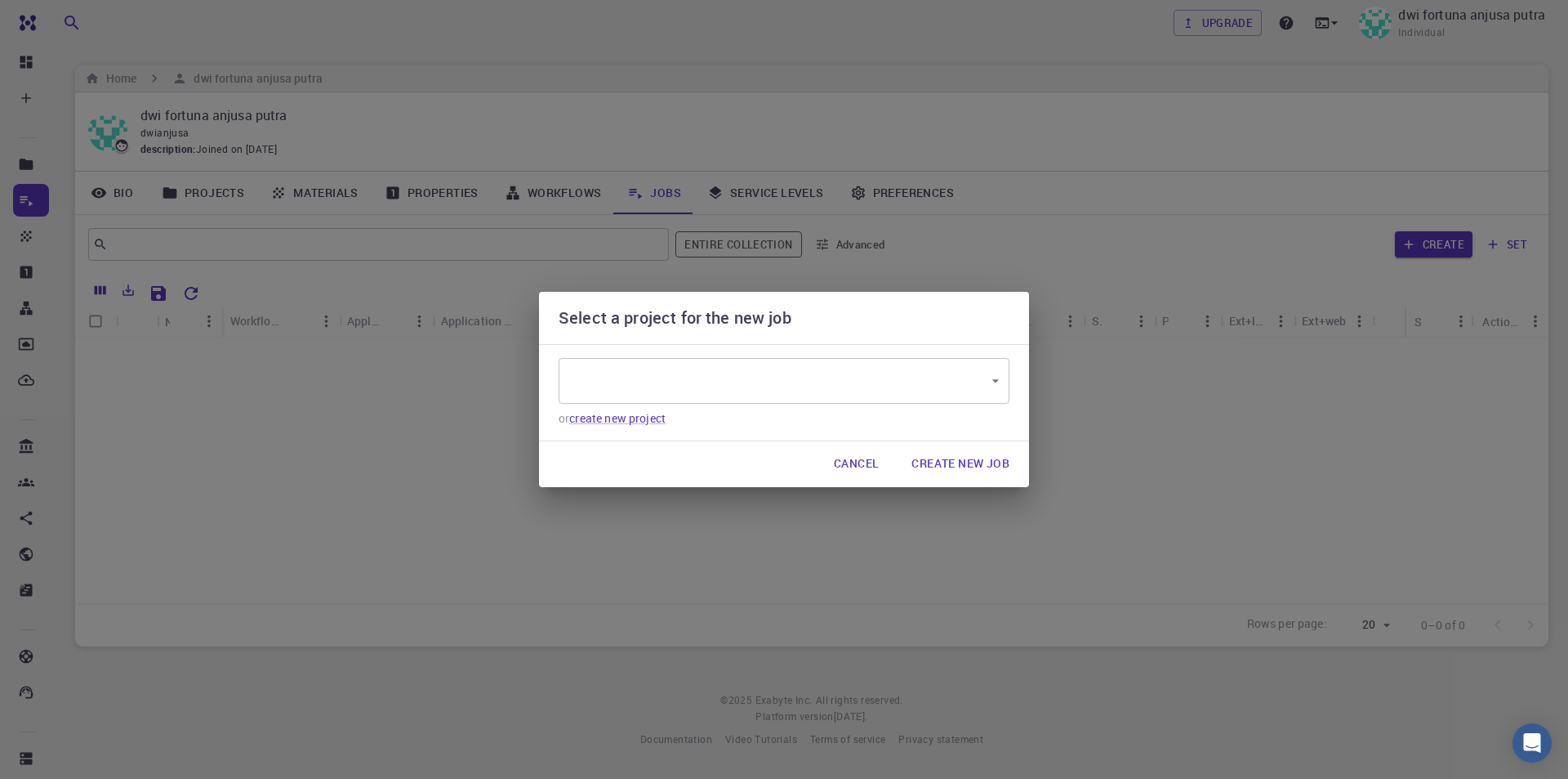
type input "ym4YfLQrMvHpHAhRw"
click at [941, 460] on button "Create New Job" at bounding box center [960, 464] width 124 height 33
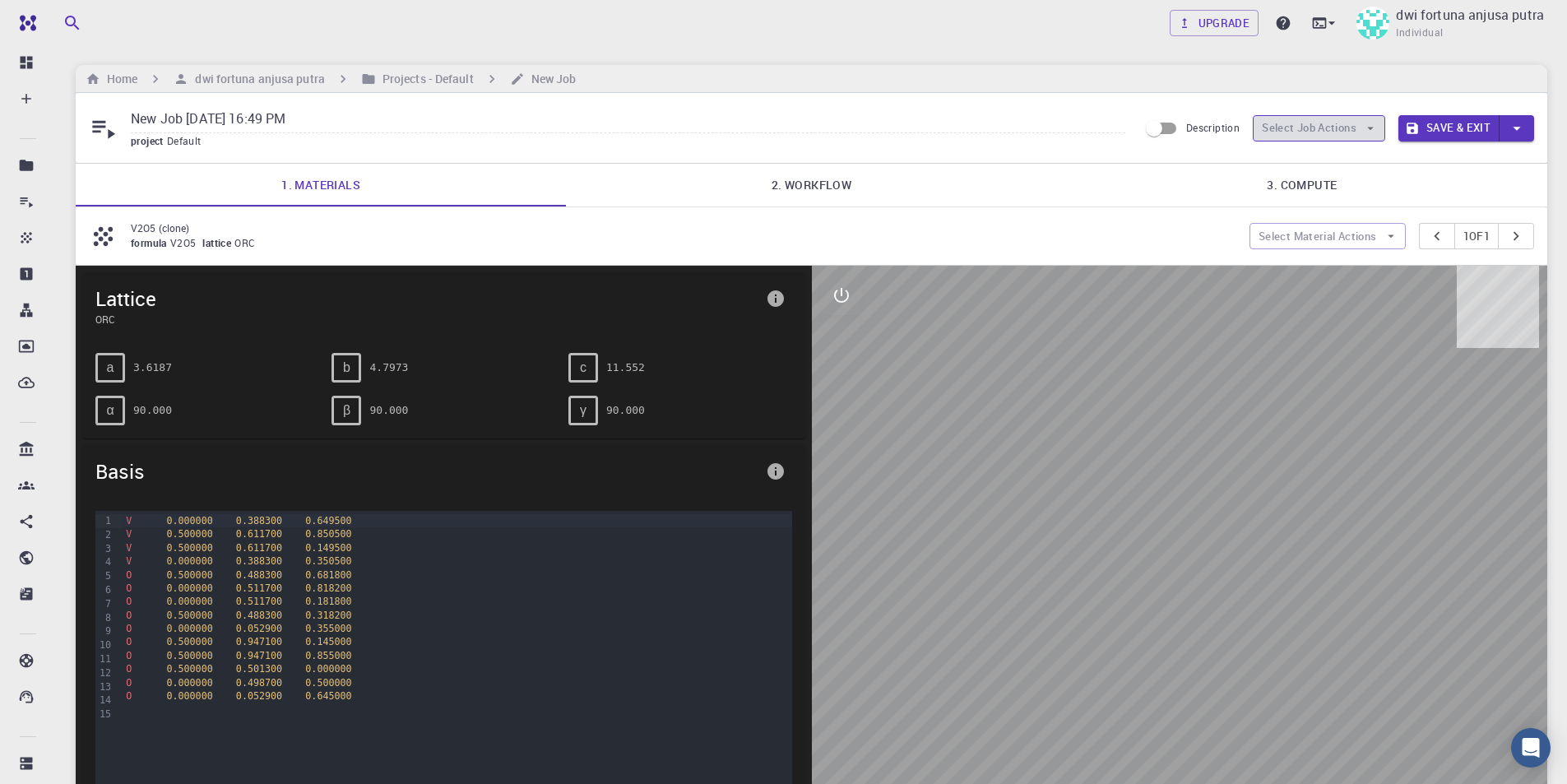
click at [1324, 134] on button "Select Job Actions" at bounding box center [1319, 128] width 132 height 26
click at [1330, 186] on span "Select materials" at bounding box center [1332, 187] width 77 height 16
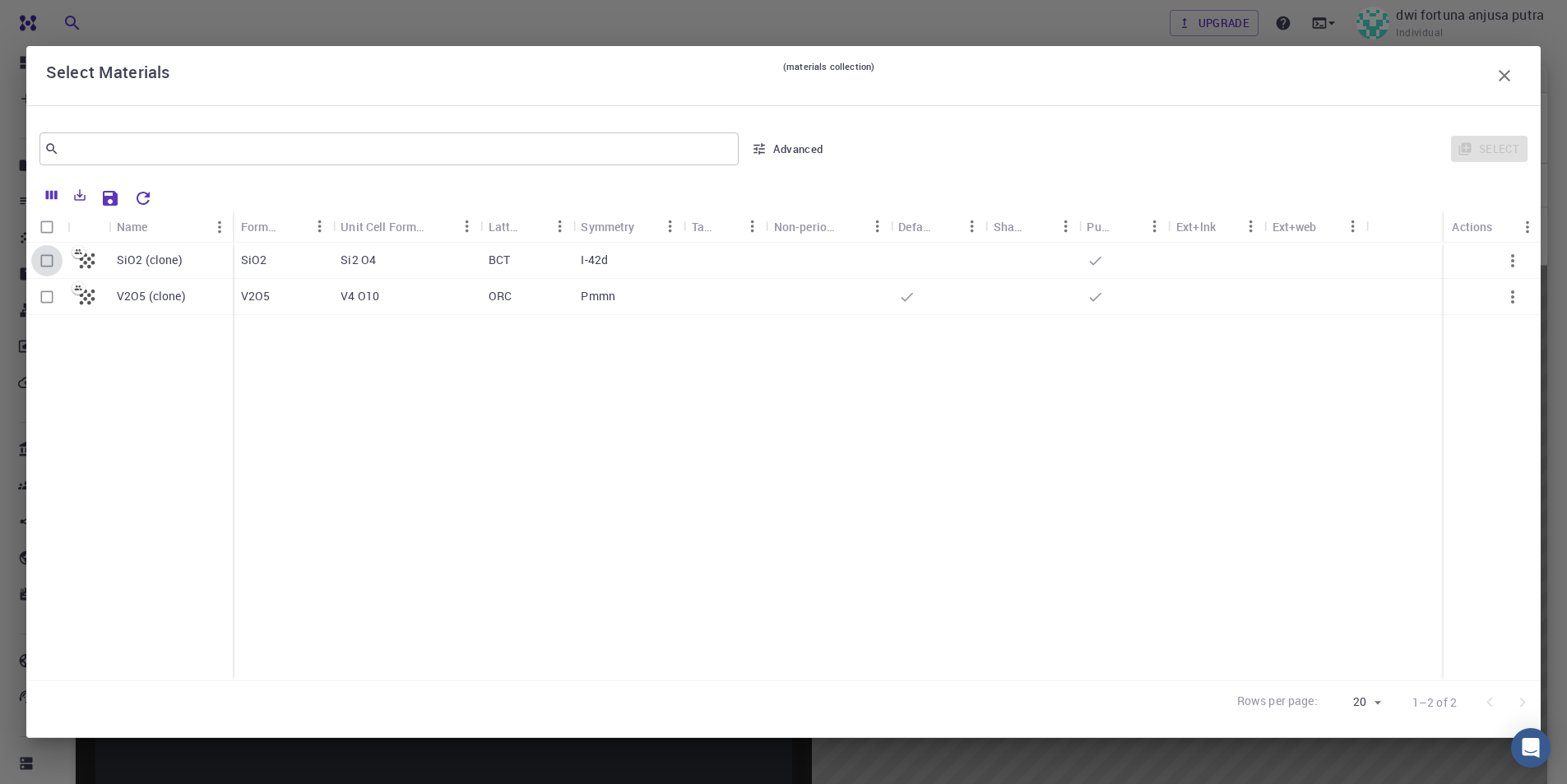
click at [43, 257] on input "Select row" at bounding box center [46, 260] width 31 height 31
checkbox input "true"
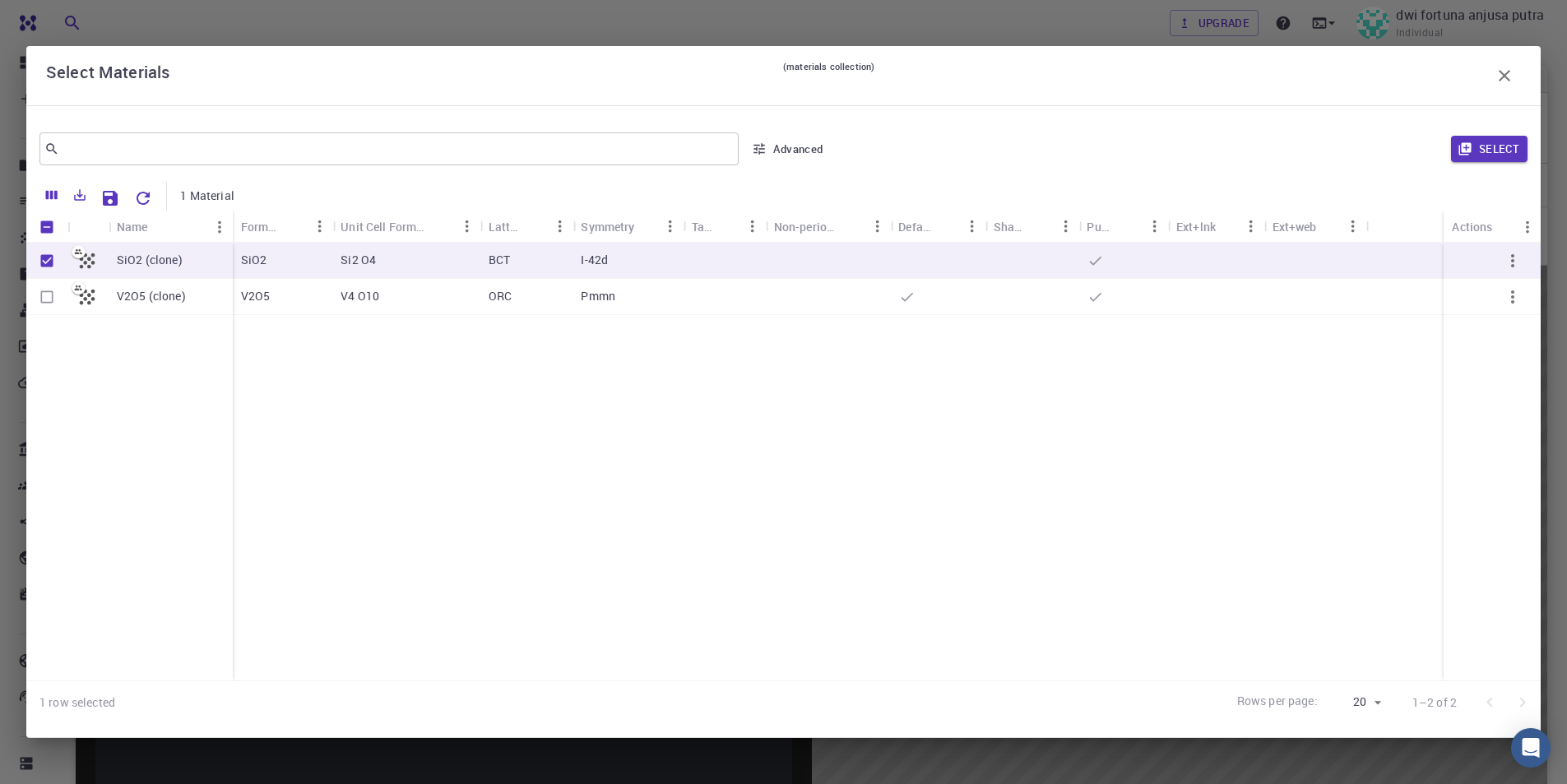
click at [1508, 151] on button "Select" at bounding box center [1489, 149] width 76 height 26
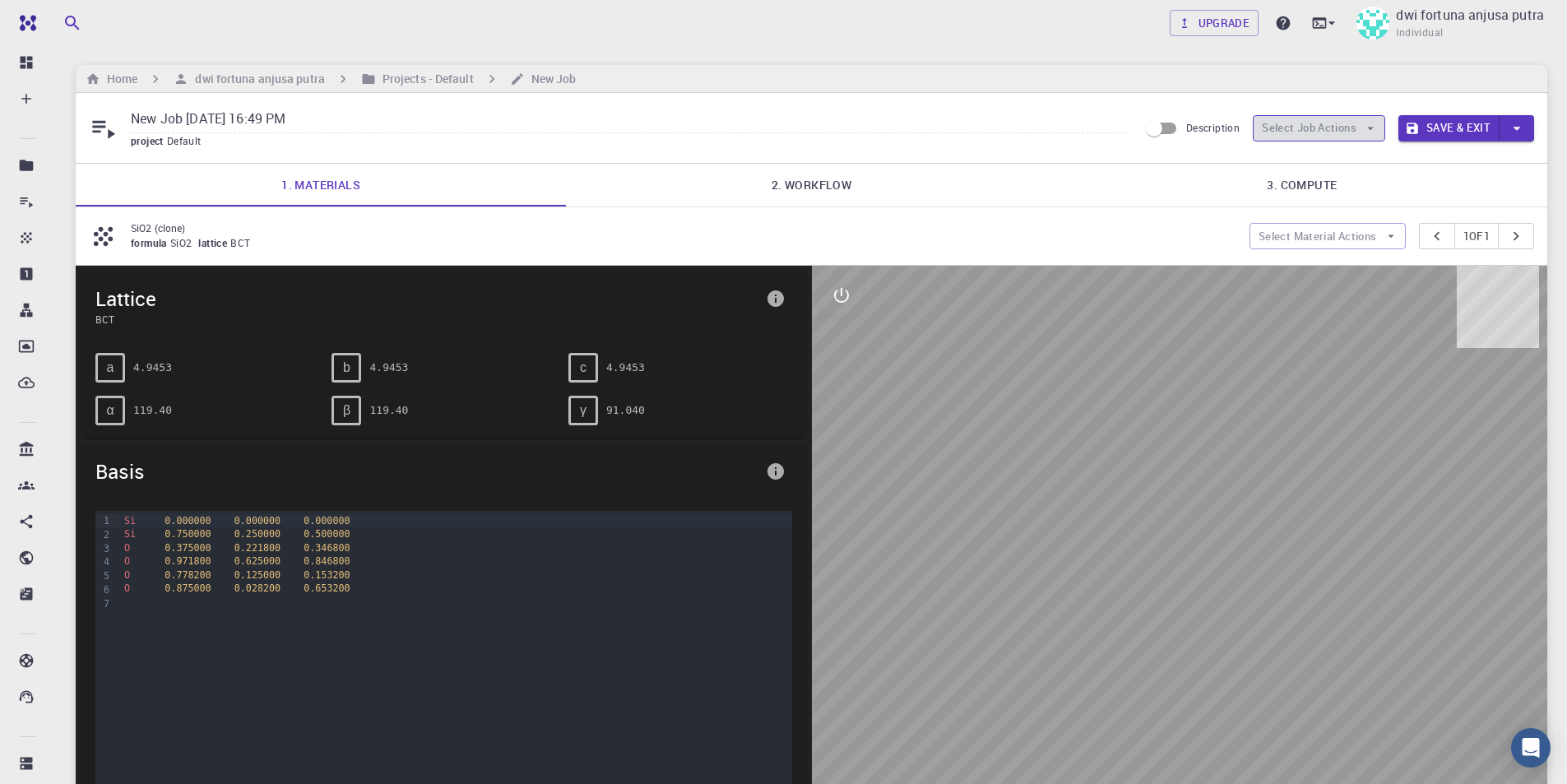
click at [1332, 122] on button "Select Job Actions" at bounding box center [1319, 128] width 132 height 26
click at [1330, 215] on span "Select workflow" at bounding box center [1332, 214] width 77 height 16
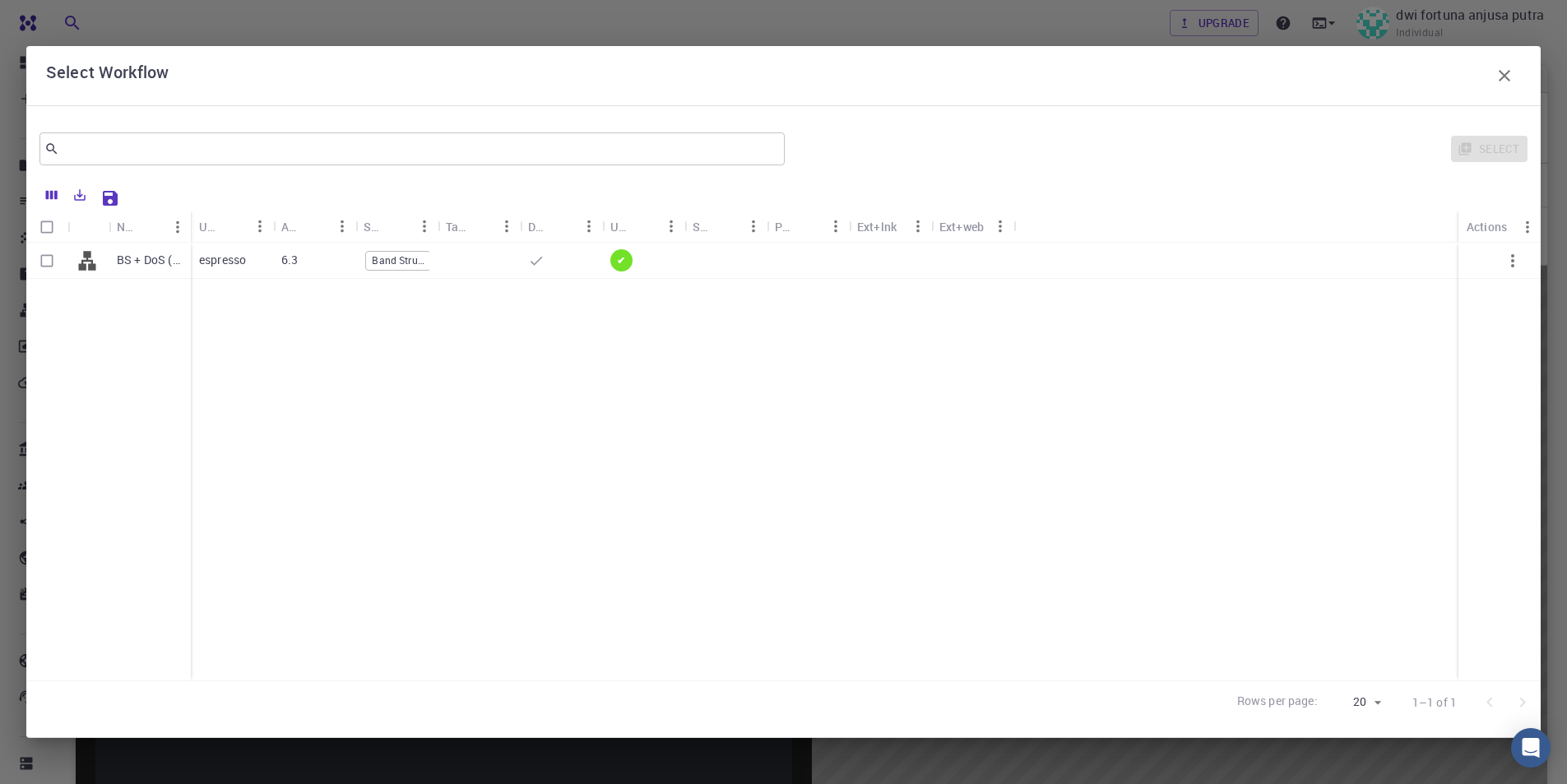
click at [46, 268] on input "Select row" at bounding box center [46, 260] width 31 height 31
checkbox input "true"
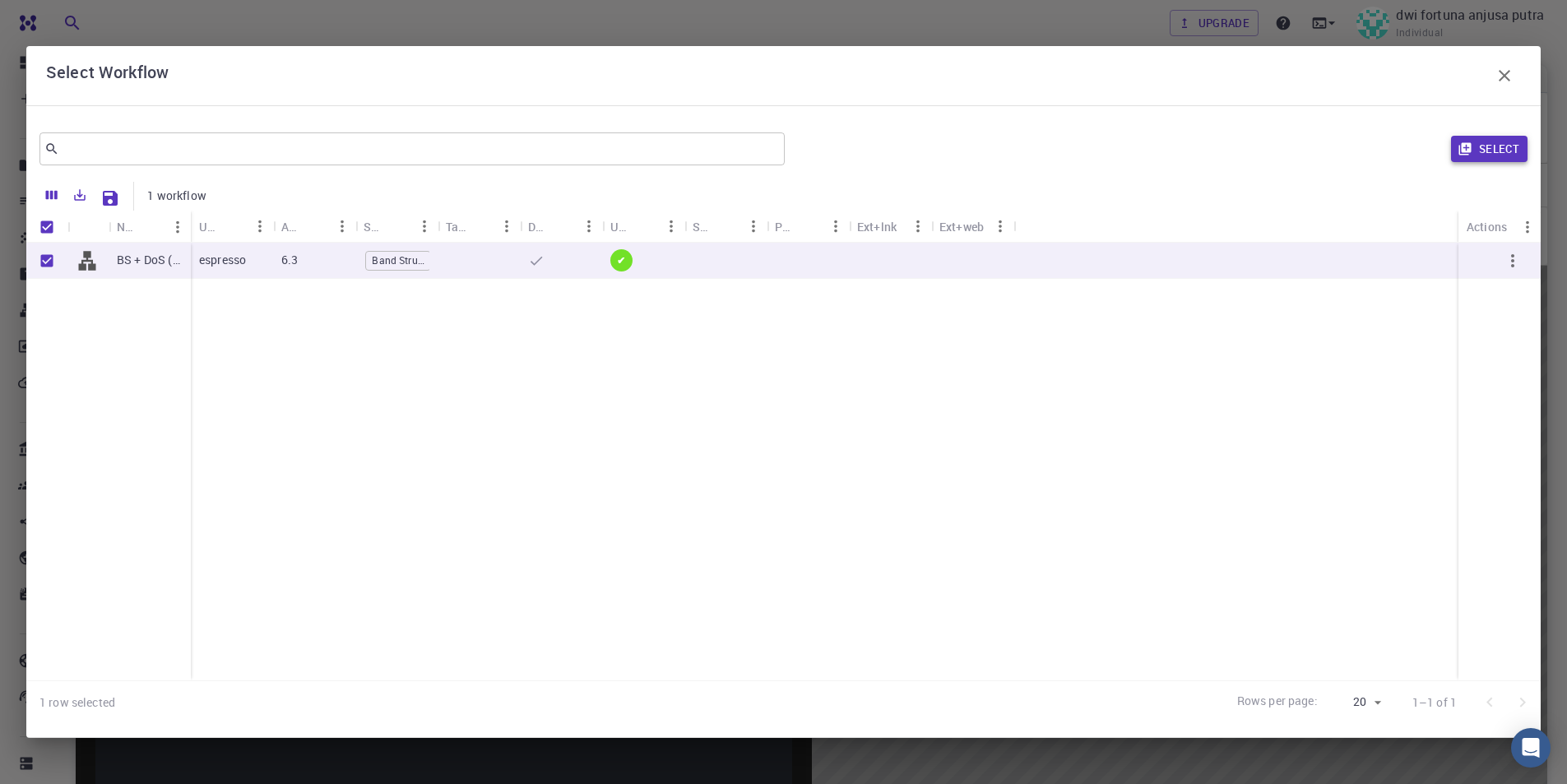
click at [1478, 160] on button "Select" at bounding box center [1489, 149] width 76 height 26
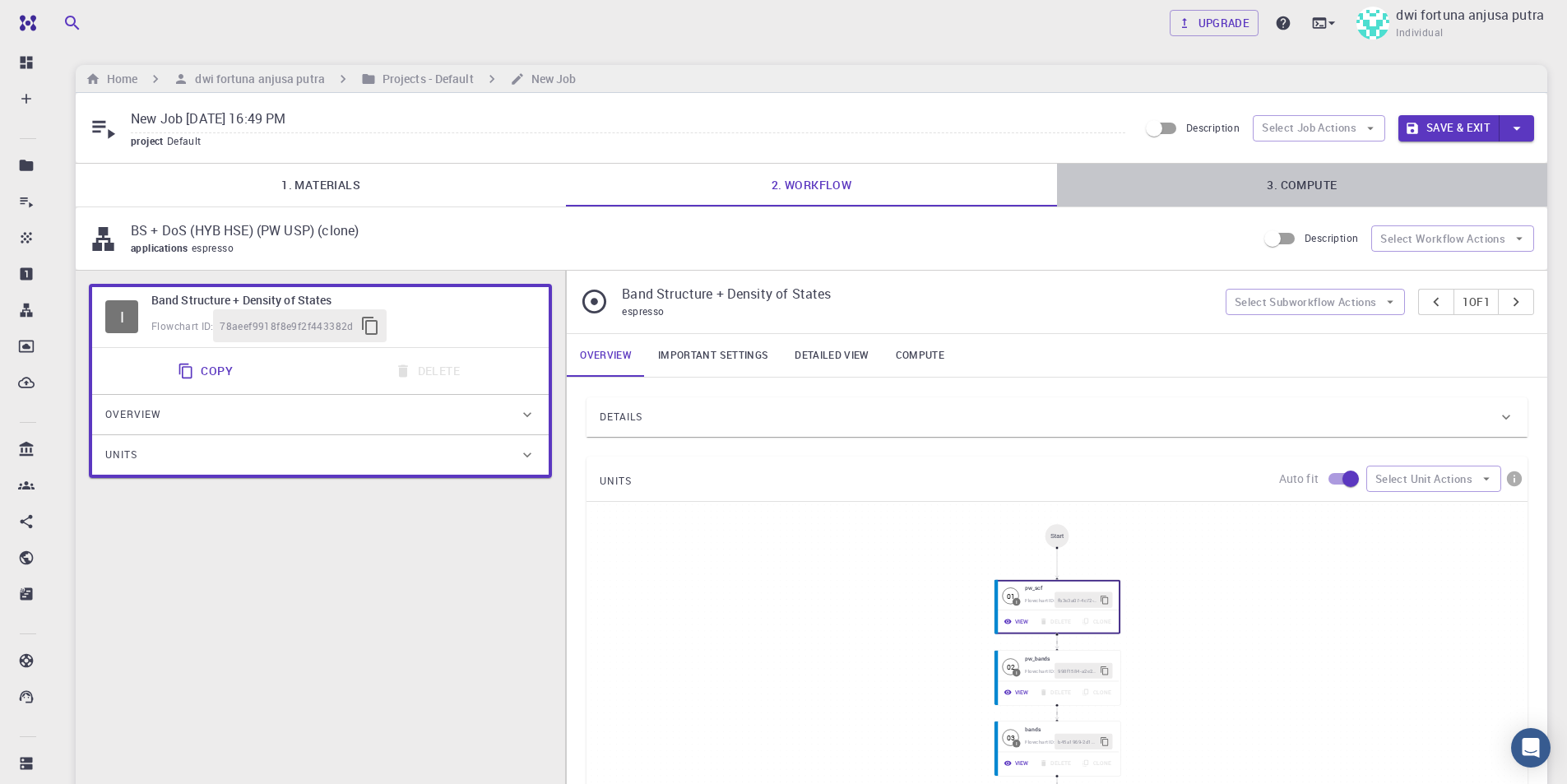
click at [1260, 178] on link "3. Compute" at bounding box center [1302, 185] width 490 height 43
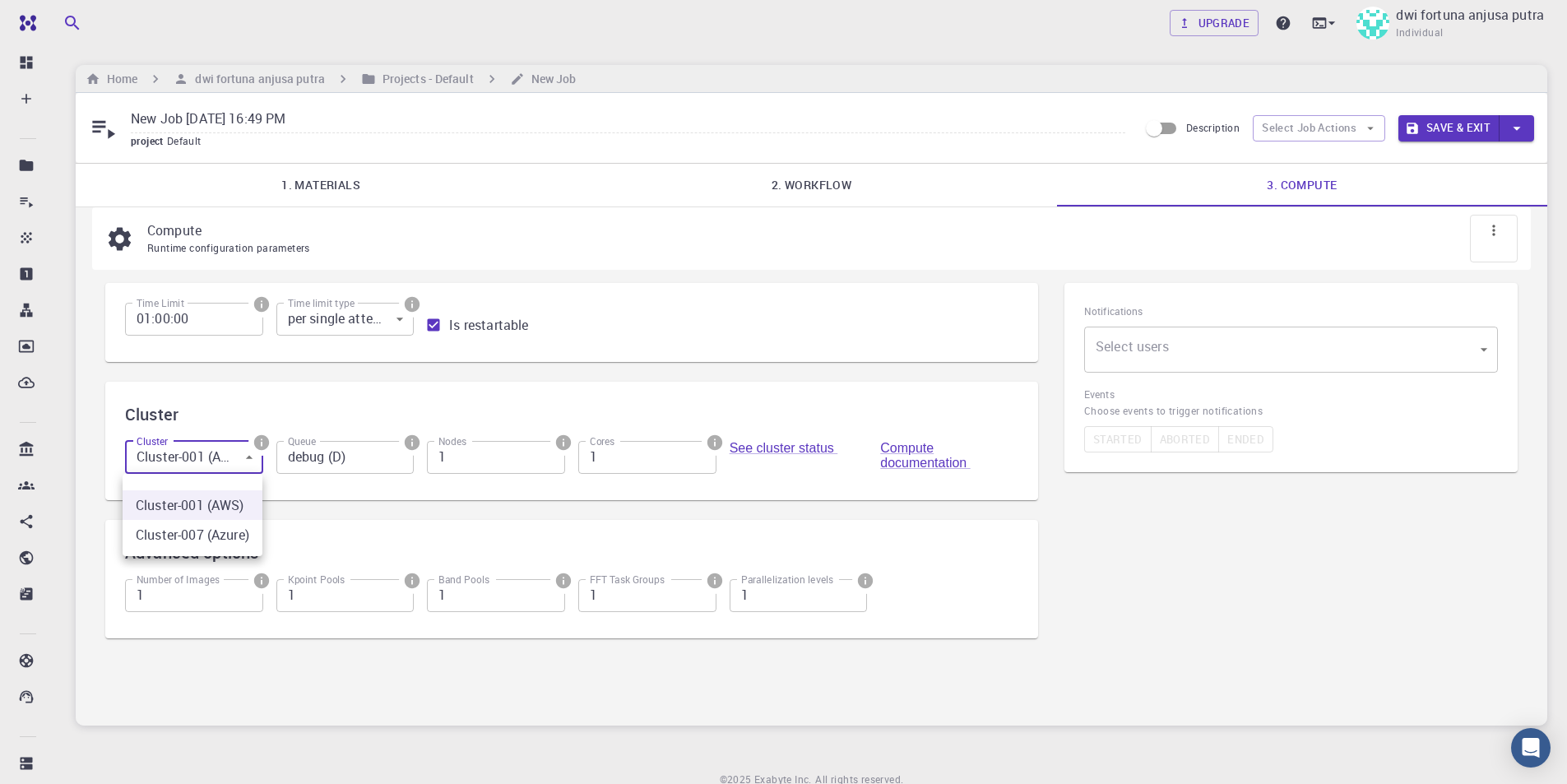
click at [217, 461] on body "Free Dashboard Create New Job New Material Create Material Upload File Import f…" at bounding box center [783, 426] width 1567 height 853
click at [217, 461] on div at bounding box center [783, 392] width 1567 height 784
click at [528, 457] on input "1" at bounding box center [496, 457] width 138 height 33
click at [618, 456] on input "1" at bounding box center [647, 457] width 138 height 33
click at [696, 451] on input "2" at bounding box center [647, 457] width 138 height 33
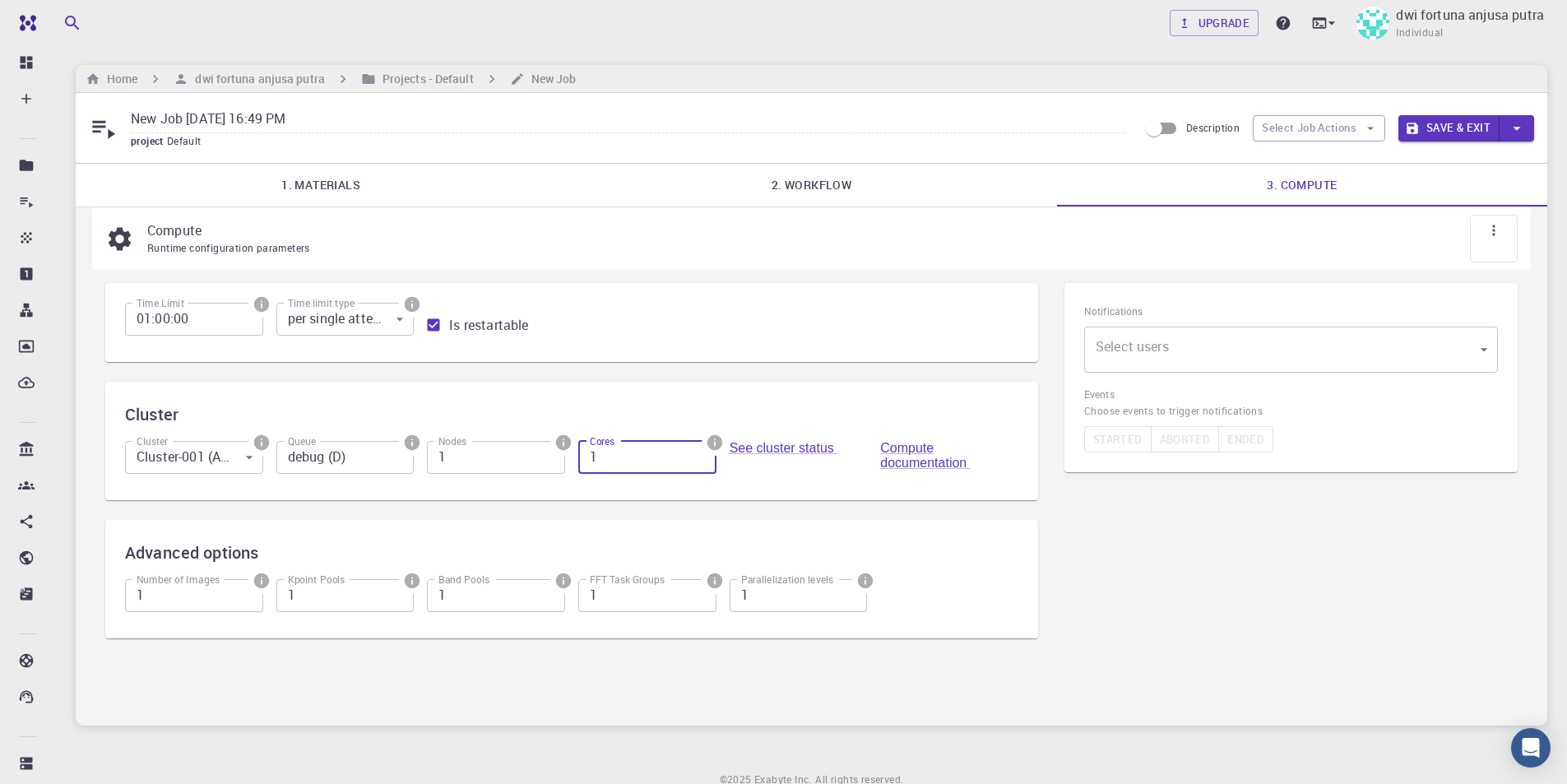
click at [702, 461] on input "1" at bounding box center [647, 457] width 138 height 33
click at [702, 453] on input "2" at bounding box center [647, 457] width 138 height 33
click at [701, 456] on input "3" at bounding box center [647, 457] width 138 height 33
click at [701, 455] on input "4" at bounding box center [647, 457] width 138 height 33
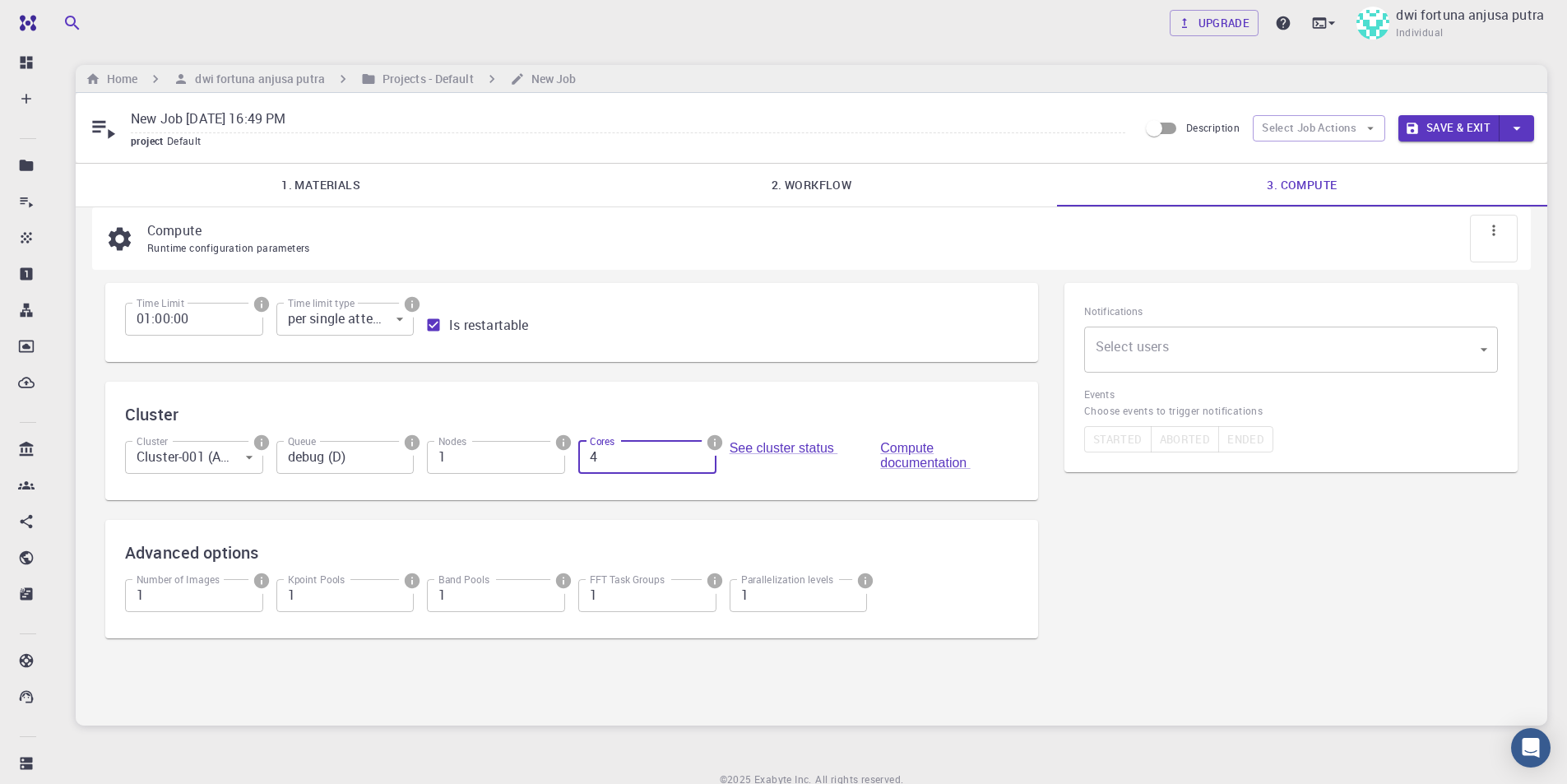
click at [701, 455] on input "4" at bounding box center [647, 457] width 138 height 33
click at [699, 456] on input "4" at bounding box center [647, 457] width 138 height 33
click at [698, 455] on input "4" at bounding box center [647, 457] width 138 height 33
click at [698, 463] on input "3" at bounding box center [647, 457] width 138 height 33
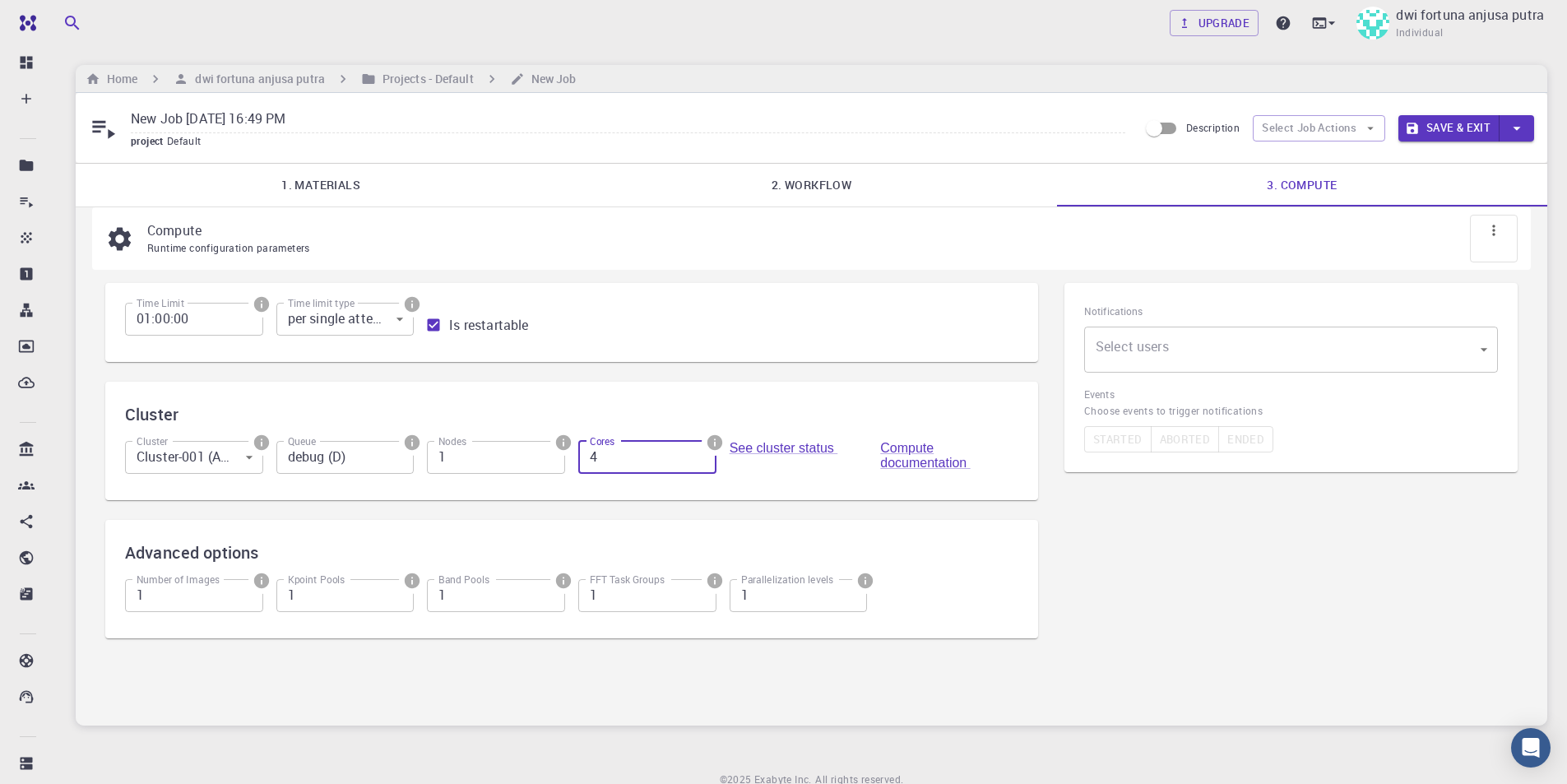
type input "4"
click at [699, 452] on input "4" at bounding box center [647, 457] width 138 height 33
click at [1452, 125] on button "Save & Exit" at bounding box center [1448, 128] width 101 height 26
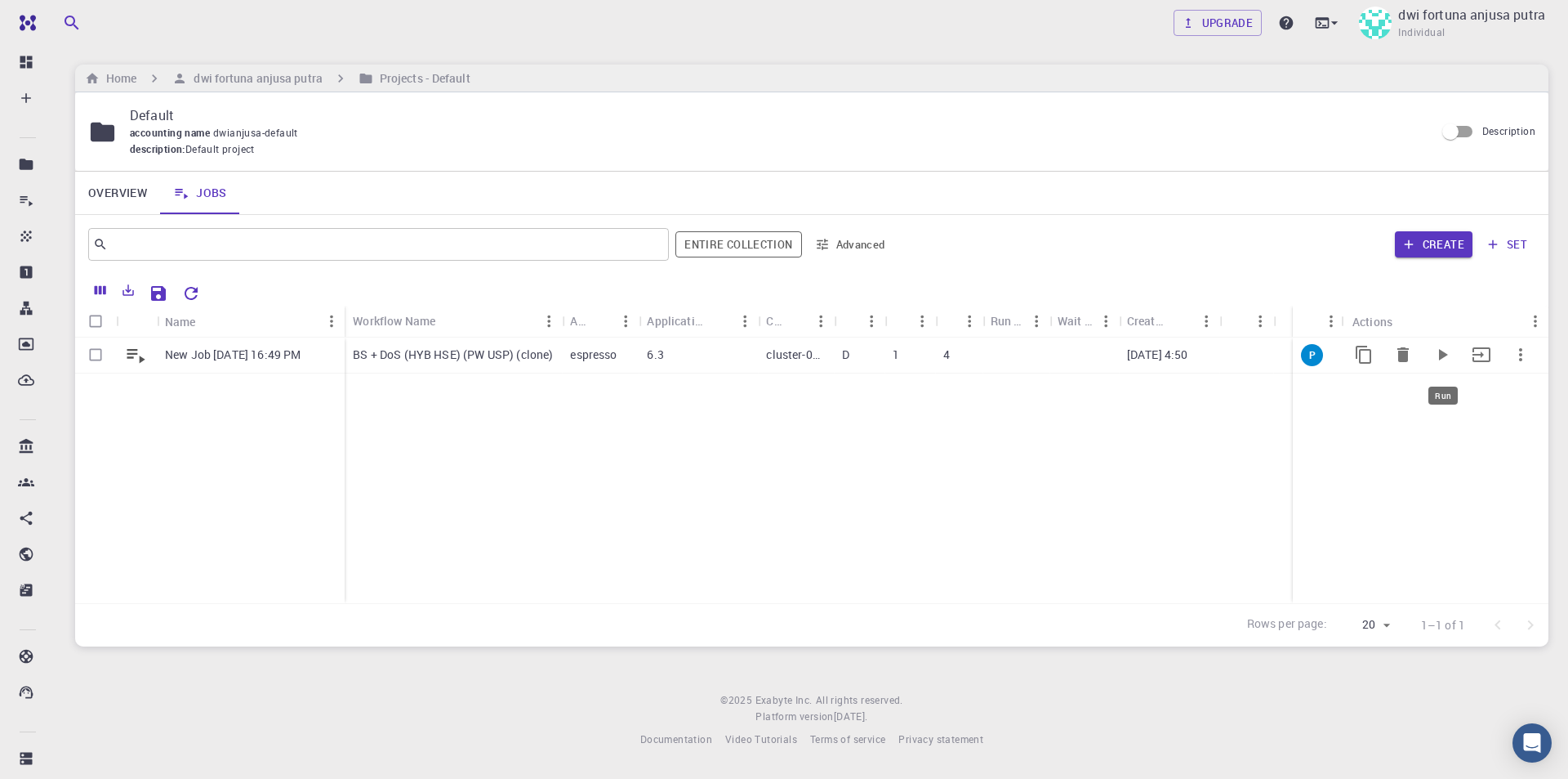
click at [1447, 351] on icon "Run" at bounding box center [1443, 355] width 20 height 20
click at [1438, 352] on icon "Run" at bounding box center [1443, 355] width 20 height 20
click at [1323, 23] on icon at bounding box center [1322, 23] width 16 height 16
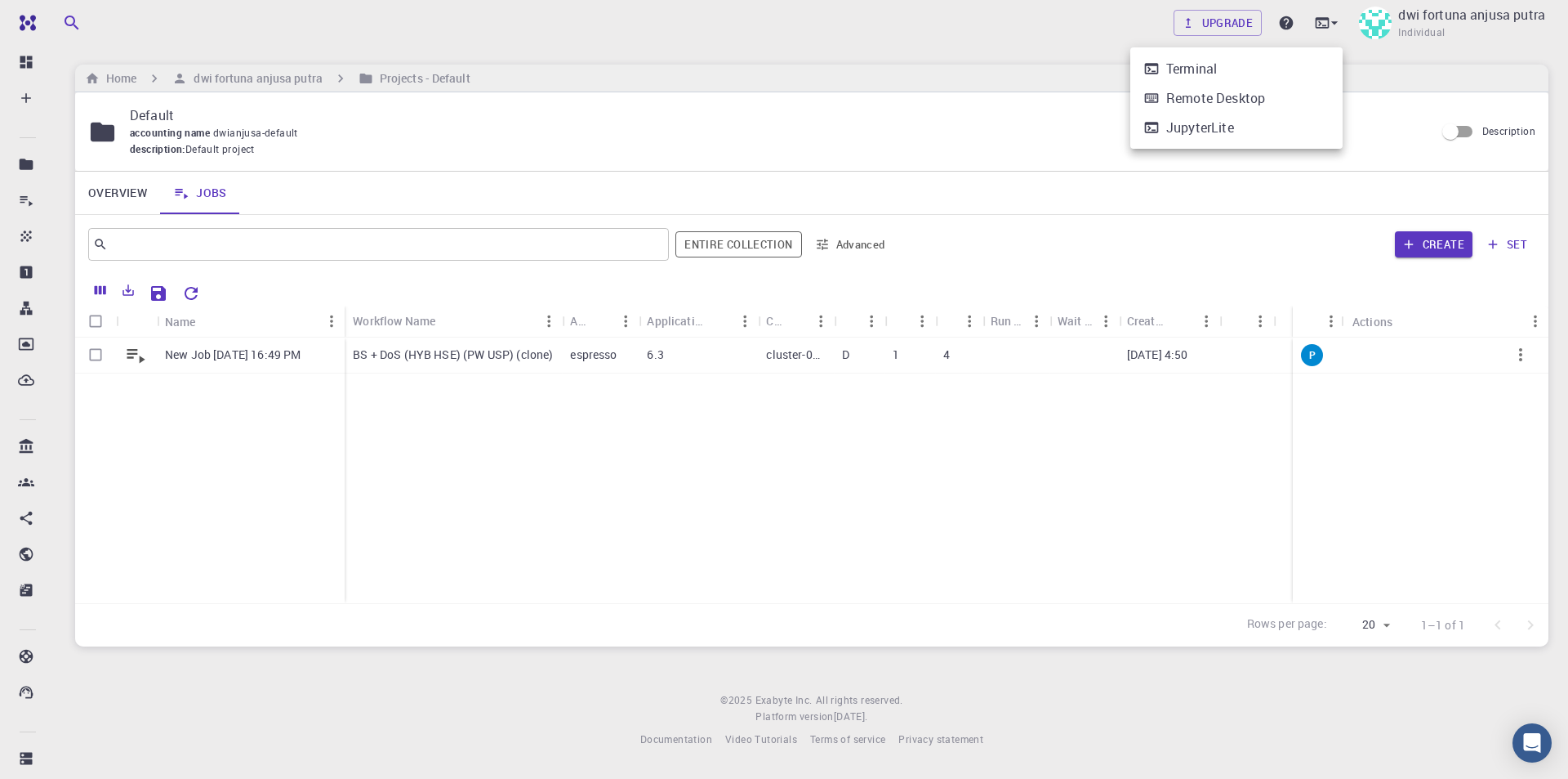
click at [1330, 30] on div at bounding box center [784, 390] width 1568 height 779
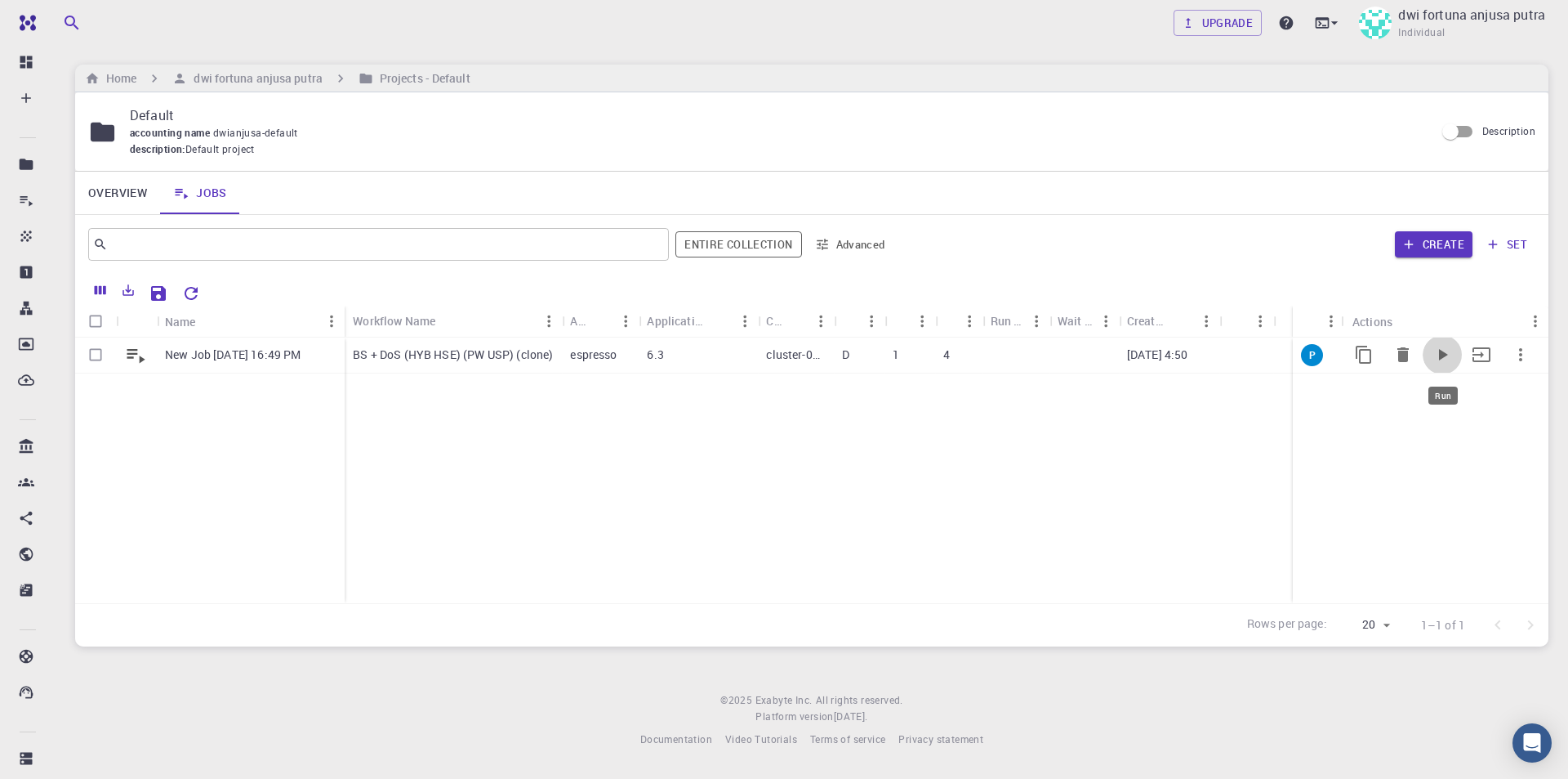
click at [1438, 352] on icon "Run" at bounding box center [1443, 355] width 20 height 20
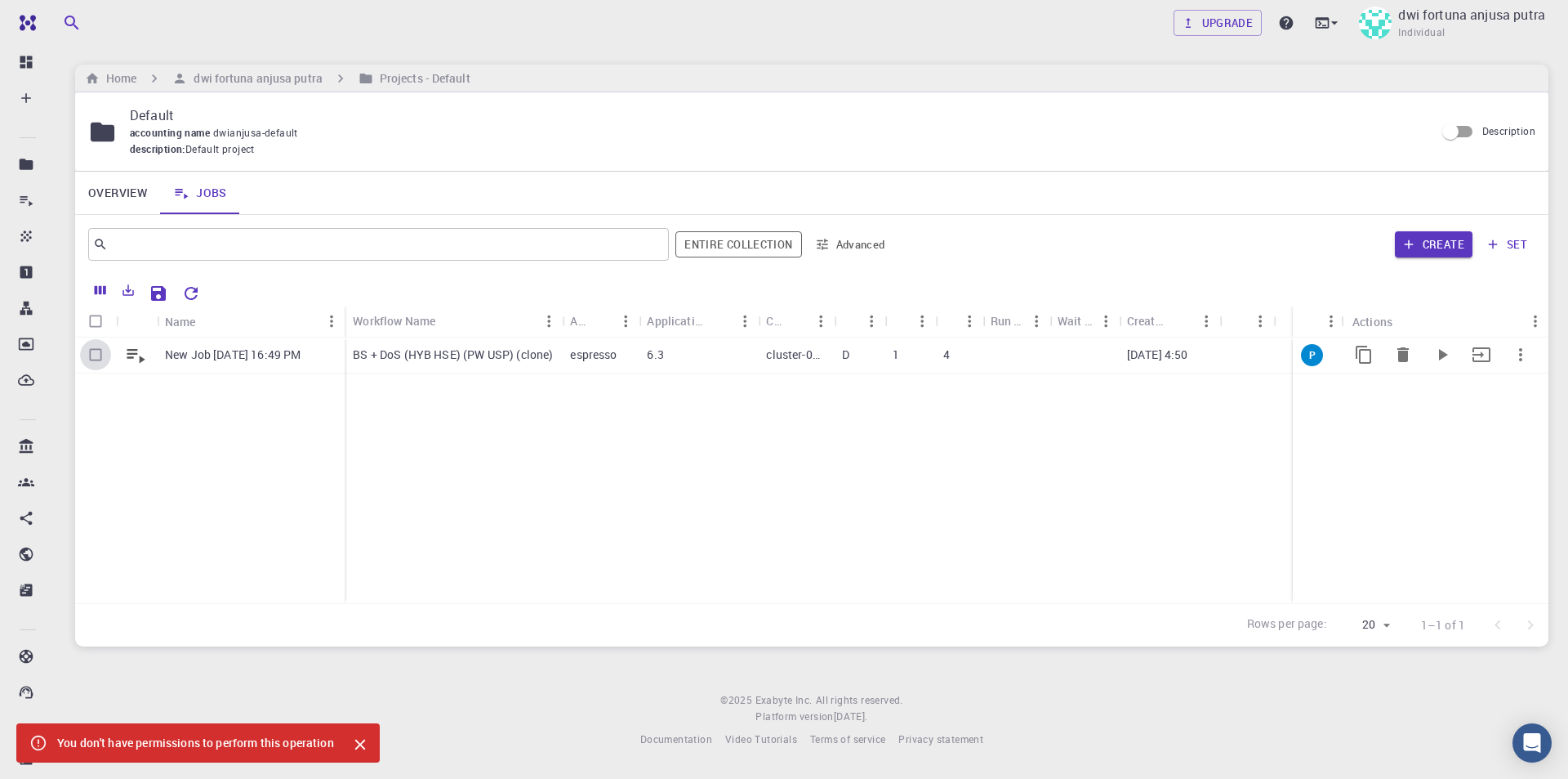
click at [96, 355] on input "Select row" at bounding box center [95, 354] width 31 height 31
checkbox input "true"
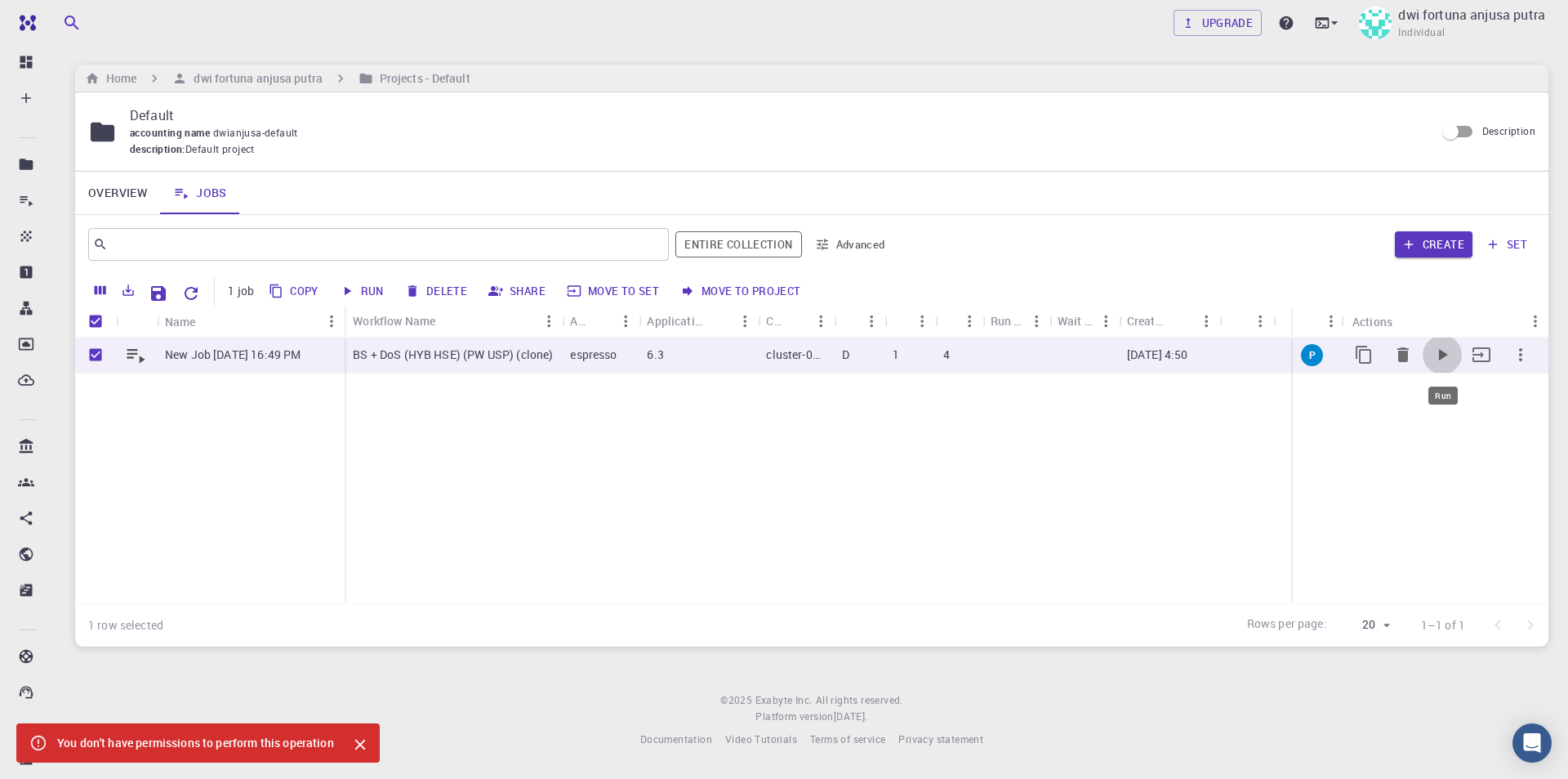
click at [1451, 352] on icon "Run" at bounding box center [1443, 355] width 20 height 20
click at [1313, 352] on span "P" at bounding box center [1312, 355] width 20 height 14
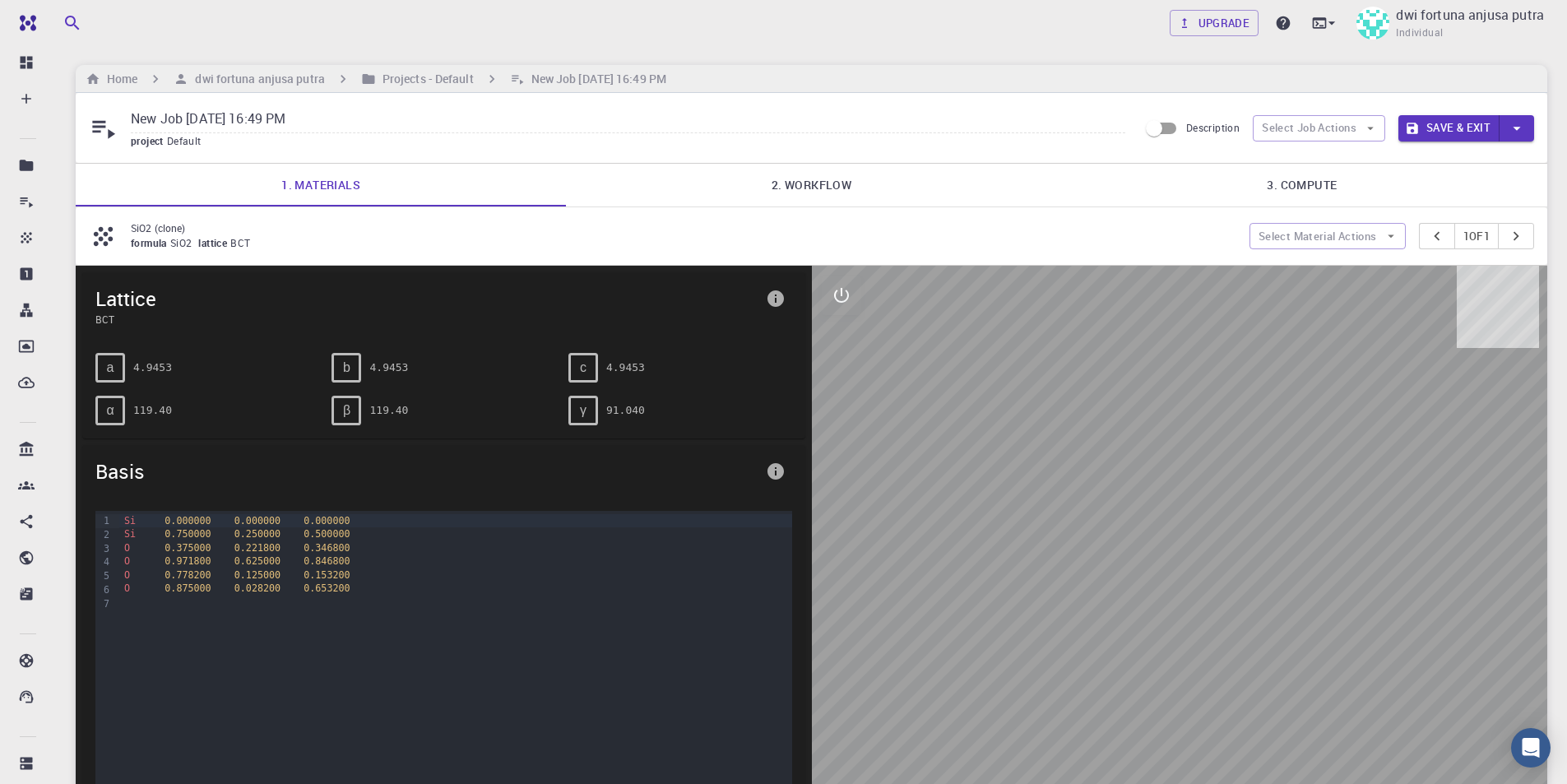
click at [1427, 130] on button "Save & Exit" at bounding box center [1448, 128] width 101 height 26
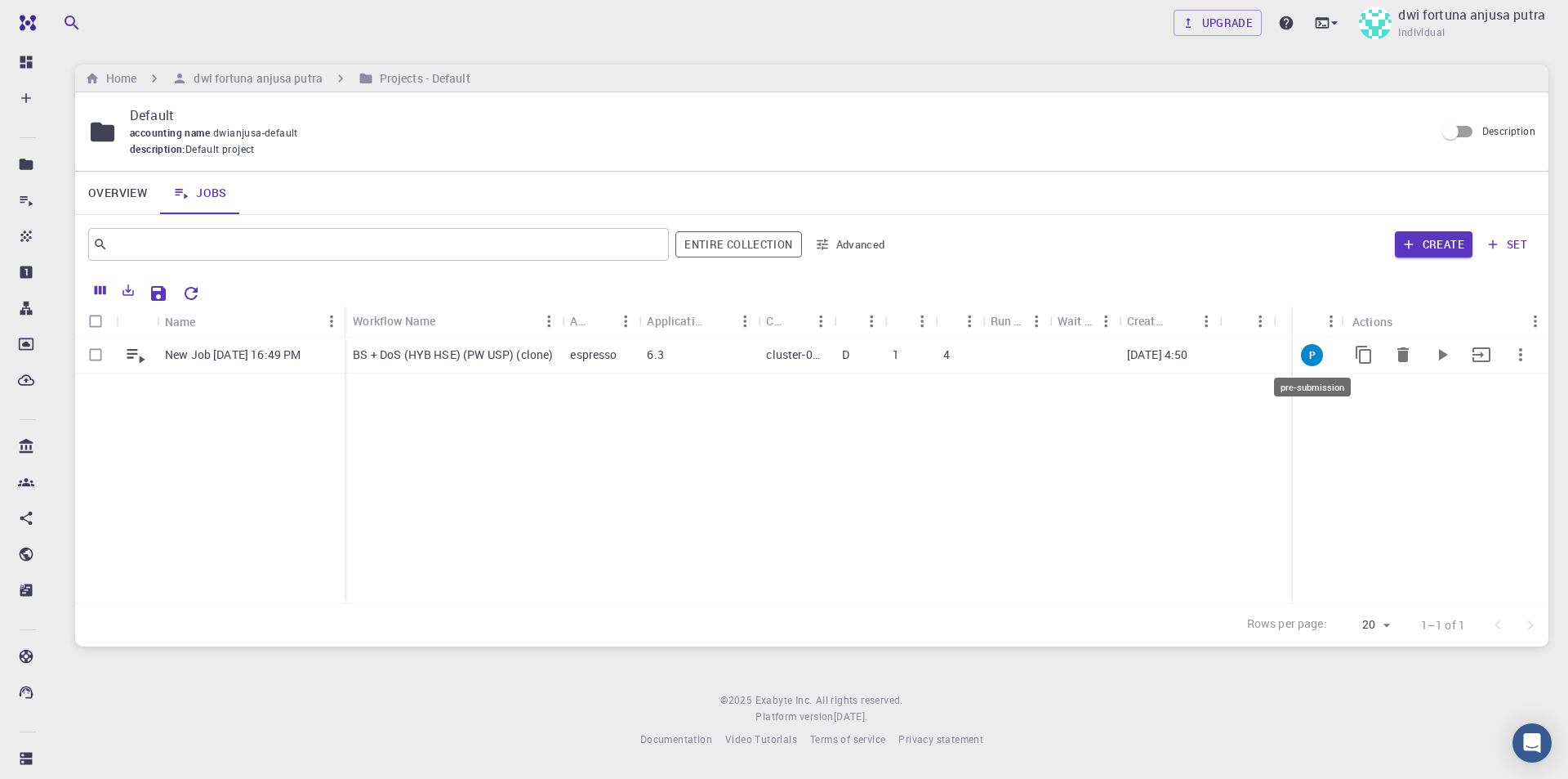
click at [1310, 359] on span "P" at bounding box center [1312, 355] width 20 height 14
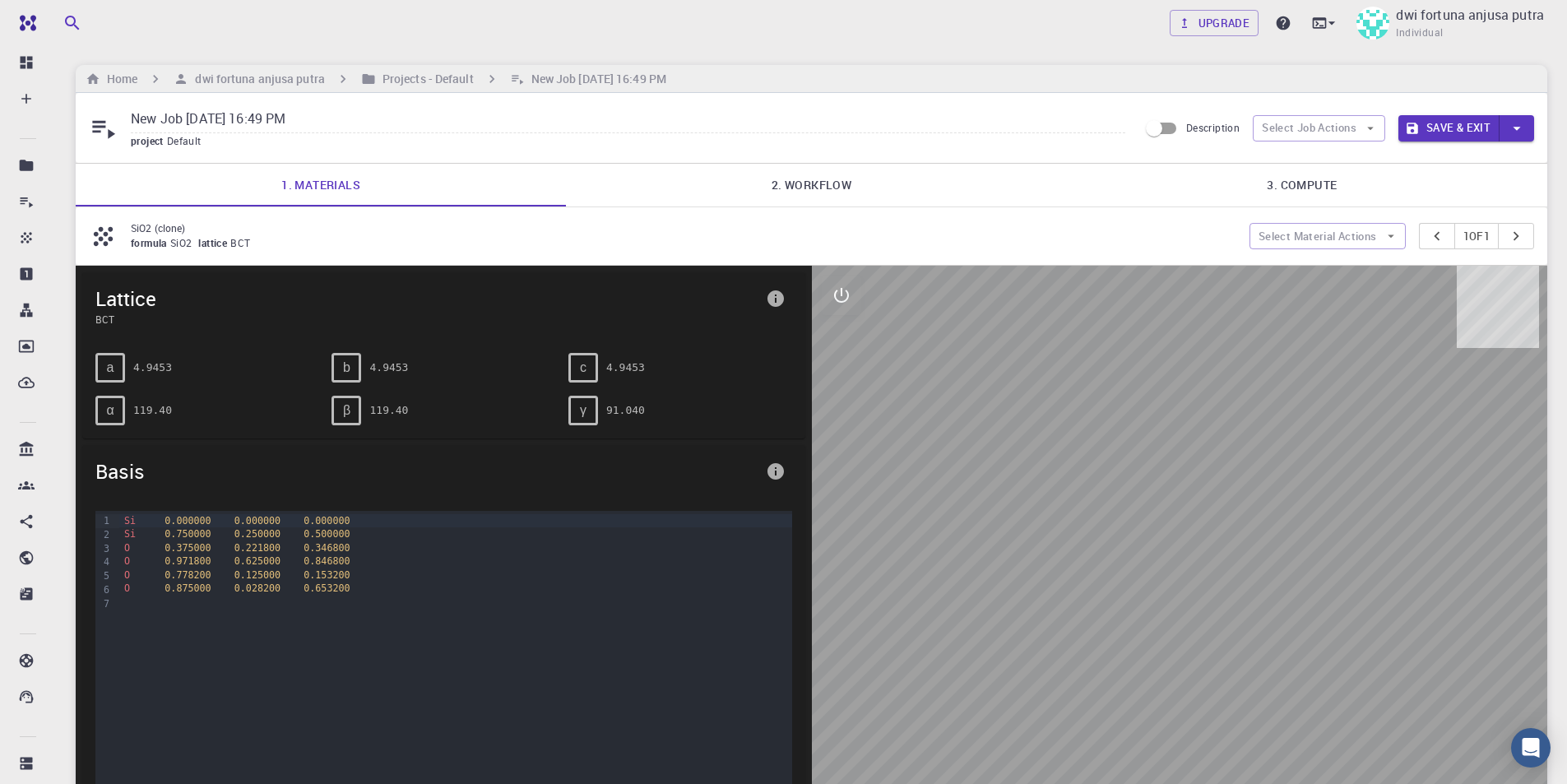
click at [820, 191] on link "2. Workflow" at bounding box center [811, 185] width 490 height 43
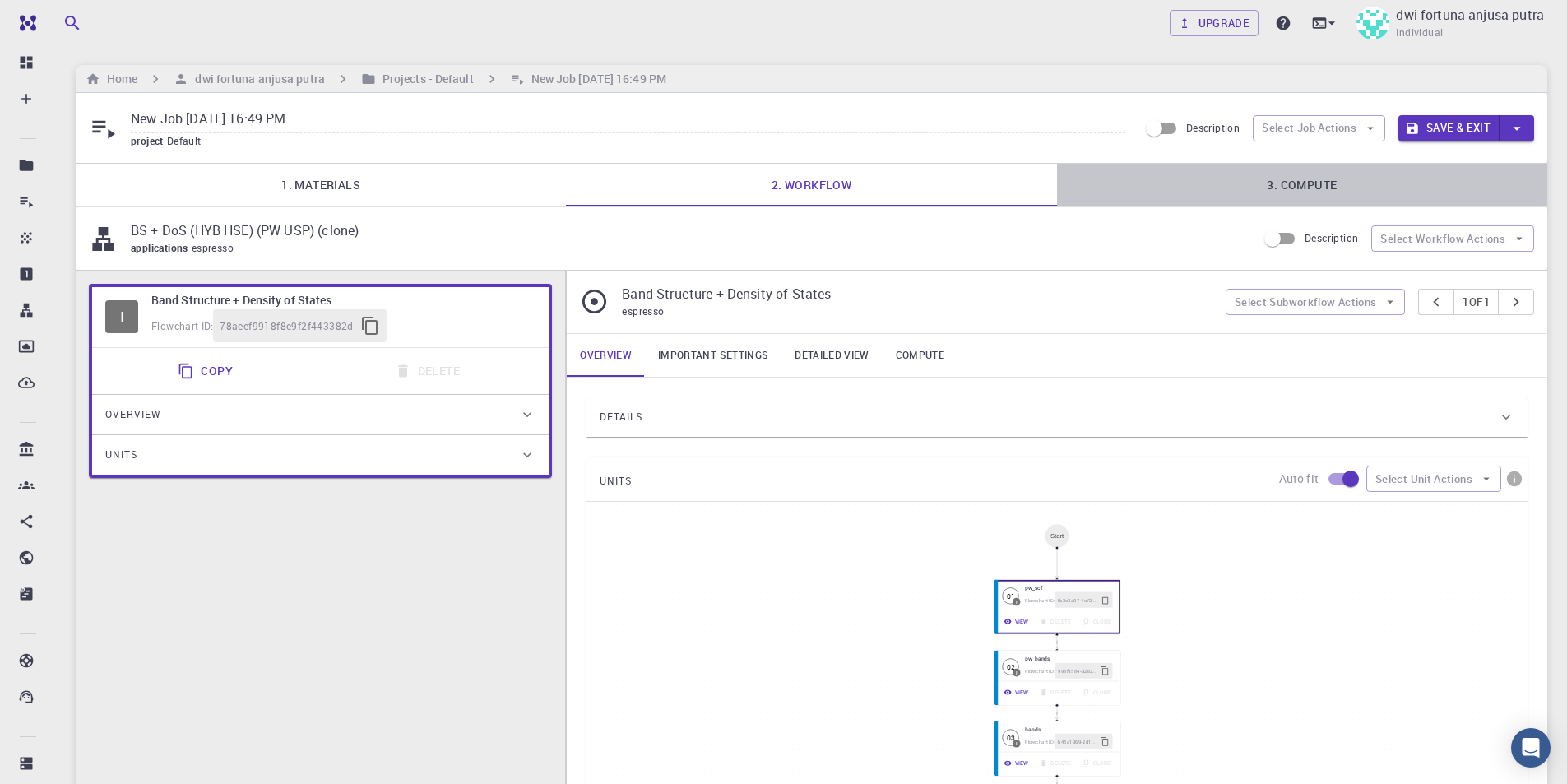
click at [1352, 186] on link "3. Compute" at bounding box center [1302, 185] width 490 height 43
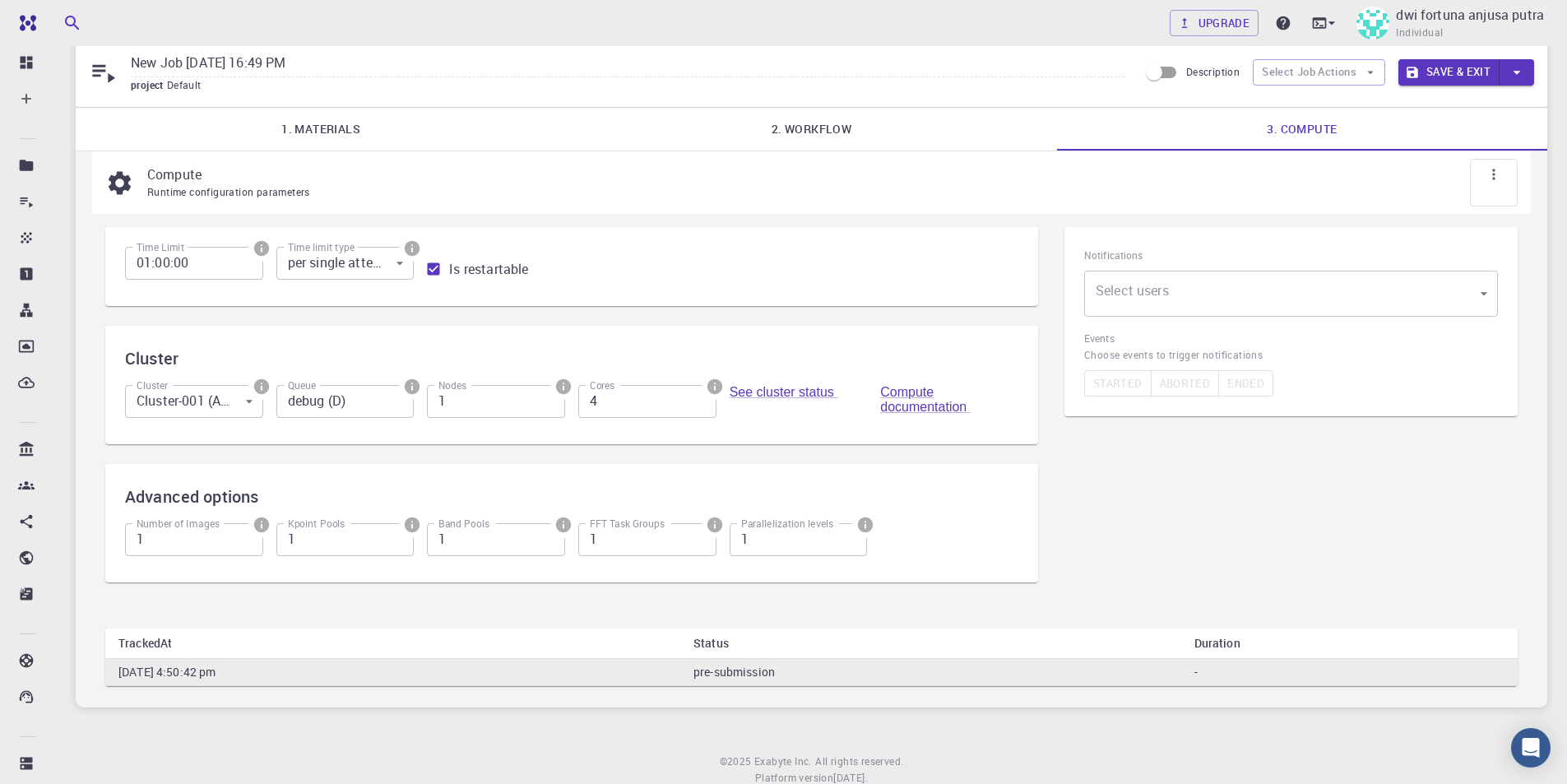
scroll to position [108, 0]
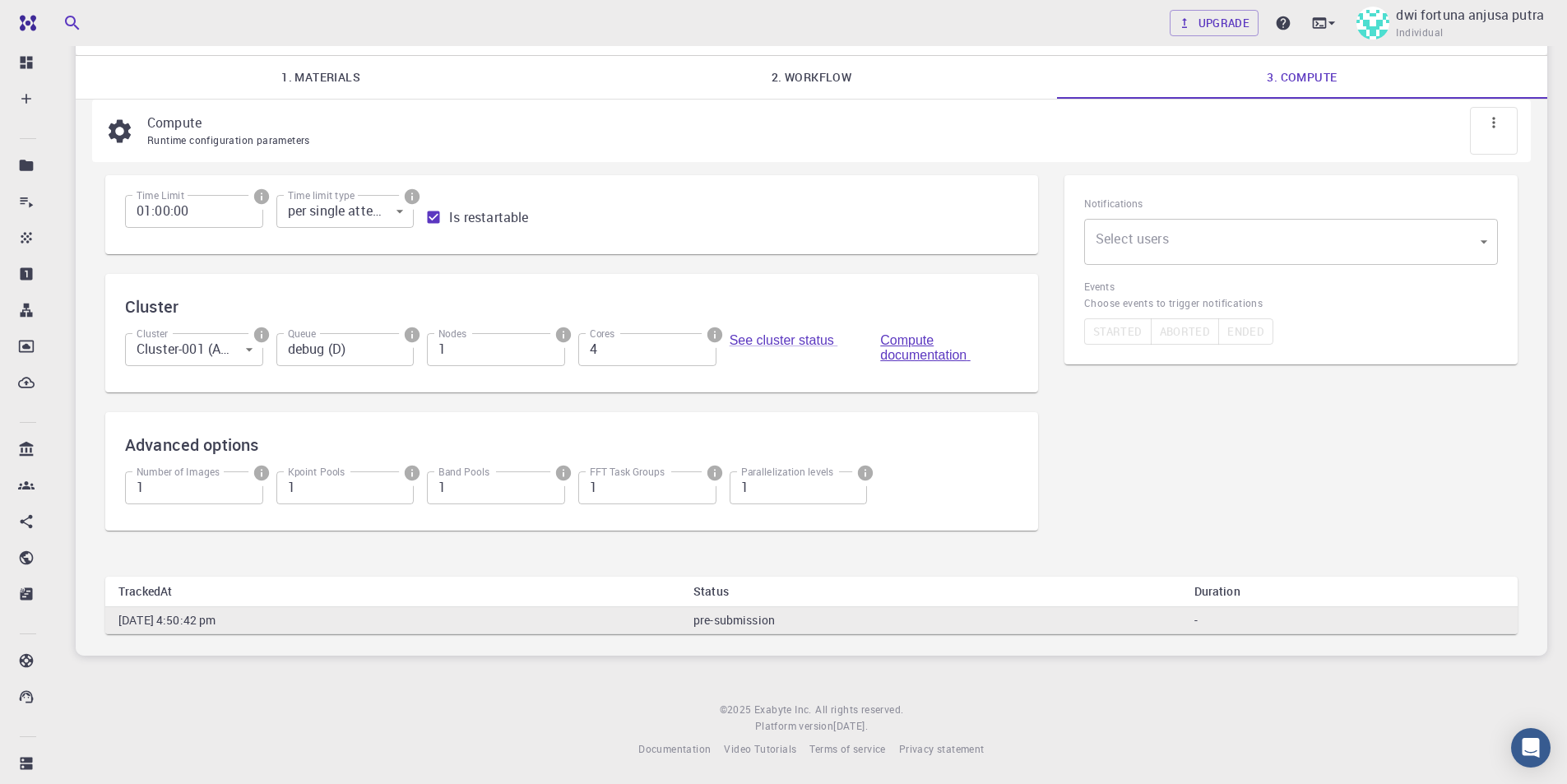
click at [957, 347] on link "Compute documentation" at bounding box center [925, 347] width 90 height 29
click at [1288, 243] on body "Free Dashboard Create New Job New Material Create Material Upload File Import f…" at bounding box center [783, 338] width 1567 height 892
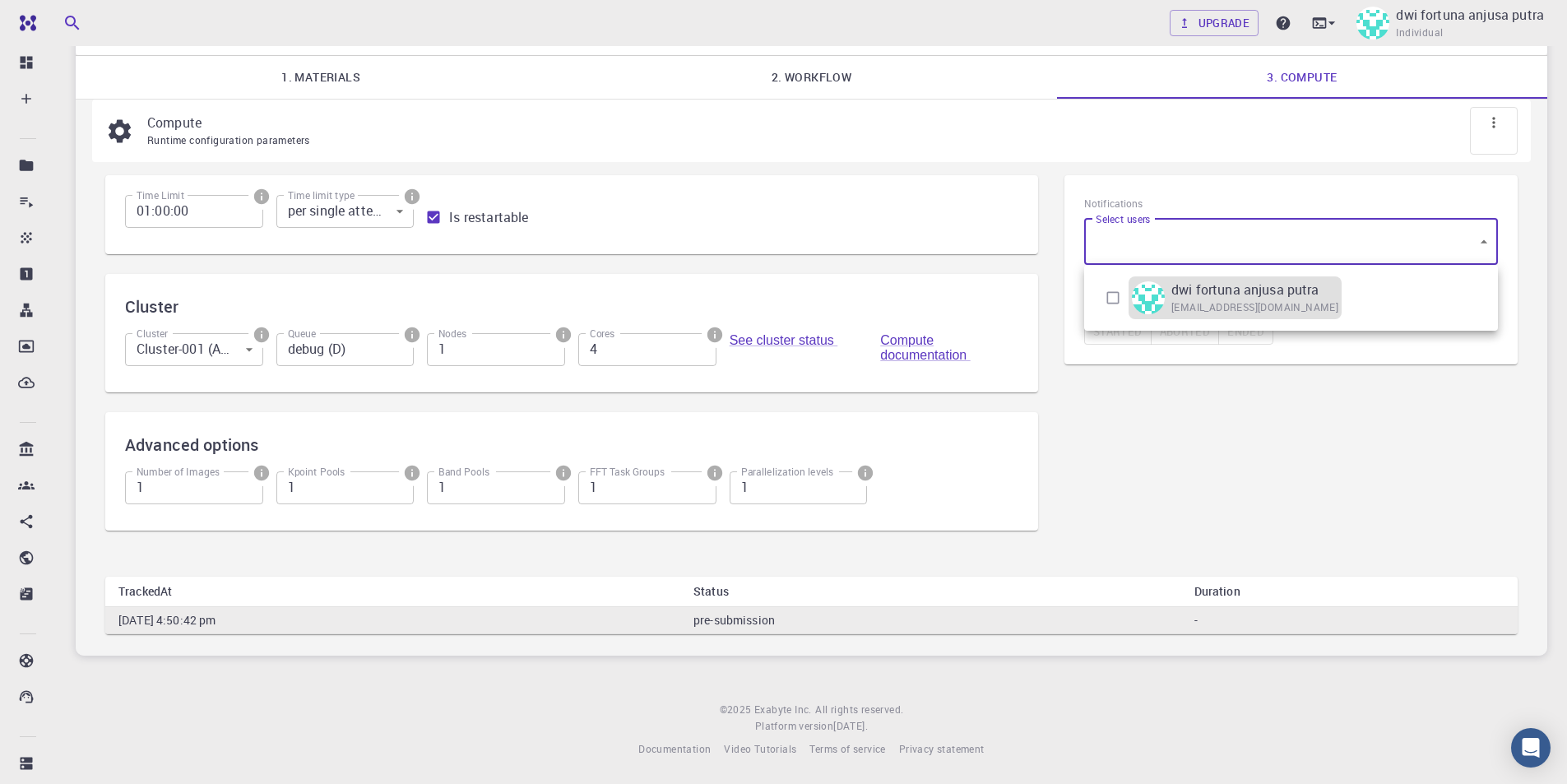
click at [1267, 293] on p "dwi fortuna anjusa putra" at bounding box center [1245, 290] width 148 height 20
type input "[object Object]"
checkbox input "true"
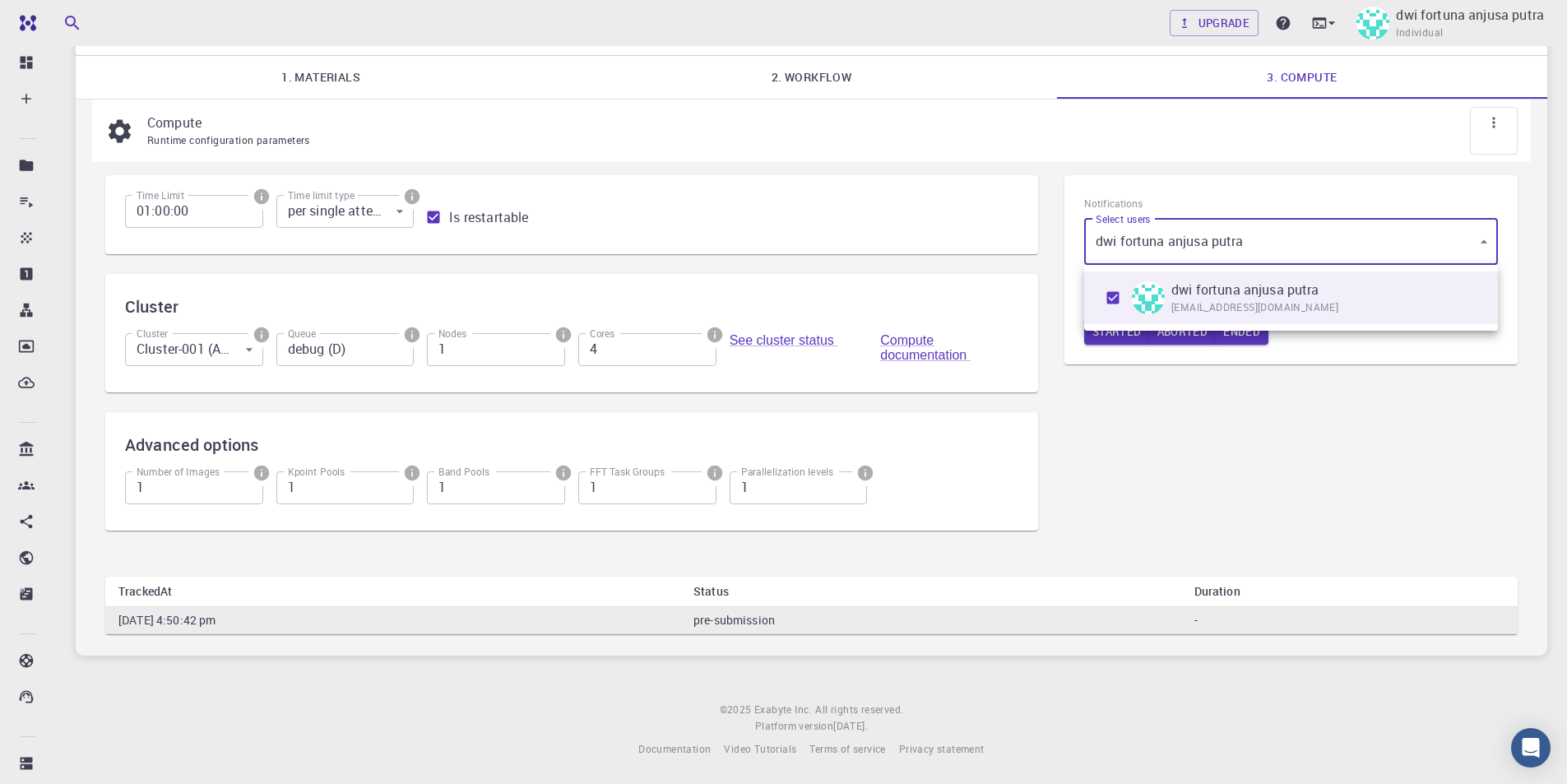
click at [1197, 426] on div at bounding box center [783, 392] width 1567 height 784
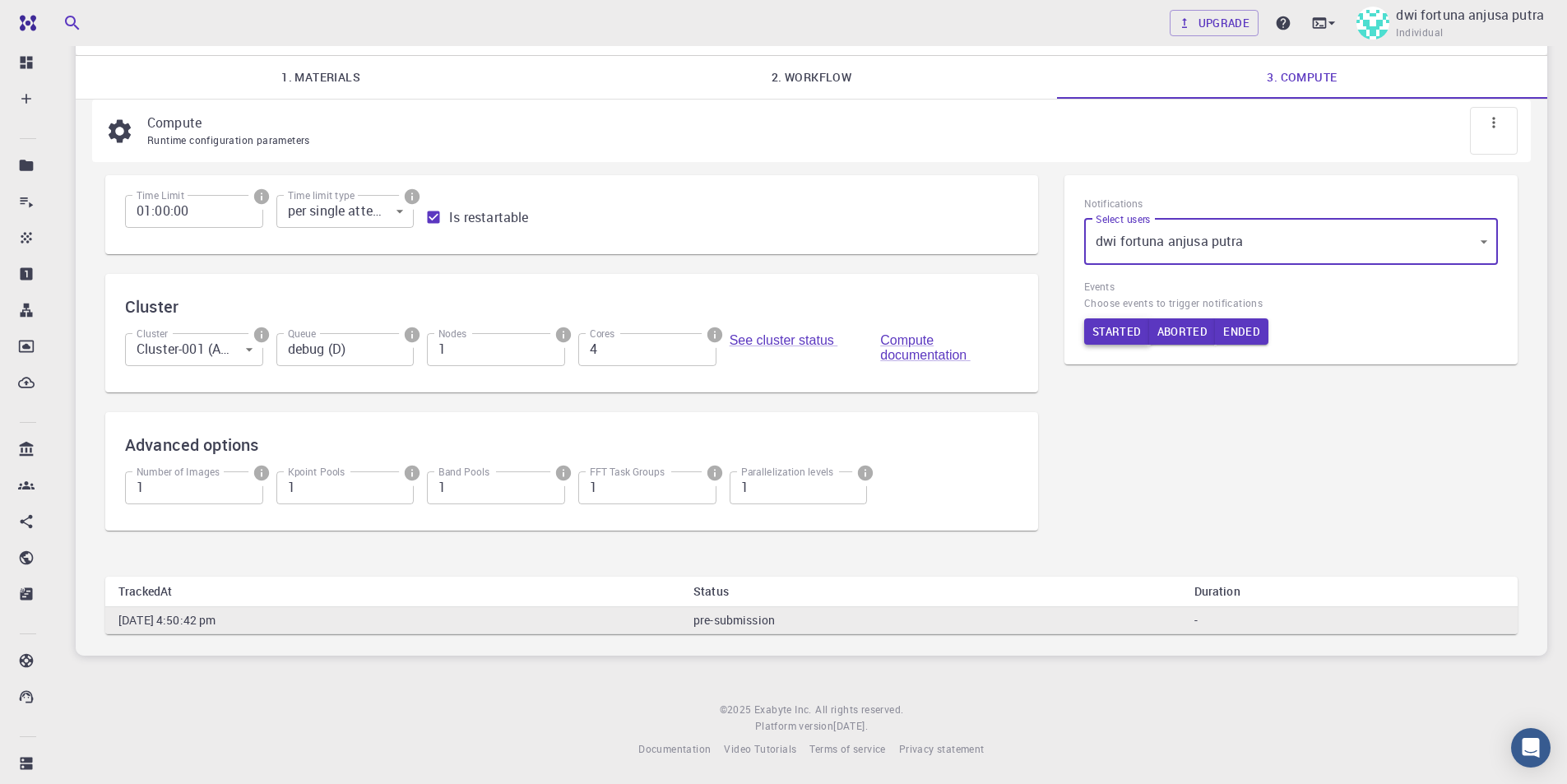
click at [1111, 336] on button "Started" at bounding box center [1117, 331] width 66 height 26
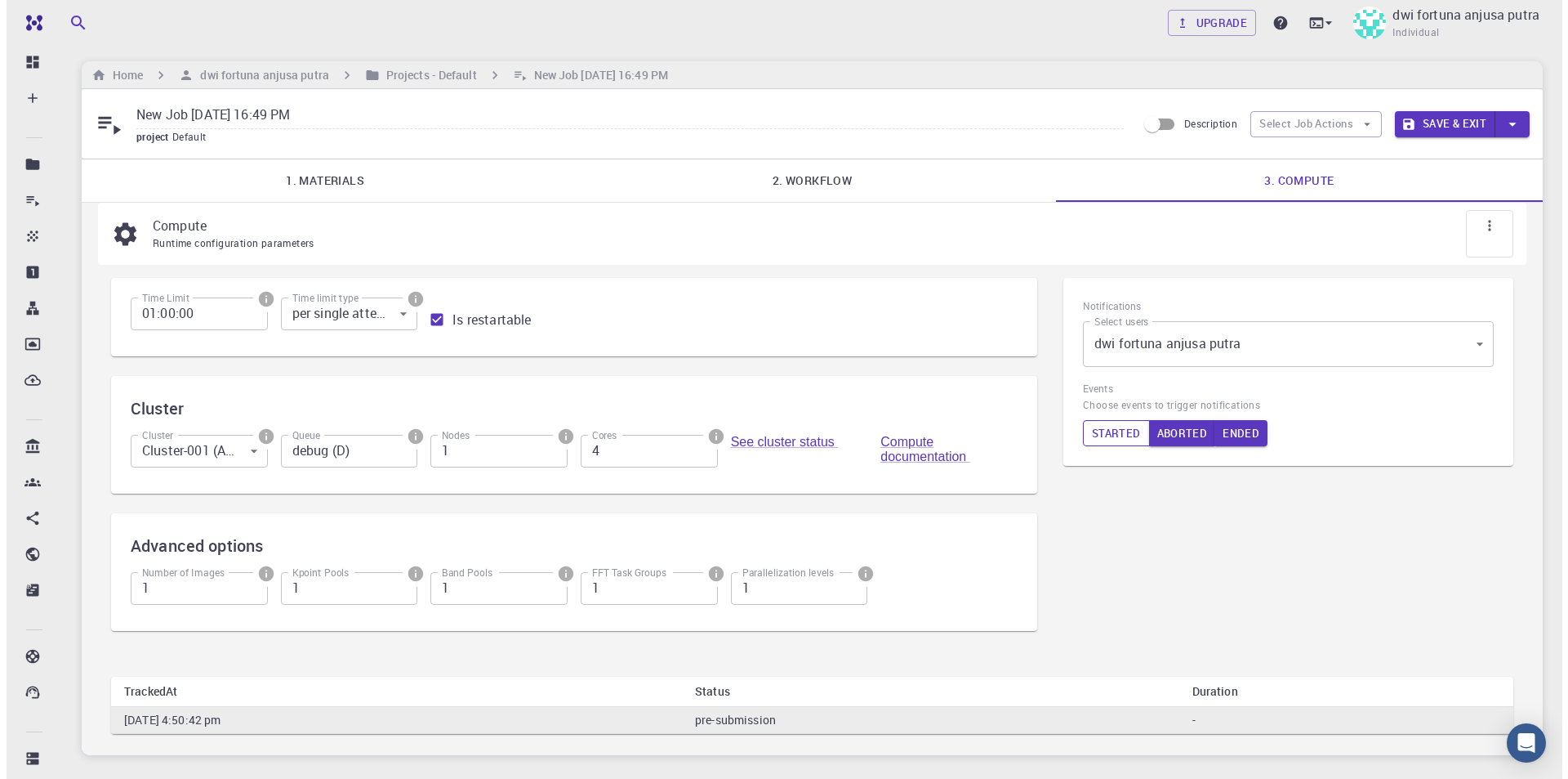
scroll to position [0, 0]
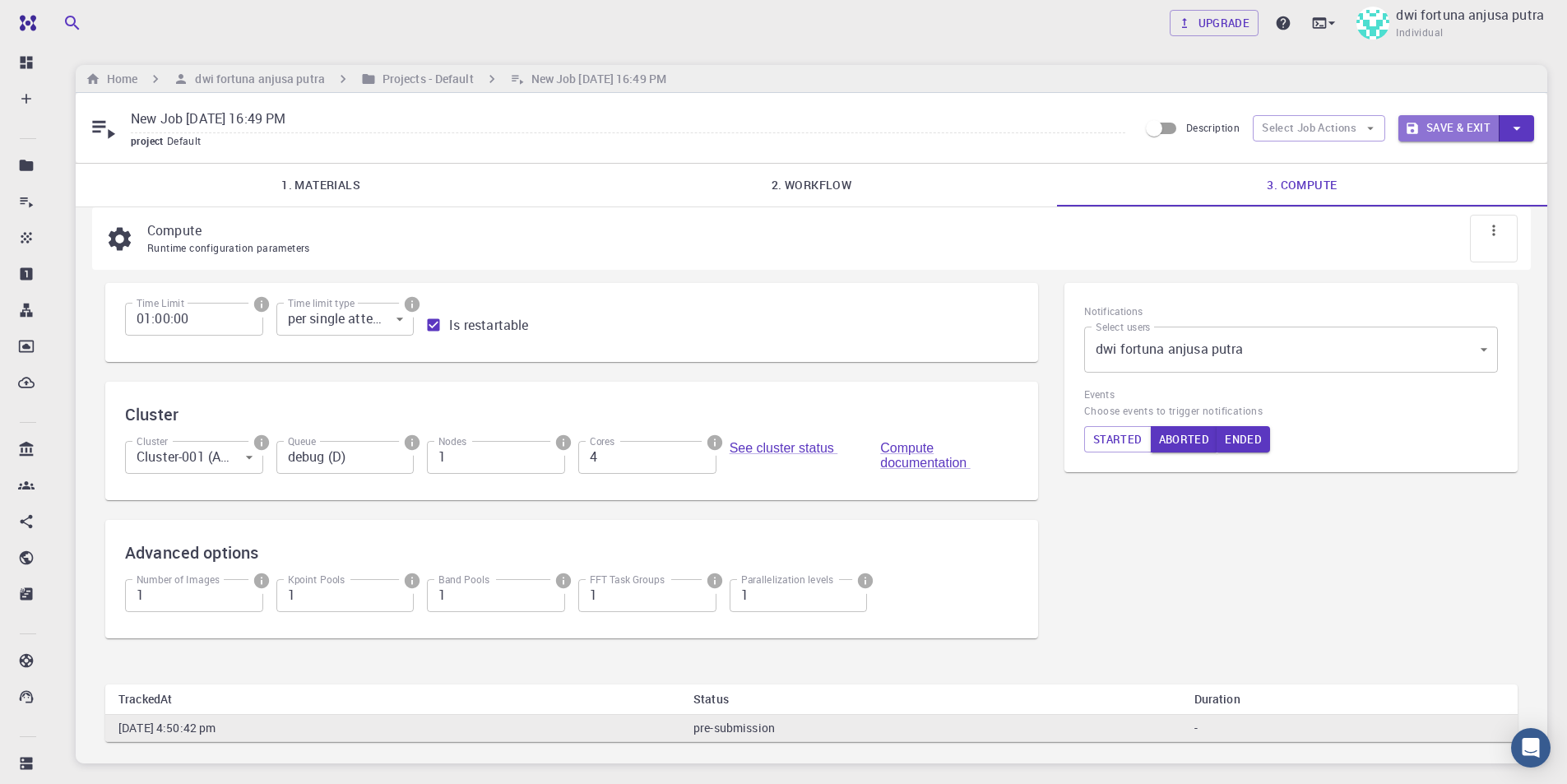
drag, startPoint x: 1442, startPoint y: 135, endPoint x: 1406, endPoint y: 202, distance: 75.8
click at [1443, 135] on button "Save & Exit" at bounding box center [1448, 128] width 101 height 26
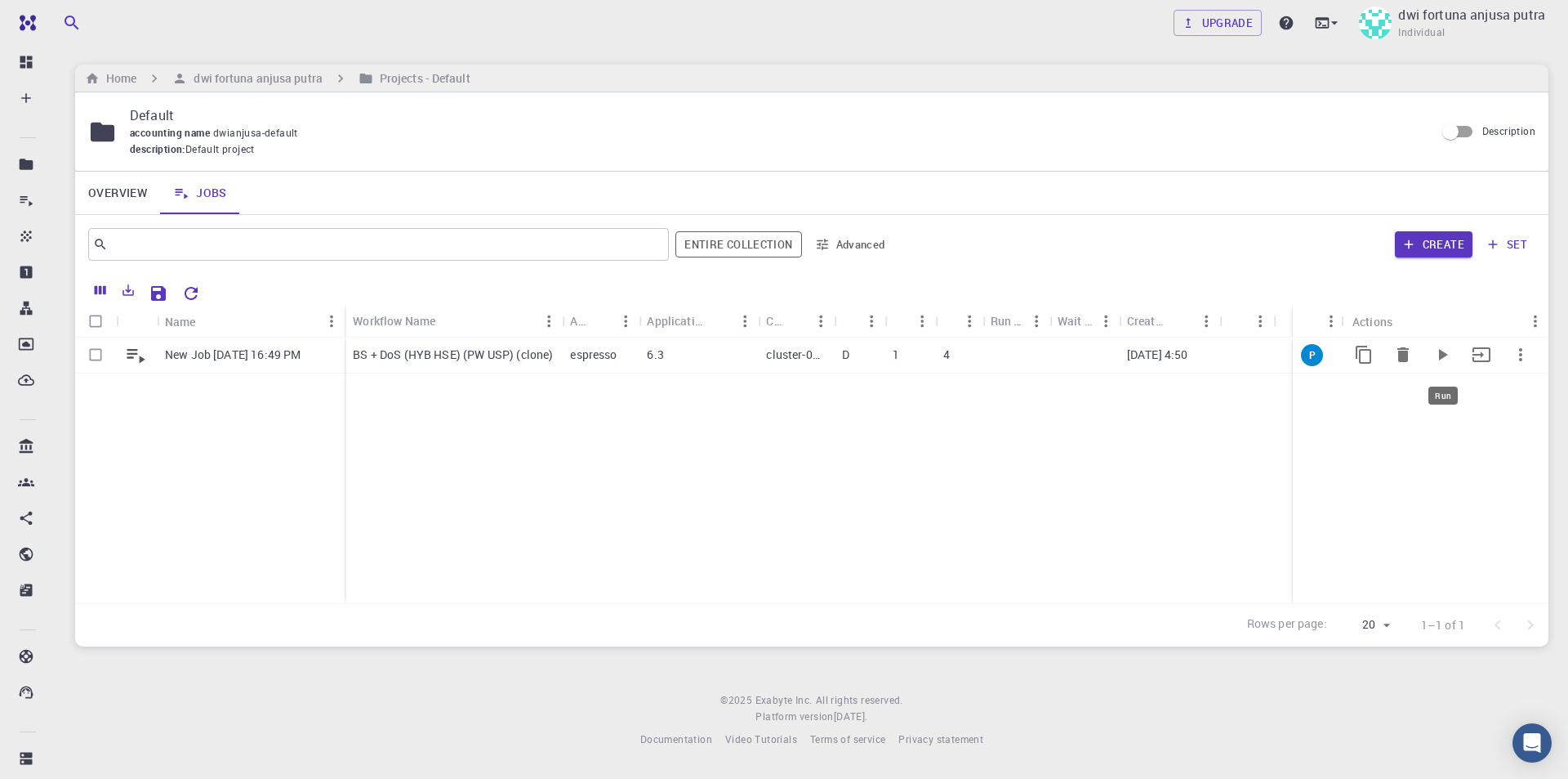
click at [1439, 352] on icon "Run" at bounding box center [1443, 355] width 20 height 20
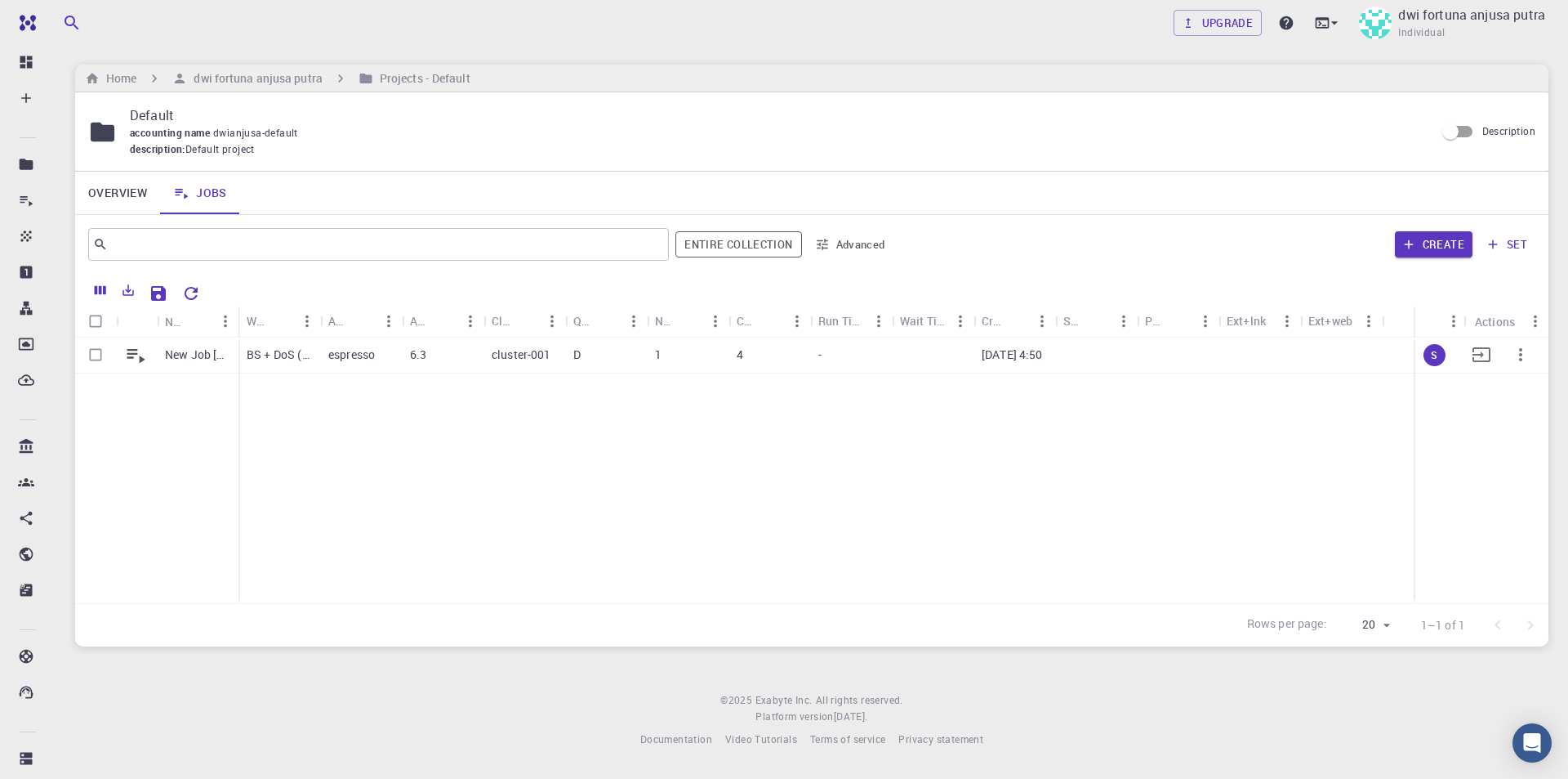
click at [102, 357] on input "Select row" at bounding box center [95, 354] width 31 height 31
checkbox input "true"
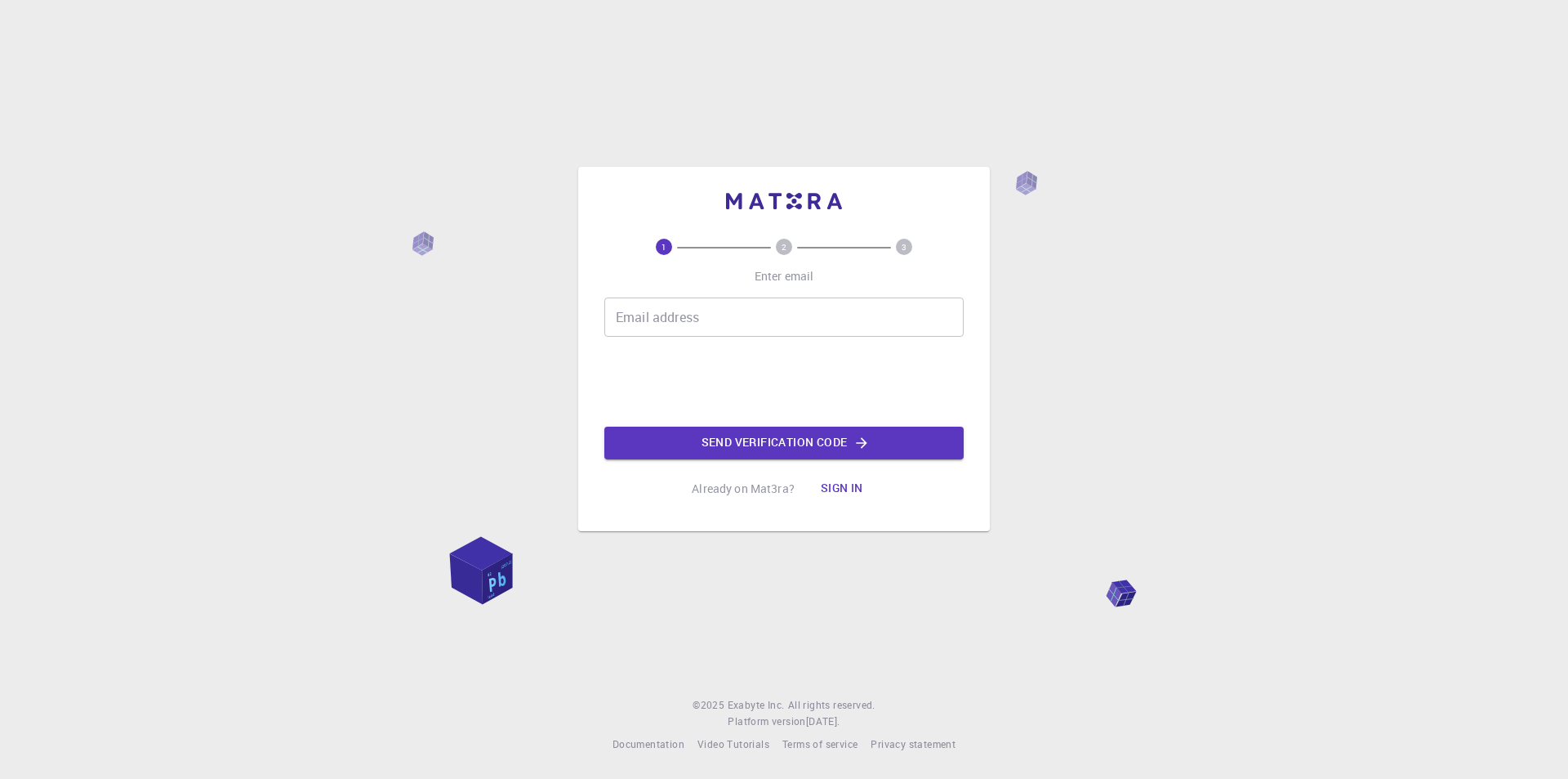
click at [847, 487] on button "Sign in" at bounding box center [841, 488] width 69 height 33
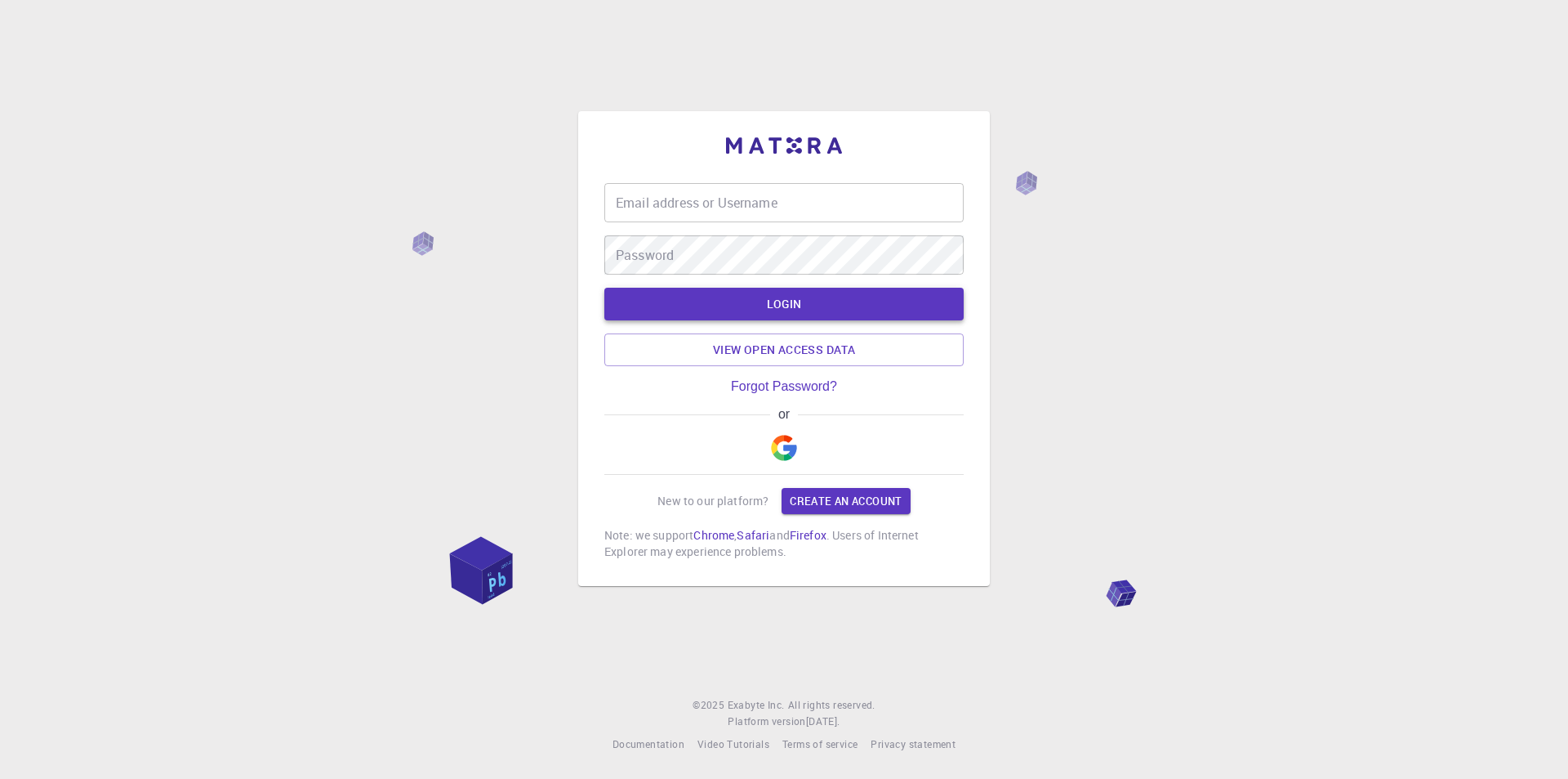
type input "[EMAIL_ADDRESS][DOMAIN_NAME]"
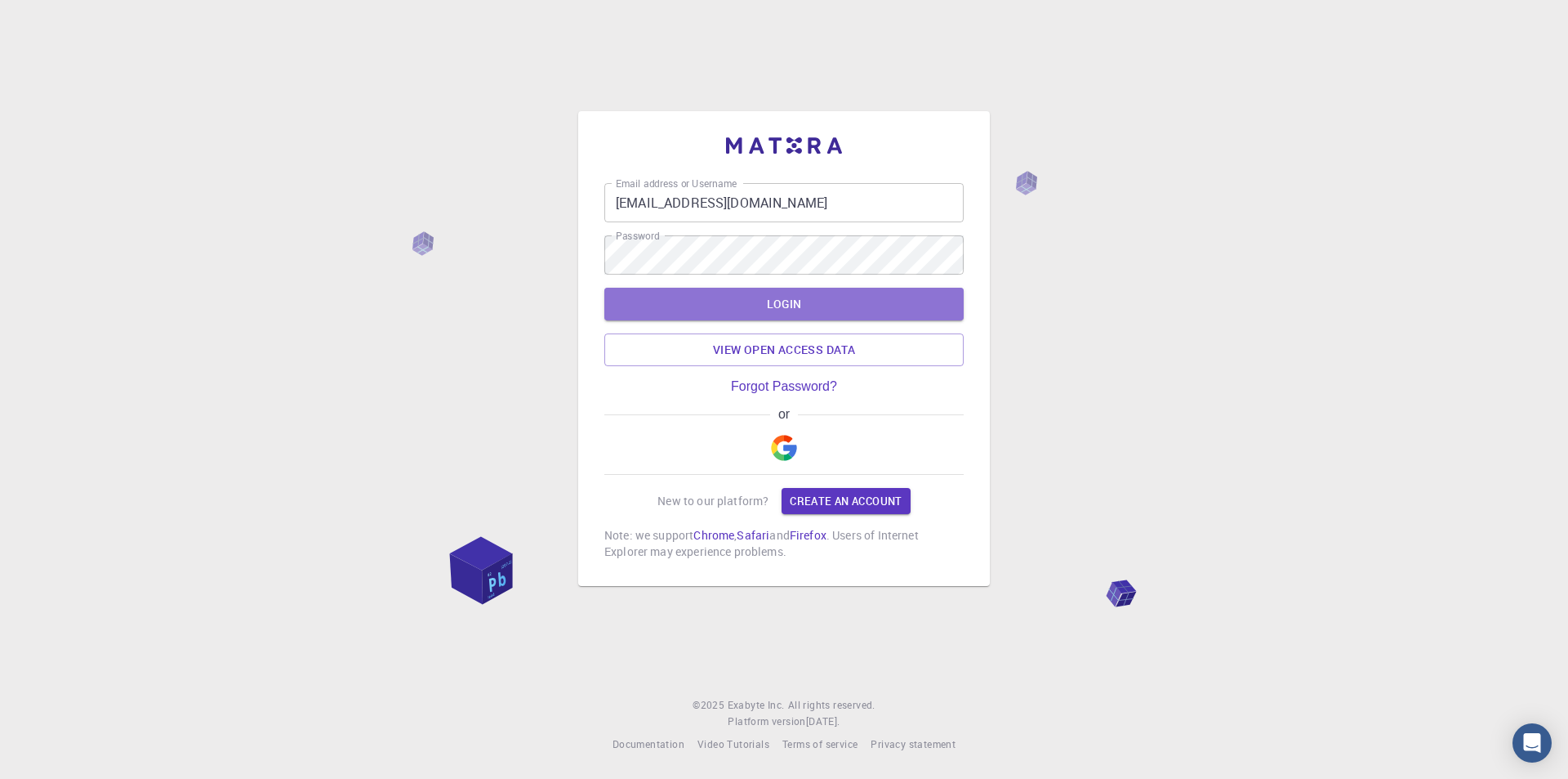
click at [737, 304] on button "LOGIN" at bounding box center [784, 304] width 359 height 33
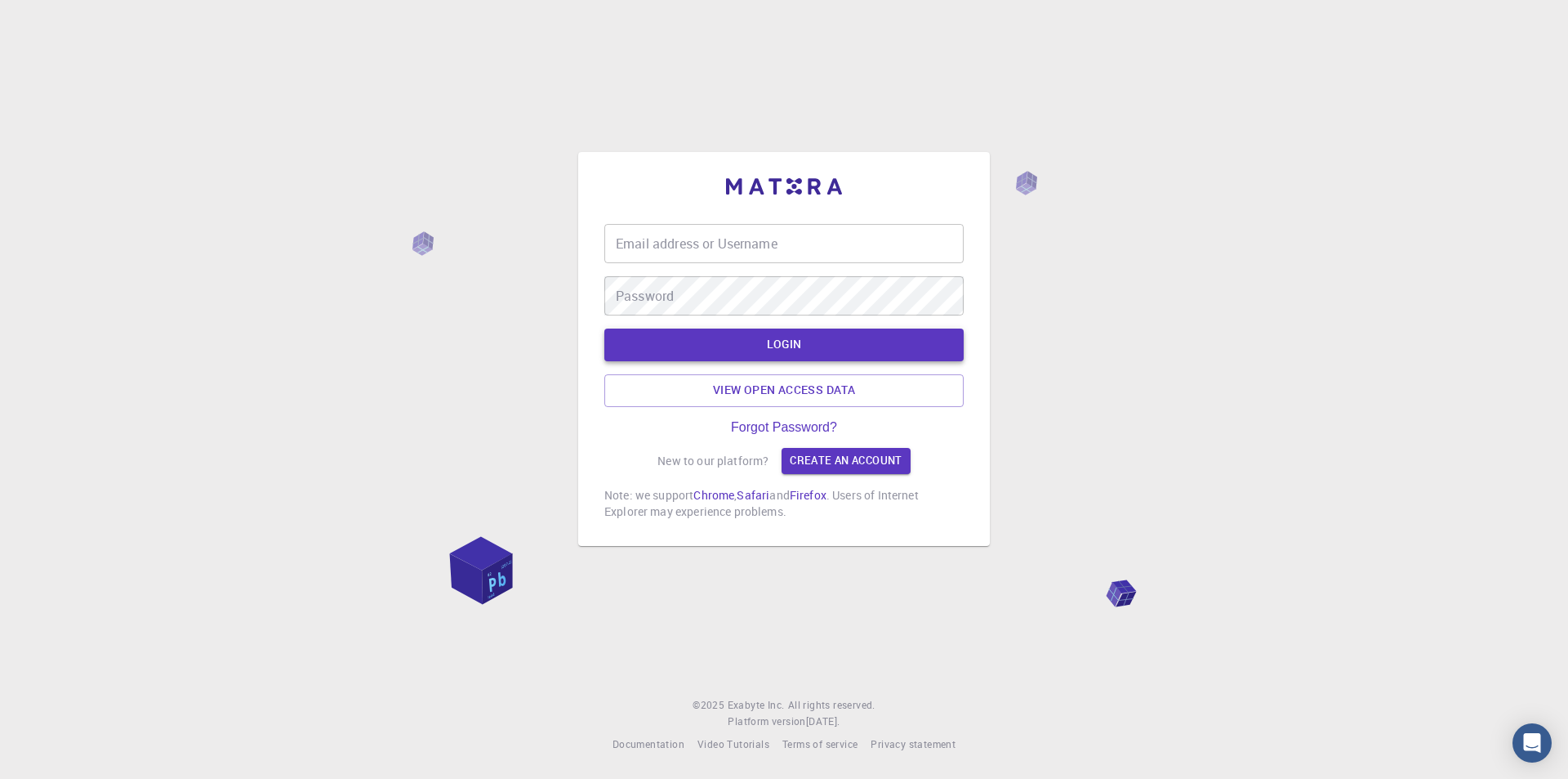
type input "[EMAIL_ADDRESS][DOMAIN_NAME]"
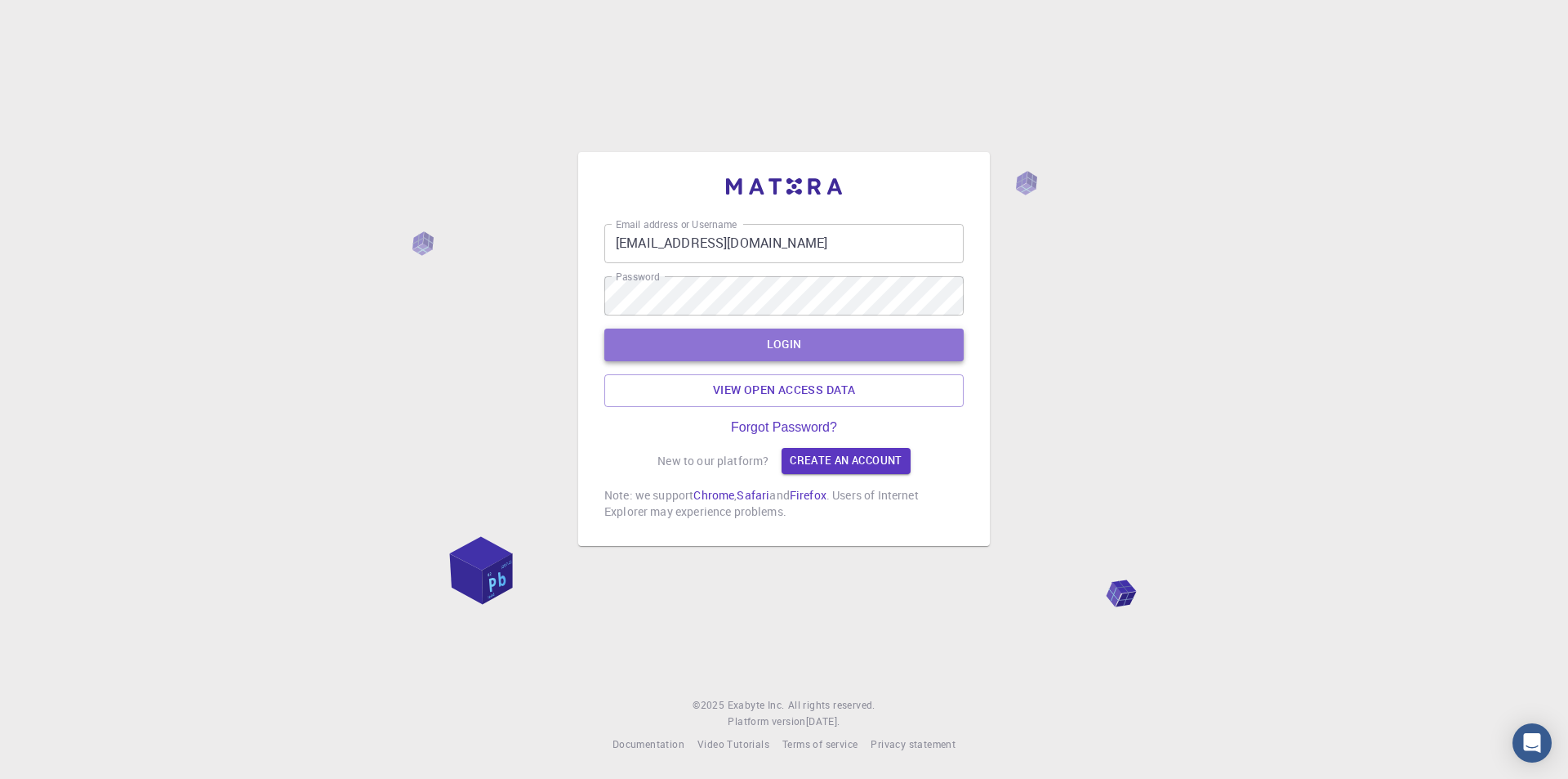
click at [765, 339] on button "LOGIN" at bounding box center [784, 345] width 359 height 33
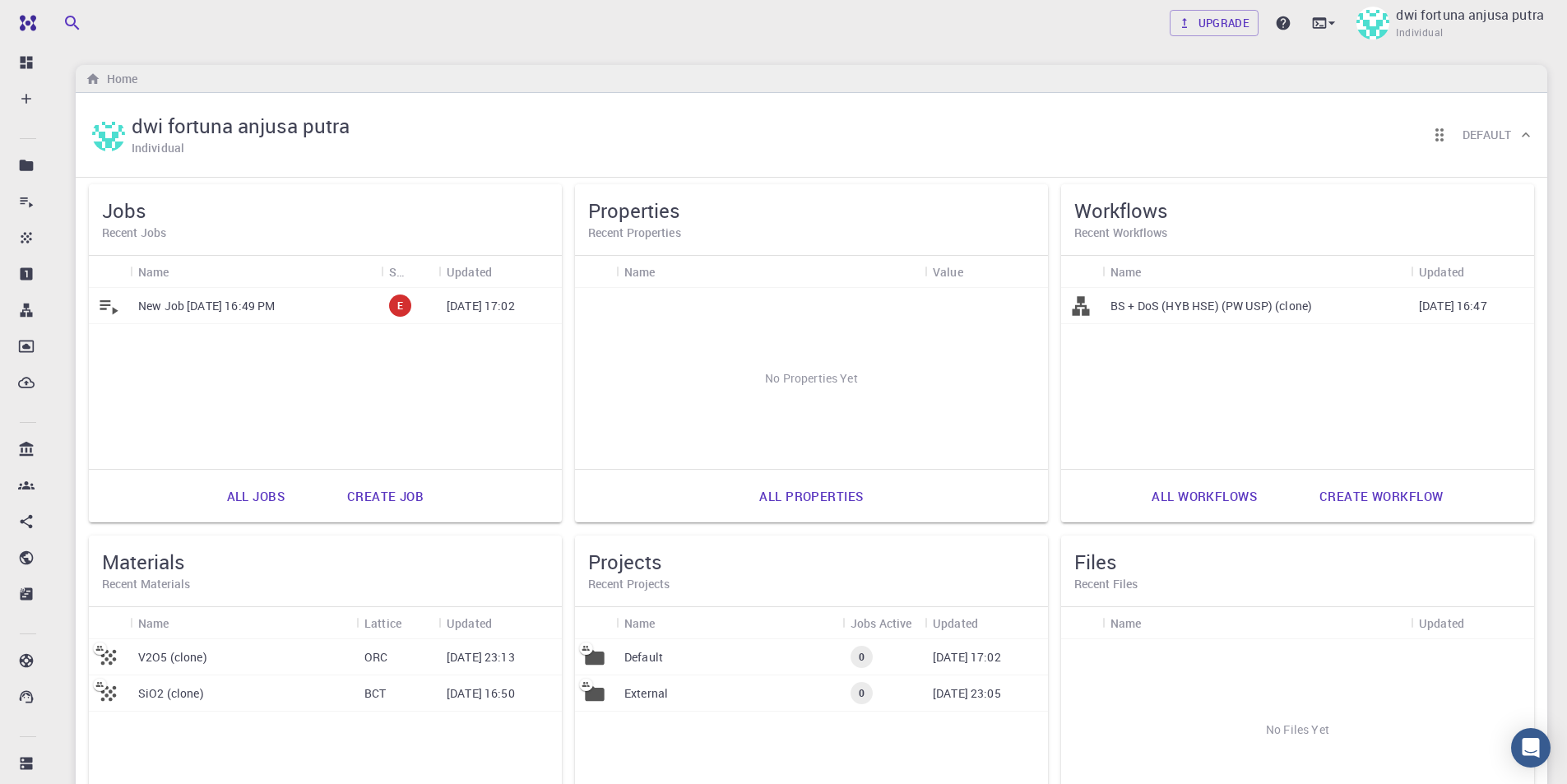
click at [275, 307] on p "New Job [DATE] 16:49 PM" at bounding box center [206, 306] width 137 height 16
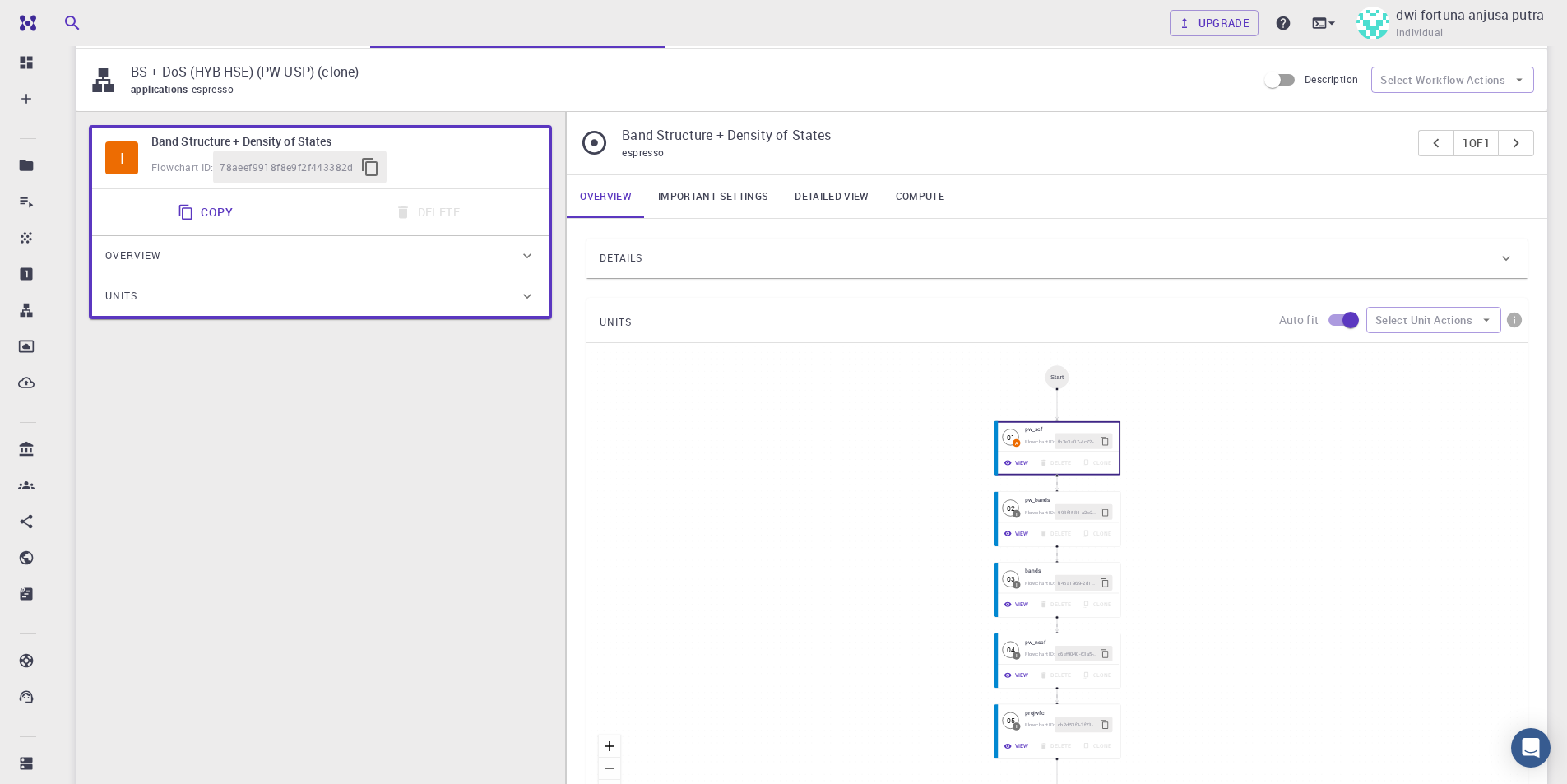
scroll to position [164, 0]
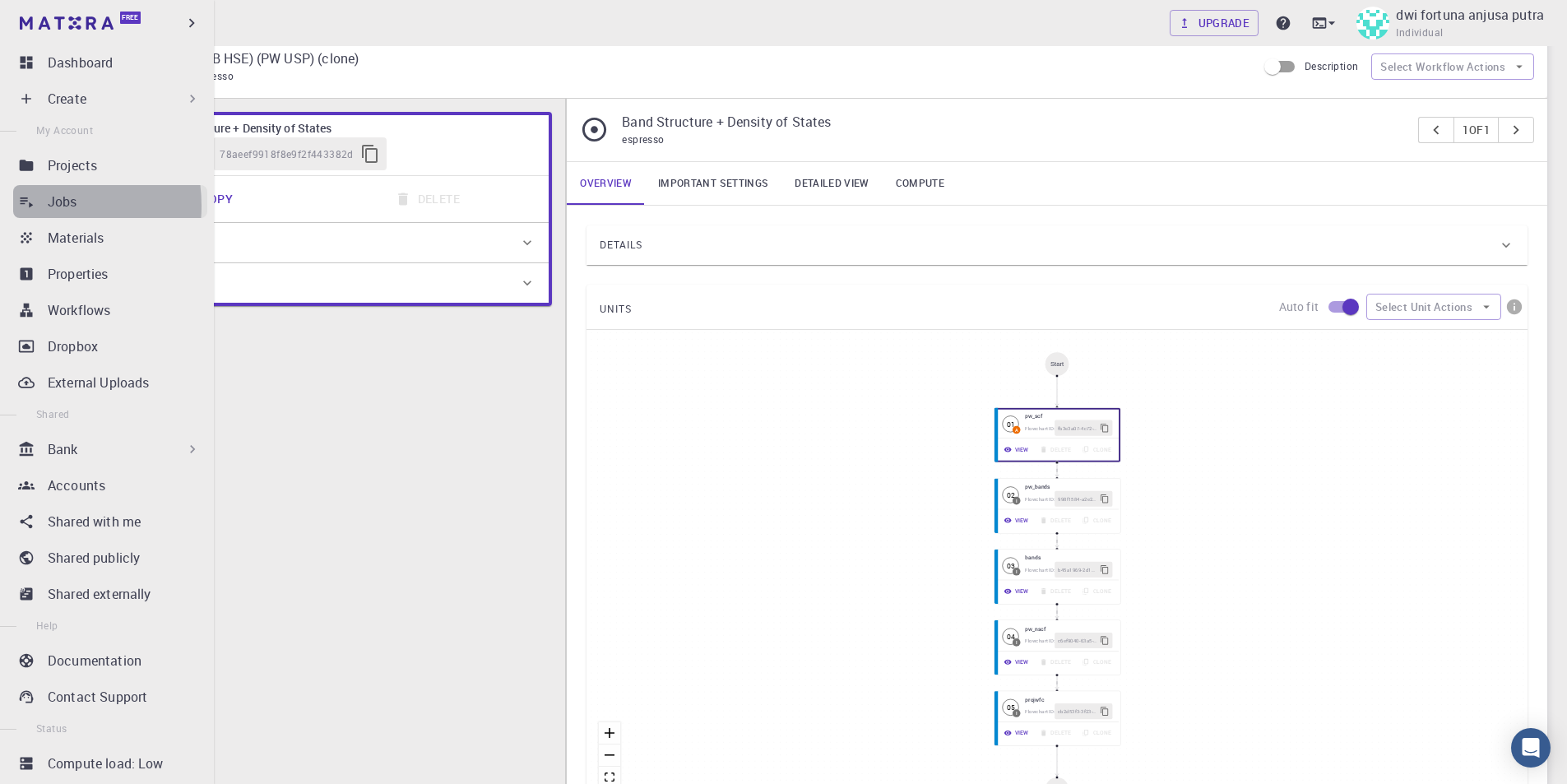
click at [33, 206] on icon at bounding box center [26, 201] width 16 height 16
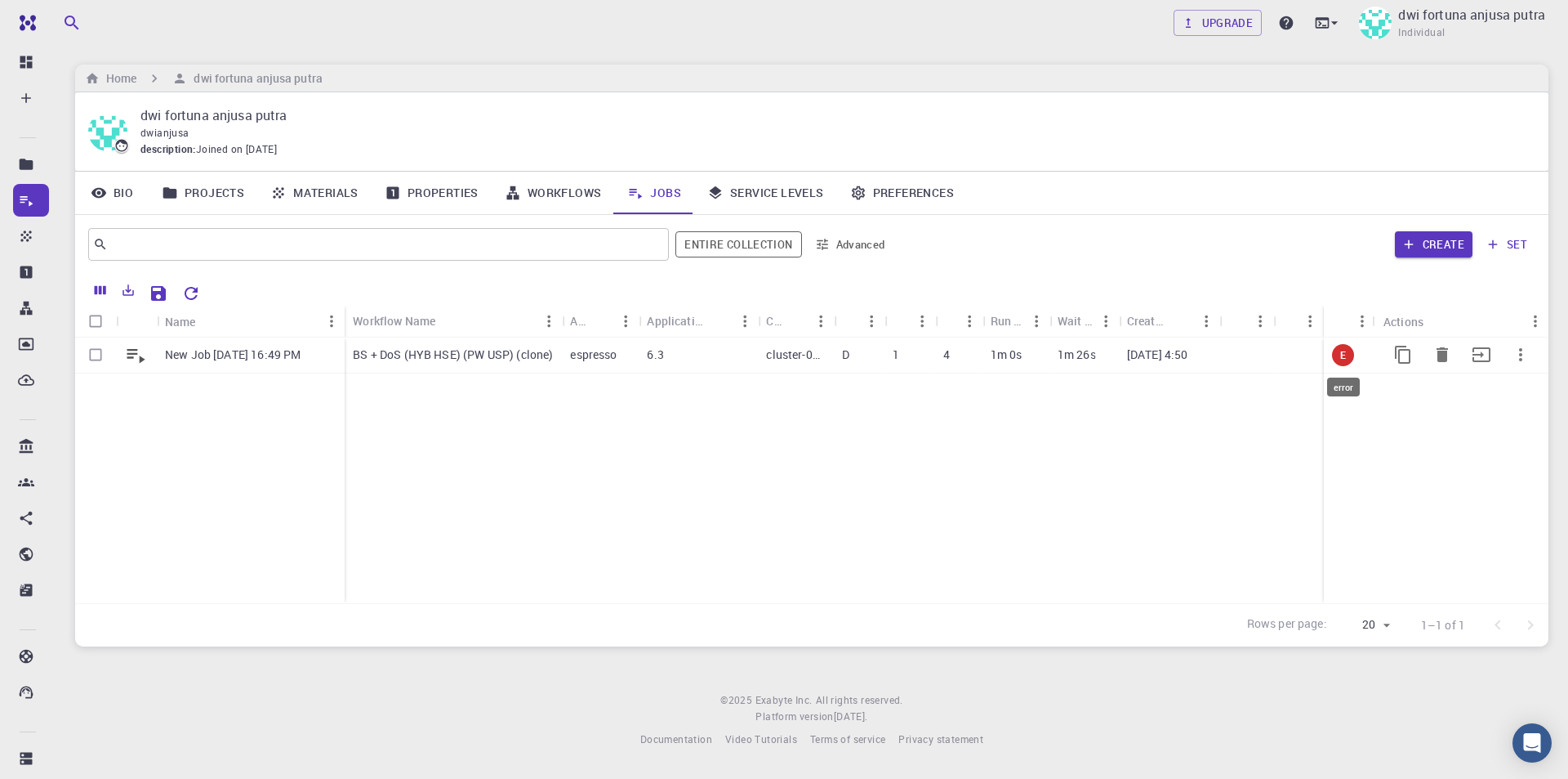
click at [1348, 355] on span "E" at bounding box center [1343, 355] width 19 height 14
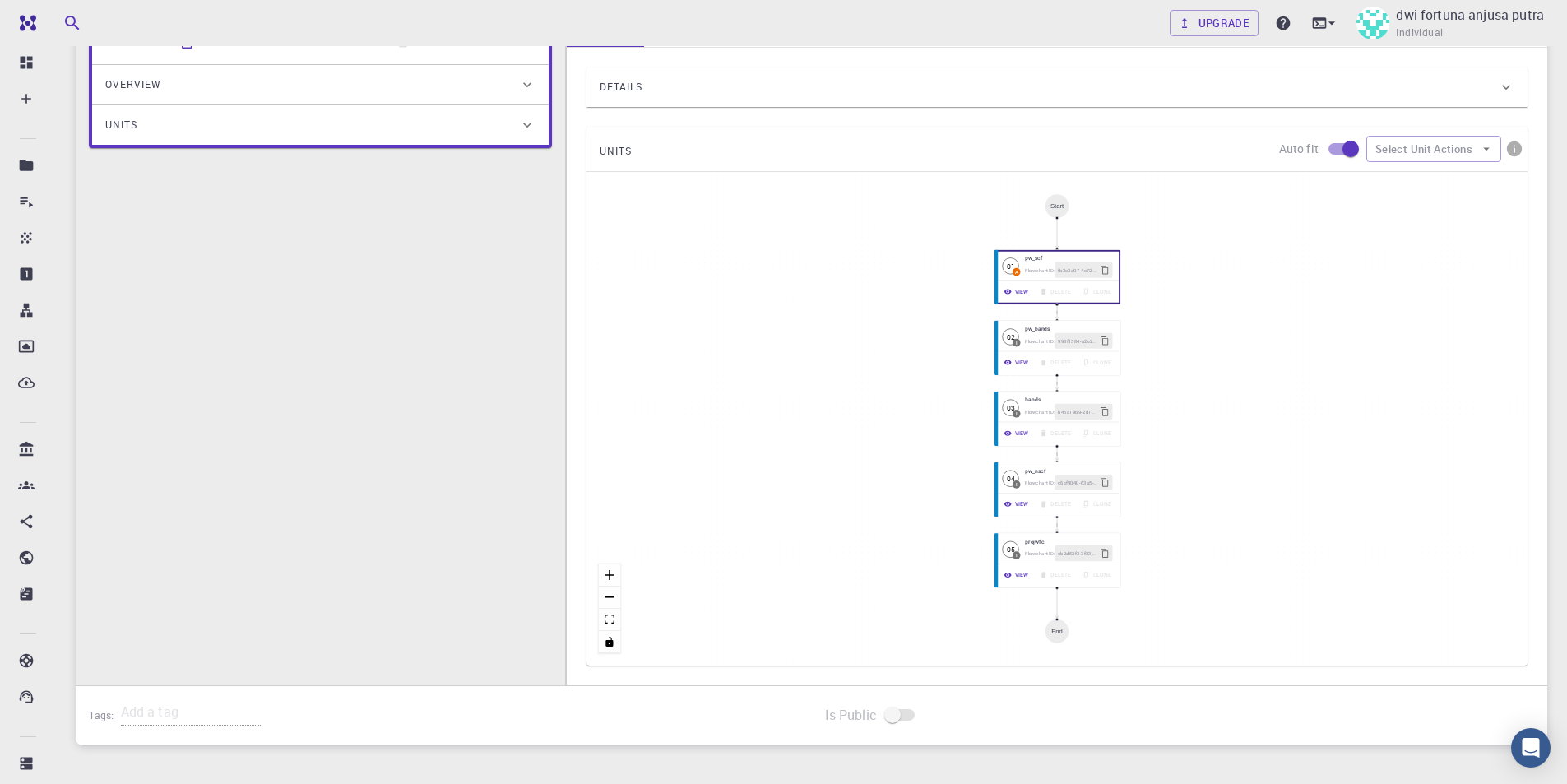
scroll to position [247, 0]
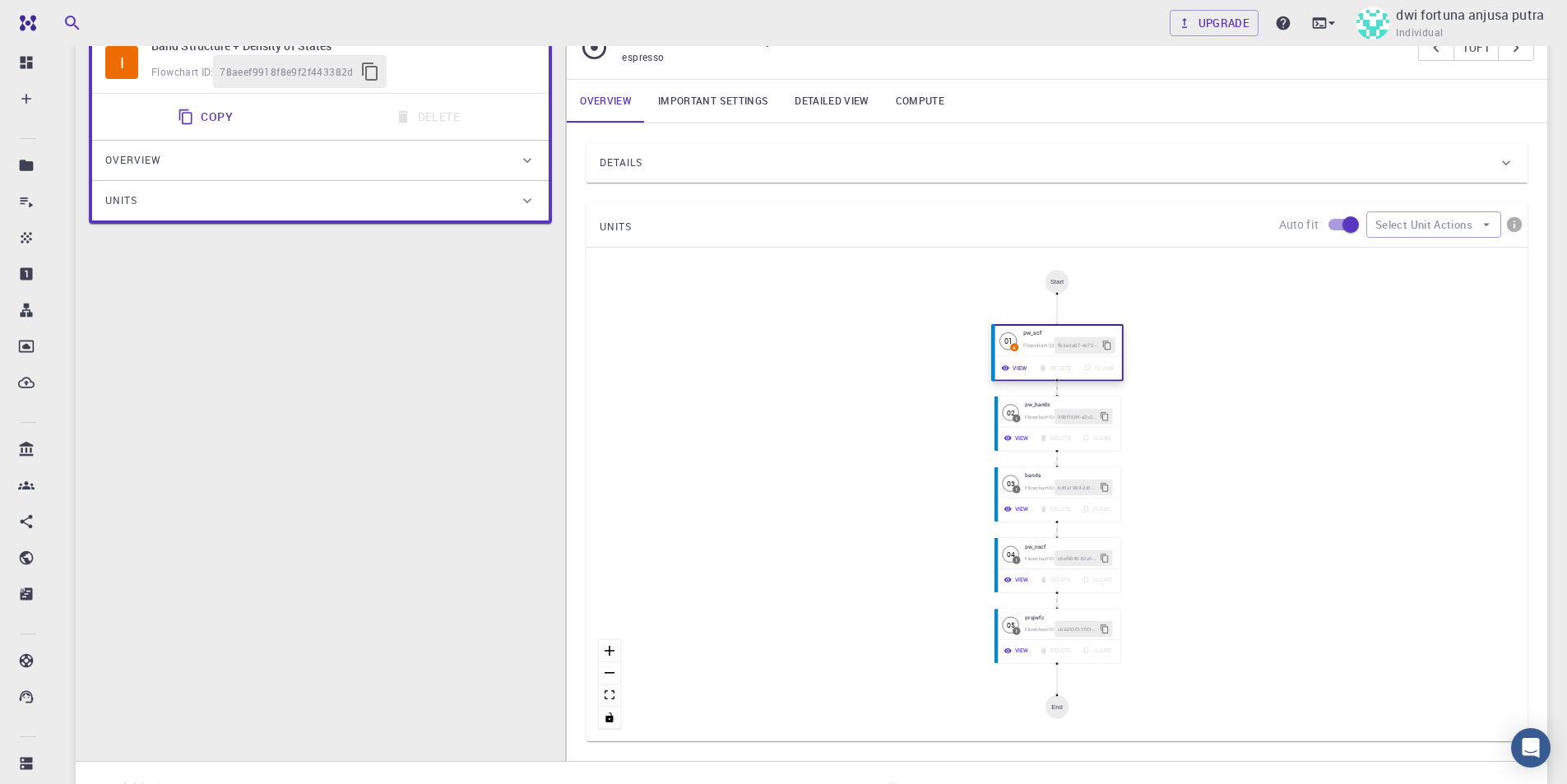
click at [1050, 346] on span "Flowchart ID:" at bounding box center [1039, 345] width 31 height 7
click at [1055, 428] on div "View Delete Clone" at bounding box center [1057, 438] width 129 height 23
click at [1057, 458] on icon "Edge from 998f1584-a2e2-4111-a229-1d3c44eda028 to b45a1969-2d13-438e-b23a-6d421…" at bounding box center [1057, 459] width 0 height 12
click at [1063, 416] on span "998f1584-a2e2-4111-a229-1d3c44eda028" at bounding box center [1078, 416] width 41 height 8
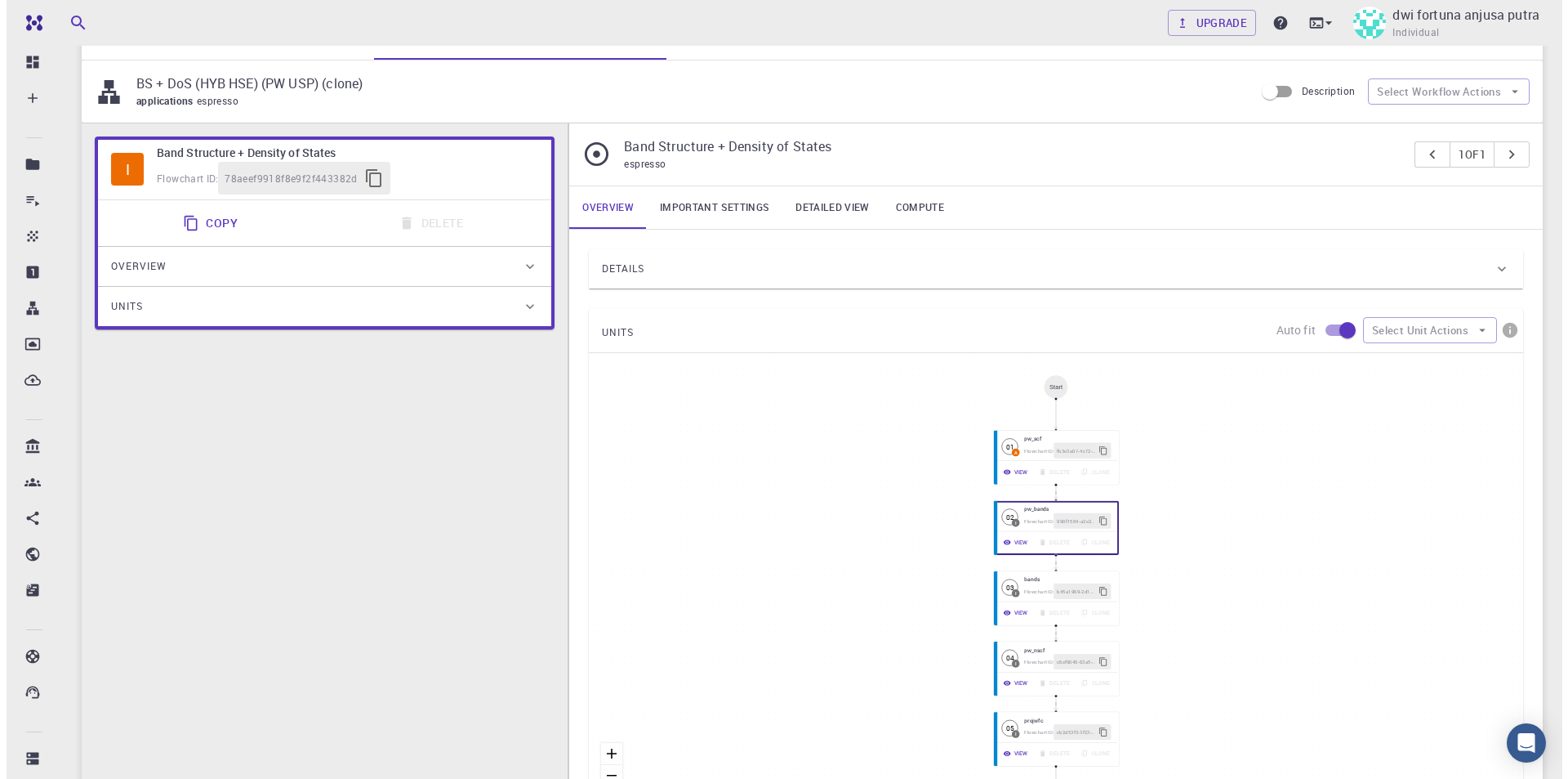
scroll to position [0, 0]
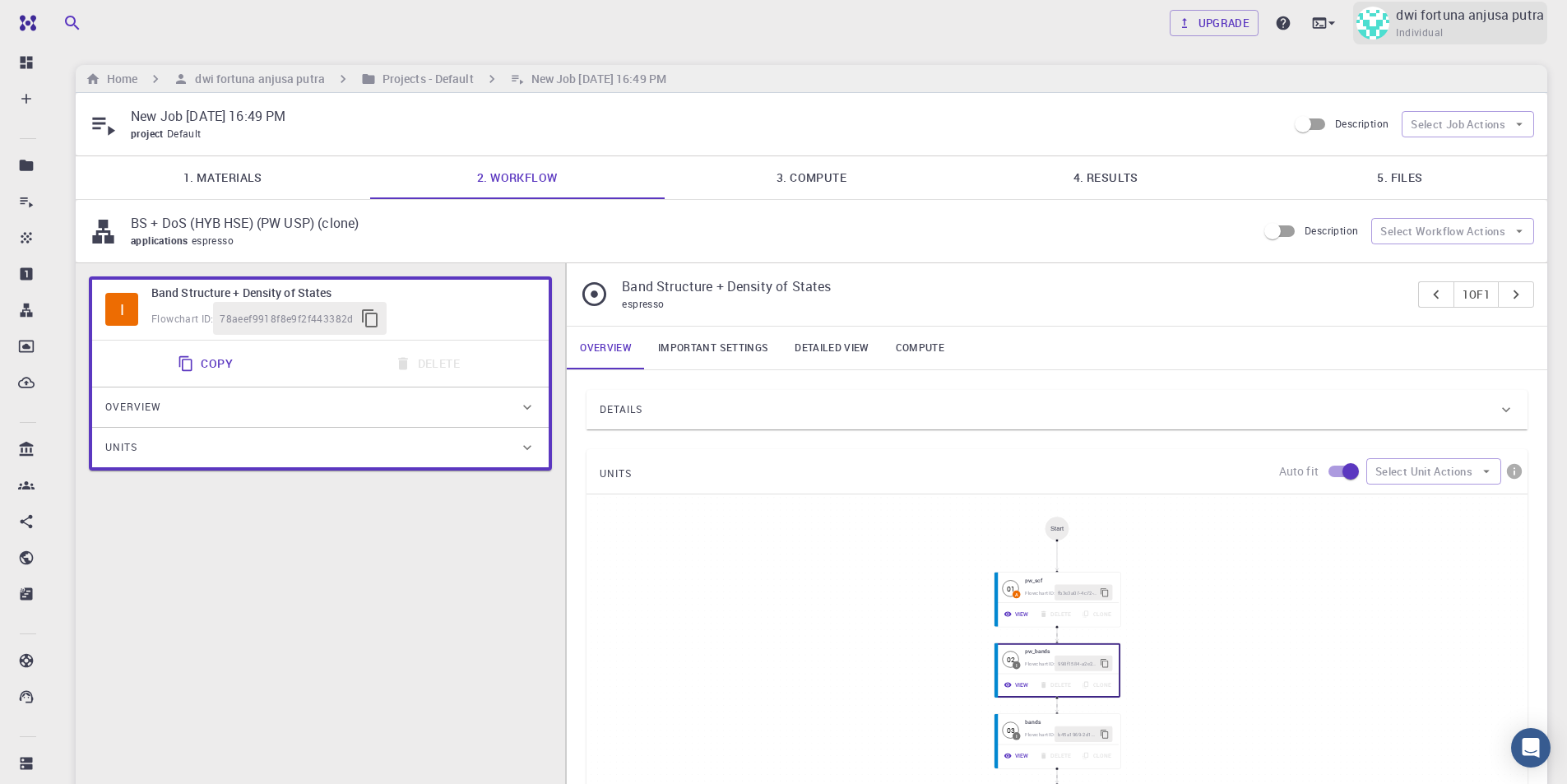
click at [1482, 19] on p "dwi fortuna anjusa putra" at bounding box center [1470, 15] width 148 height 20
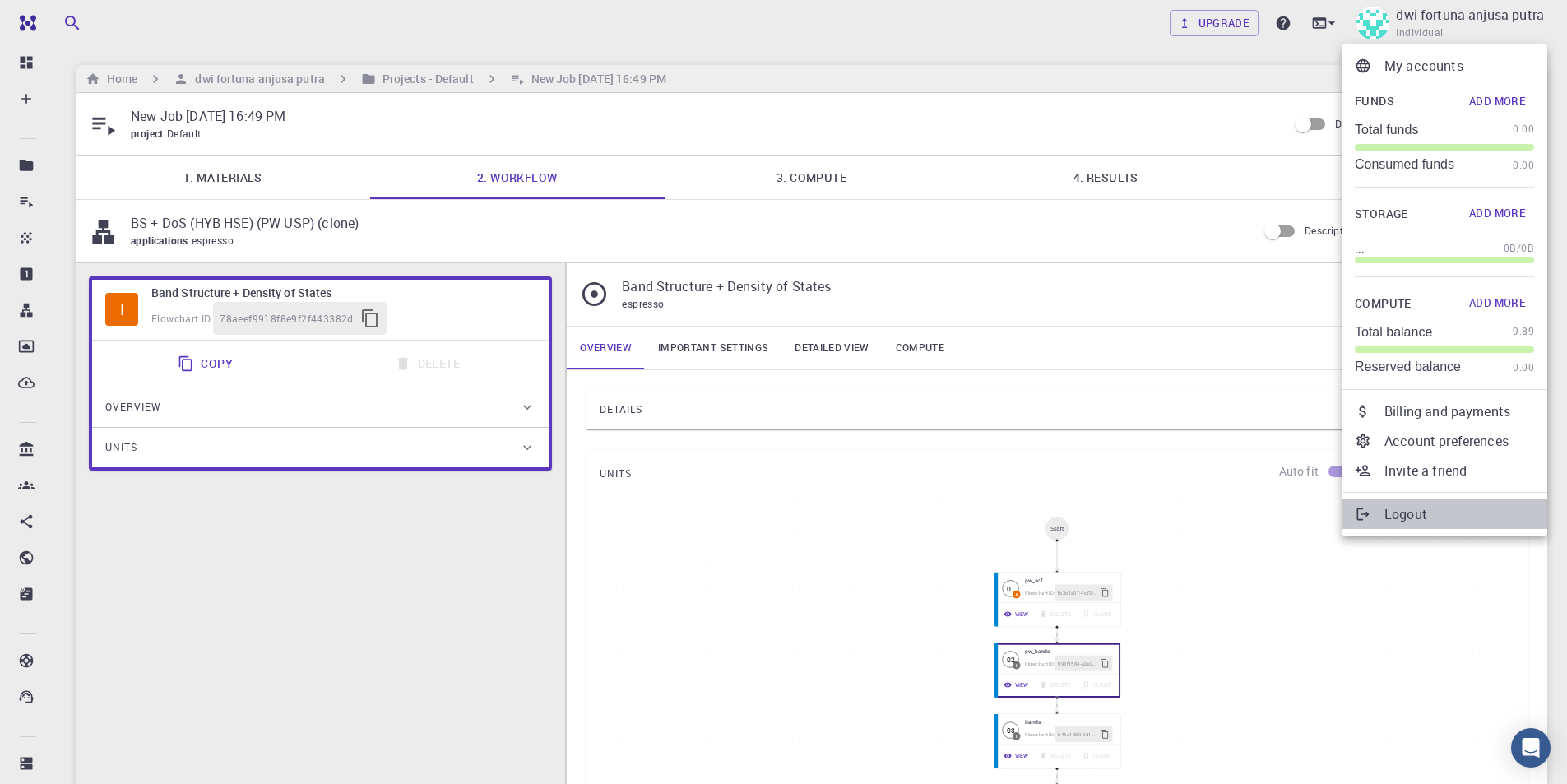
click at [1438, 519] on p "Logout" at bounding box center [1459, 514] width 150 height 20
